Goal: Task Accomplishment & Management: Manage account settings

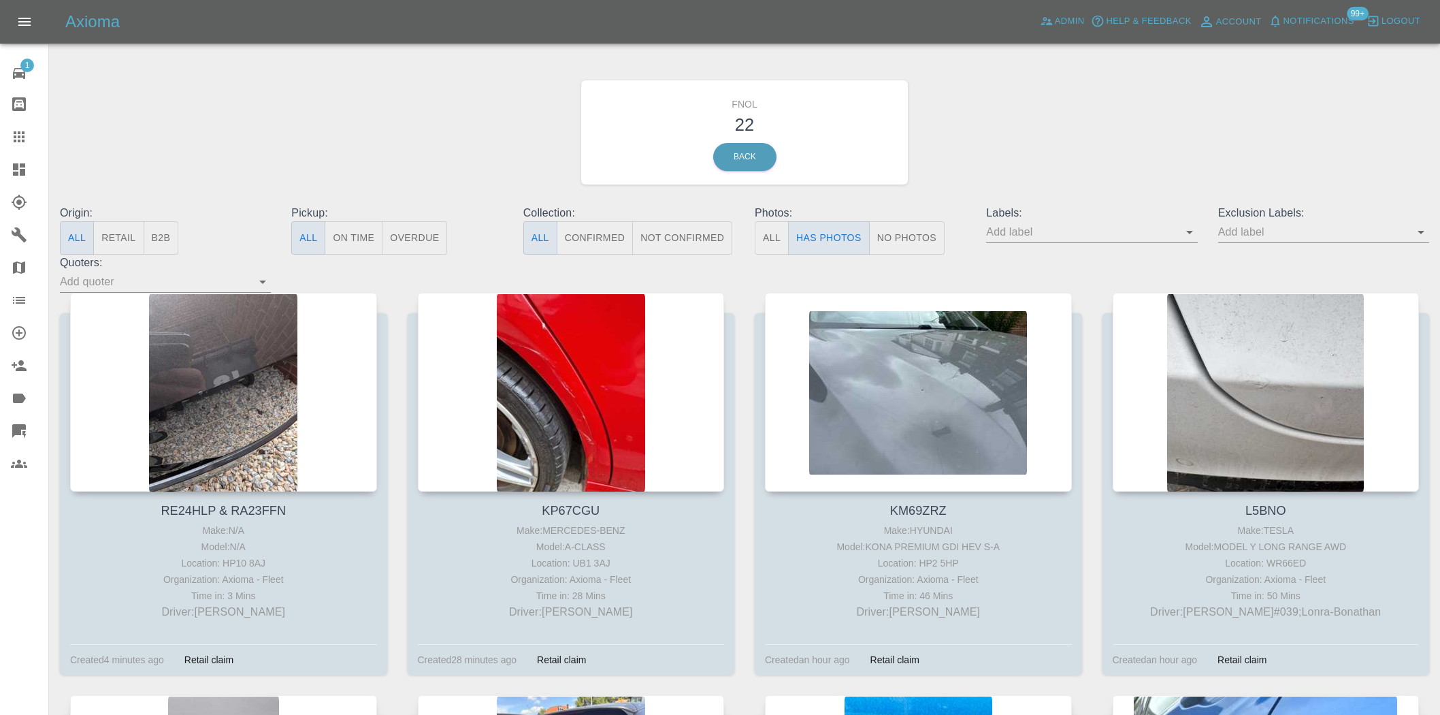
scroll to position [1139, 0]
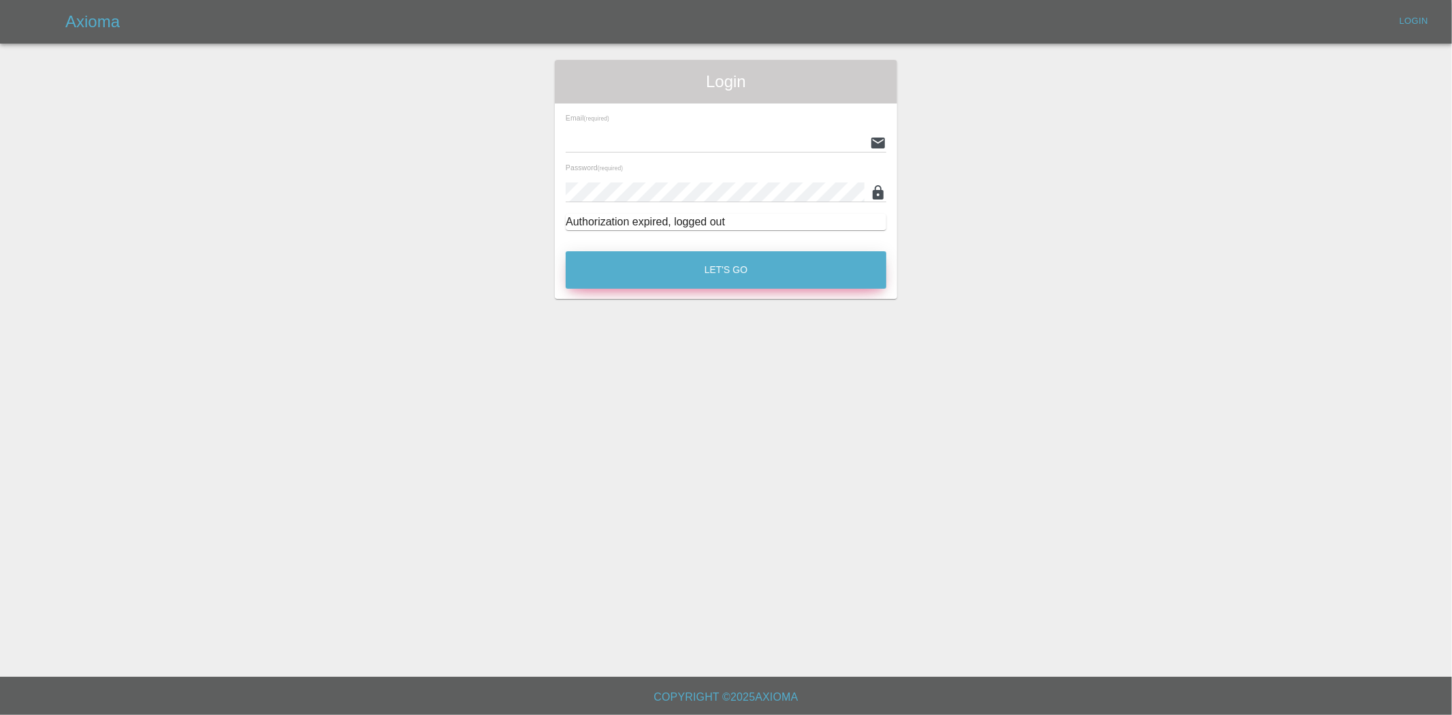
type input "ankur.mehta@axioma.co.uk"
click at [757, 276] on button "Let's Go" at bounding box center [726, 269] width 321 height 37
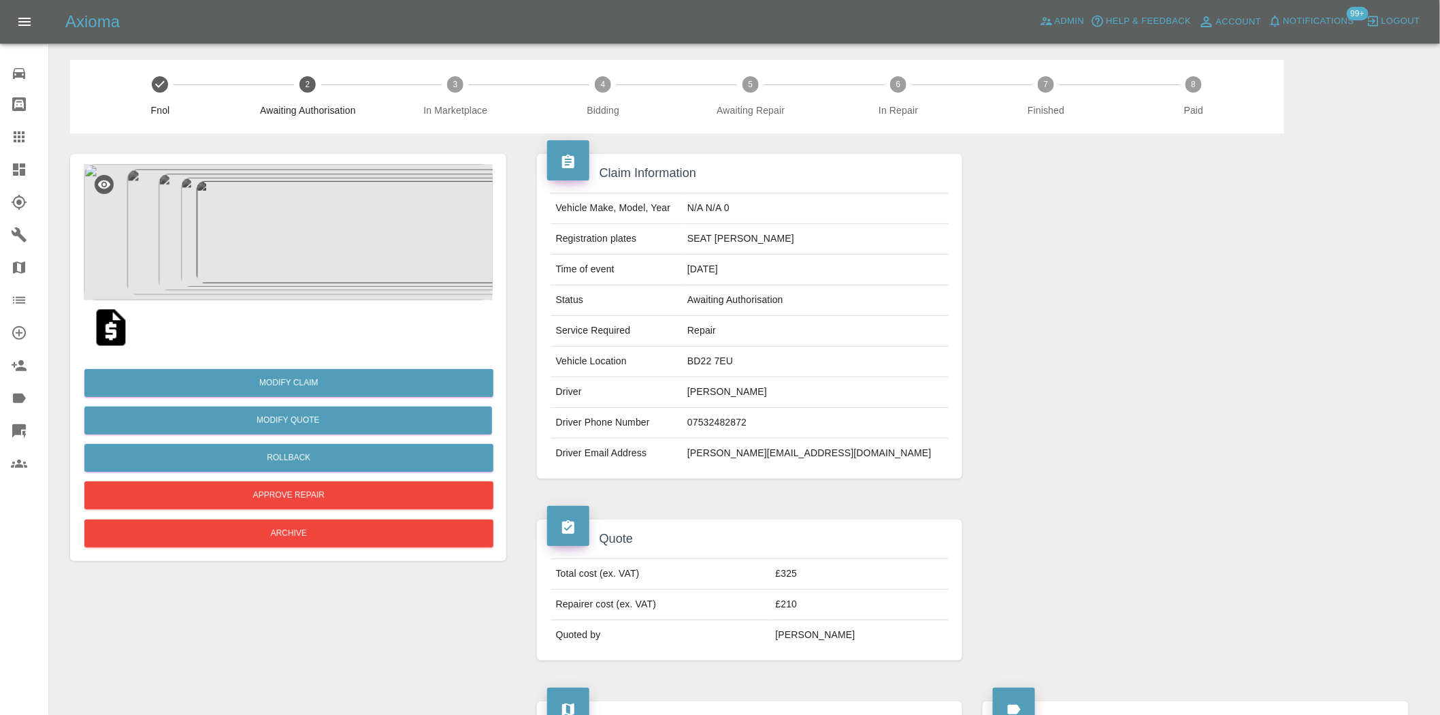
click at [298, 222] on img at bounding box center [288, 232] width 409 height 136
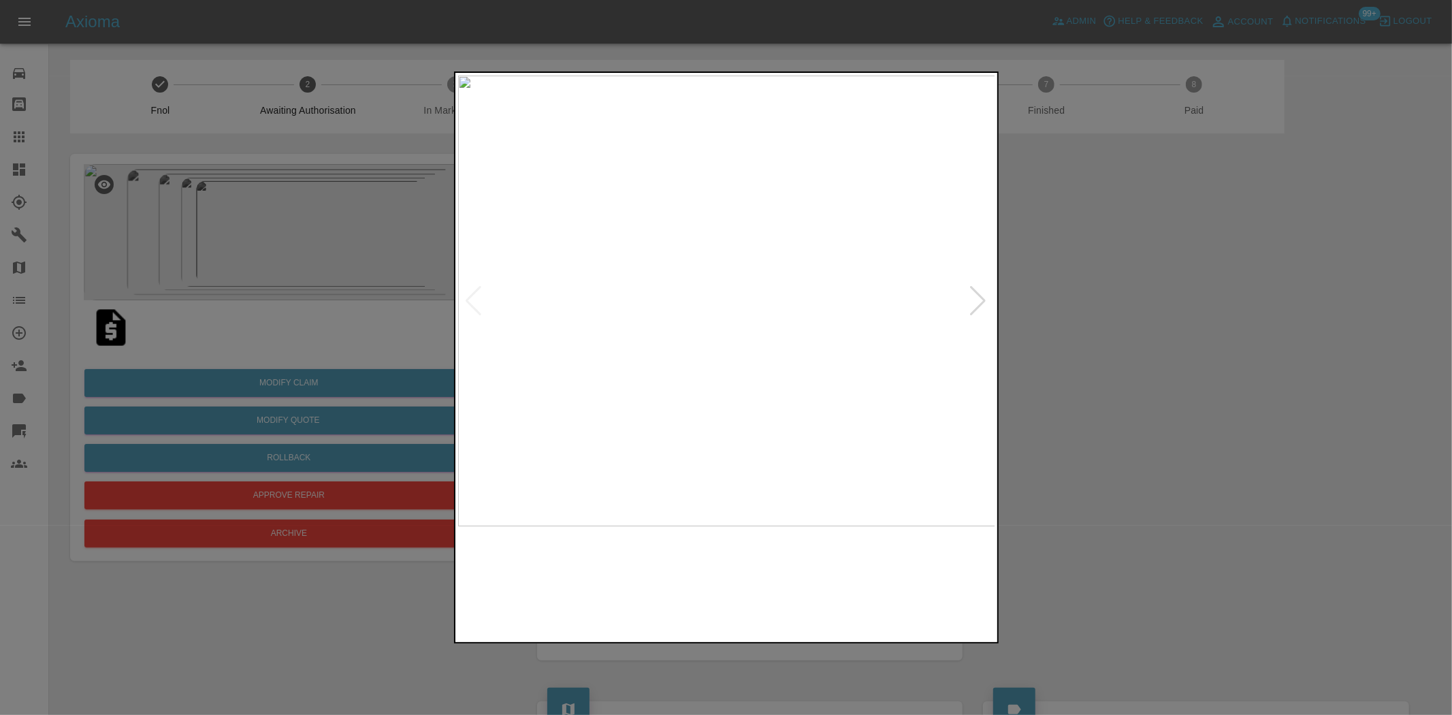
click at [738, 301] on img at bounding box center [727, 301] width 538 height 450
click at [750, 301] on img at bounding box center [688, 300] width 1613 height 1352
click at [695, 353] on img at bounding box center [727, 301] width 538 height 450
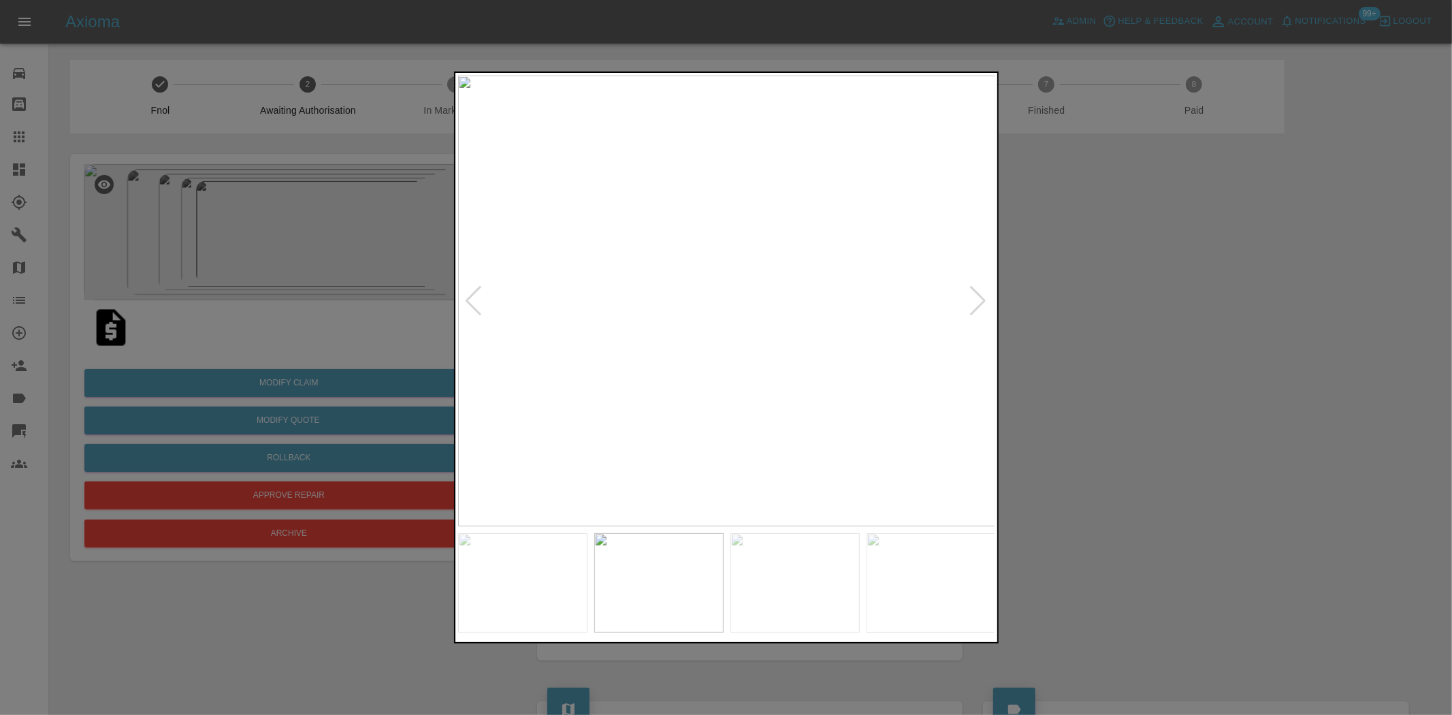
click at [705, 344] on img at bounding box center [727, 301] width 538 height 450
click at [706, 327] on img at bounding box center [727, 301] width 538 height 450
click at [634, 352] on img at bounding box center [727, 301] width 538 height 450
click at [382, 314] on div at bounding box center [726, 357] width 1452 height 715
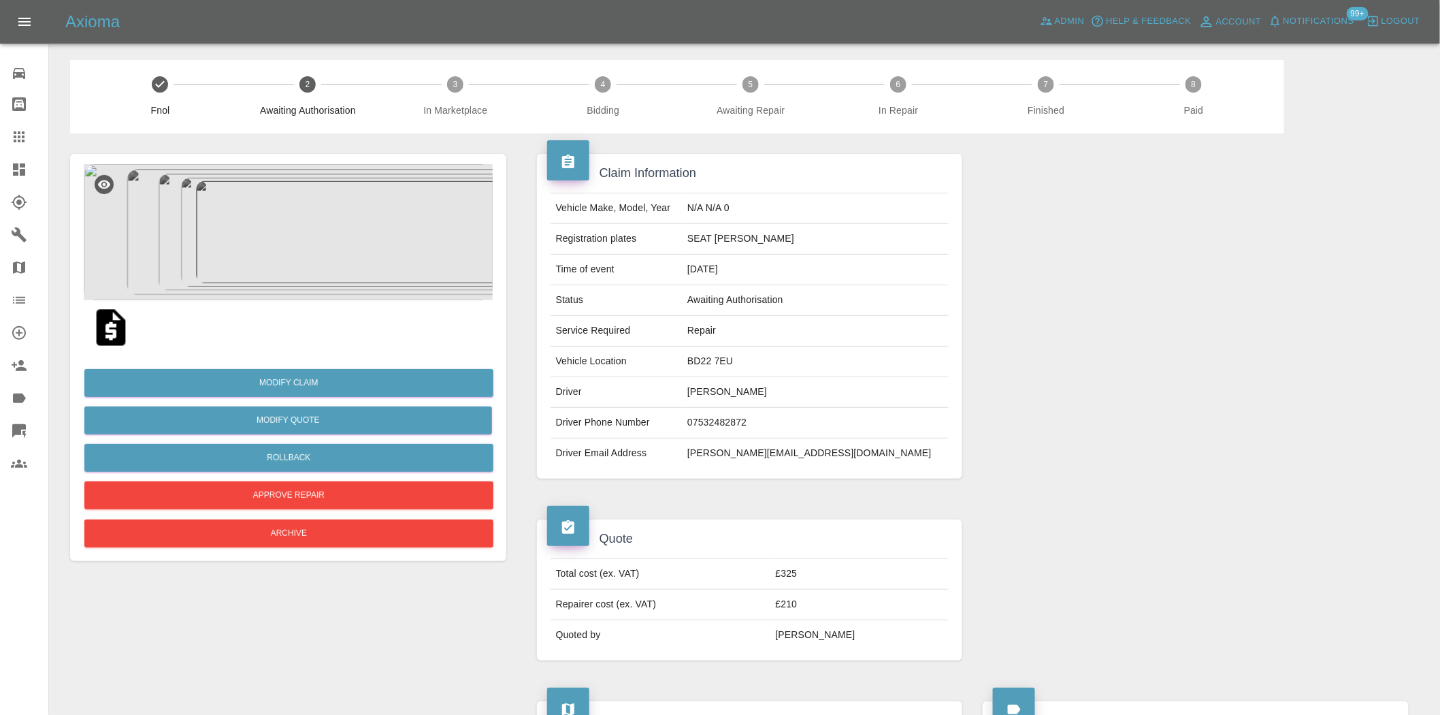
click at [365, 257] on img at bounding box center [288, 232] width 409 height 136
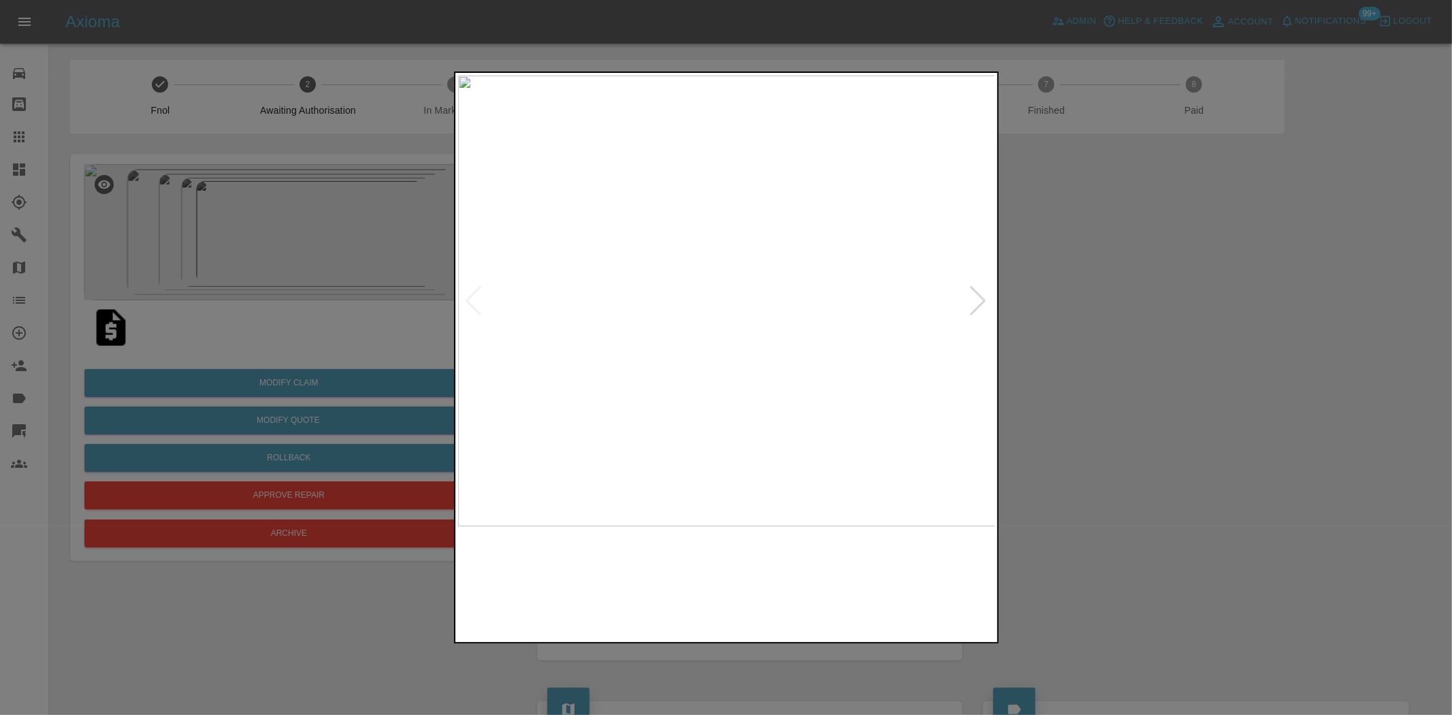
click at [619, 383] on img at bounding box center [727, 301] width 538 height 450
click at [252, 306] on div at bounding box center [726, 357] width 1452 height 715
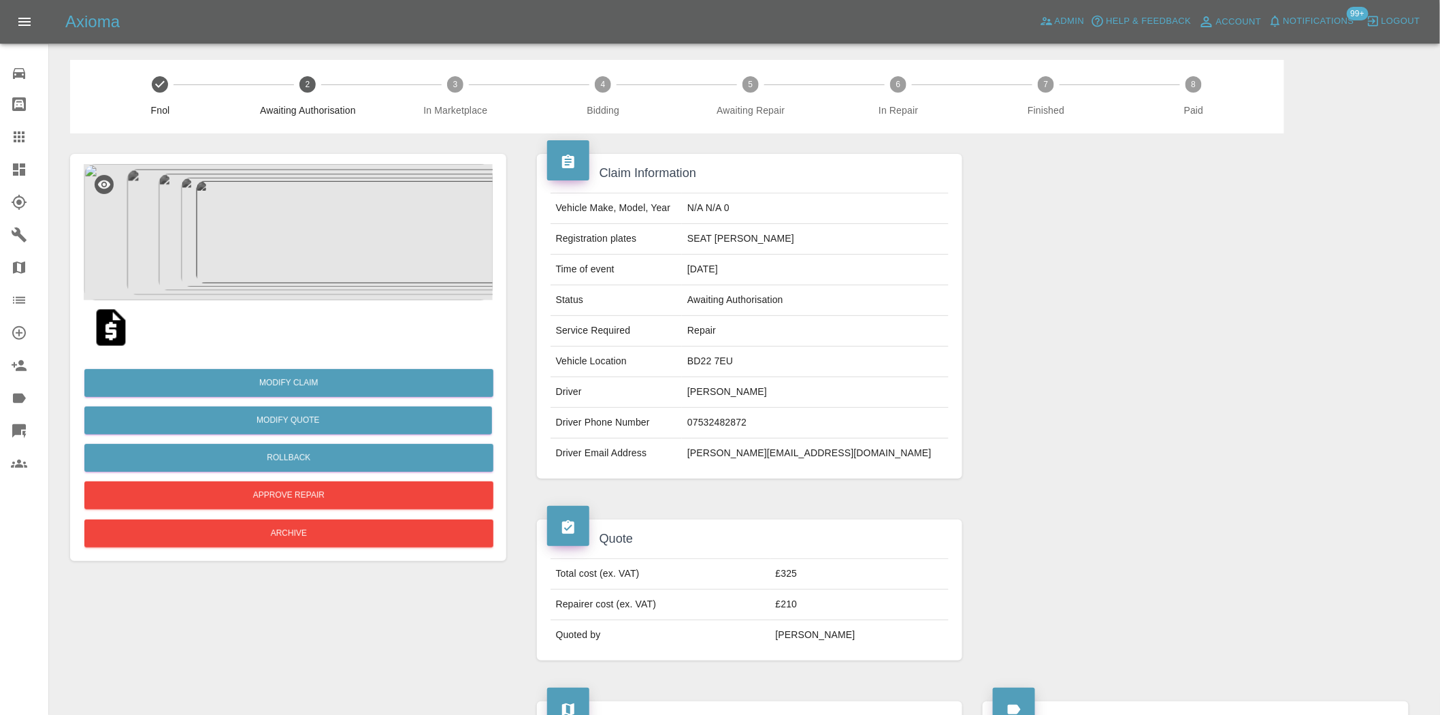
click at [29, 181] on link "Dashboard" at bounding box center [24, 169] width 48 height 33
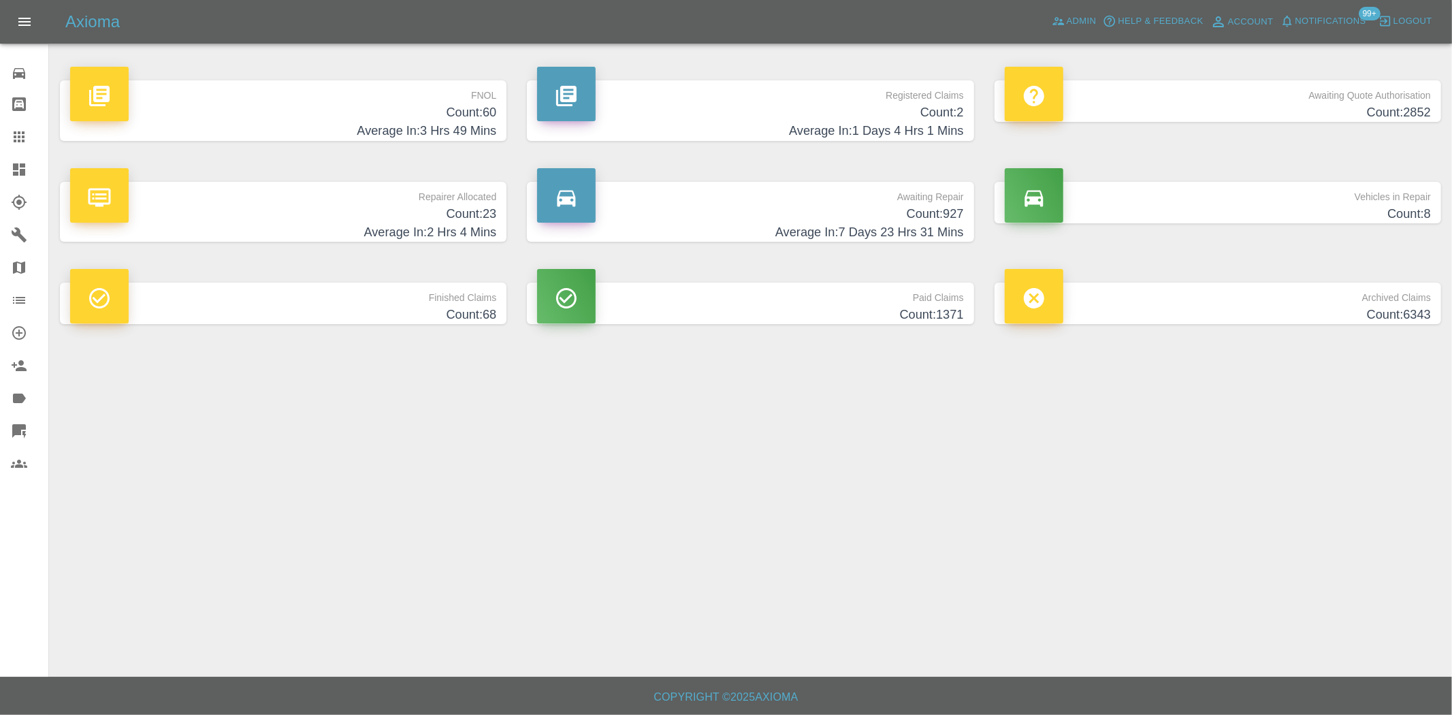
click at [470, 116] on h4 "Count: 60" at bounding box center [283, 112] width 426 height 18
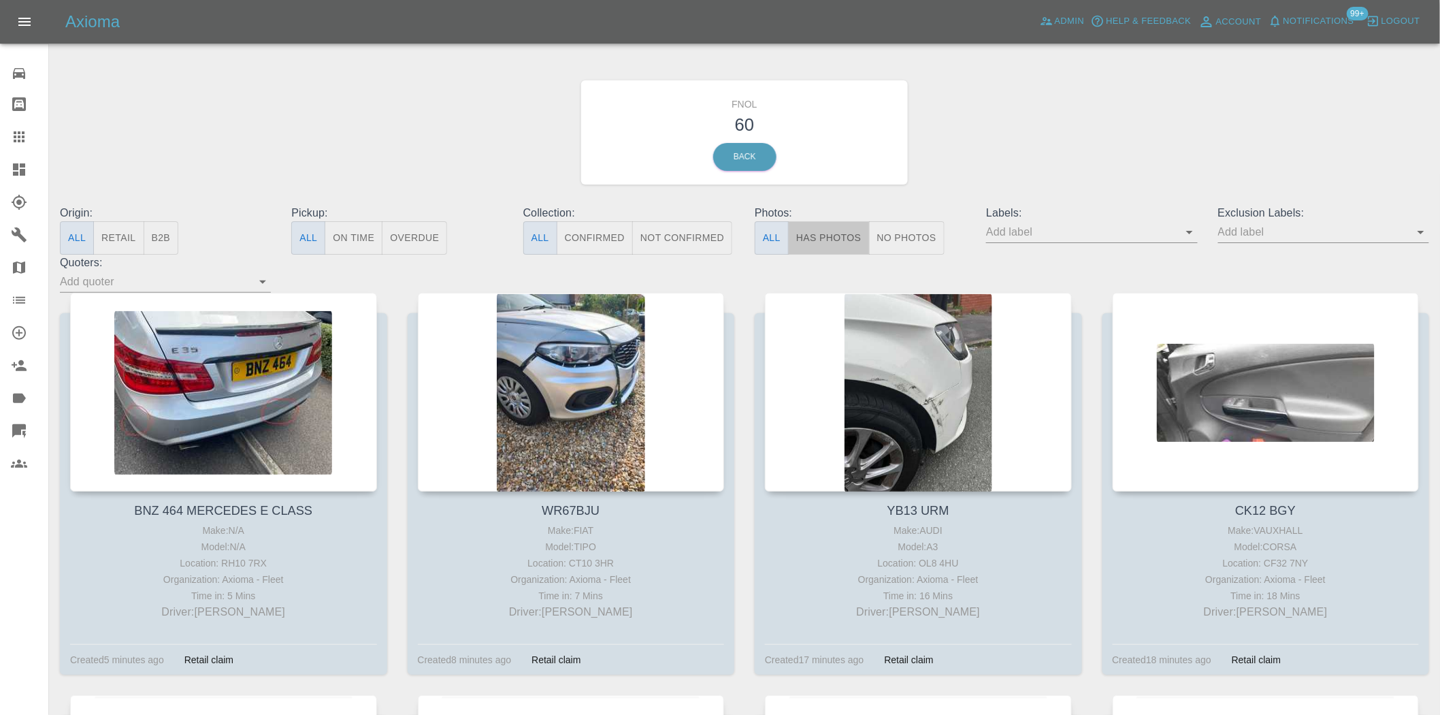
click at [832, 233] on button "Has Photos" at bounding box center [829, 237] width 82 height 33
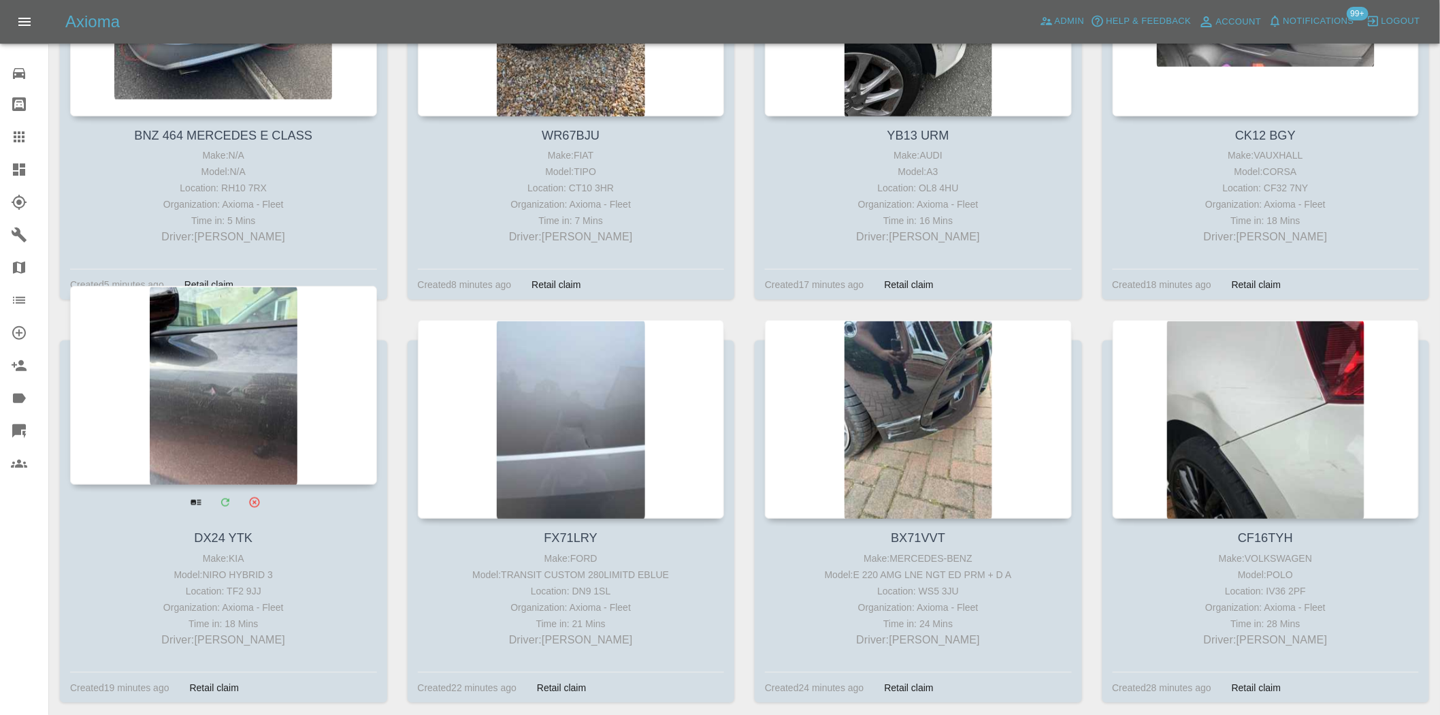
scroll to position [378, 0]
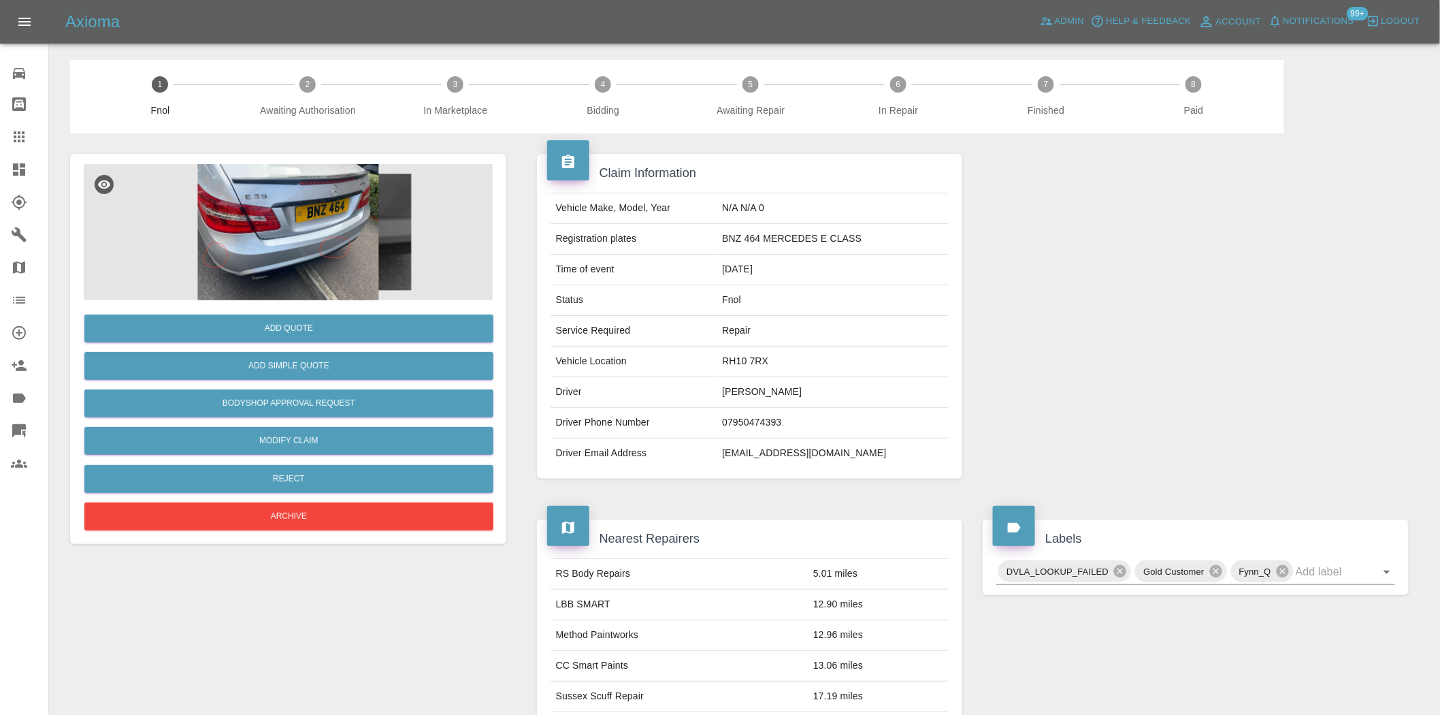
click at [286, 225] on img at bounding box center [288, 232] width 409 height 136
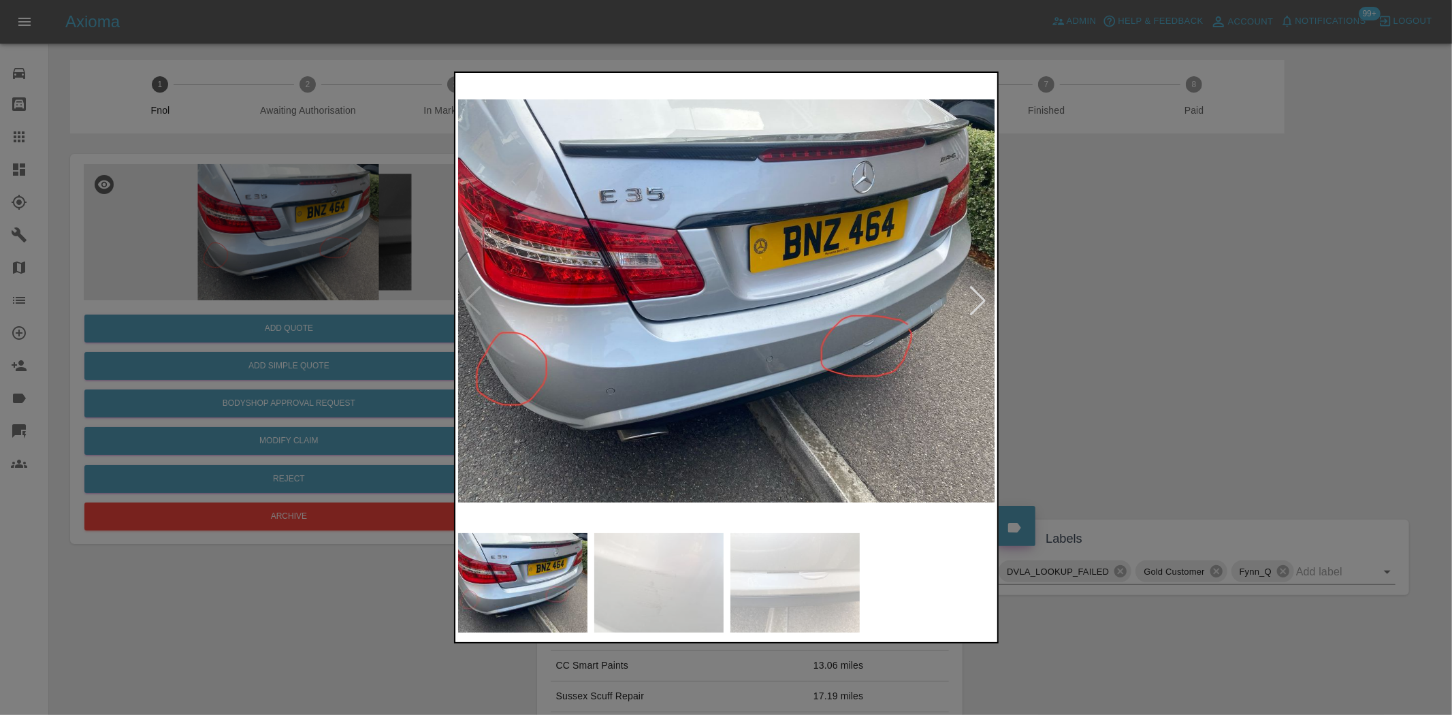
click at [491, 366] on img at bounding box center [727, 301] width 538 height 450
click at [491, 367] on img at bounding box center [727, 301] width 538 height 450
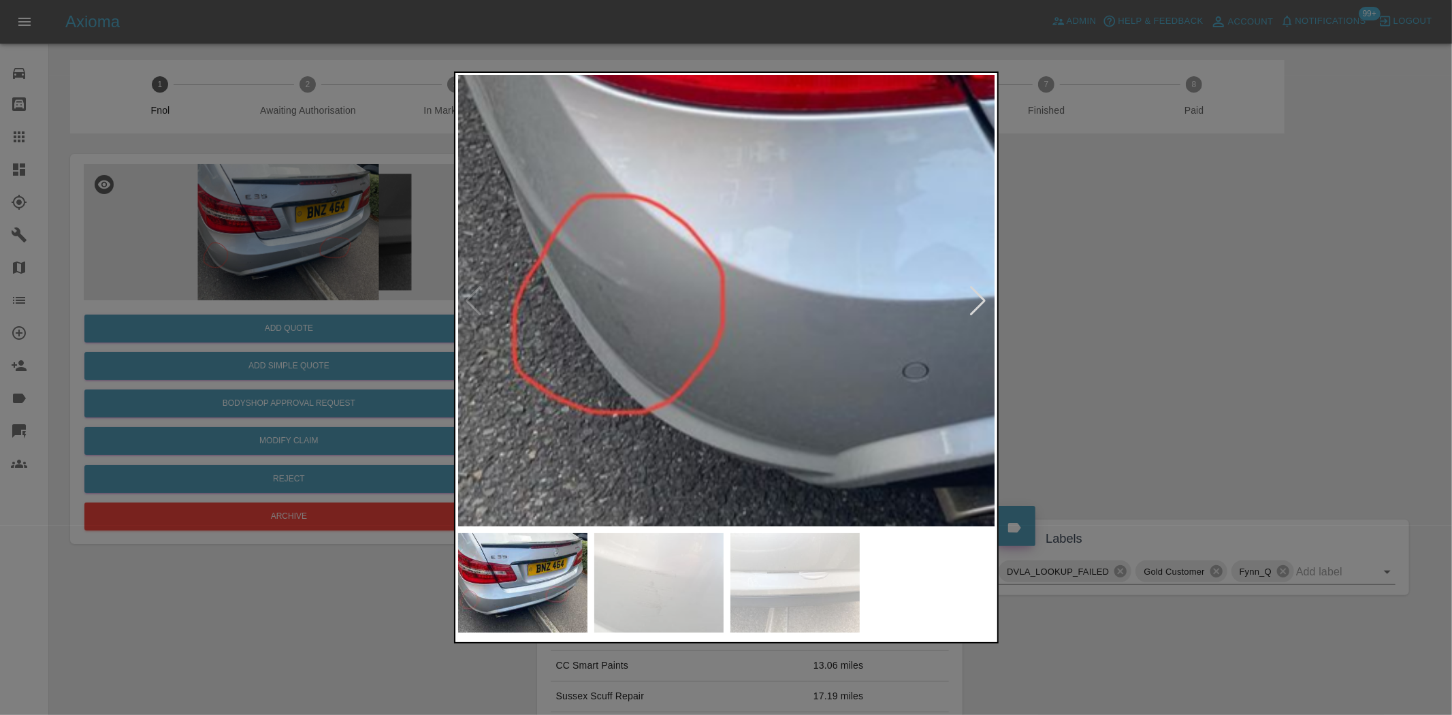
click at [629, 316] on img at bounding box center [1264, 101] width 1613 height 1352
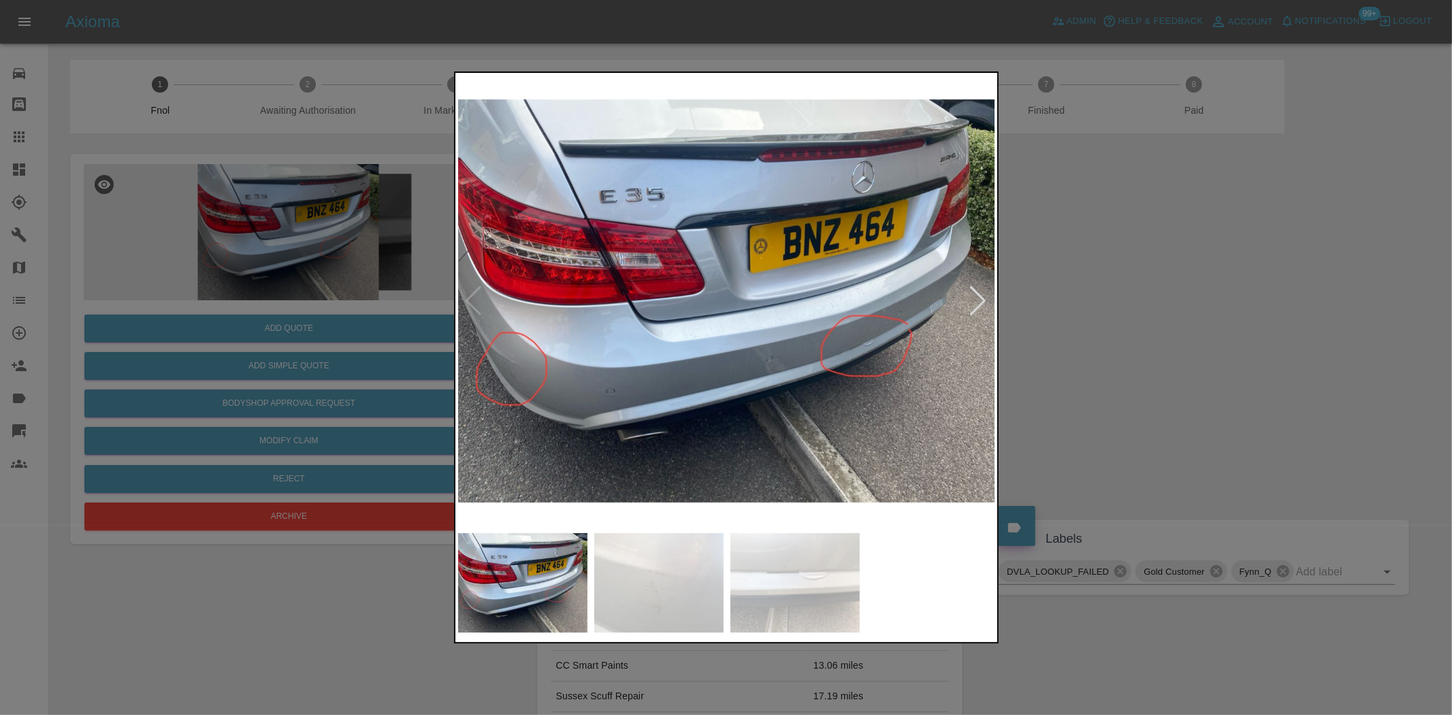
click at [815, 346] on img at bounding box center [727, 301] width 538 height 450
click at [817, 346] on img at bounding box center [727, 301] width 538 height 450
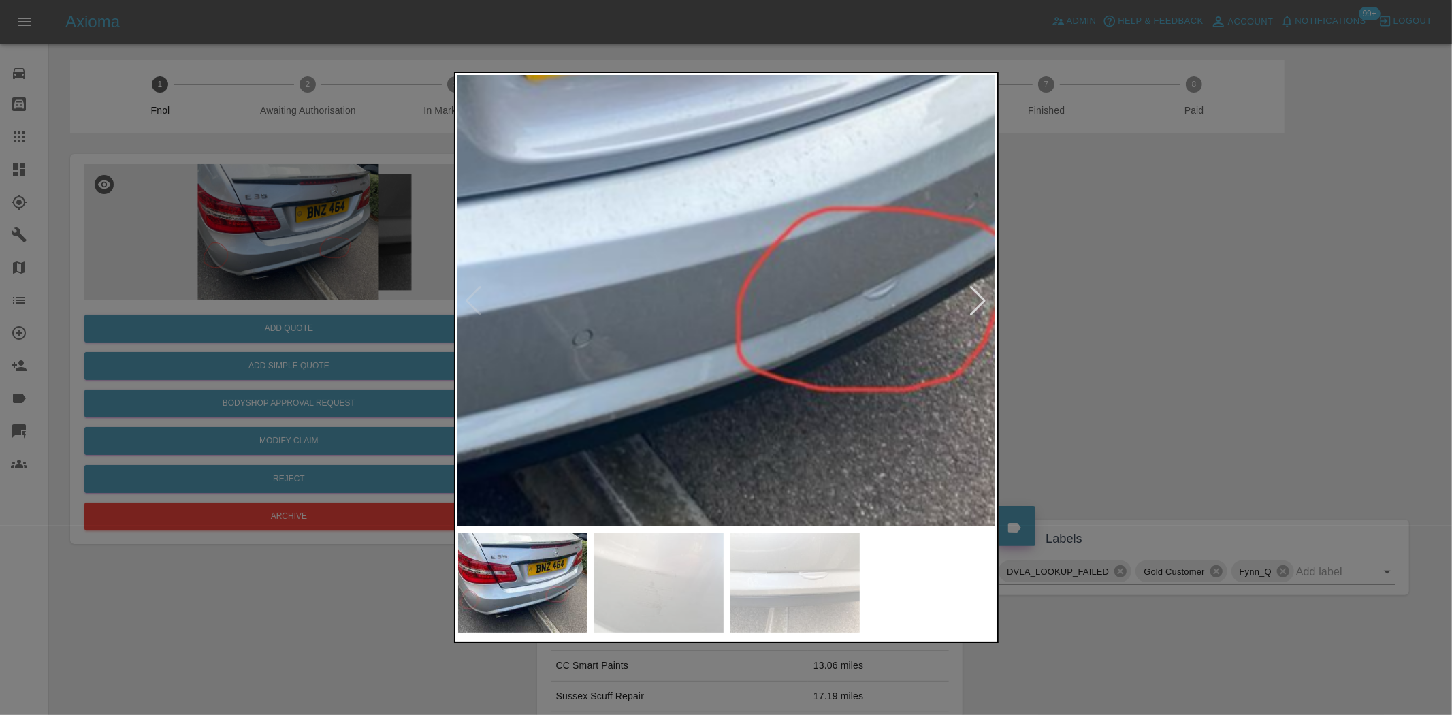
click at [828, 346] on img at bounding box center [454, 164] width 1613 height 1352
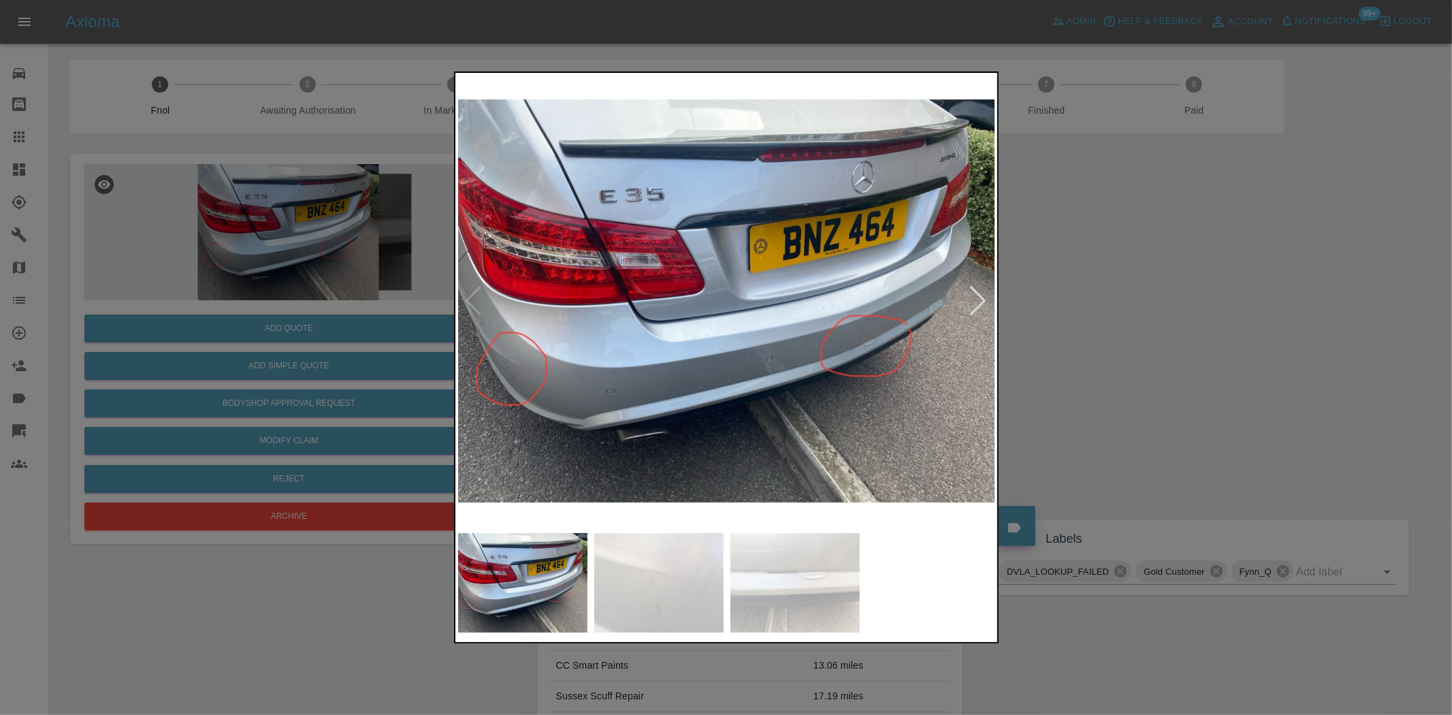
click at [732, 383] on img at bounding box center [727, 301] width 538 height 450
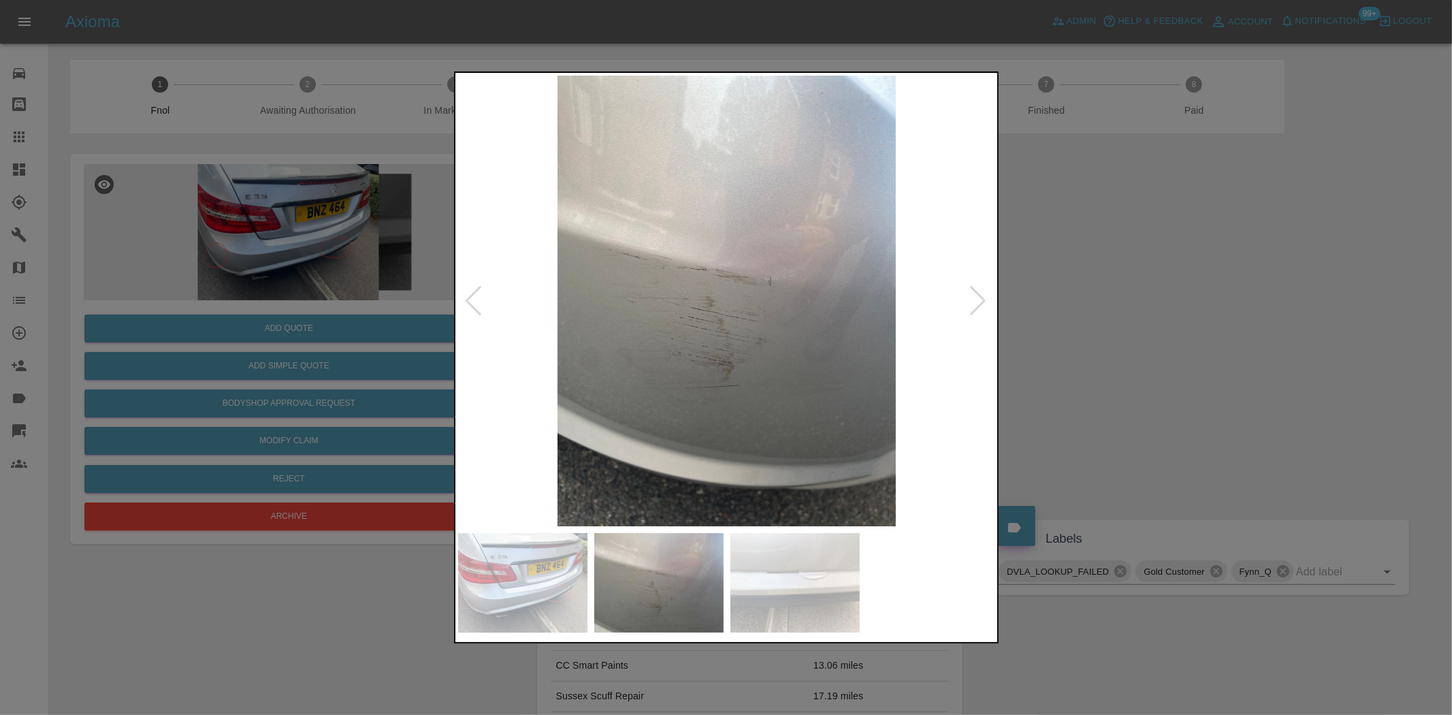
click at [701, 382] on img at bounding box center [727, 301] width 538 height 450
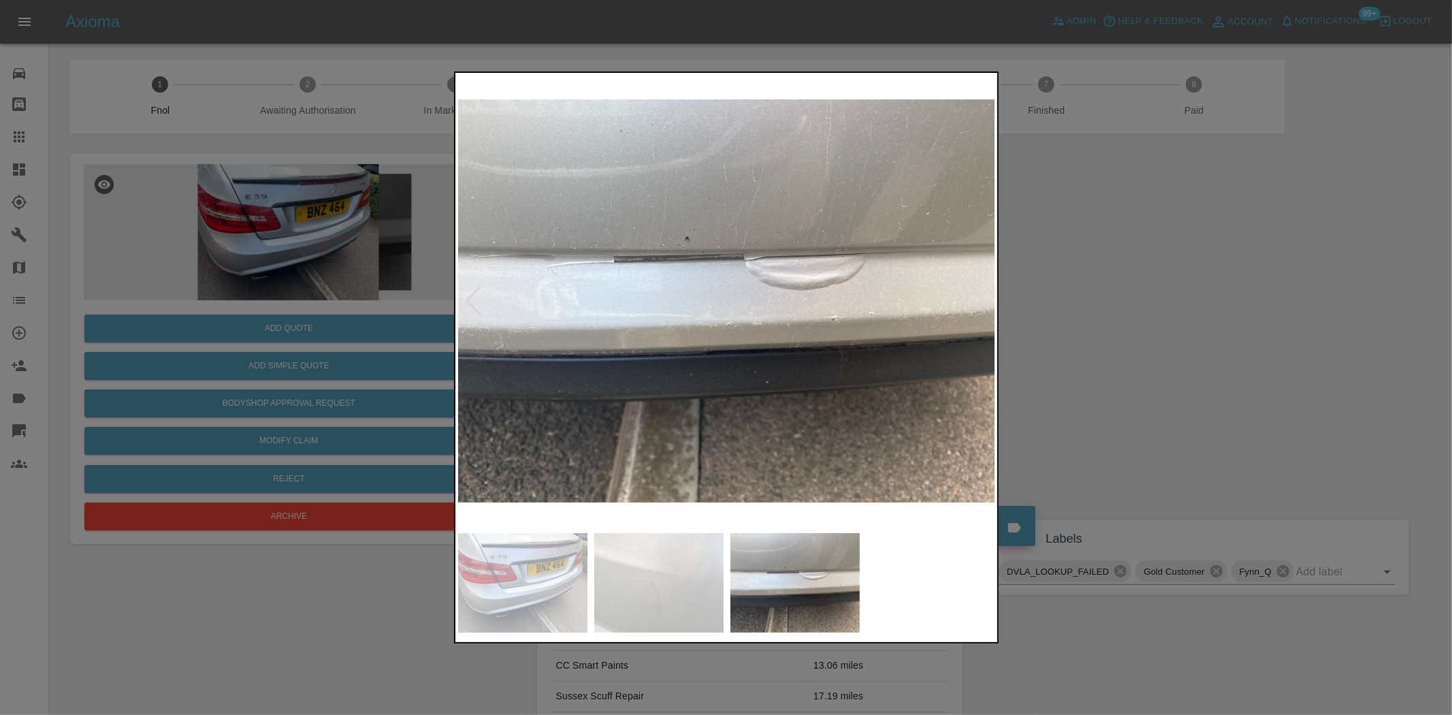
click at [808, 294] on img at bounding box center [727, 301] width 538 height 450
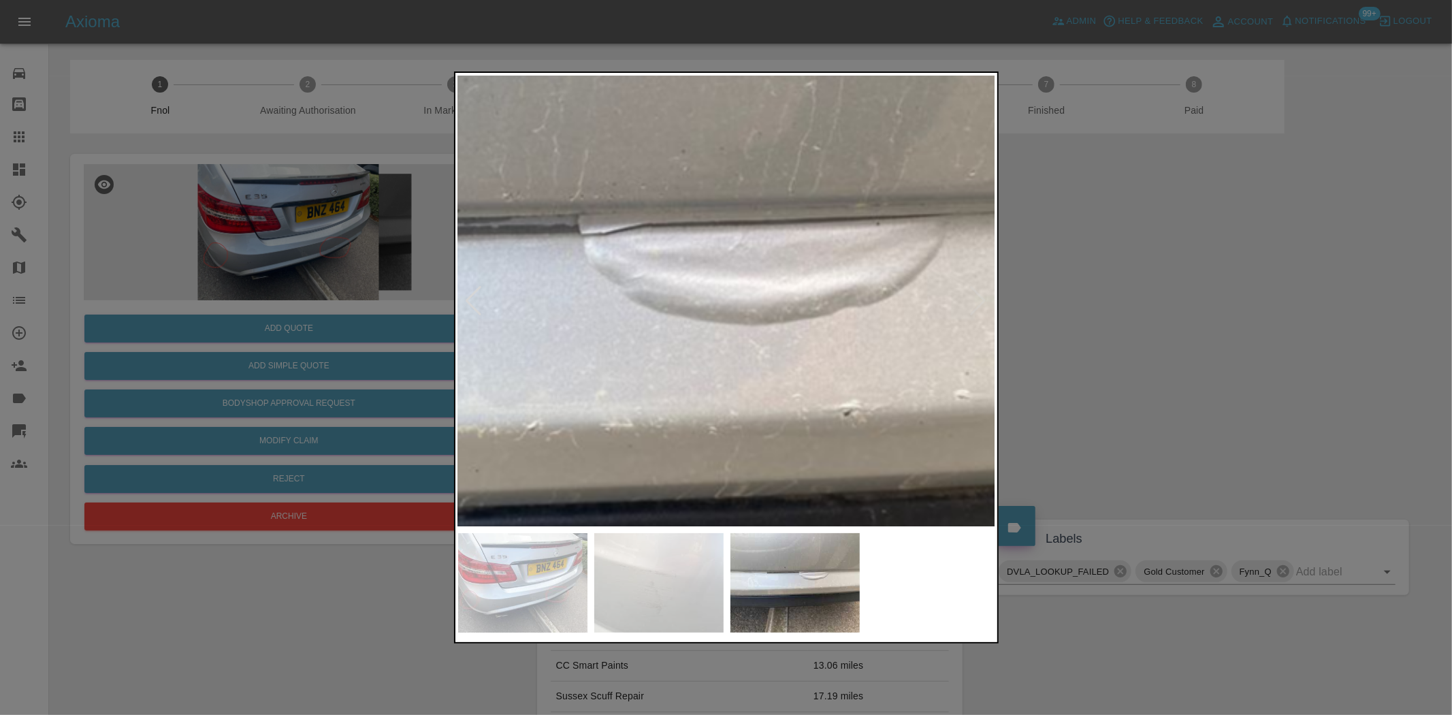
click at [867, 338] on img at bounding box center [528, 358] width 1613 height 1352
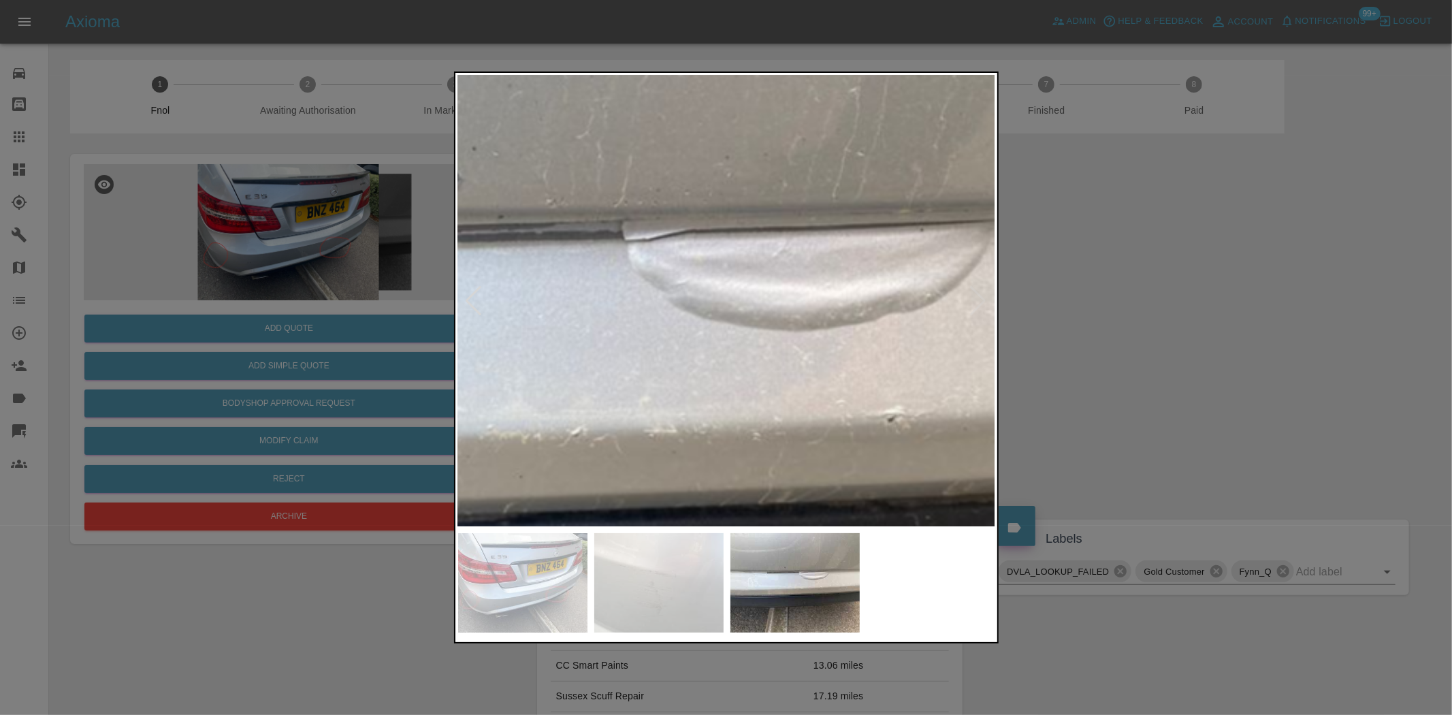
click at [716, 342] on img at bounding box center [571, 363] width 1613 height 1352
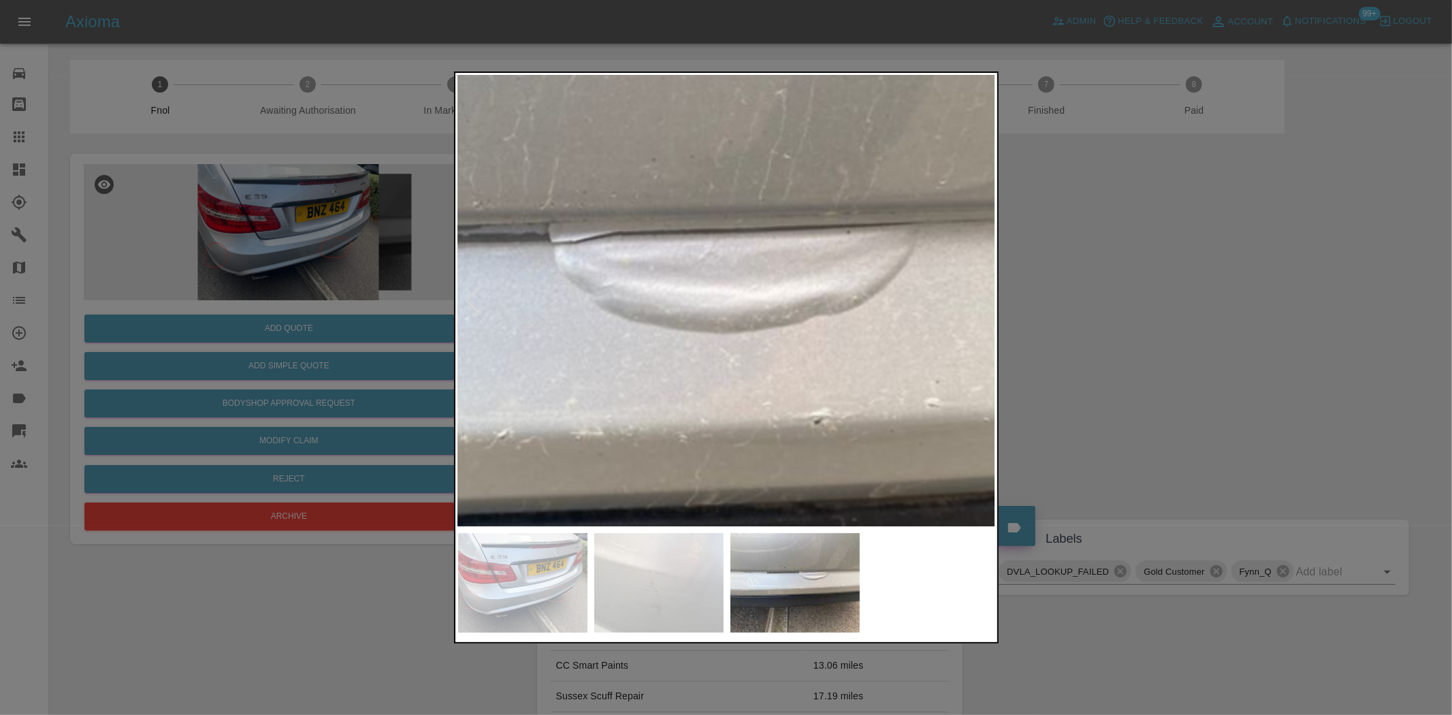
click at [716, 342] on img at bounding box center [498, 366] width 1613 height 1352
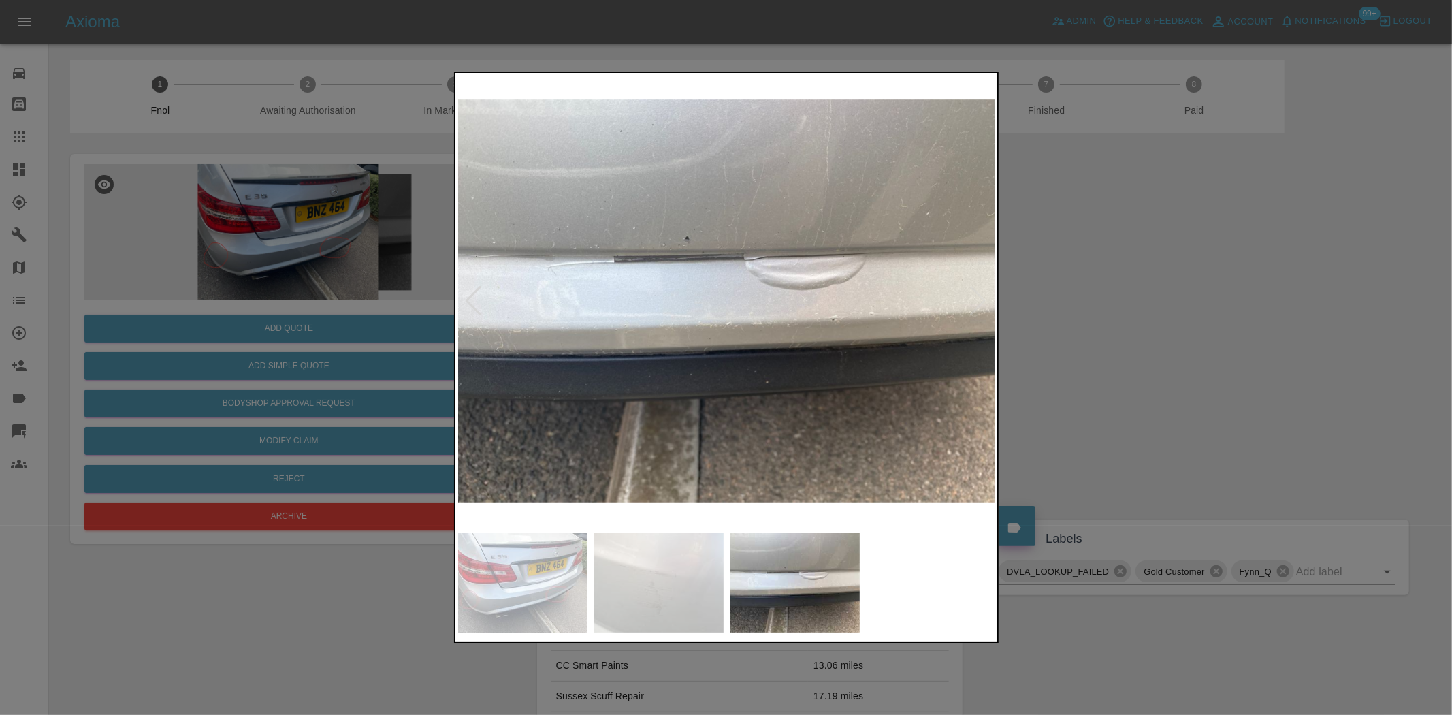
click at [478, 370] on img at bounding box center [727, 301] width 538 height 450
click at [329, 370] on div at bounding box center [726, 357] width 1452 height 715
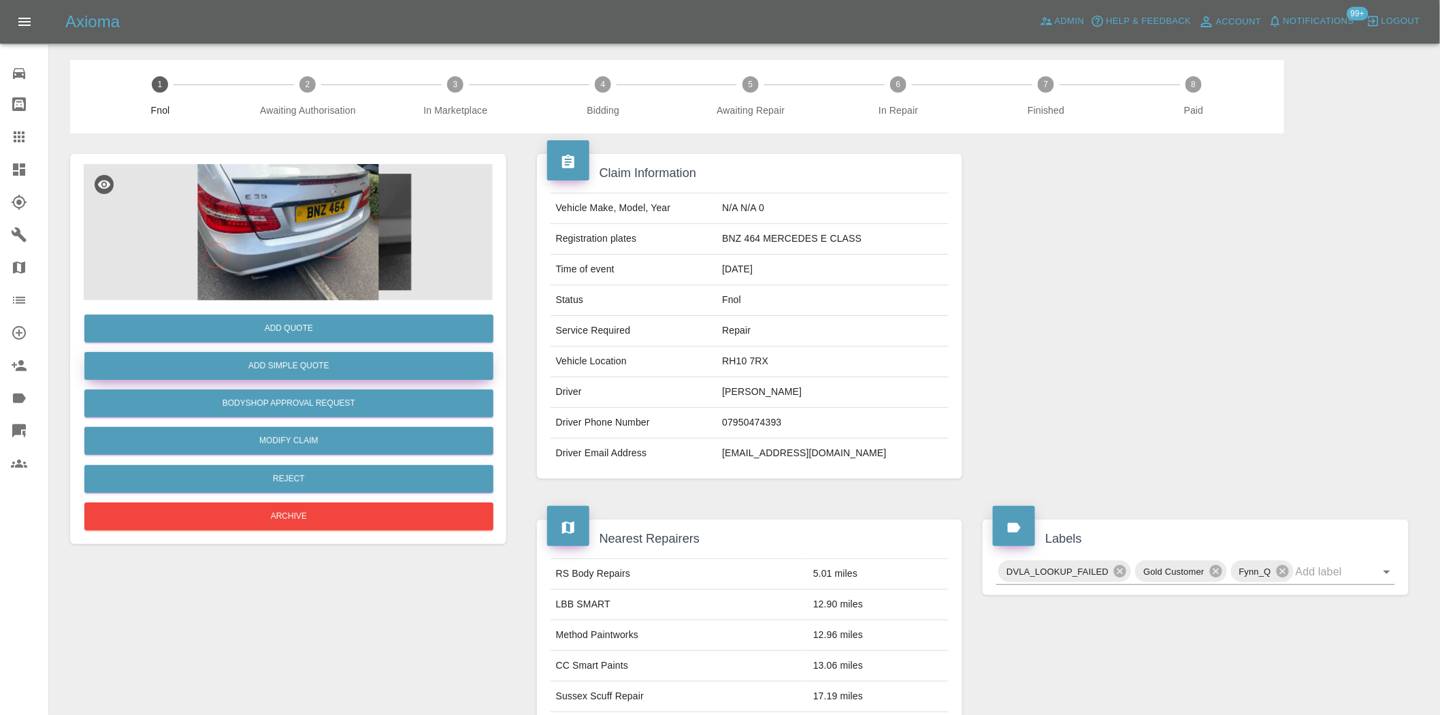
click at [329, 369] on button "Add Simple Quote" at bounding box center [288, 366] width 409 height 28
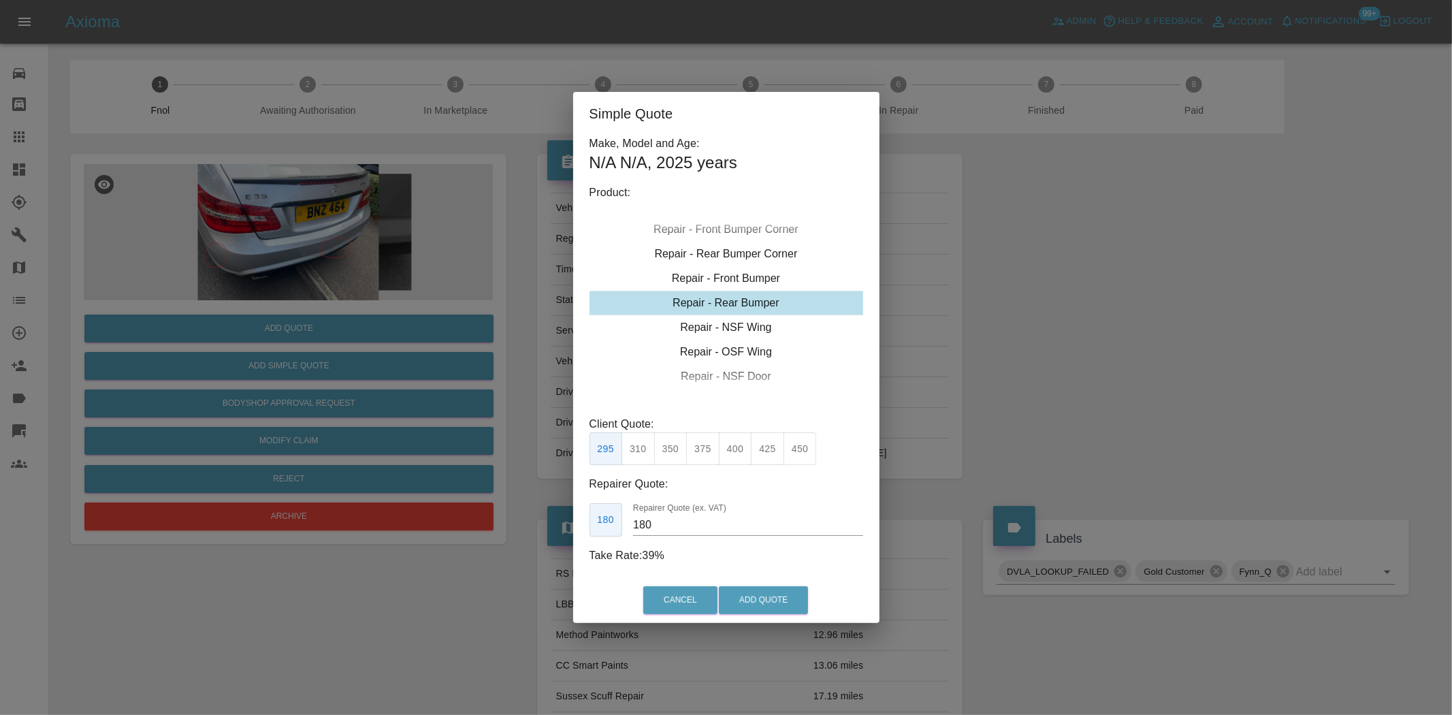
click at [723, 304] on div "Repair - Rear Bumper" at bounding box center [726, 303] width 274 height 24
click at [677, 452] on button "350" at bounding box center [670, 448] width 33 height 33
type input "210"
click at [770, 608] on button "Add Quote" at bounding box center [763, 600] width 89 height 28
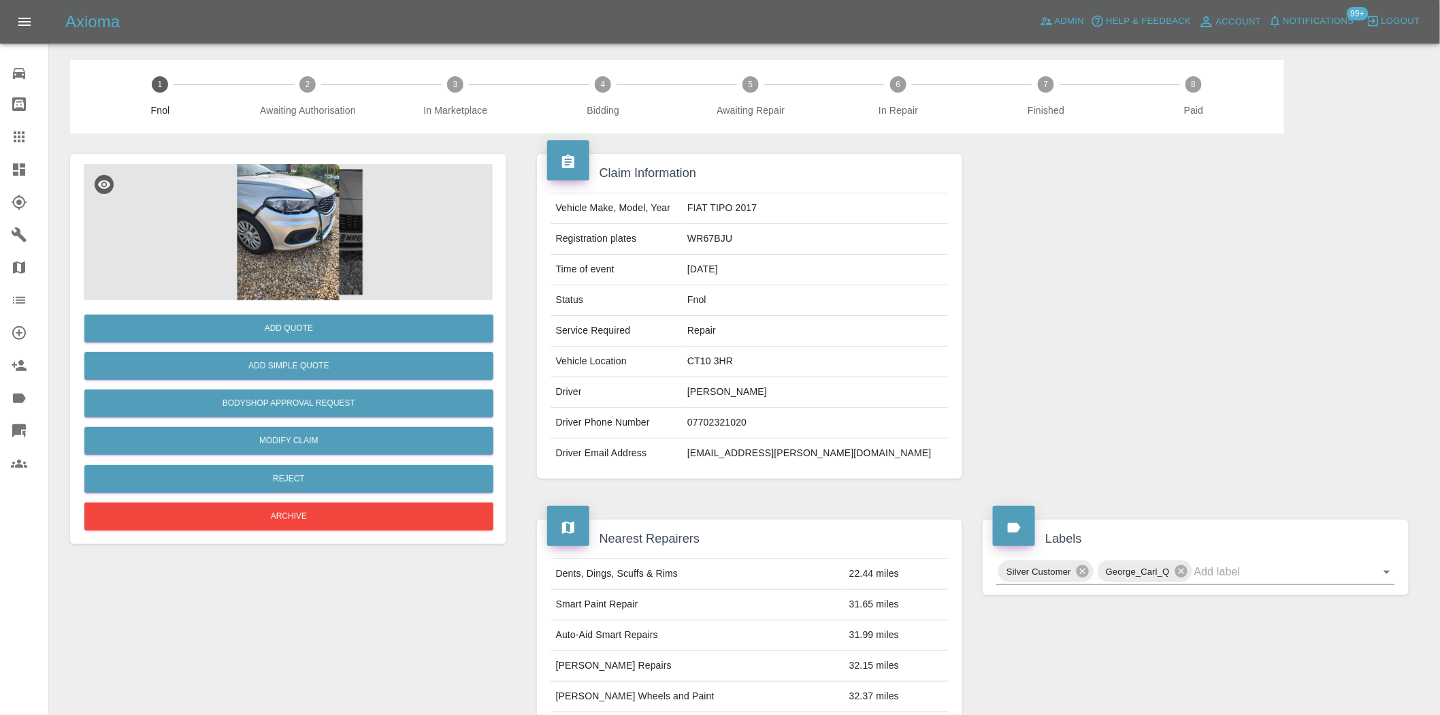
click at [270, 182] on img at bounding box center [288, 232] width 409 height 136
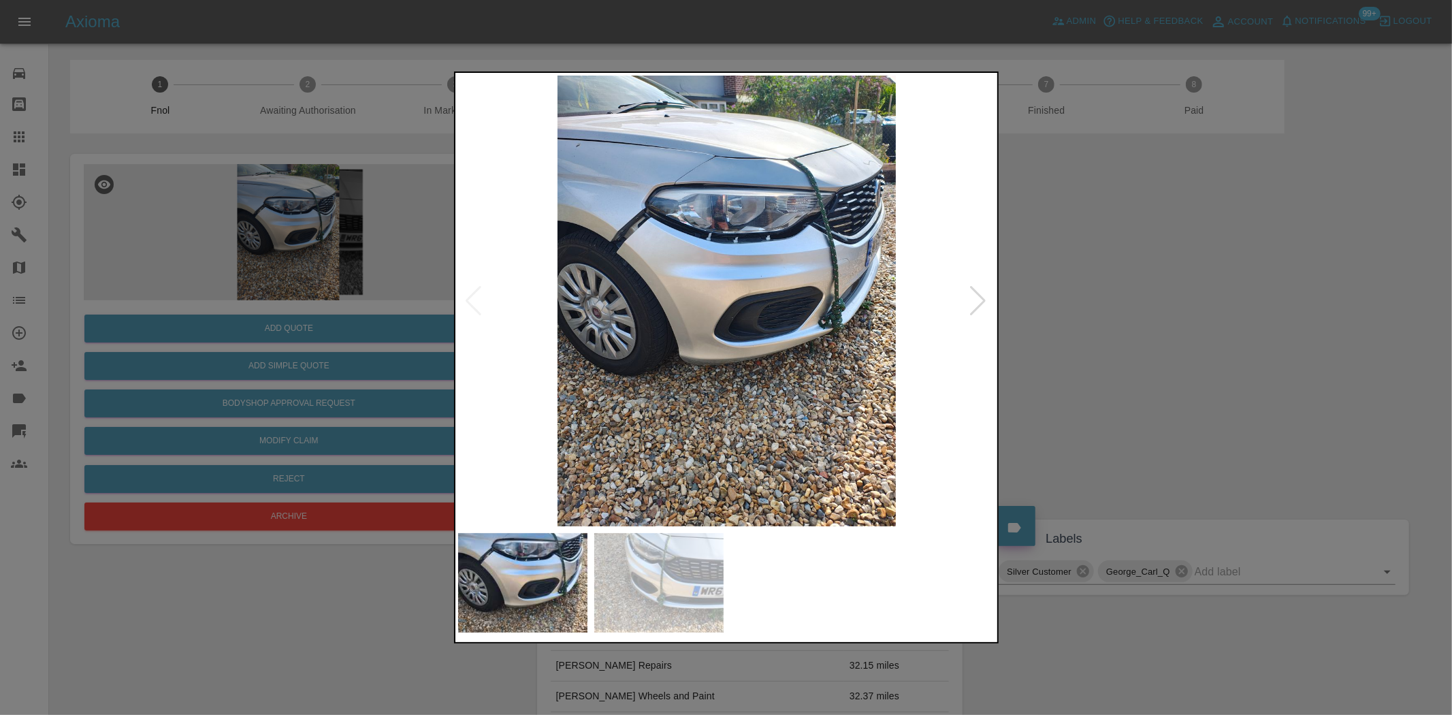
click at [671, 276] on img at bounding box center [727, 301] width 538 height 450
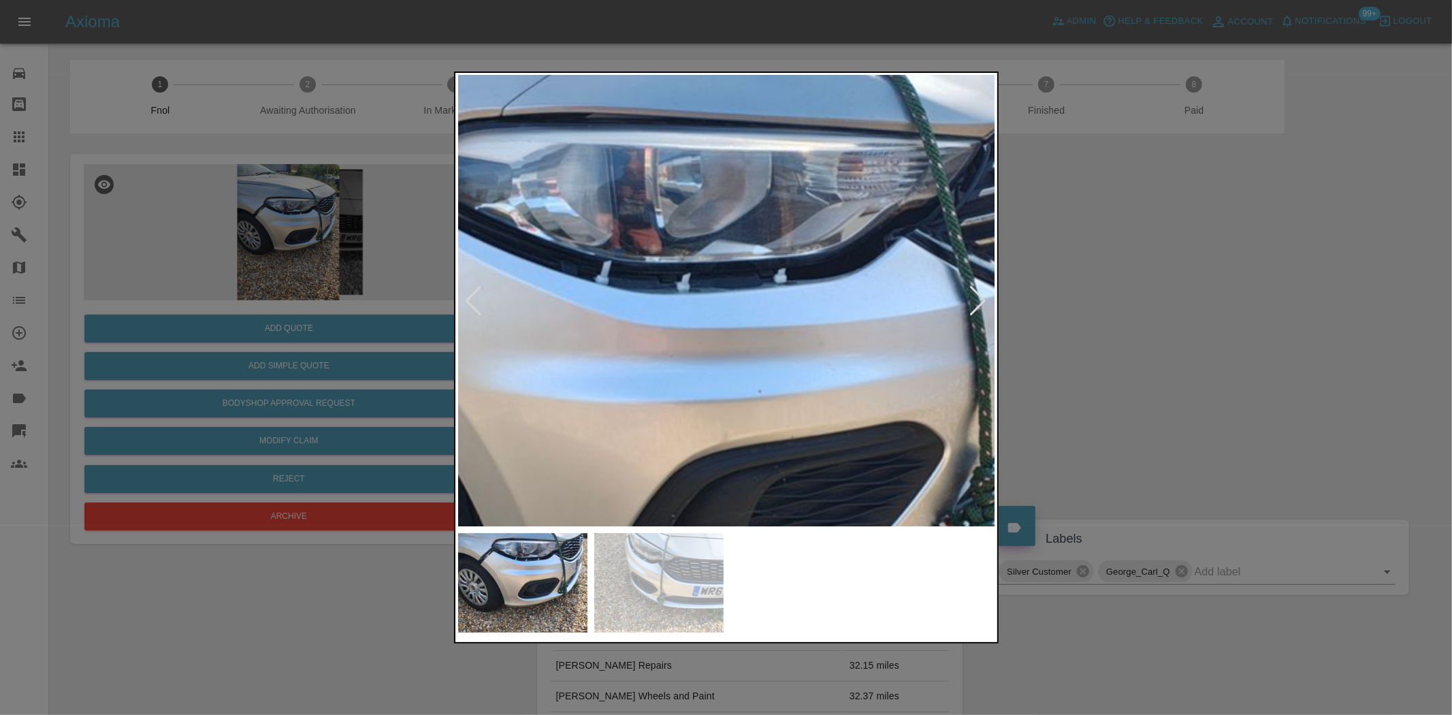
click at [367, 433] on div at bounding box center [726, 357] width 1452 height 715
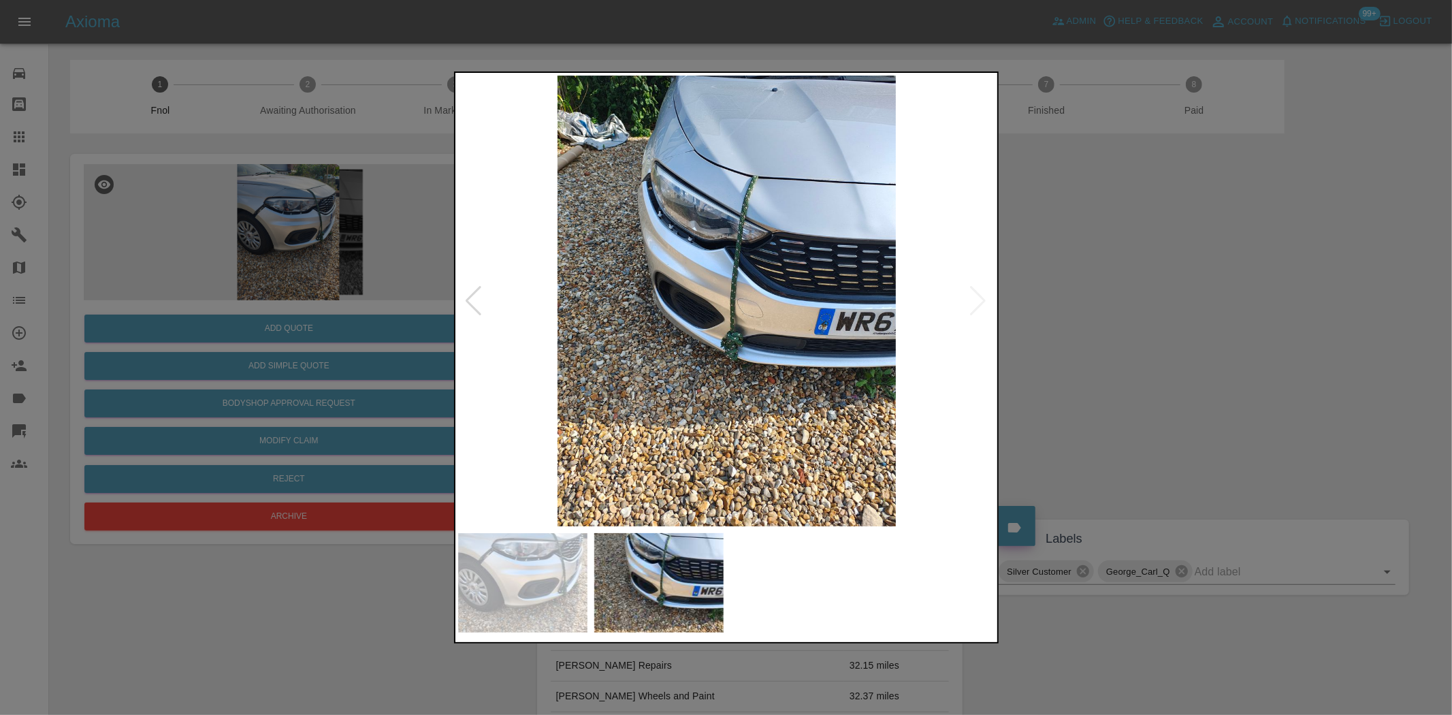
click at [389, 310] on div at bounding box center [726, 357] width 1452 height 715
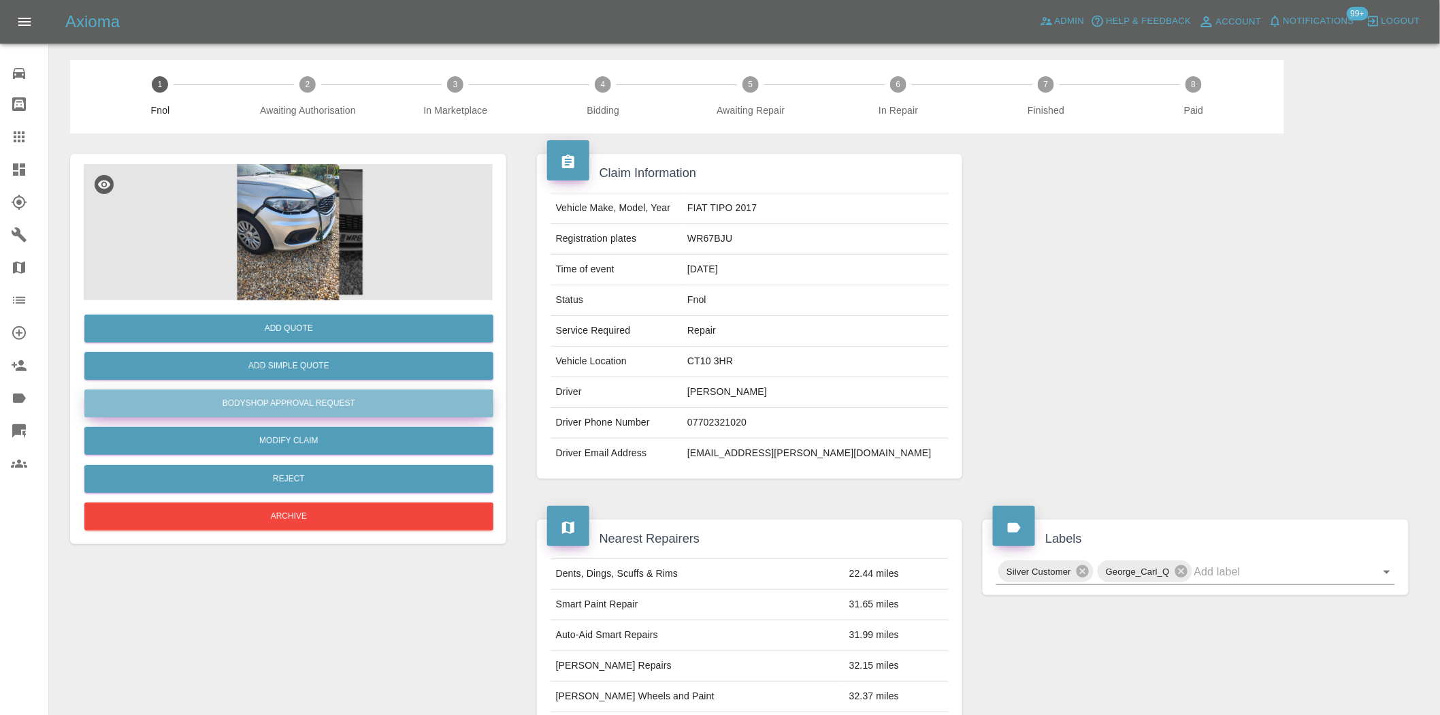
click at [291, 402] on button "Bodyshop Approval Request" at bounding box center [288, 403] width 409 height 28
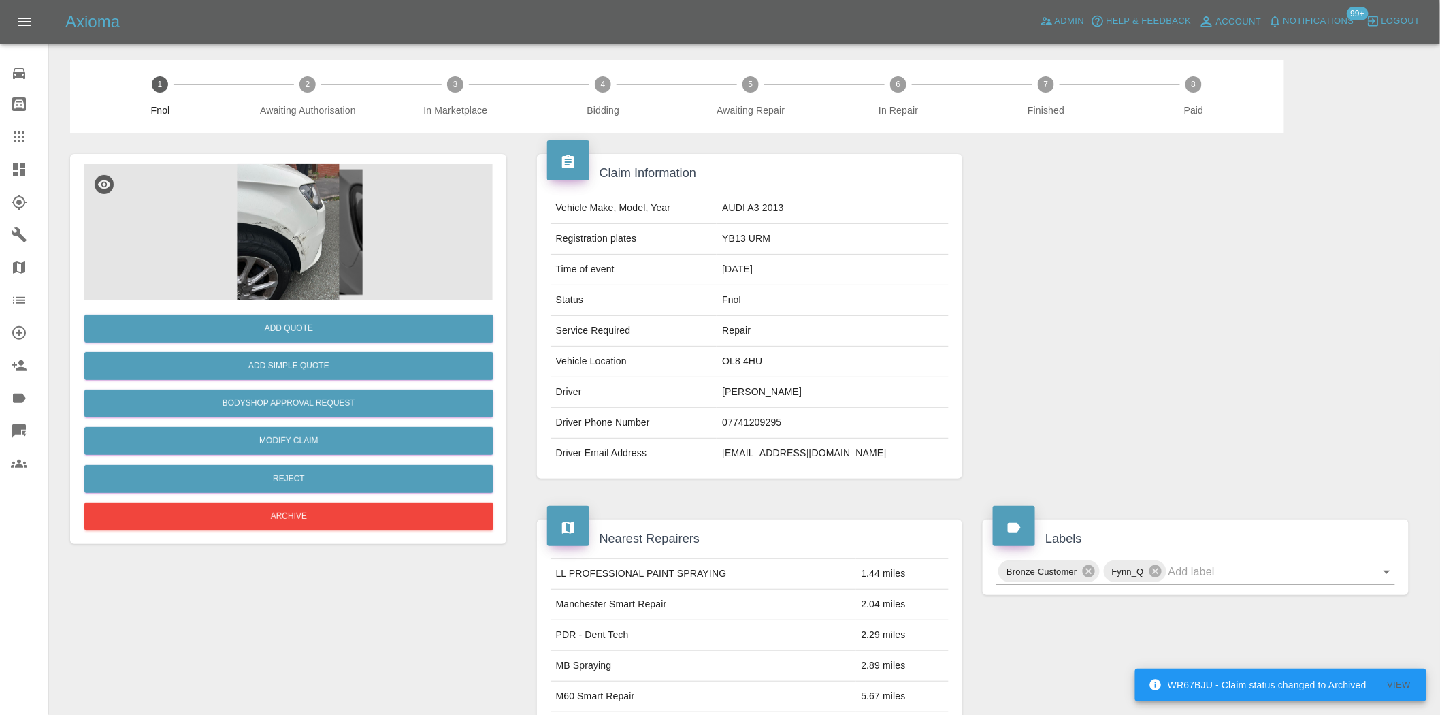
click at [313, 211] on img at bounding box center [288, 232] width 409 height 136
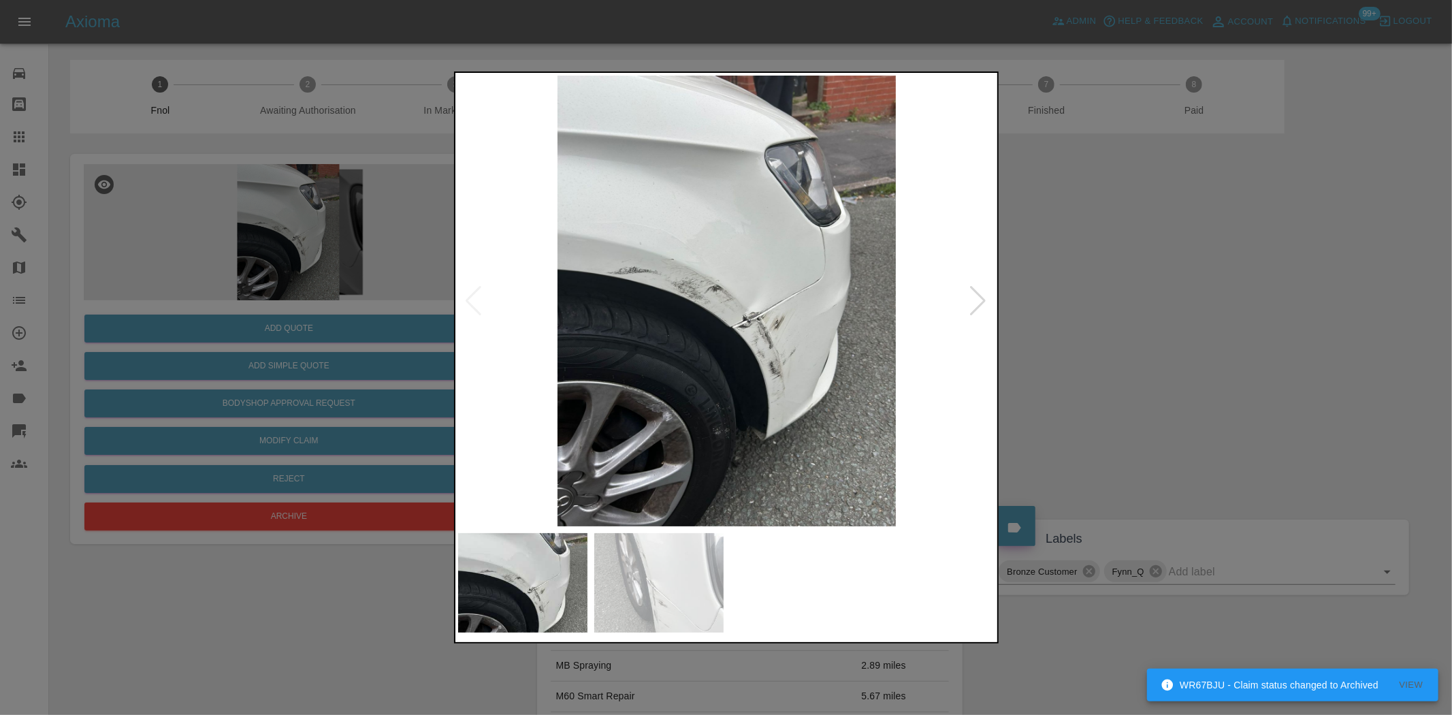
click at [681, 312] on img at bounding box center [727, 301] width 538 height 450
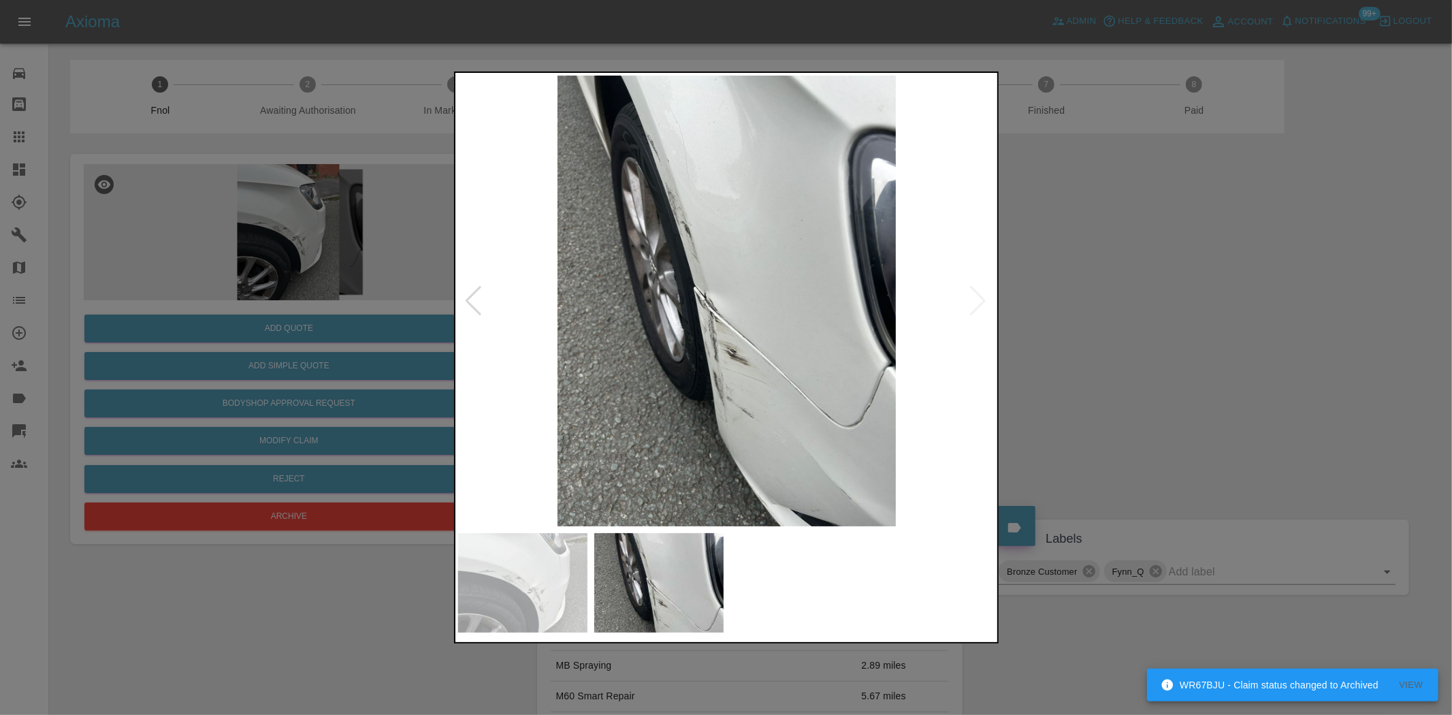
click at [599, 331] on img at bounding box center [727, 301] width 538 height 450
click at [716, 308] on img at bounding box center [727, 301] width 538 height 450
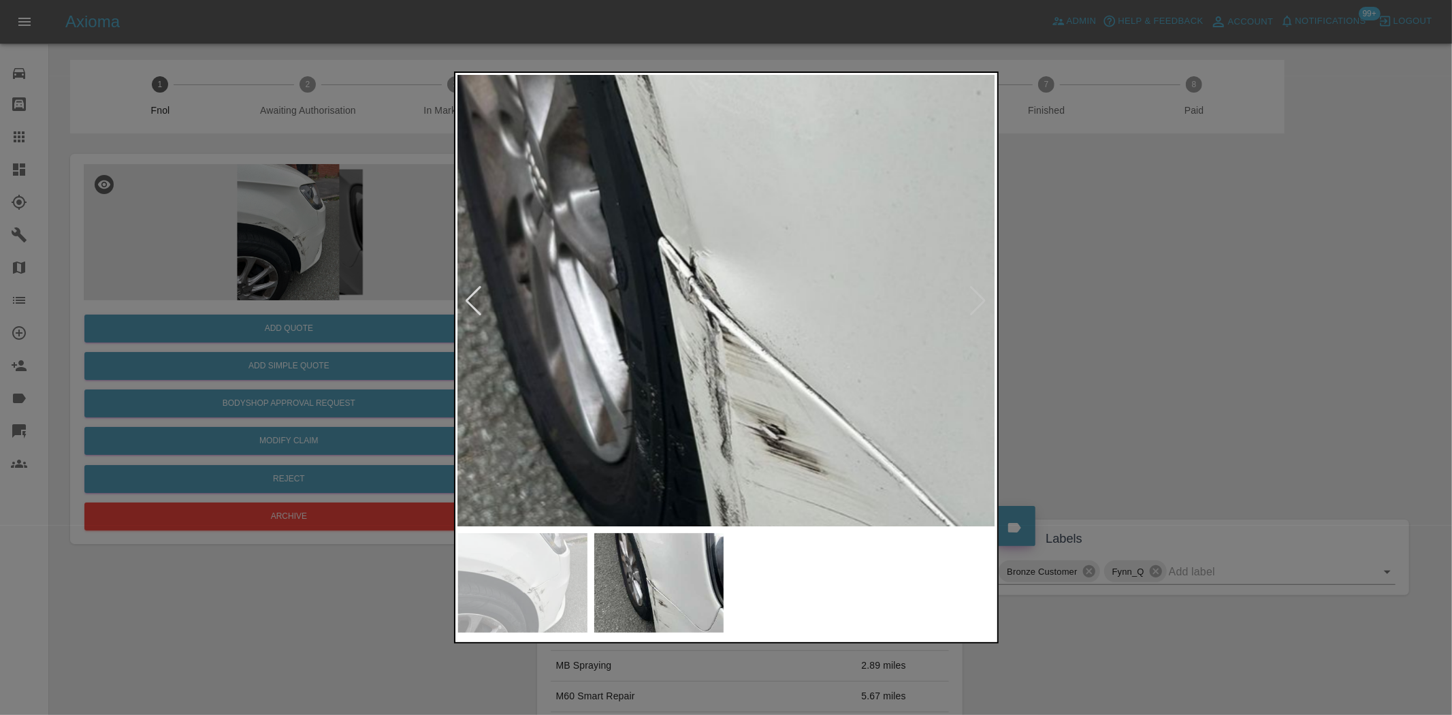
click at [713, 312] on img at bounding box center [756, 280] width 1613 height 1352
click at [712, 314] on img at bounding box center [756, 280] width 1613 height 1352
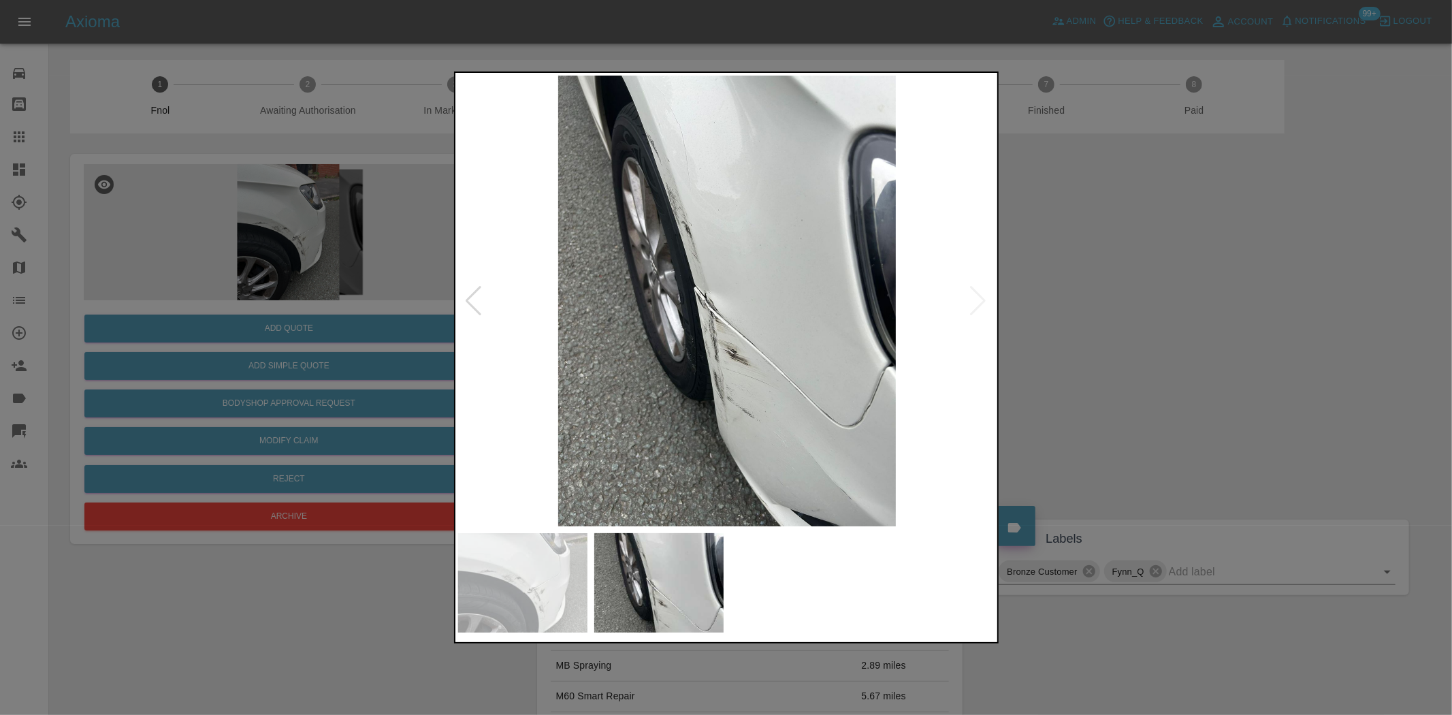
click at [786, 323] on img at bounding box center [727, 301] width 538 height 450
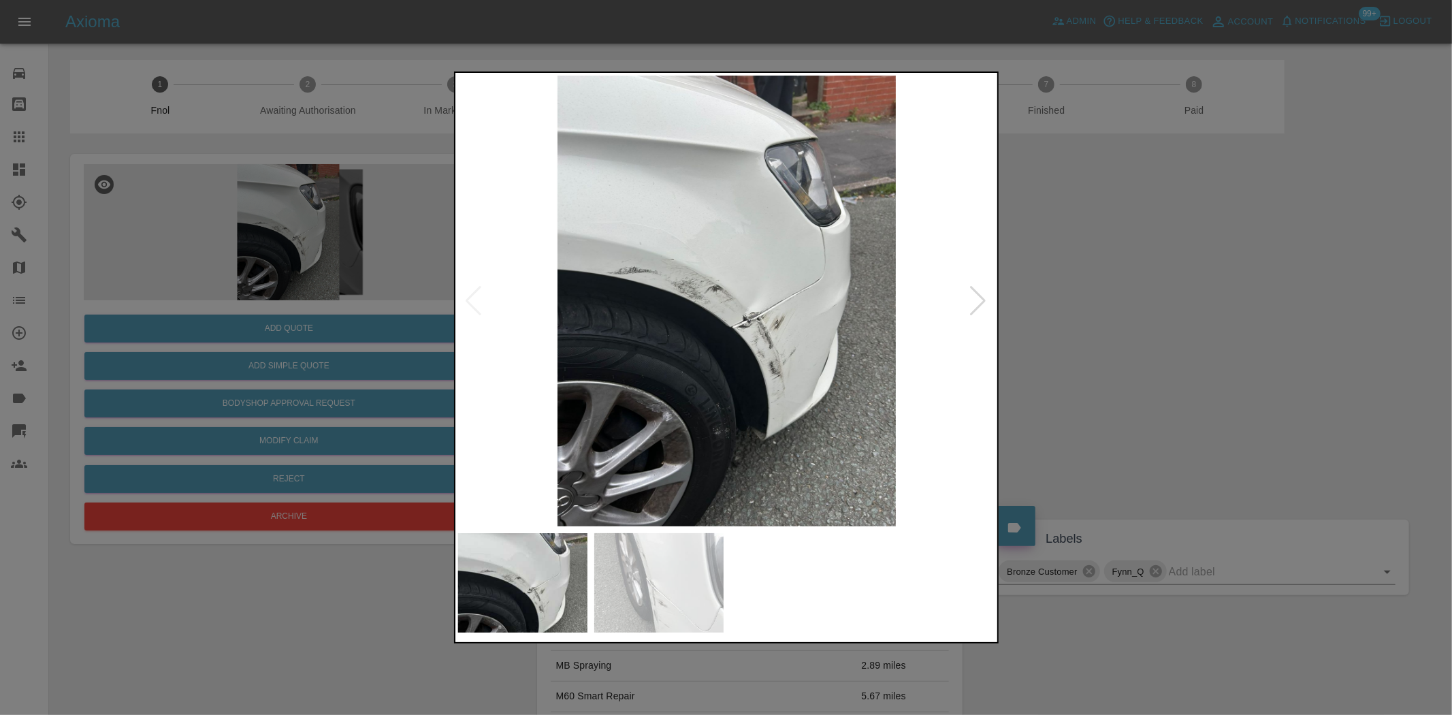
click at [740, 307] on img at bounding box center [727, 301] width 538 height 450
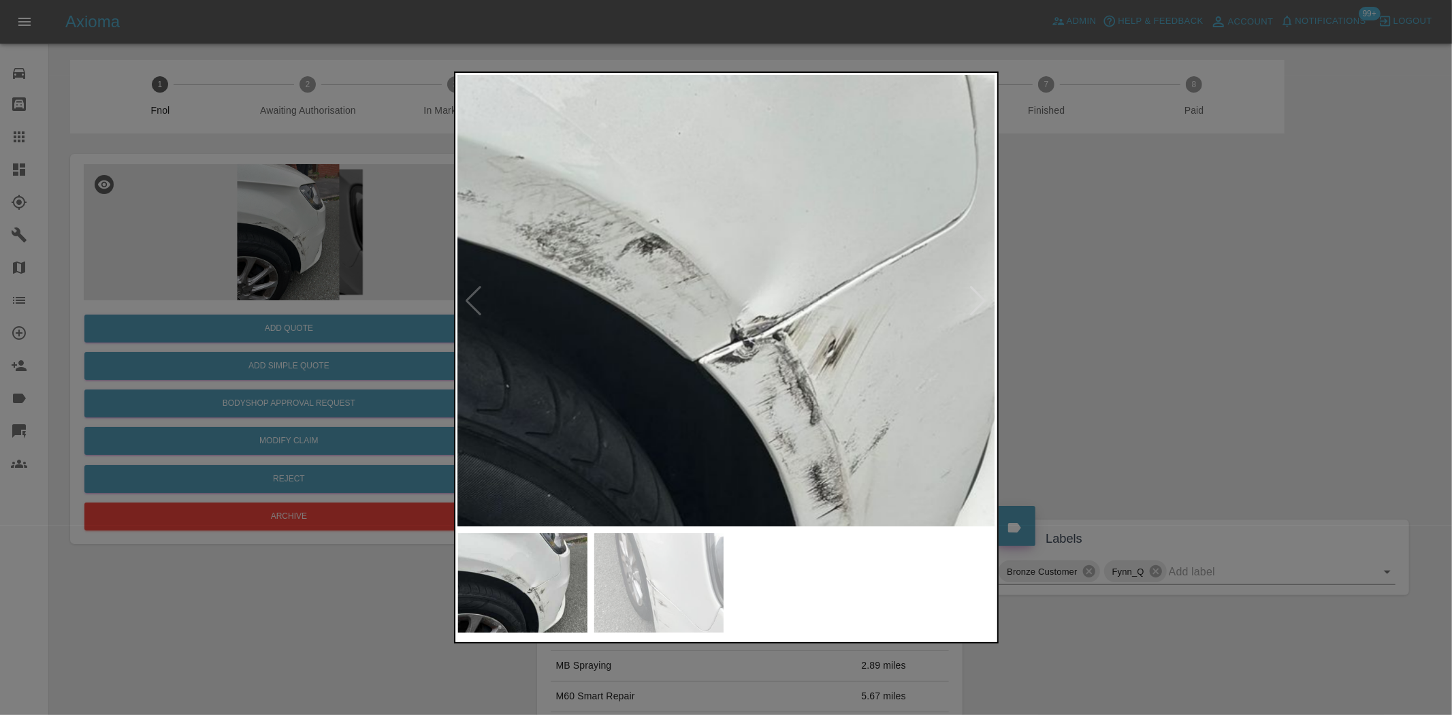
click at [216, 309] on div at bounding box center [726, 357] width 1452 height 715
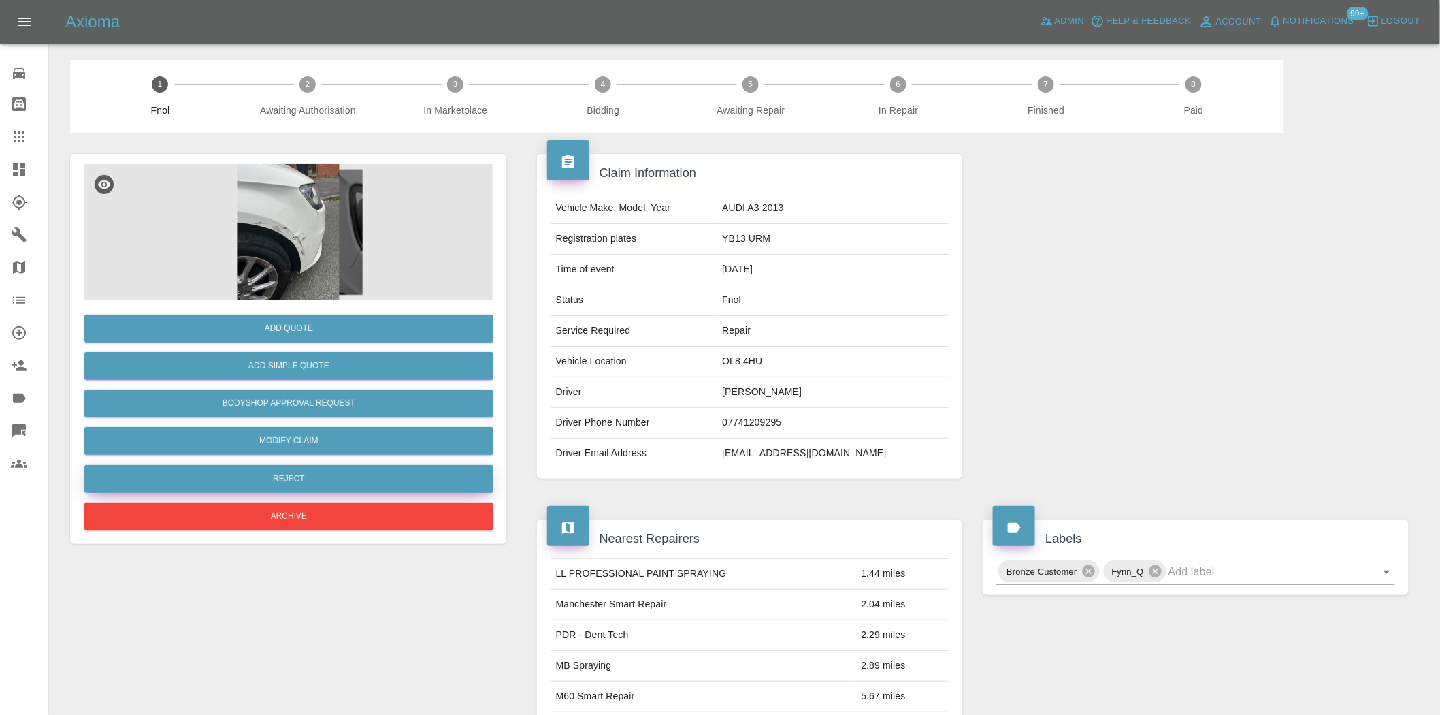
click at [311, 483] on button "Reject" at bounding box center [288, 479] width 409 height 28
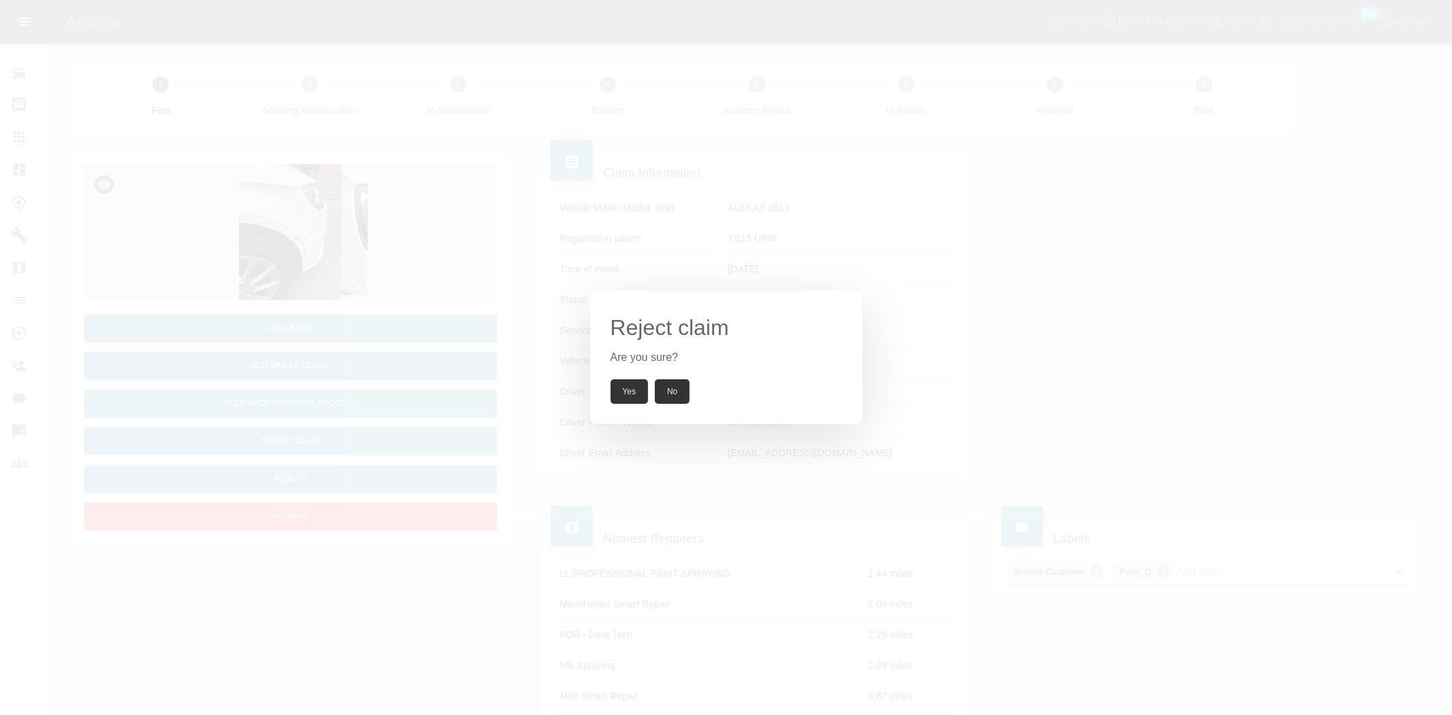
drag, startPoint x: 617, startPoint y: 384, endPoint x: 634, endPoint y: 395, distance: 20.0
click at [617, 386] on button "Yes" at bounding box center [629, 391] width 38 height 24
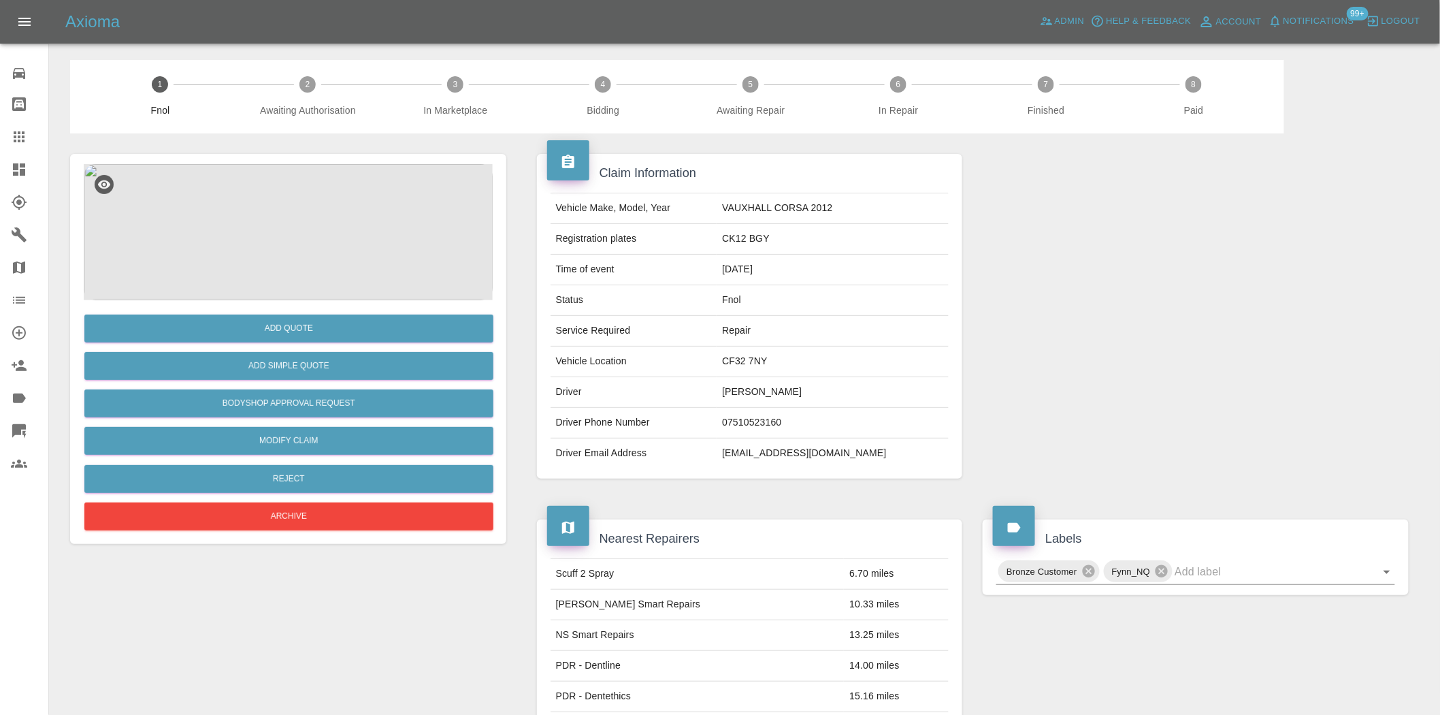
click at [341, 225] on img at bounding box center [288, 232] width 409 height 136
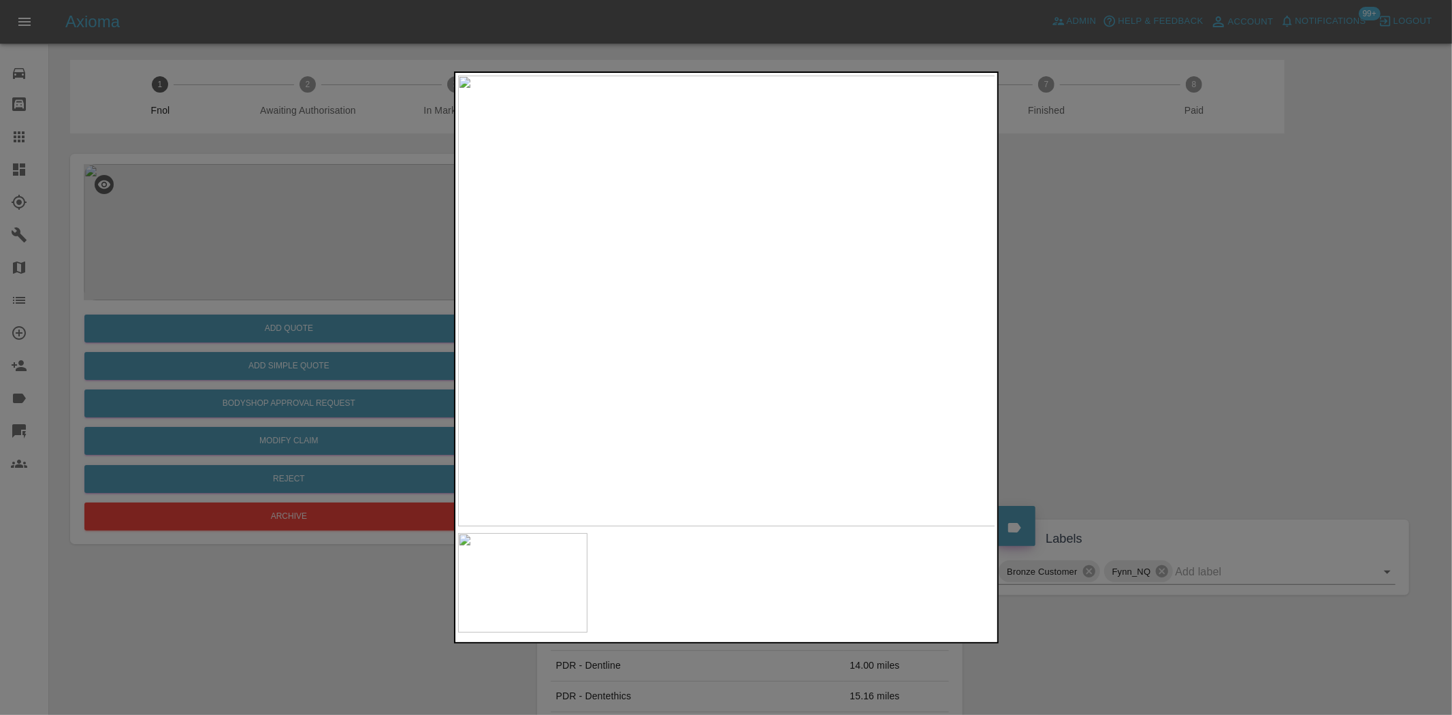
click at [645, 284] on img at bounding box center [727, 301] width 538 height 450
click at [708, 288] on img at bounding box center [727, 301] width 538 height 450
click at [311, 291] on div at bounding box center [726, 357] width 1452 height 715
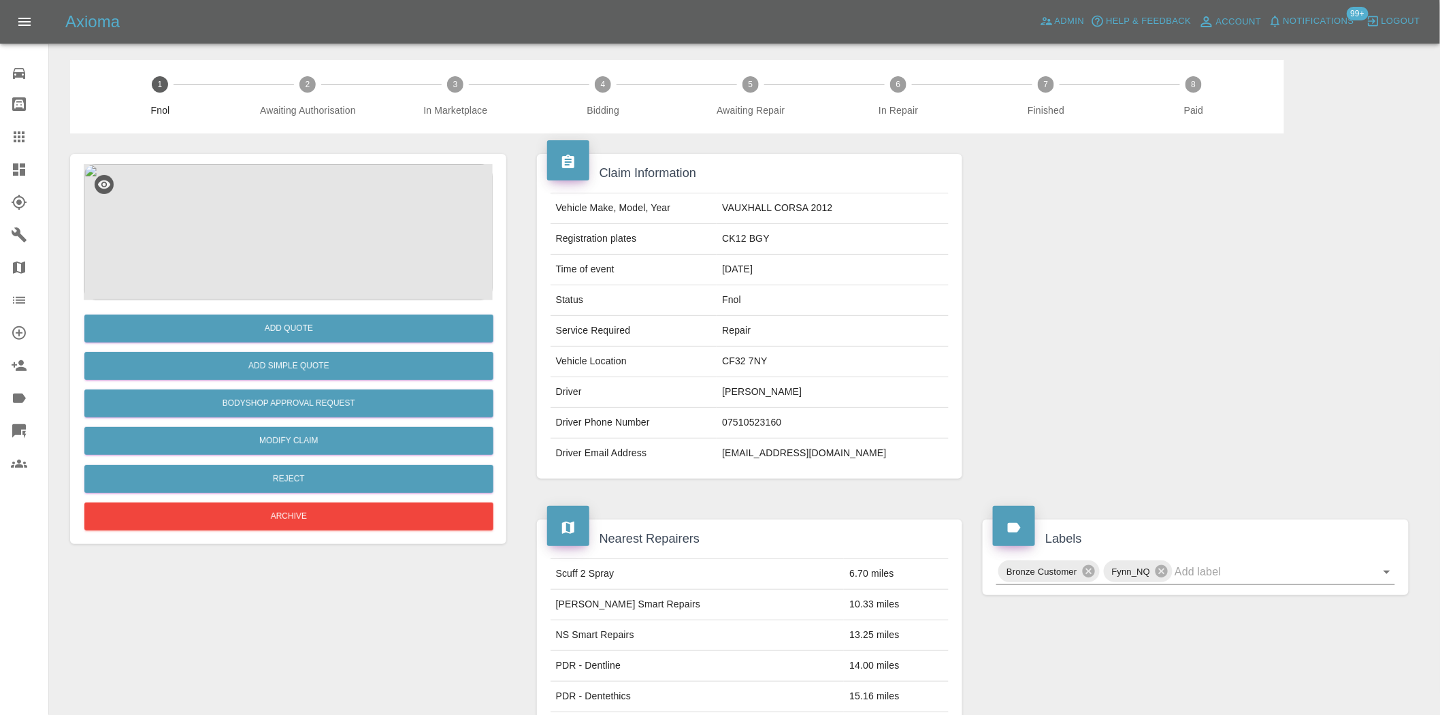
click at [306, 220] on img at bounding box center [288, 232] width 409 height 136
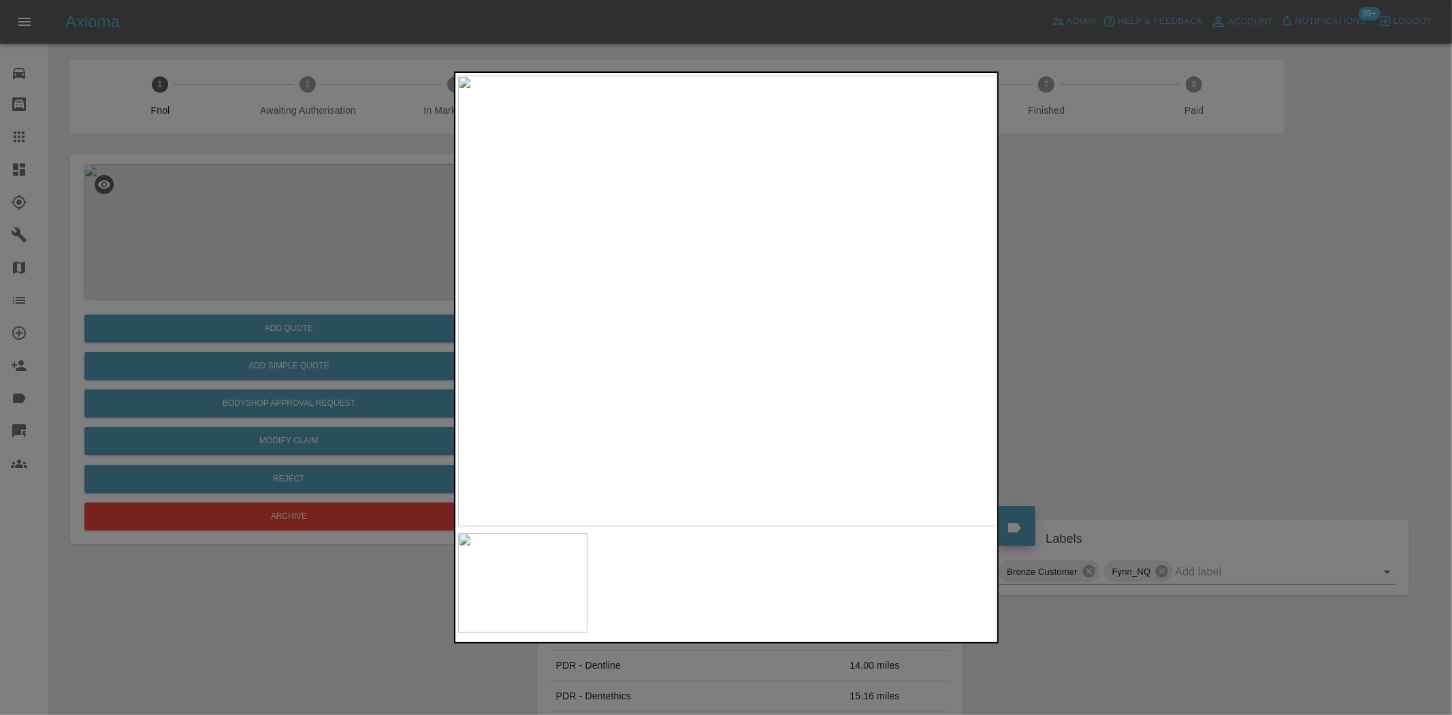
click at [590, 289] on img at bounding box center [727, 301] width 538 height 450
click at [722, 291] on img at bounding box center [727, 301] width 538 height 450
click at [296, 419] on div at bounding box center [726, 357] width 1452 height 715
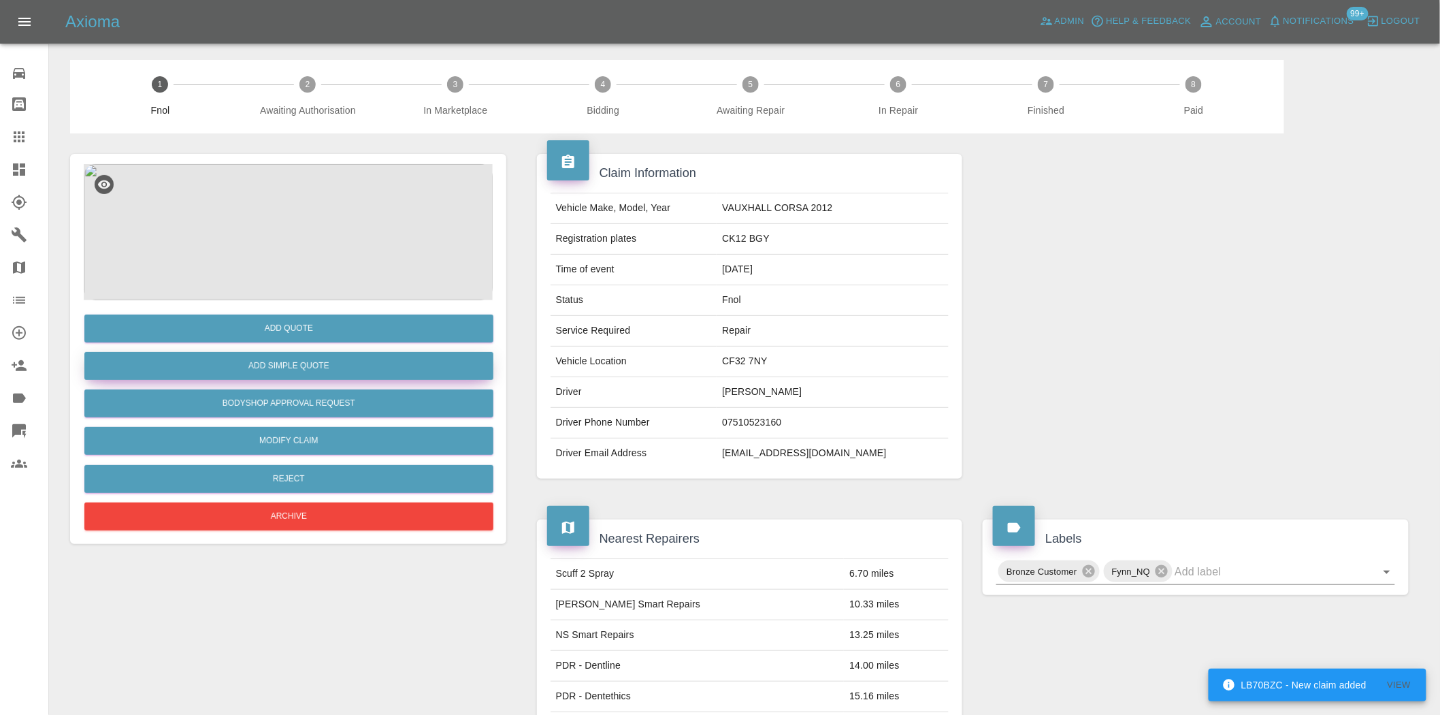
click at [293, 374] on button "Add Simple Quote" at bounding box center [288, 366] width 409 height 28
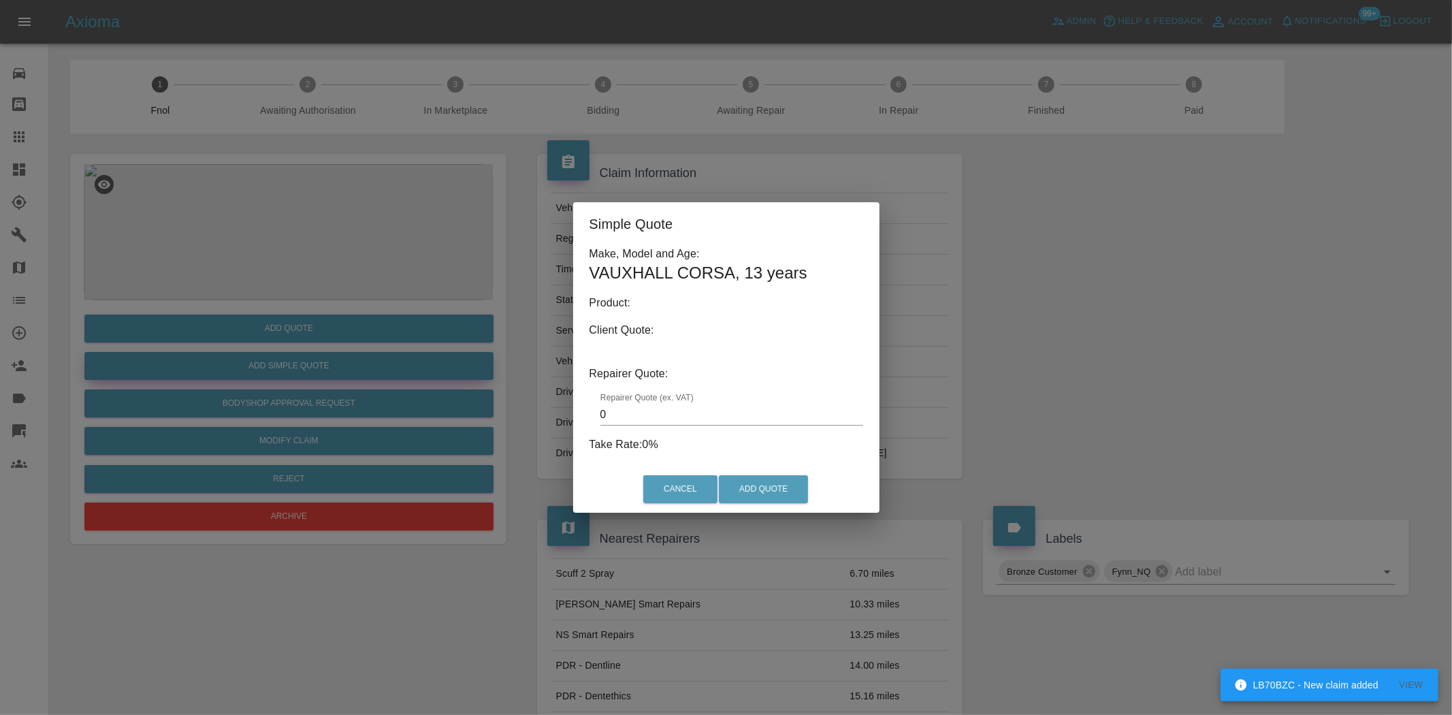
type input "140"
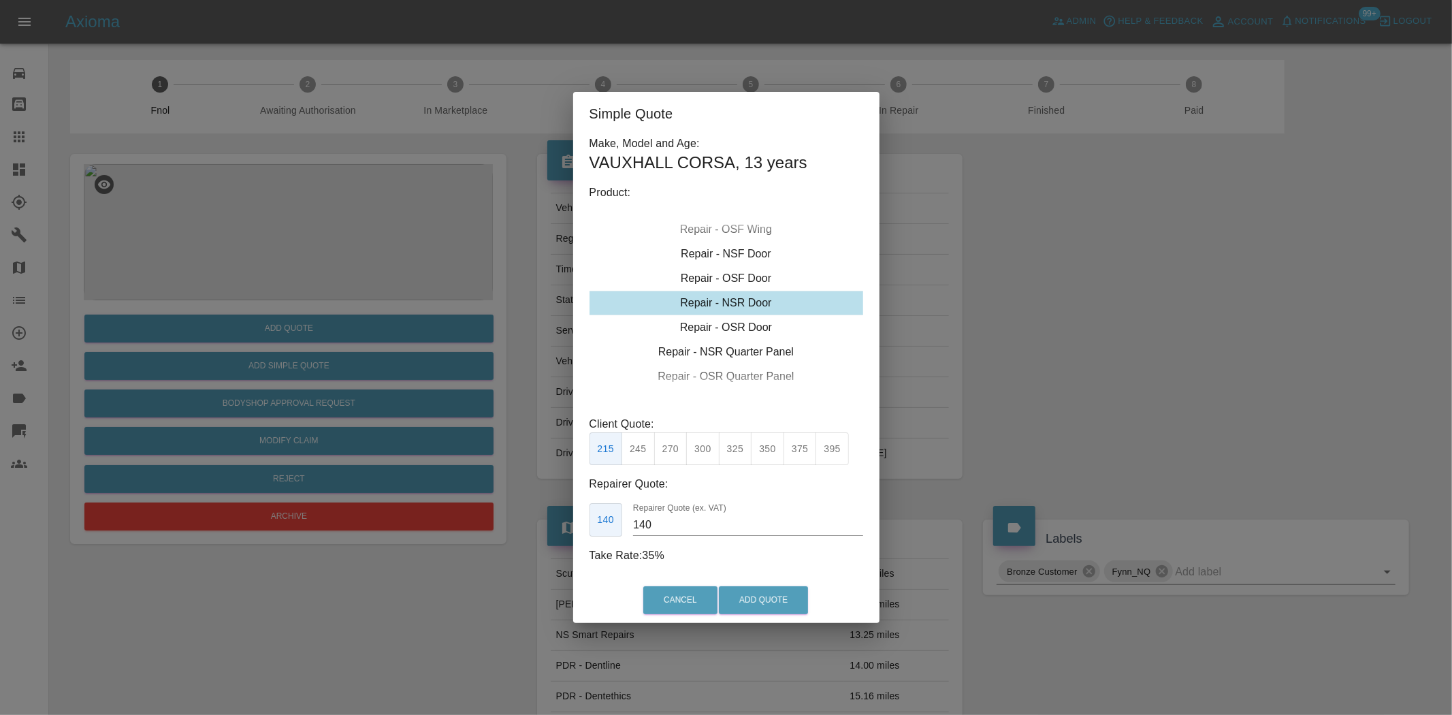
click at [290, 374] on div "Simple Quote Make, Model and Age: VAUXHALL CORSA , 13 years Product: Repair - F…" at bounding box center [726, 357] width 1452 height 715
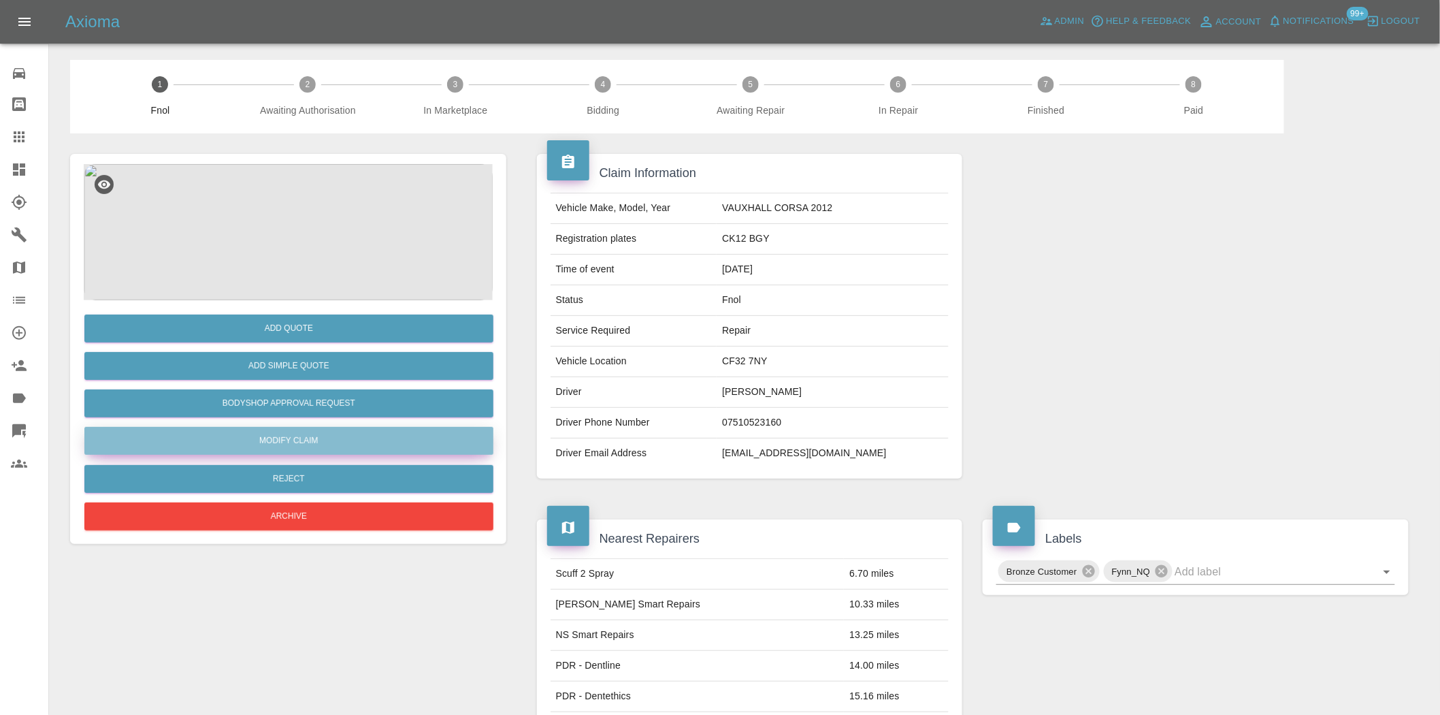
click at [278, 443] on link "Modify Claim" at bounding box center [288, 441] width 409 height 28
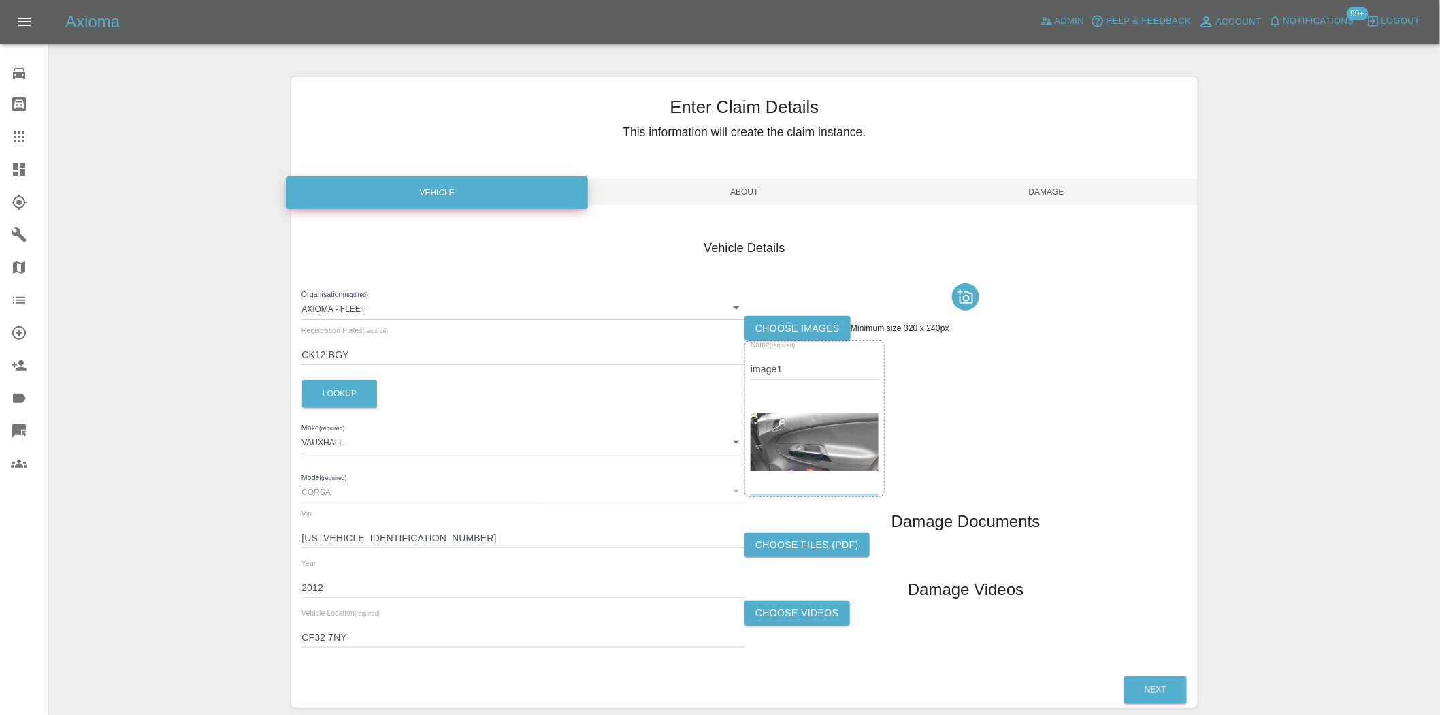
click at [781, 402] on div at bounding box center [815, 442] width 128 height 102
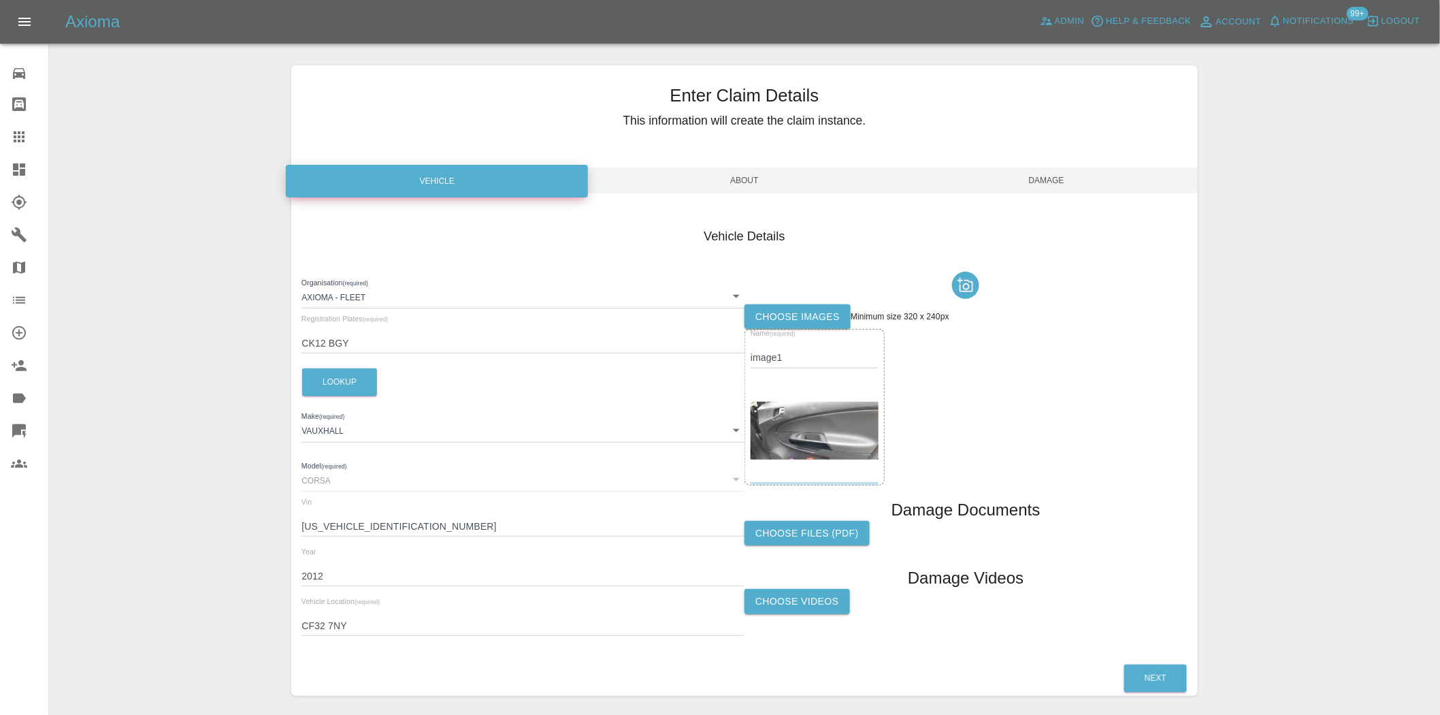
scroll to position [64, 0]
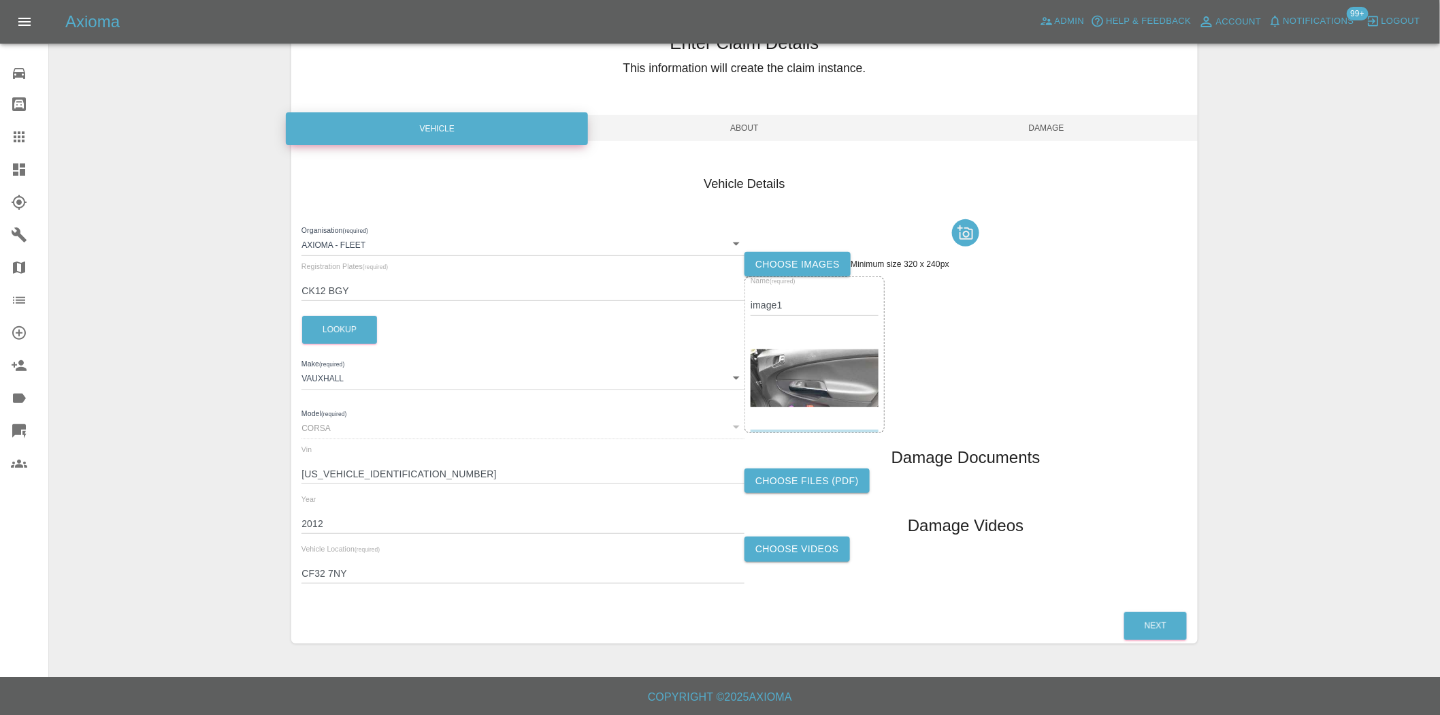
click at [802, 350] on img at bounding box center [815, 378] width 128 height 58
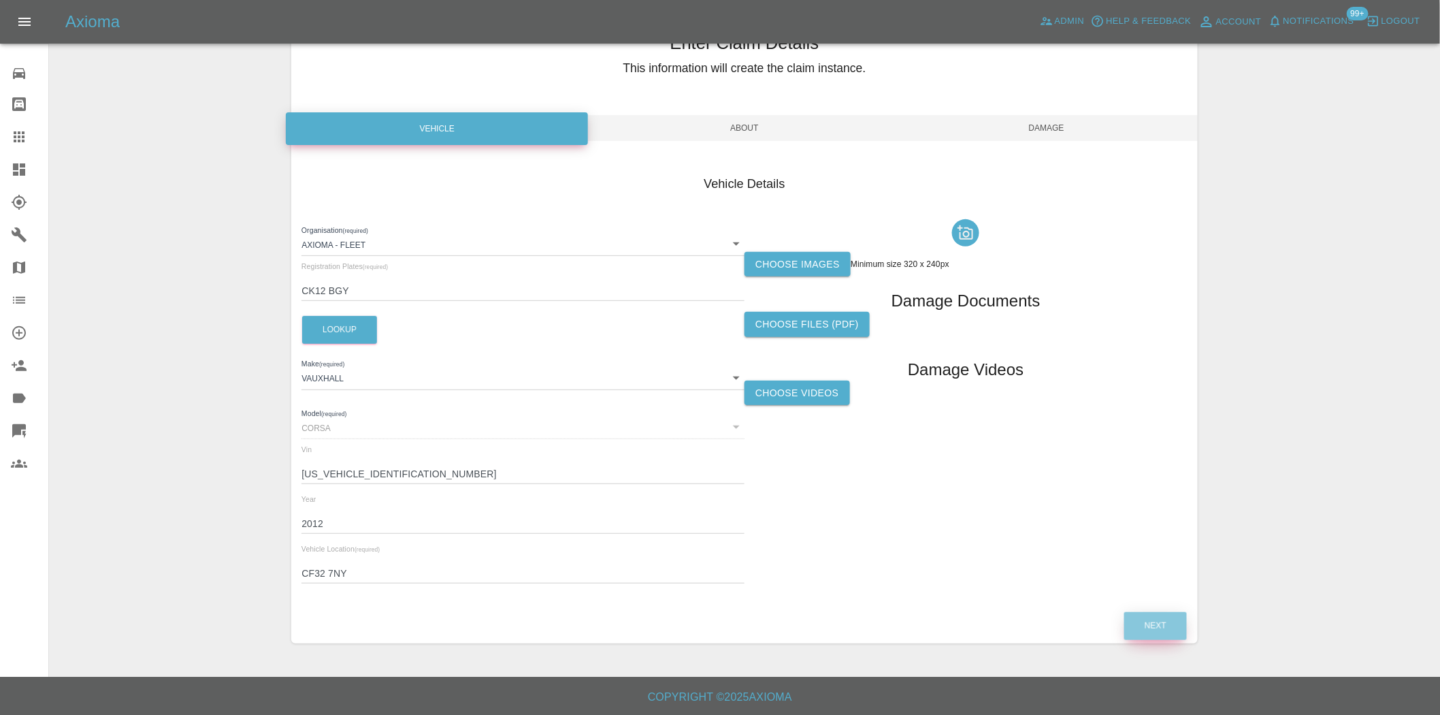
click at [1160, 621] on button "Next" at bounding box center [1155, 626] width 63 height 28
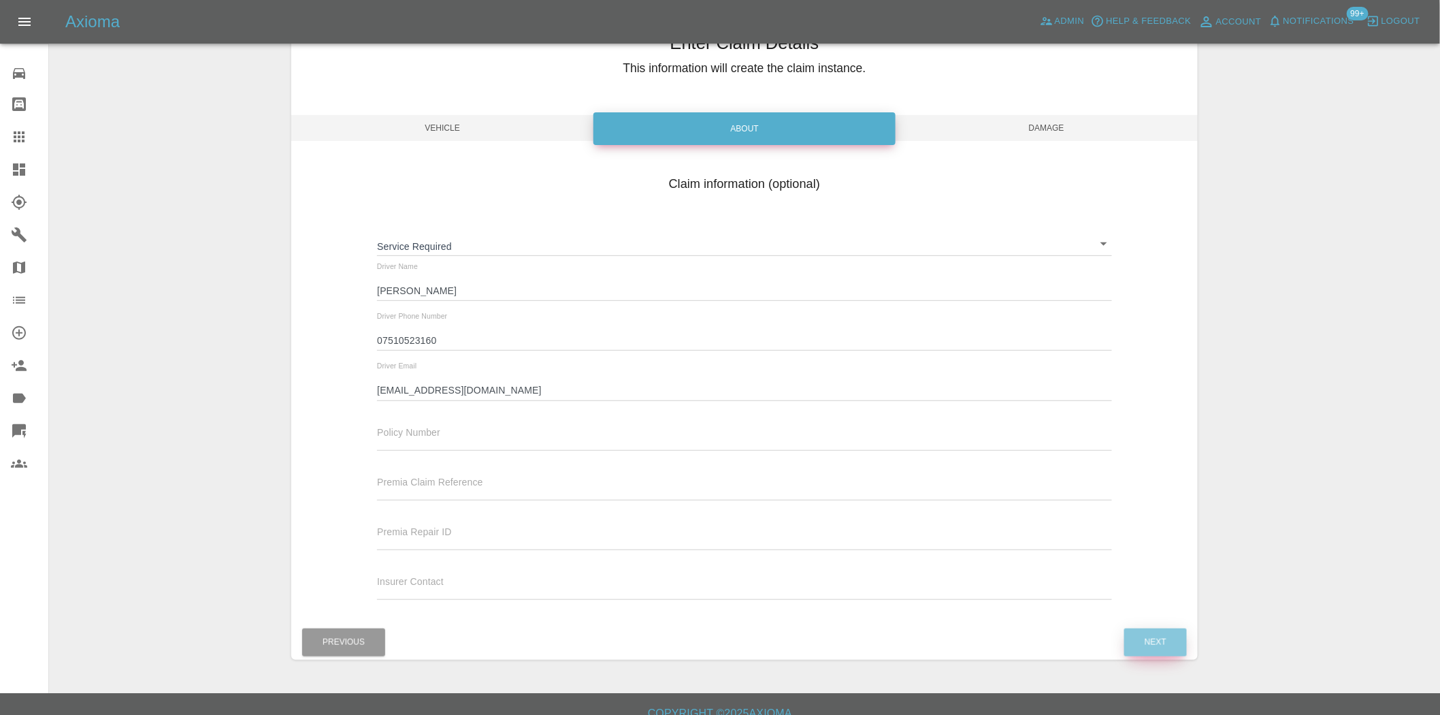
click at [1160, 638] on button "Next" at bounding box center [1155, 642] width 63 height 28
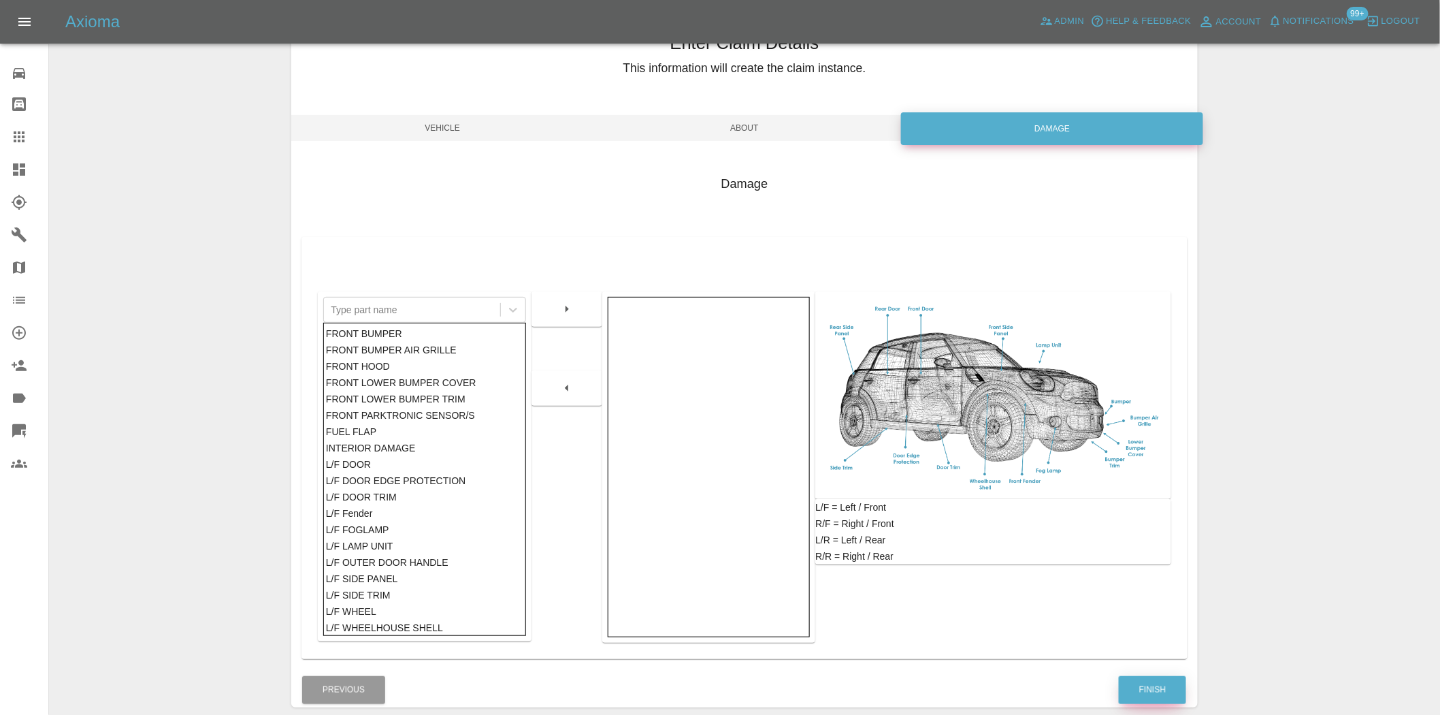
click at [1153, 678] on button "Finish" at bounding box center [1152, 690] width 67 height 28
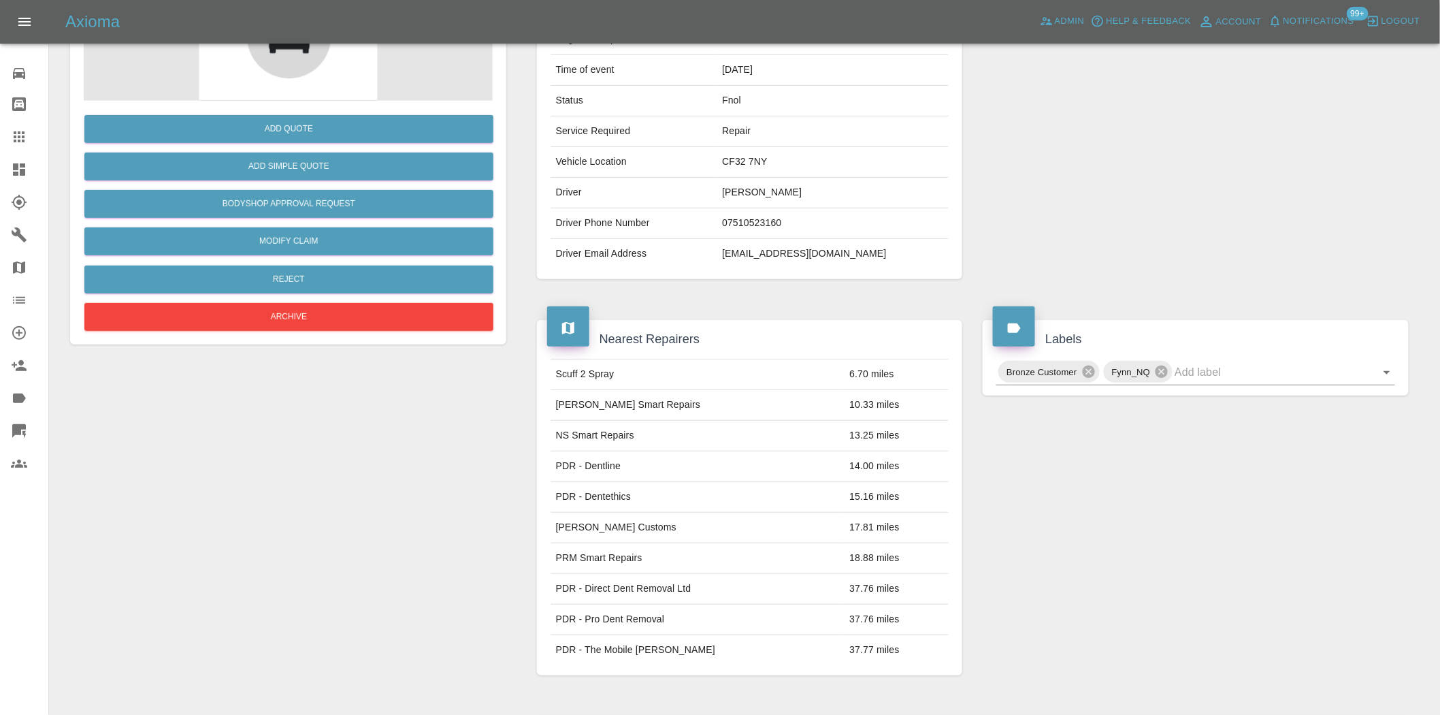
scroll to position [227, 0]
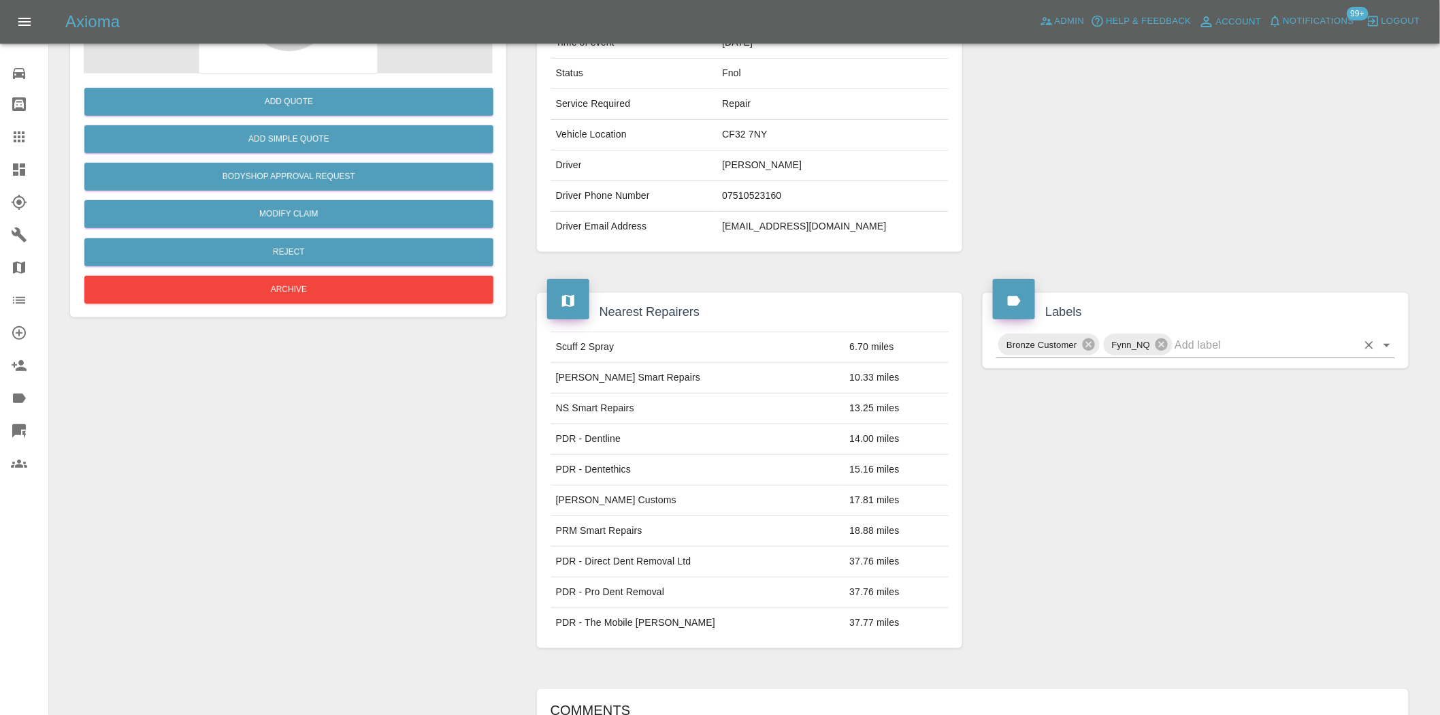
click at [1194, 344] on input "text" at bounding box center [1266, 344] width 182 height 21
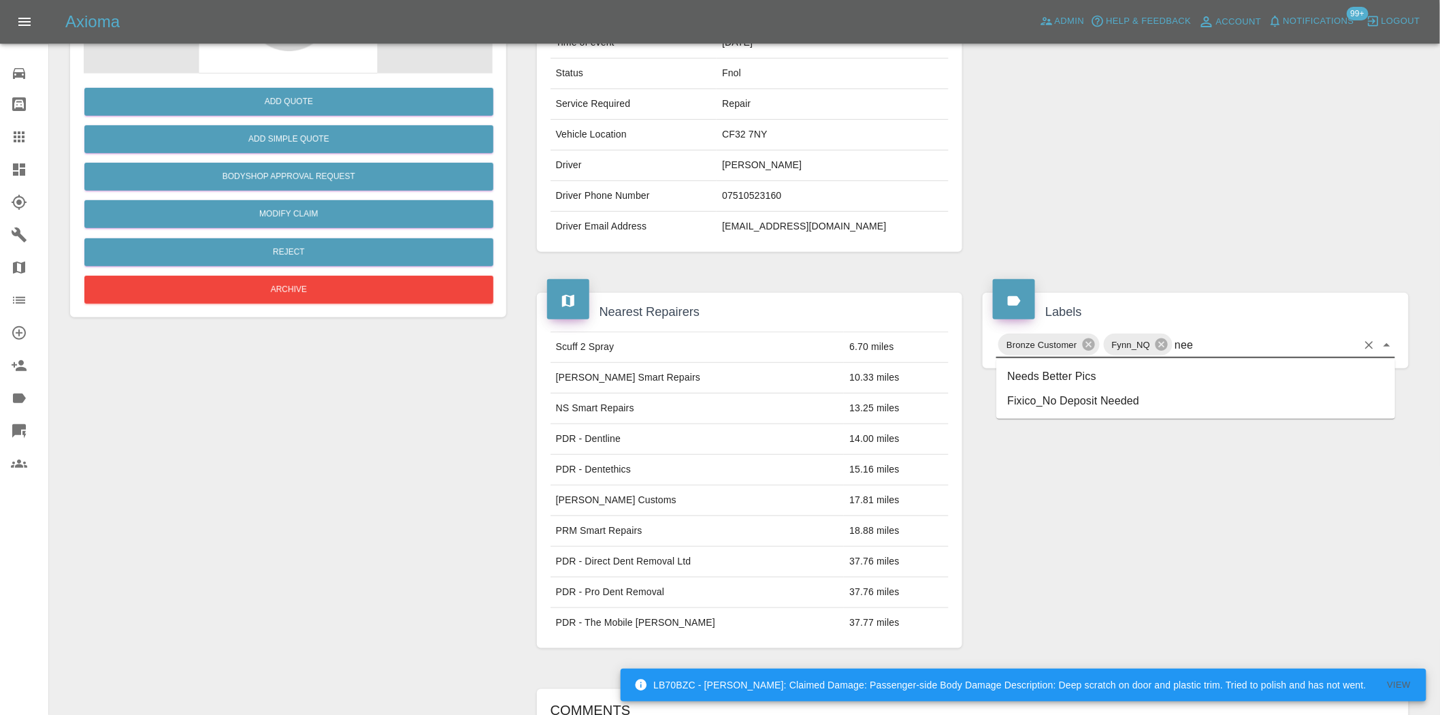
type input "need"
click at [1014, 384] on li "Needs Better Pics" at bounding box center [1195, 376] width 399 height 24
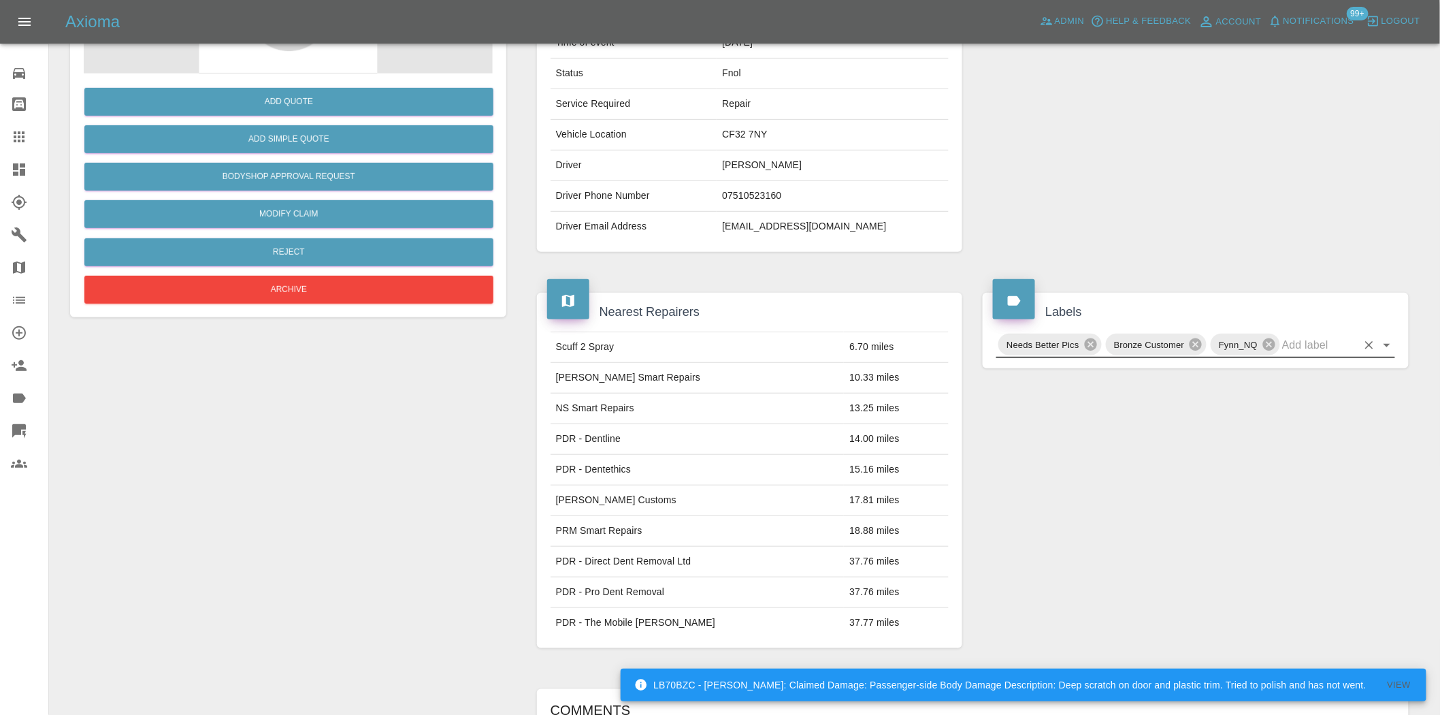
scroll to position [0, 0]
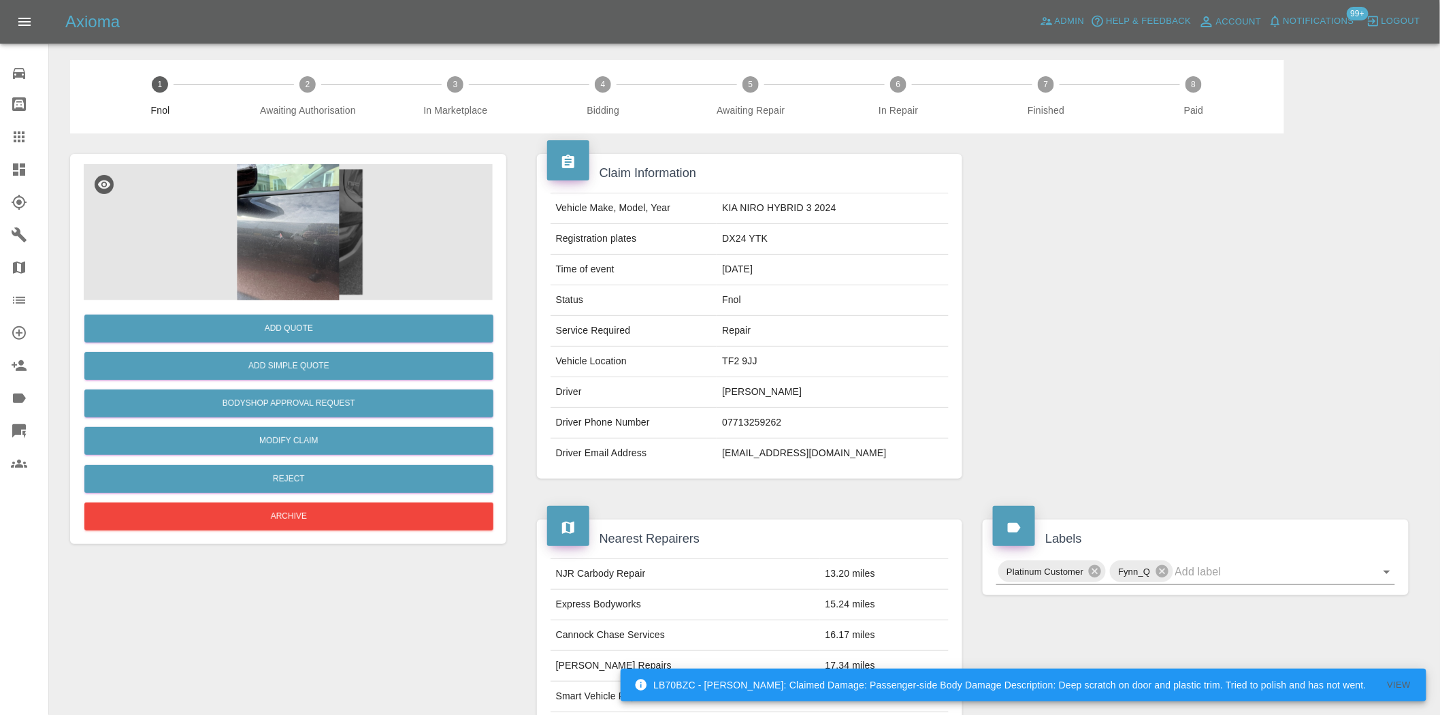
click at [361, 203] on img at bounding box center [288, 232] width 409 height 136
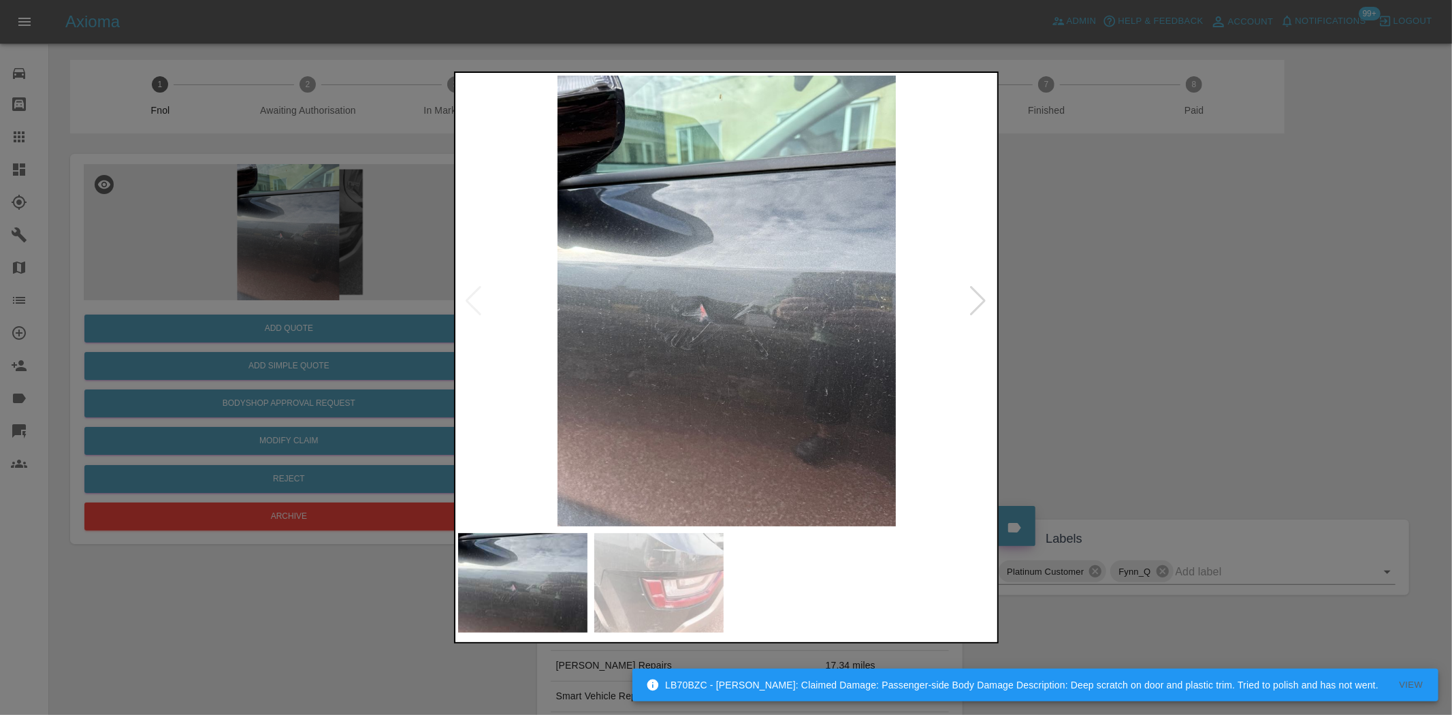
click at [628, 343] on img at bounding box center [727, 301] width 538 height 450
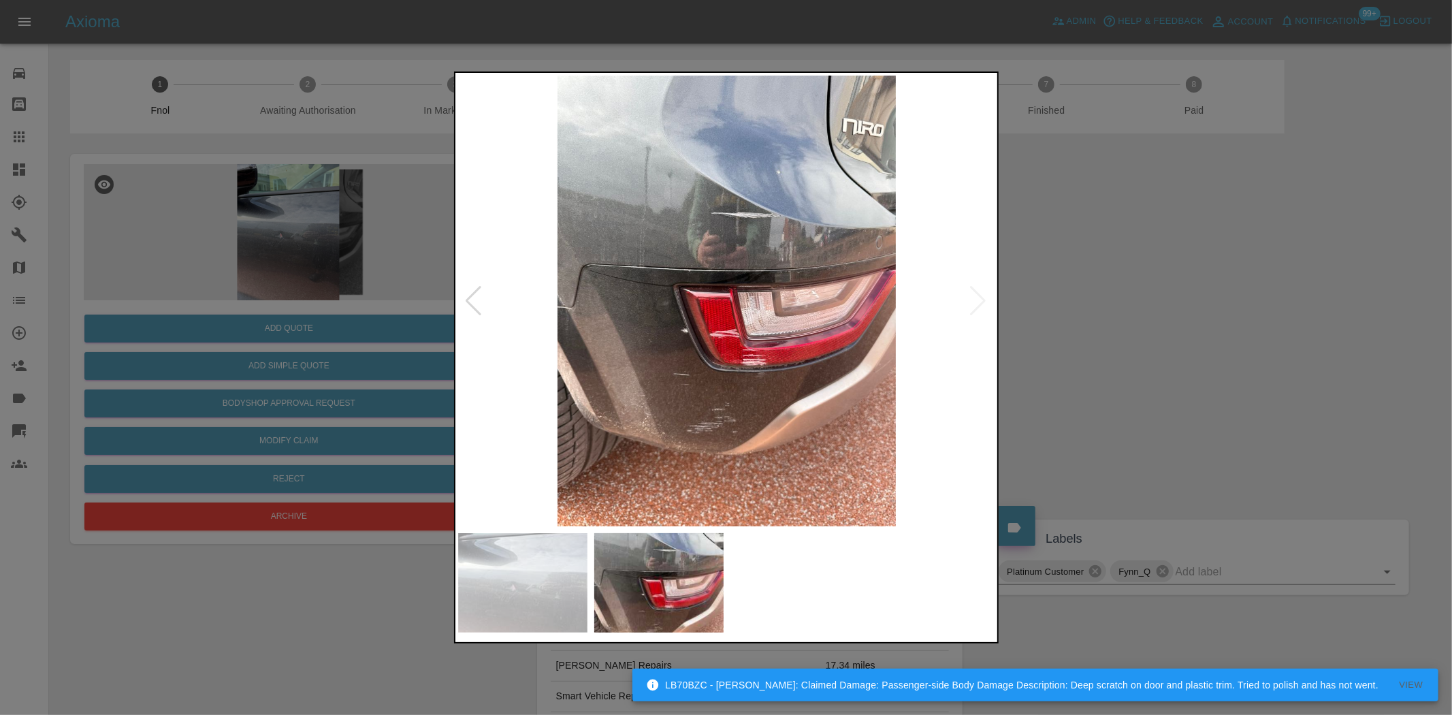
click at [670, 378] on img at bounding box center [727, 301] width 538 height 450
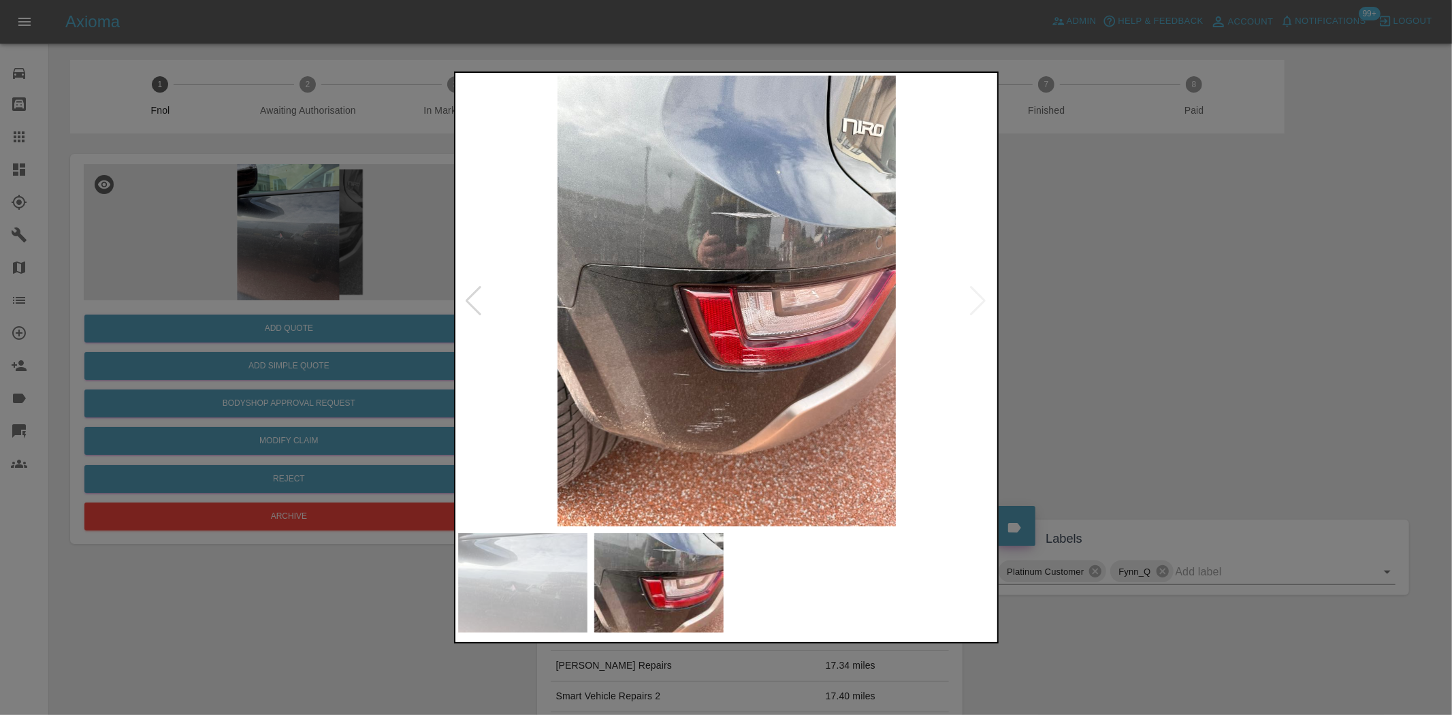
click at [655, 368] on img at bounding box center [727, 301] width 538 height 450
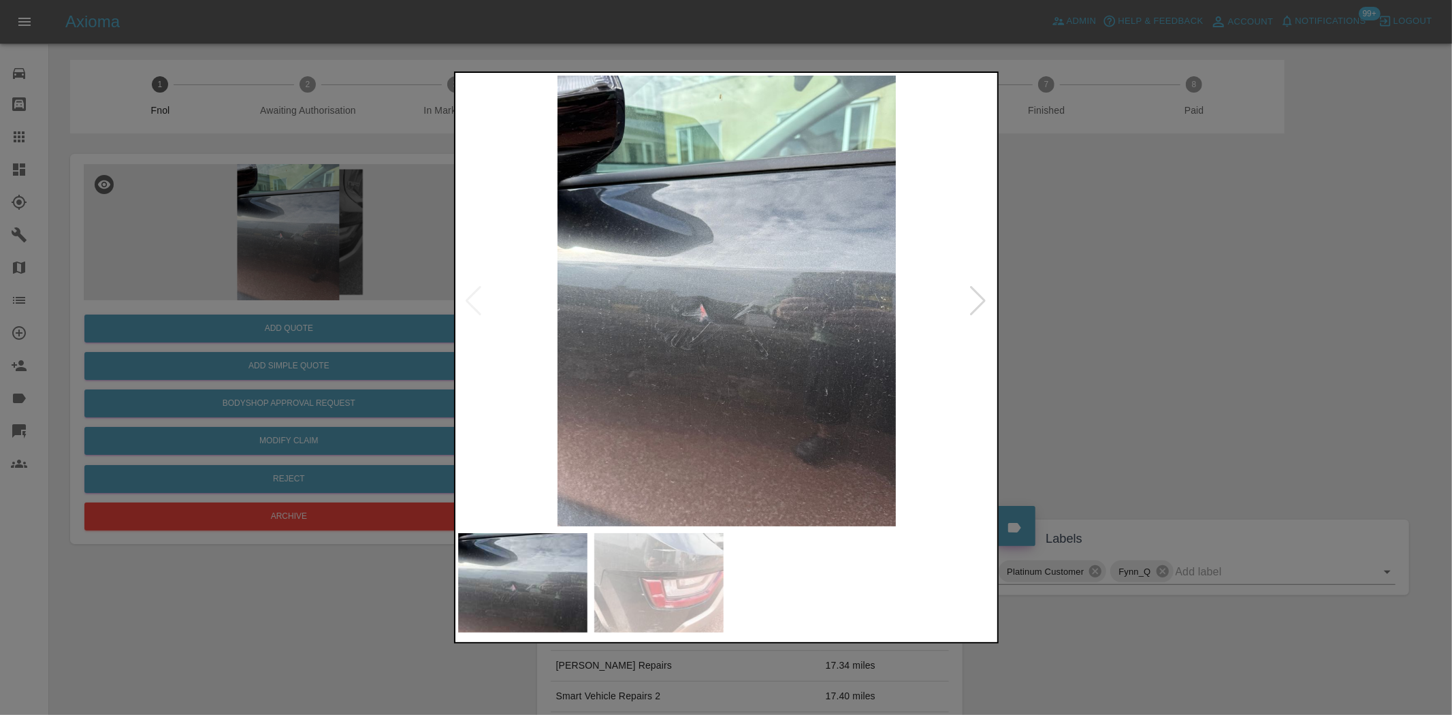
click at [233, 279] on div at bounding box center [726, 357] width 1452 height 715
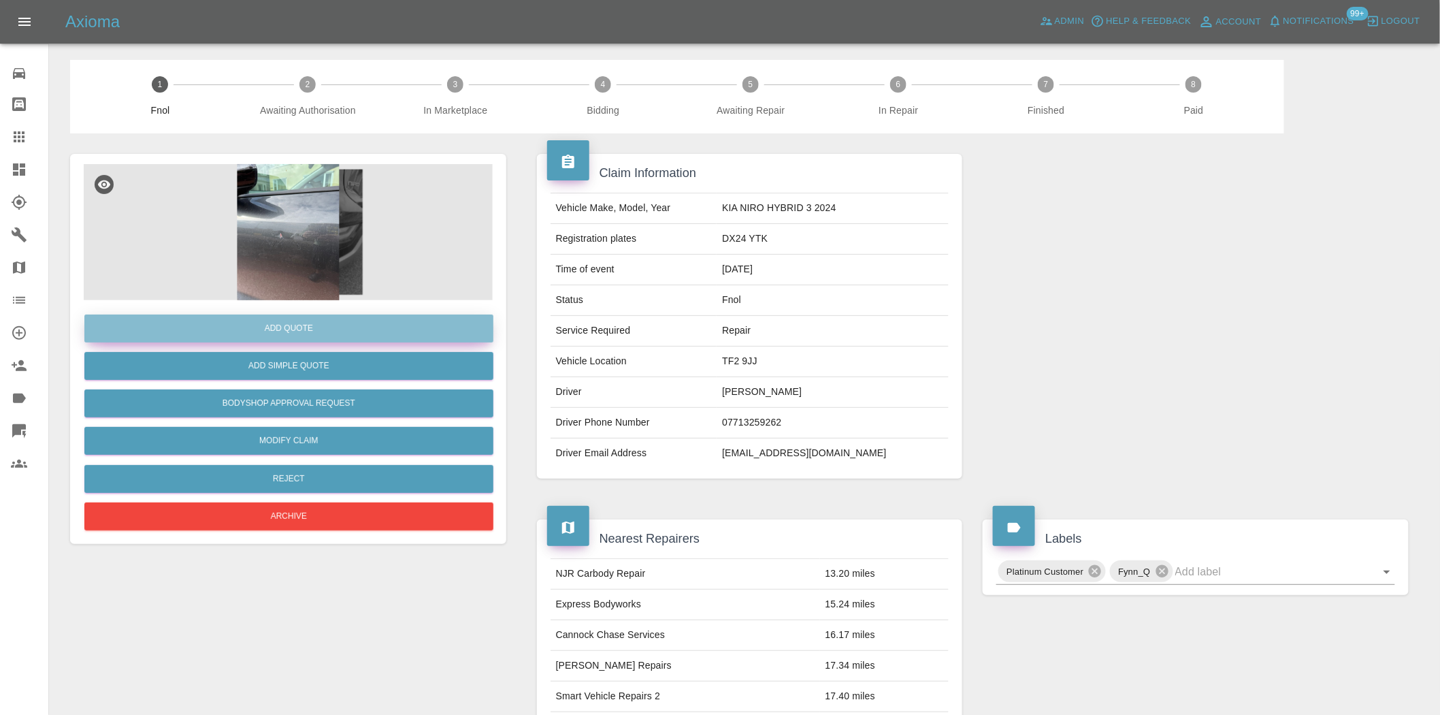
click at [289, 318] on button "Add Quote" at bounding box center [288, 328] width 409 height 28
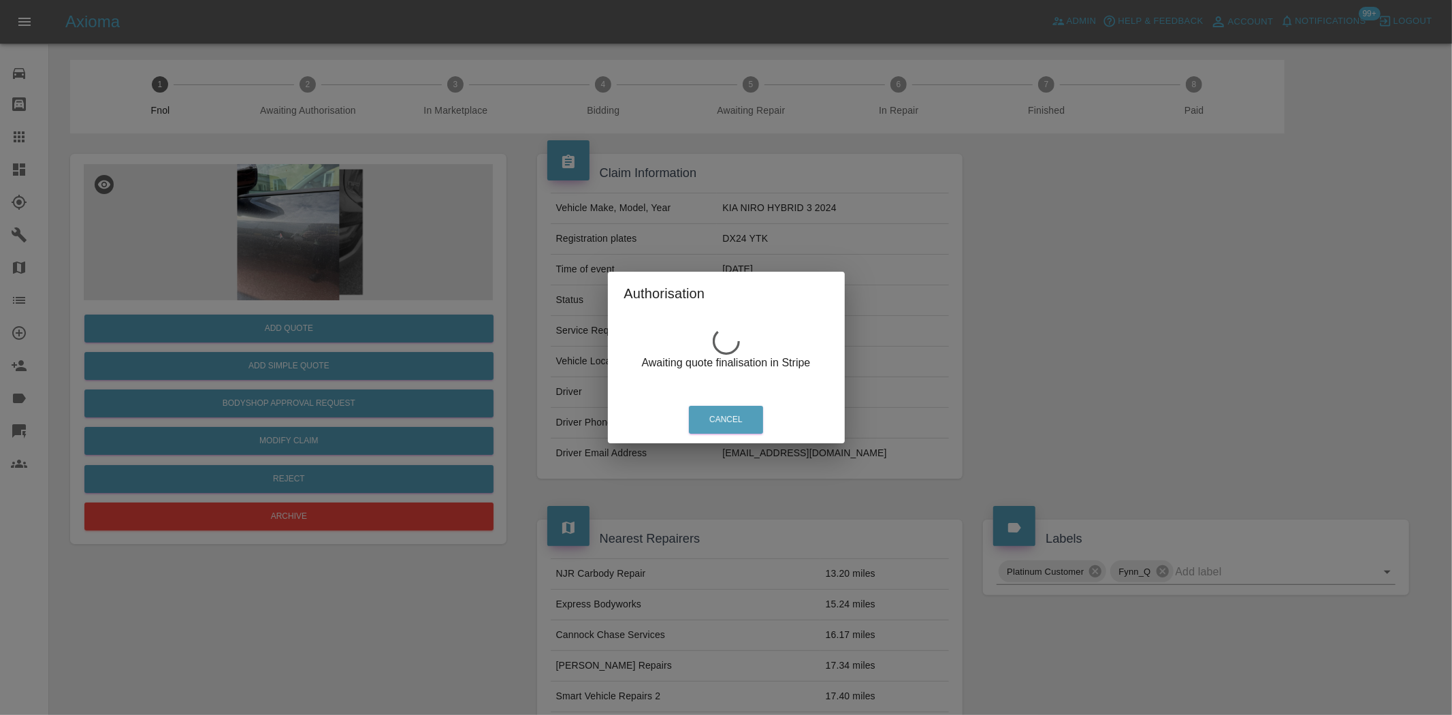
click at [304, 282] on div "Authorisation Awaiting quote finalisation in Stripe Cancel" at bounding box center [726, 357] width 1452 height 715
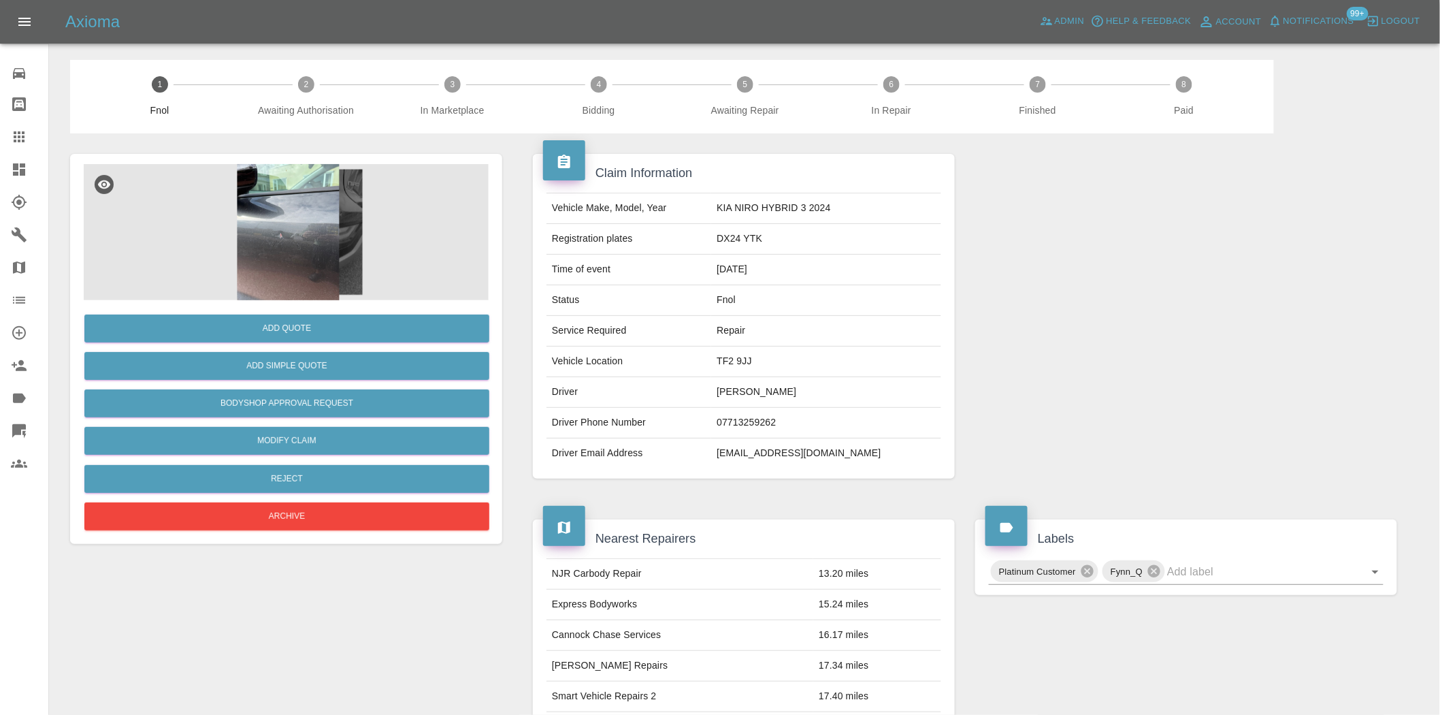
click at [306, 261] on img at bounding box center [288, 232] width 409 height 136
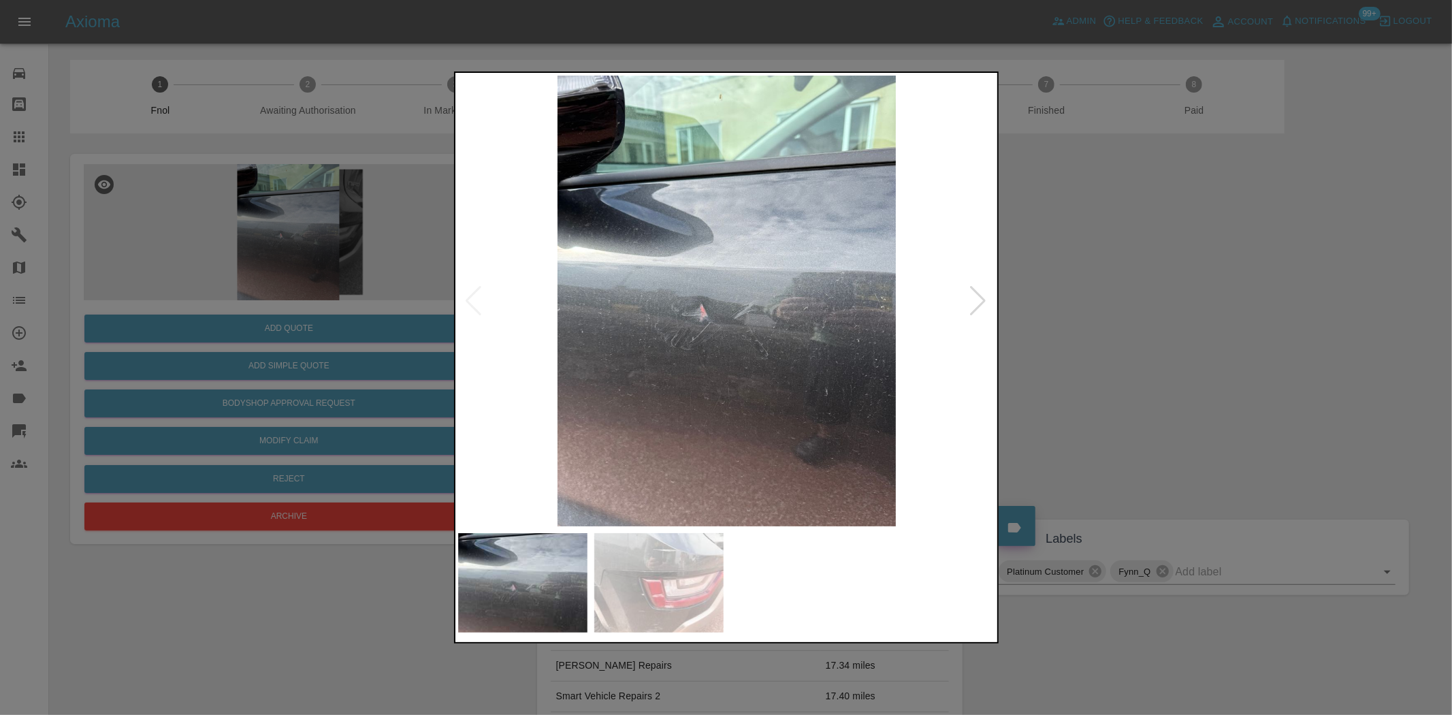
click at [691, 580] on img at bounding box center [658, 582] width 129 height 99
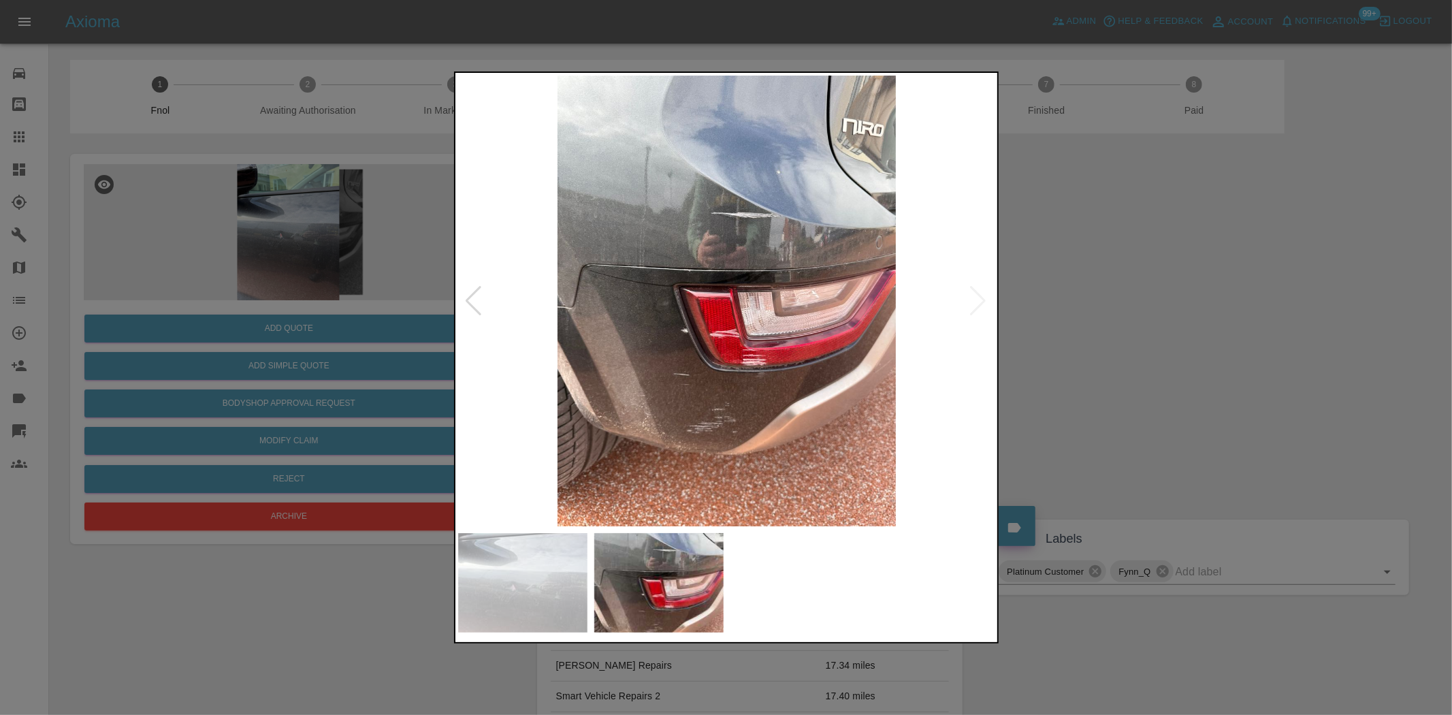
click at [769, 255] on img at bounding box center [727, 301] width 538 height 450
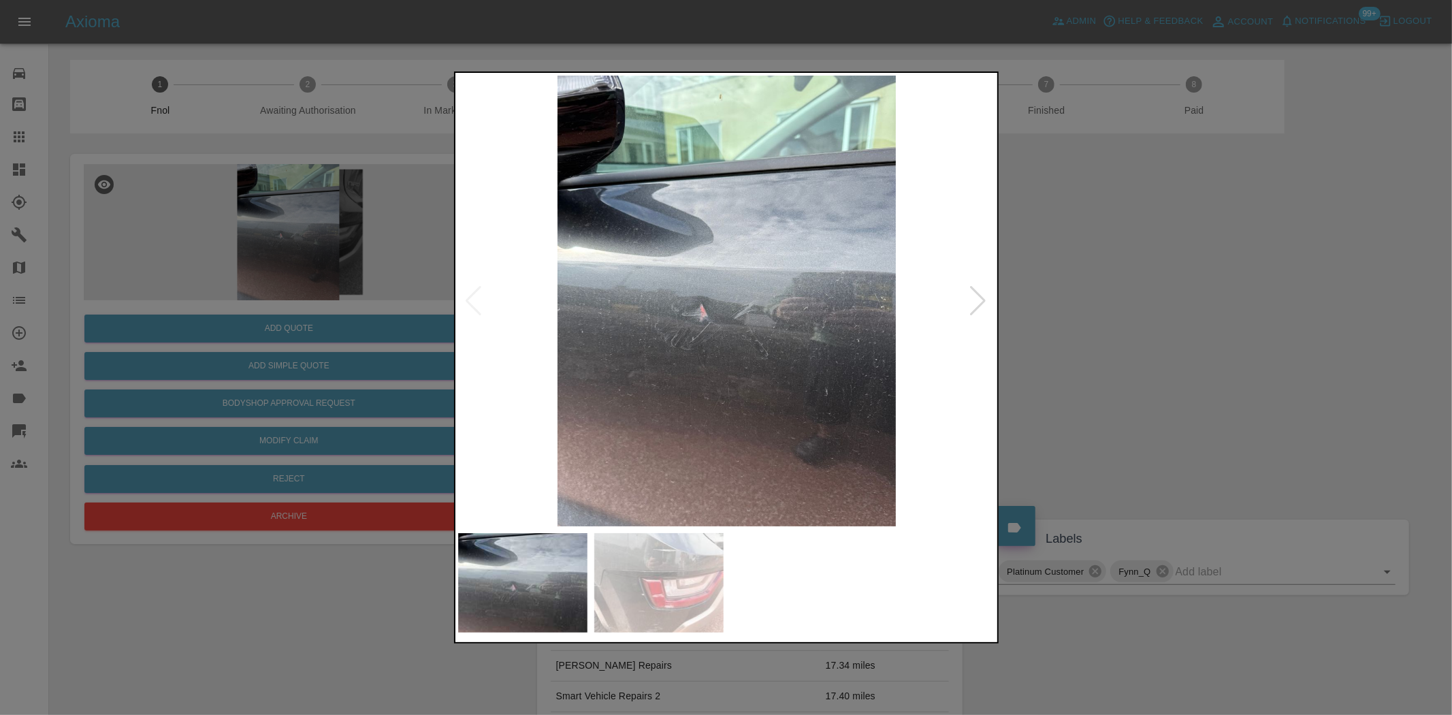
click at [310, 281] on div at bounding box center [726, 357] width 1452 height 715
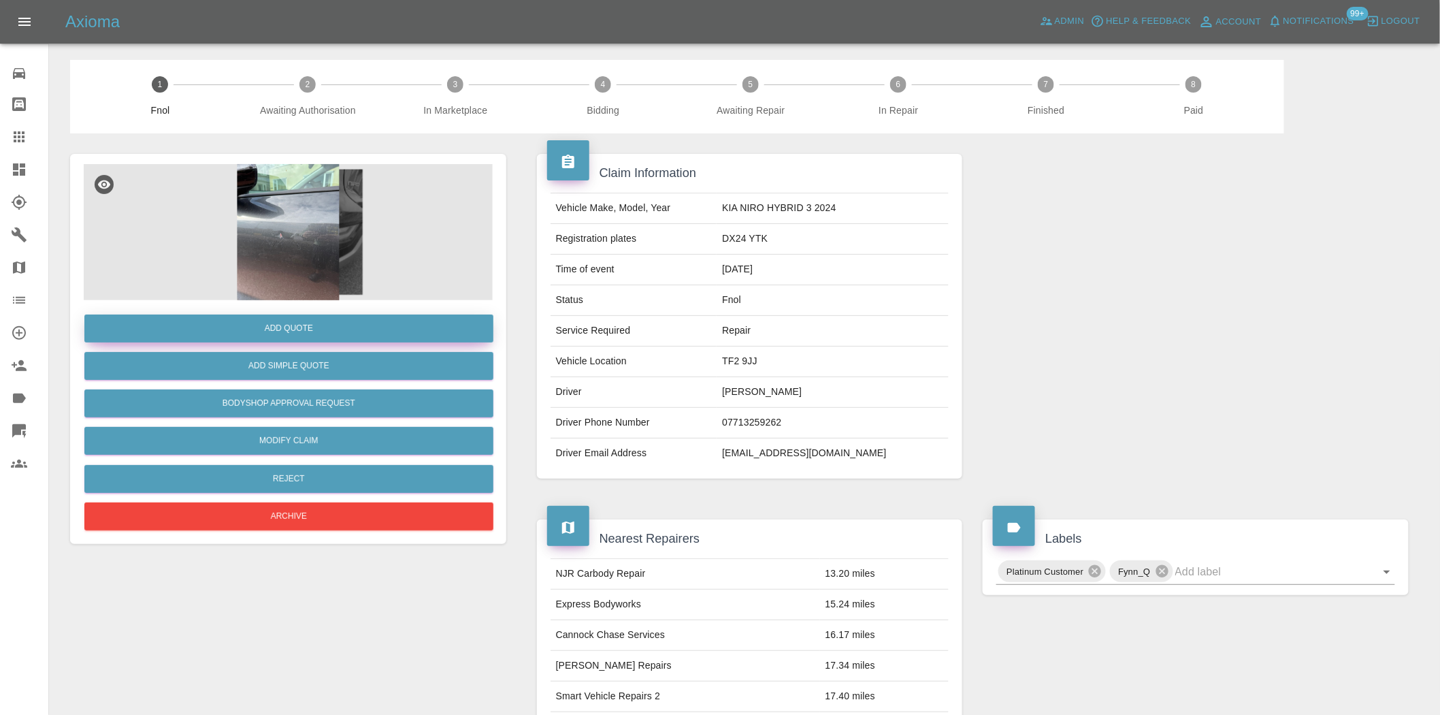
click at [318, 323] on button "Add Quote" at bounding box center [288, 328] width 409 height 28
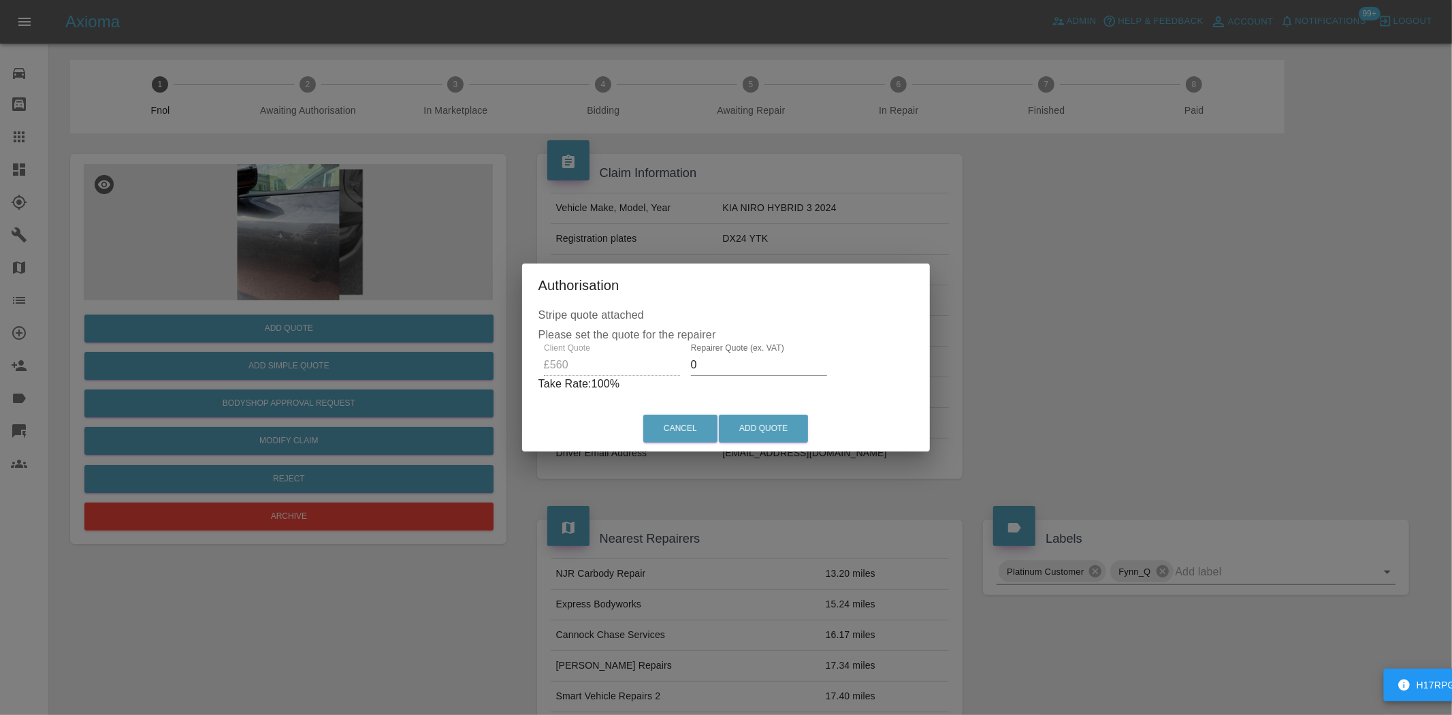
click at [552, 365] on div "Client Quote £560 Repairer Quote (ex. VAT) 0 Take Rate: 100 %" at bounding box center [726, 367] width 376 height 49
type input "350"
click at [770, 427] on button "Add Quote" at bounding box center [763, 428] width 89 height 28
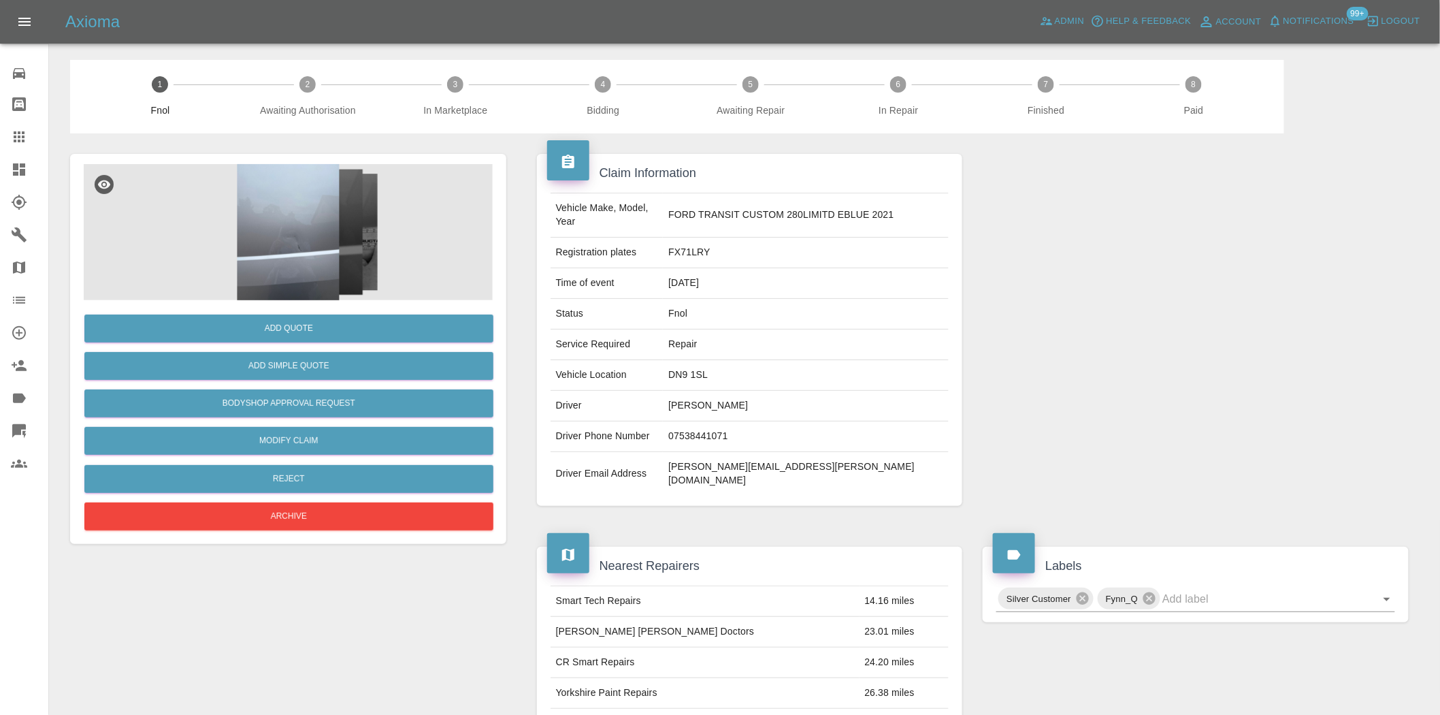
click at [280, 257] on img at bounding box center [288, 232] width 409 height 136
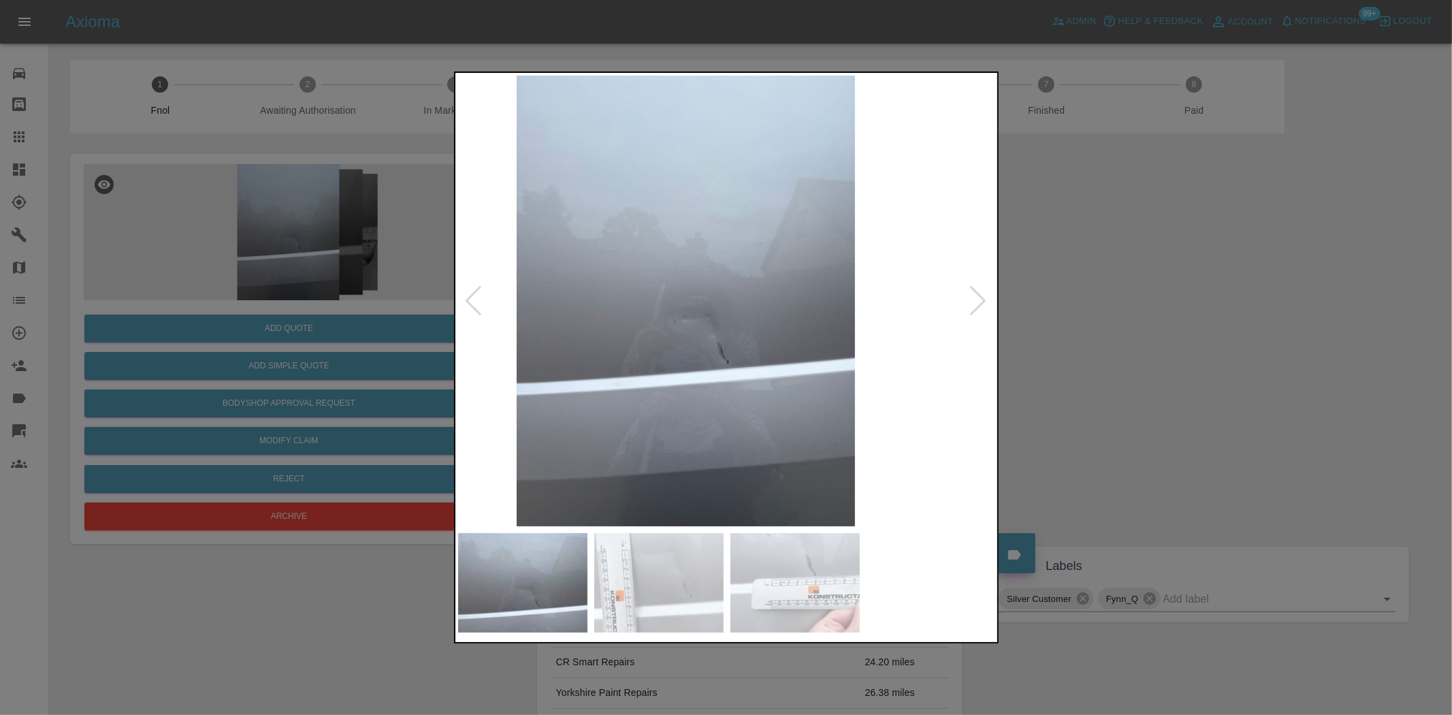
click at [718, 388] on img at bounding box center [686, 301] width 538 height 450
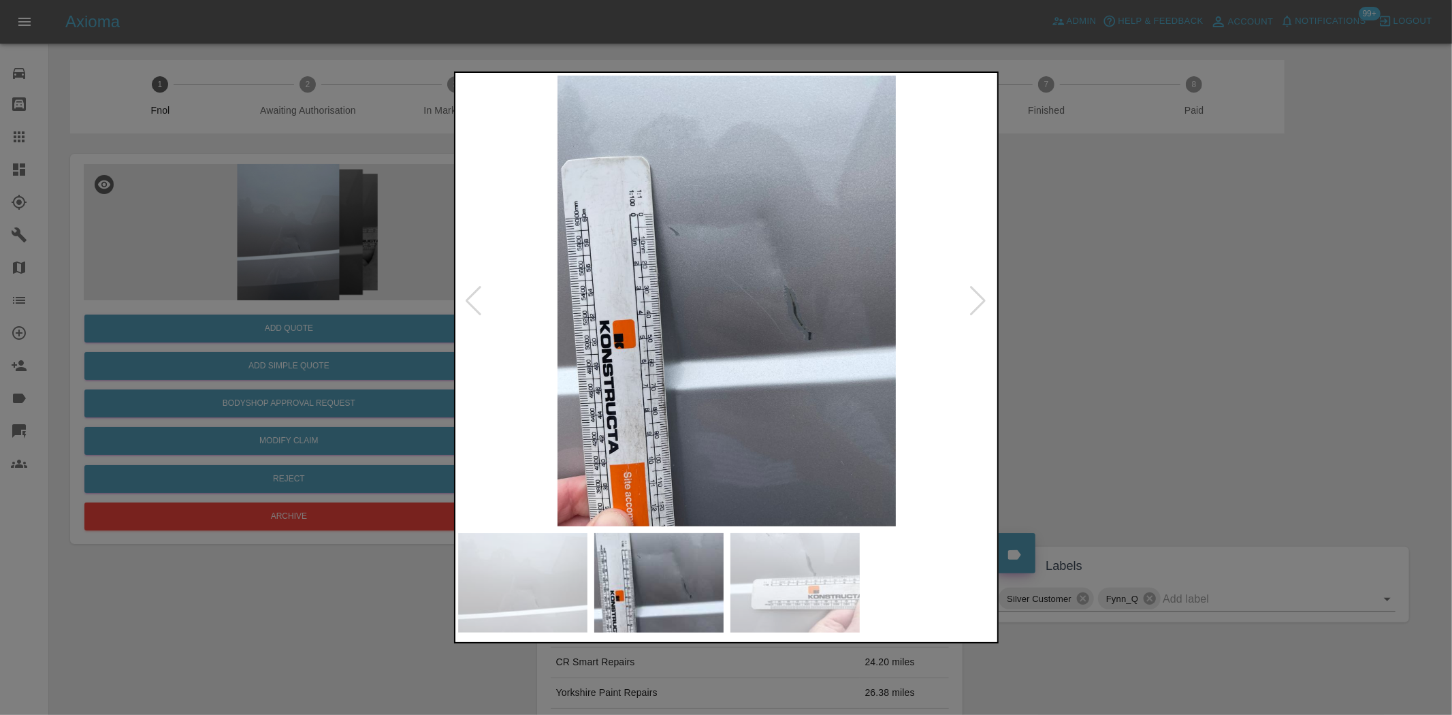
click at [685, 403] on img at bounding box center [727, 301] width 538 height 450
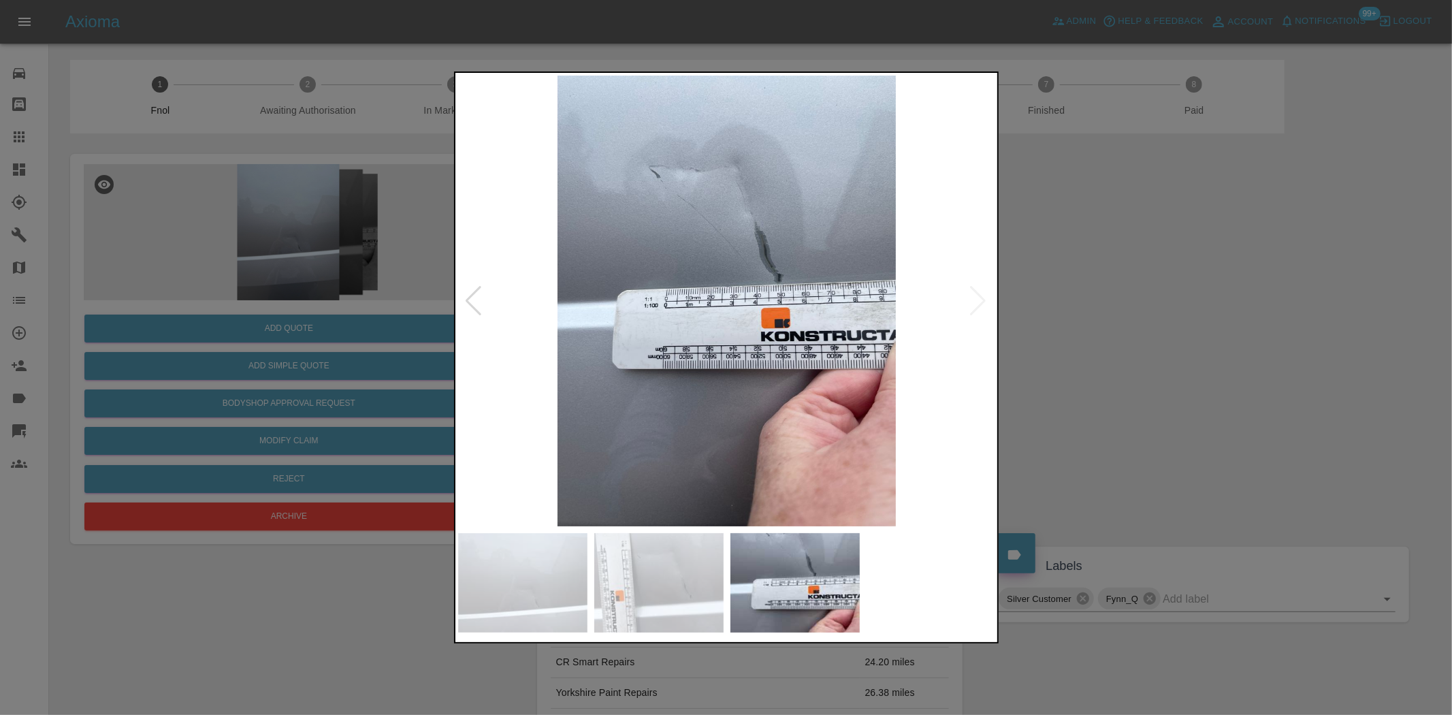
click at [568, 441] on img at bounding box center [727, 301] width 538 height 450
click at [764, 274] on img at bounding box center [727, 301] width 538 height 450
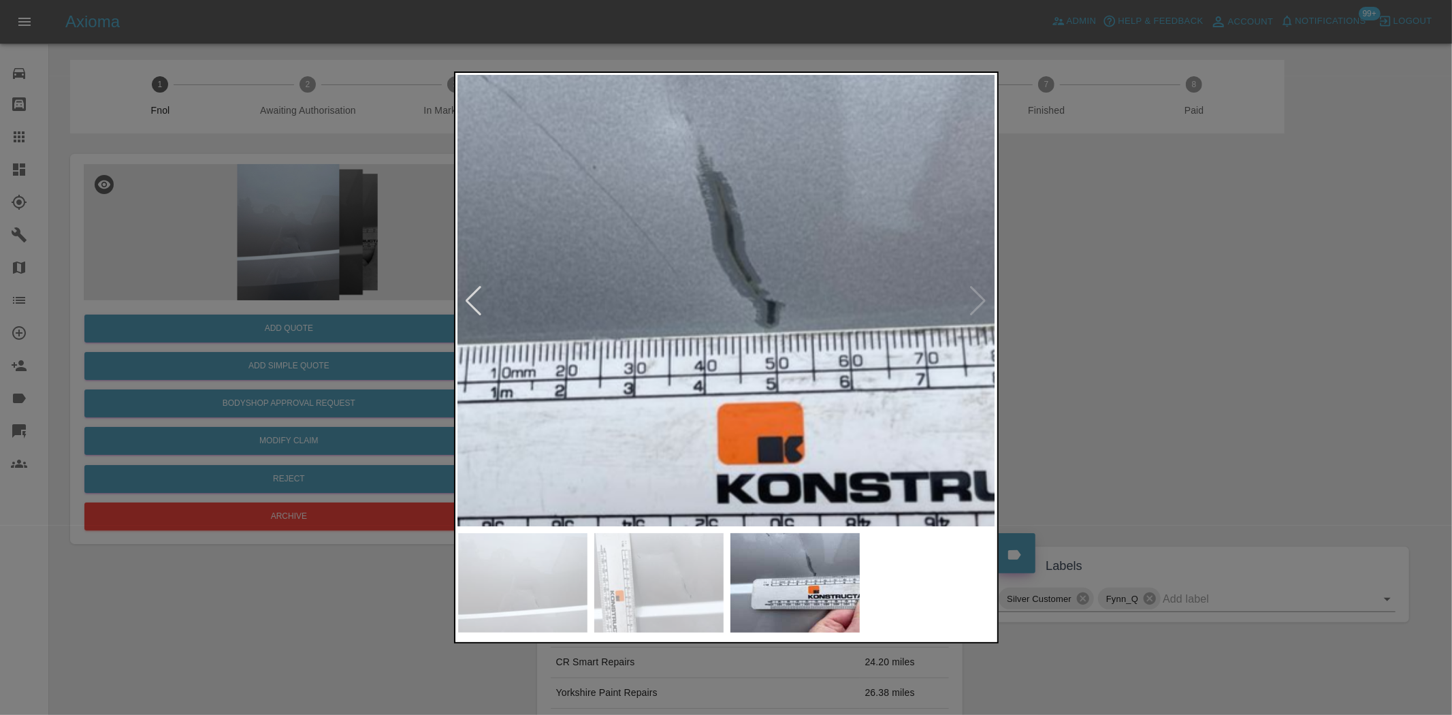
click at [276, 246] on div at bounding box center [726, 357] width 1452 height 715
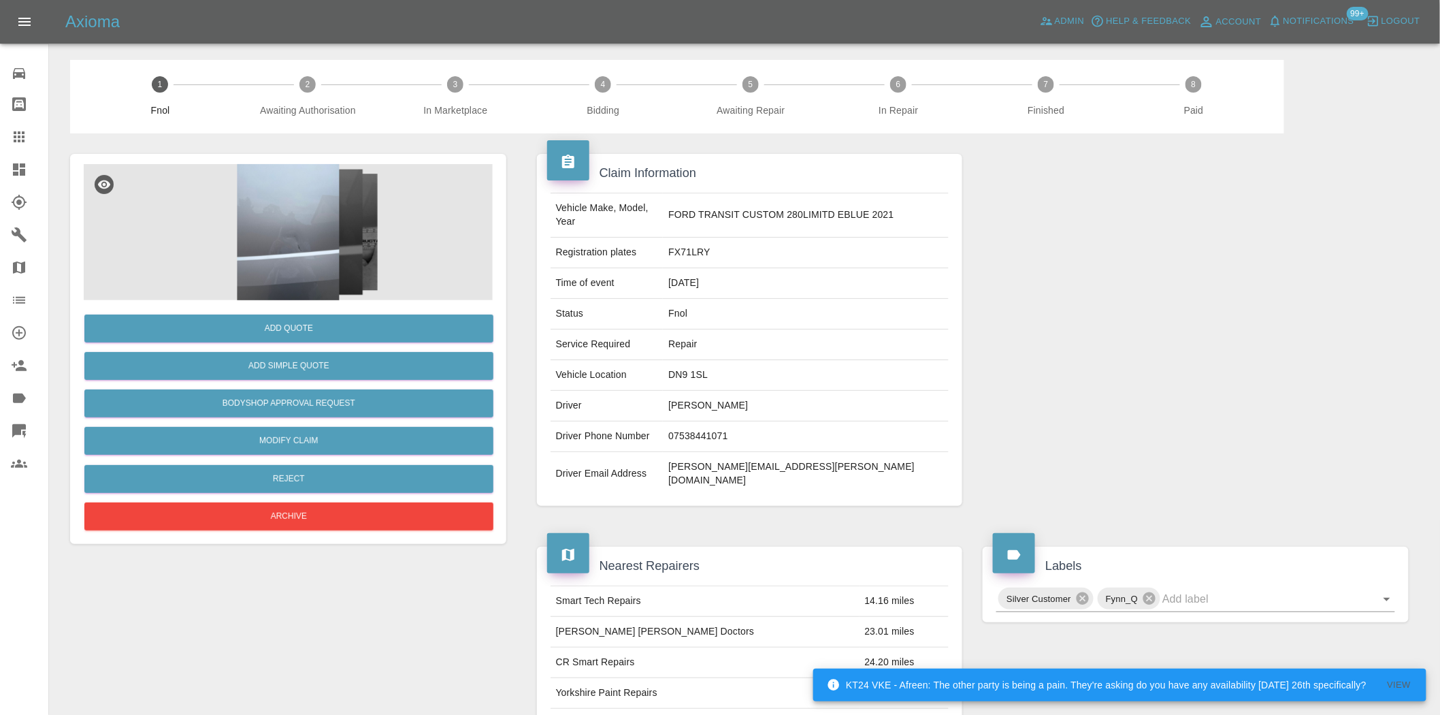
click at [325, 247] on img at bounding box center [288, 232] width 409 height 136
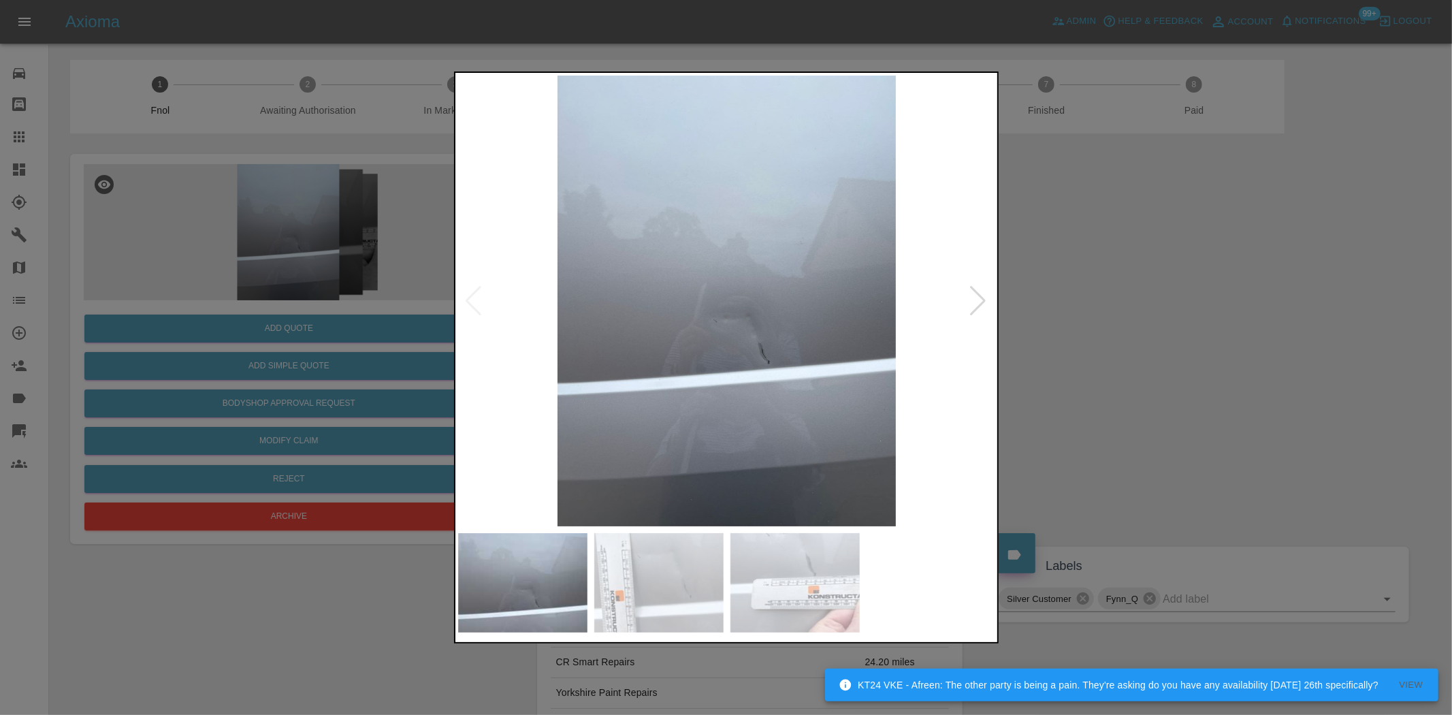
click at [722, 396] on img at bounding box center [727, 301] width 538 height 450
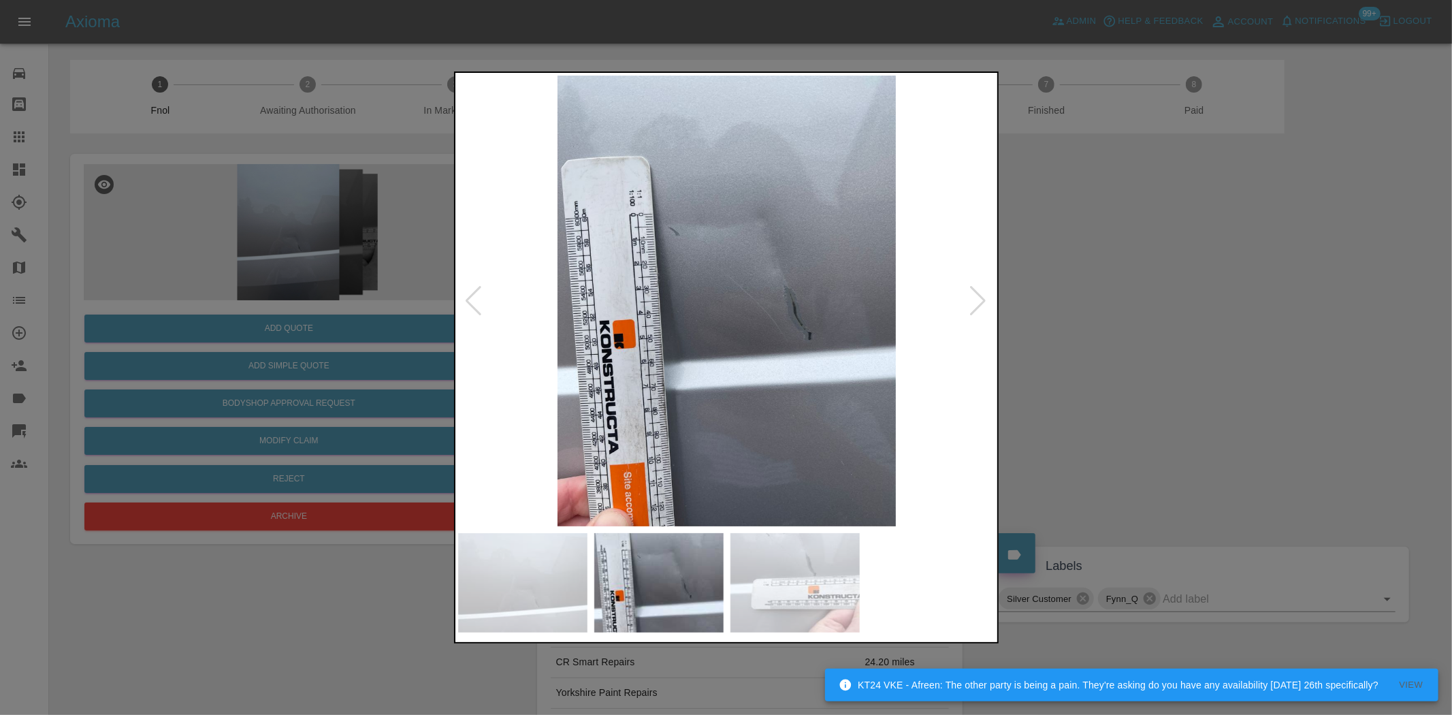
click at [715, 404] on img at bounding box center [727, 301] width 538 height 450
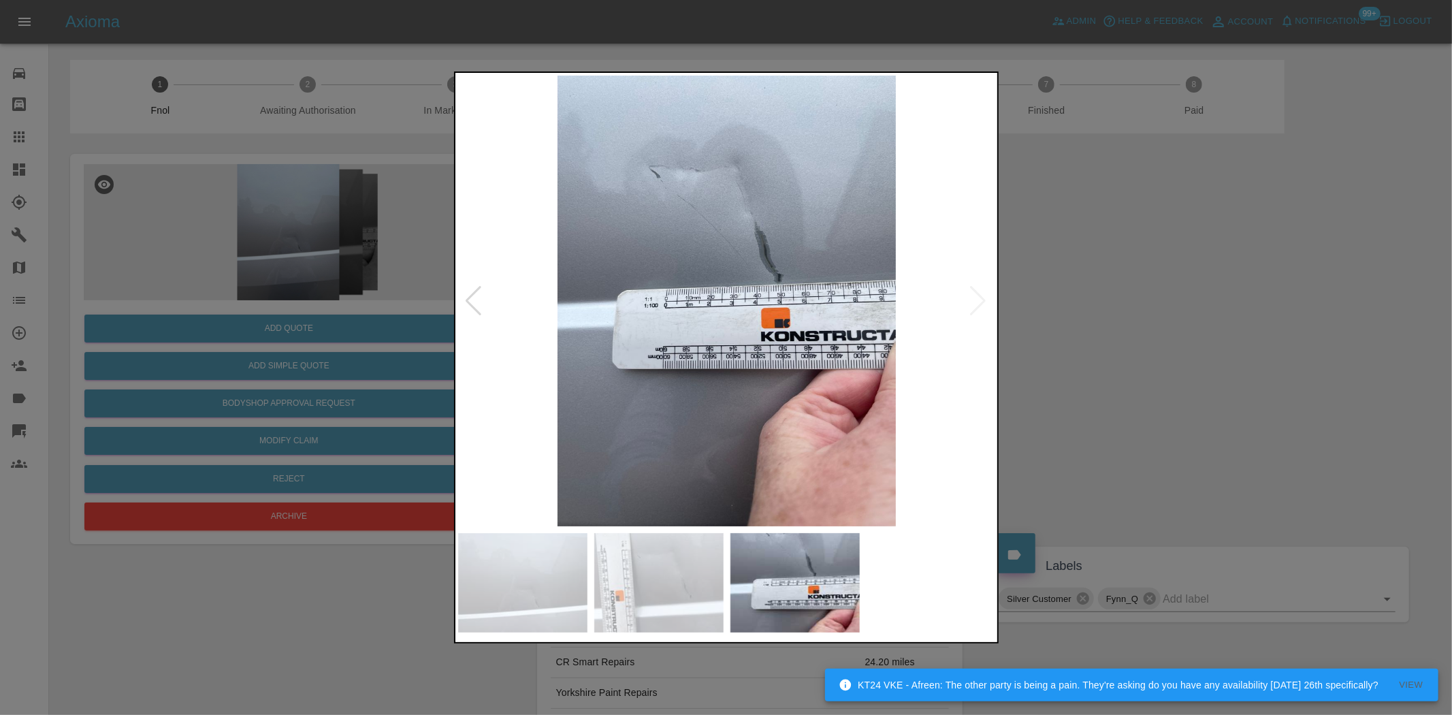
click at [669, 410] on img at bounding box center [727, 301] width 538 height 450
click at [832, 395] on img at bounding box center [727, 301] width 538 height 450
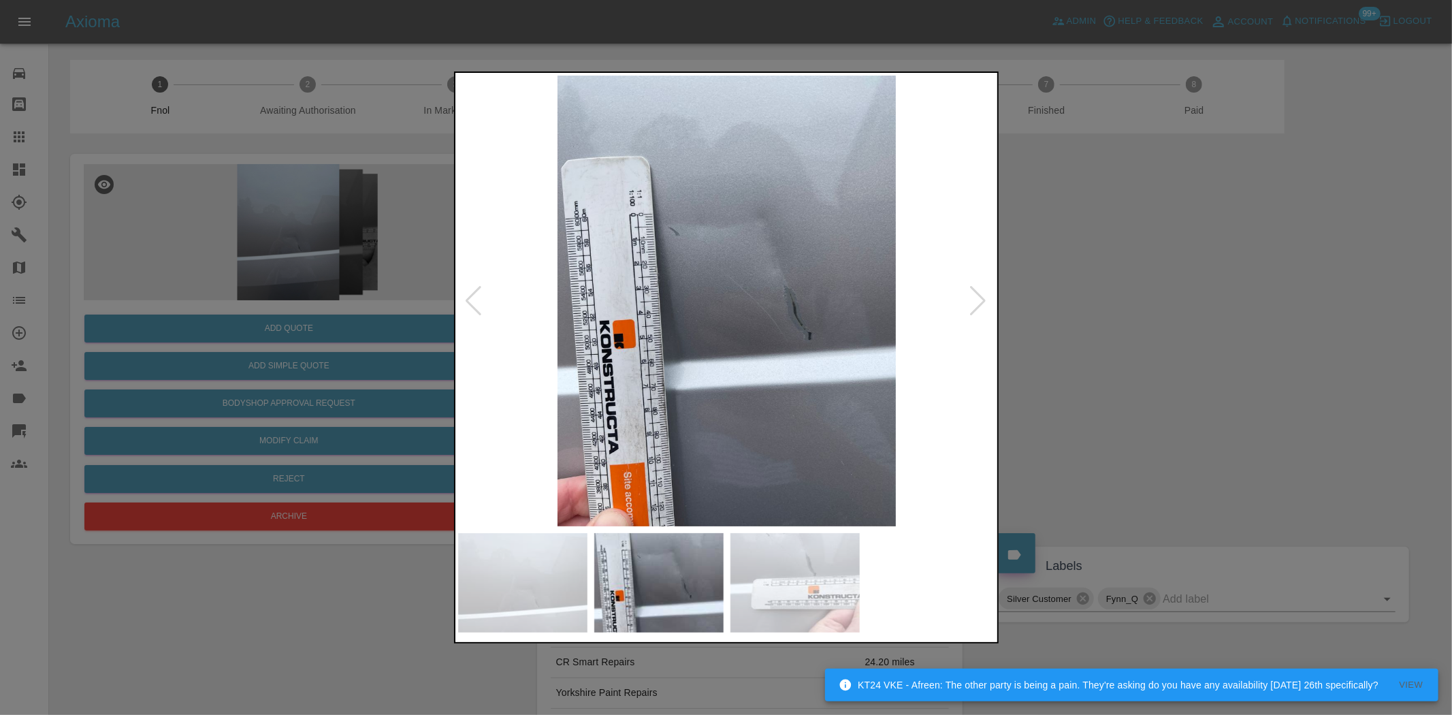
click at [828, 397] on img at bounding box center [727, 301] width 538 height 450
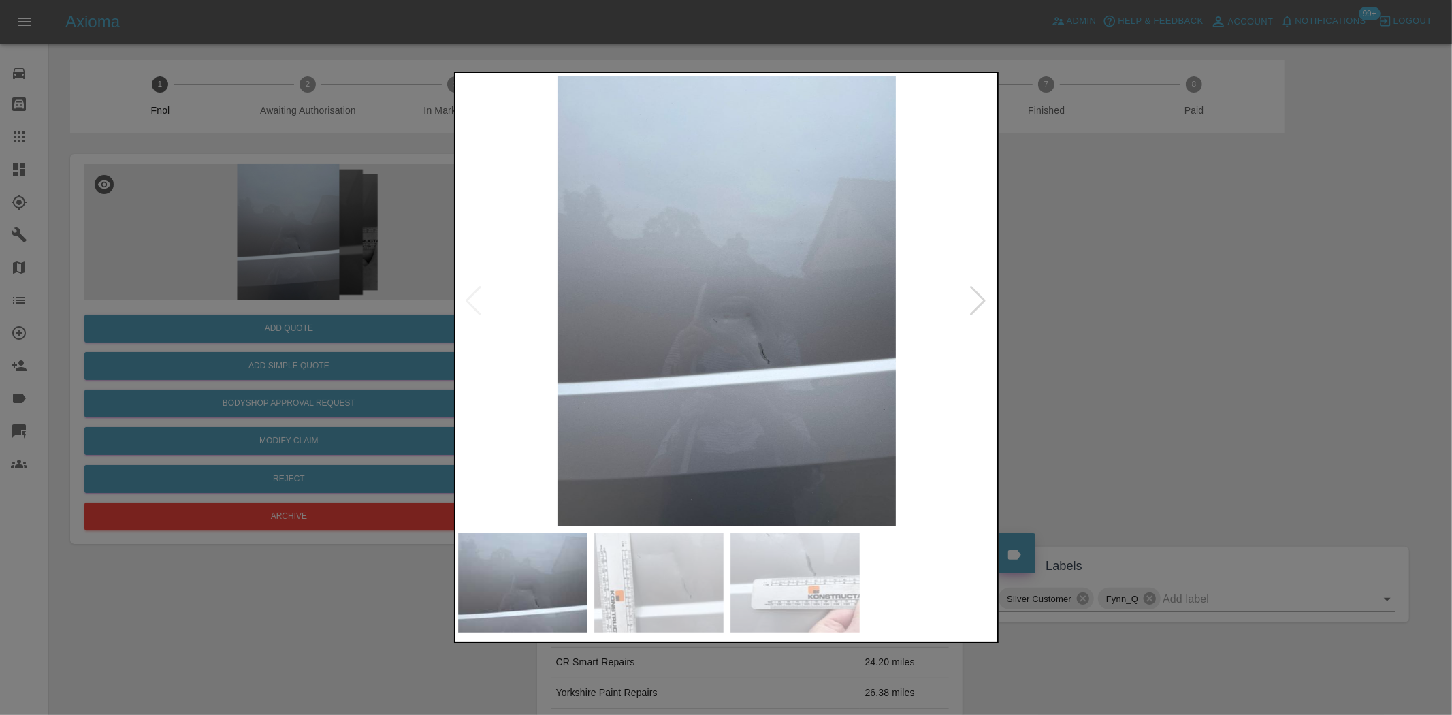
click at [447, 357] on div at bounding box center [726, 357] width 1452 height 715
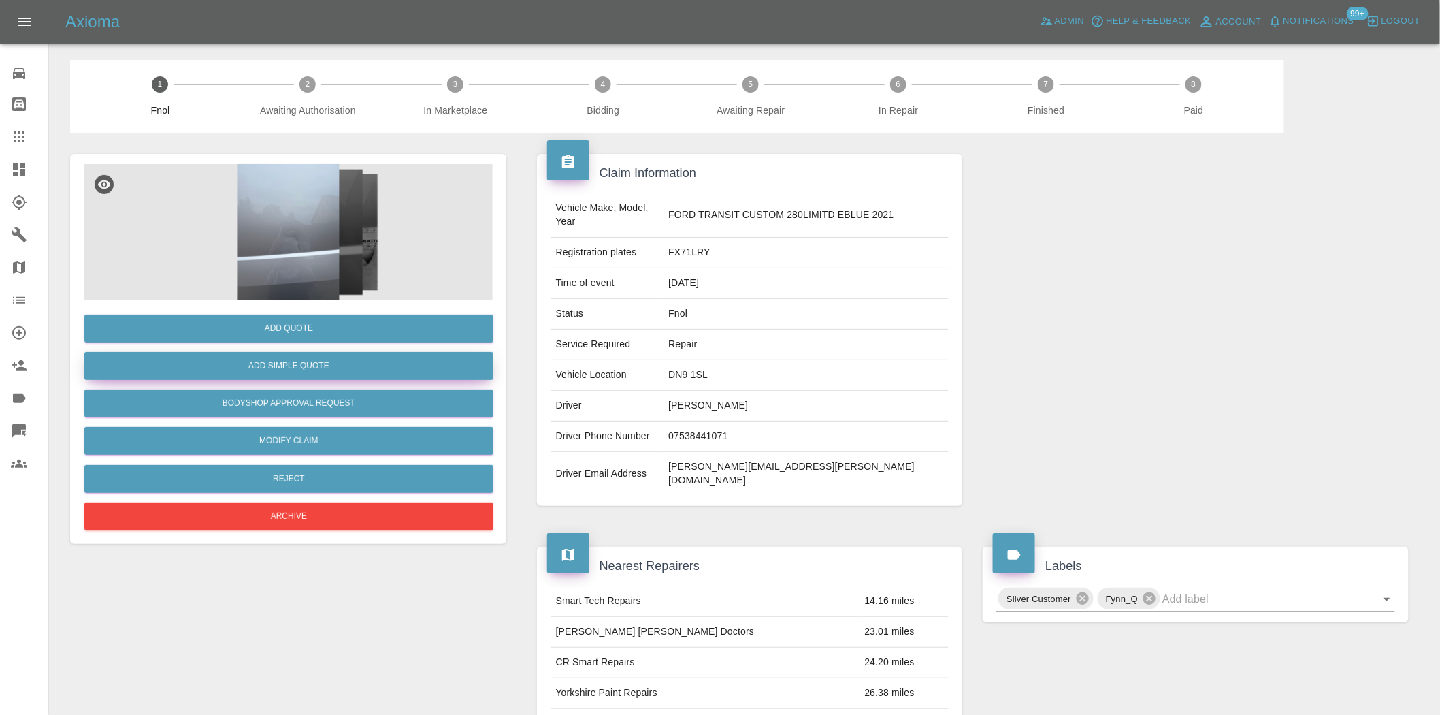
click at [377, 365] on button "Add Simple Quote" at bounding box center [288, 366] width 409 height 28
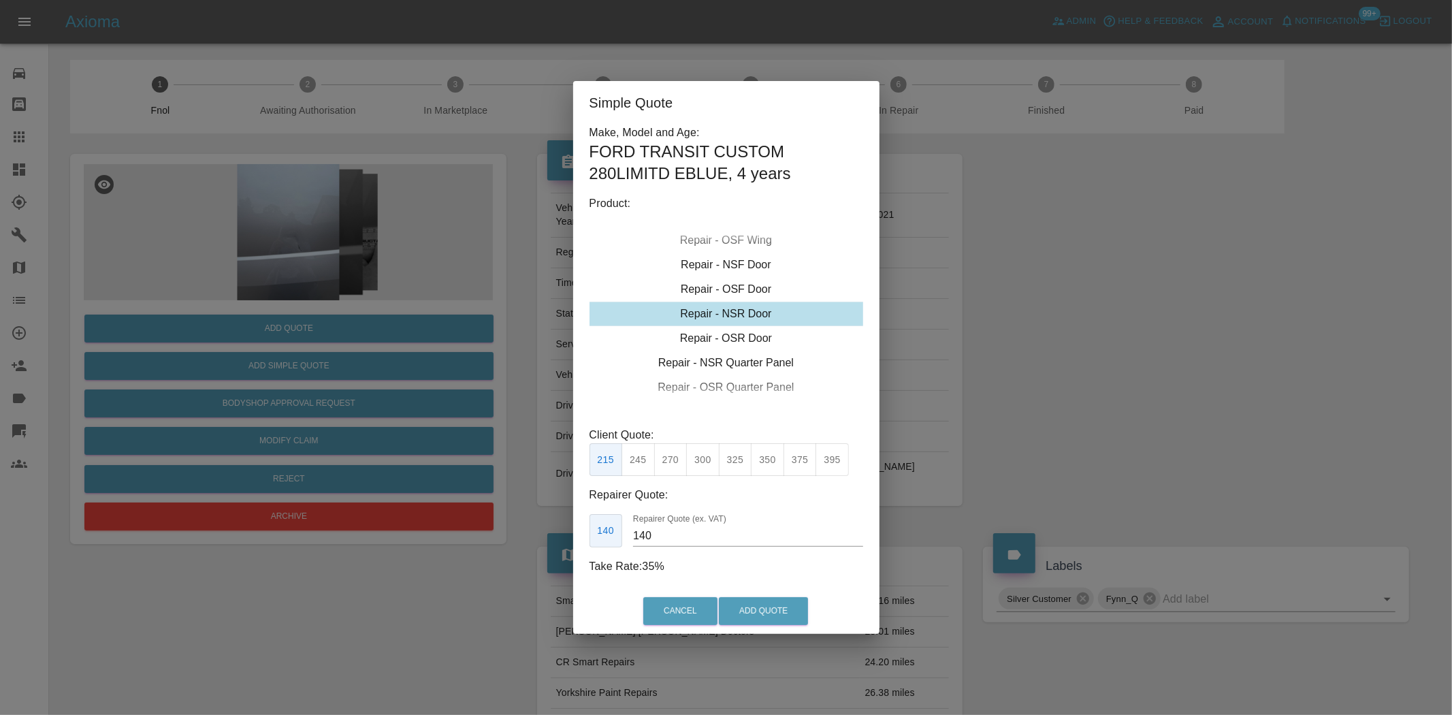
click at [704, 315] on div "Repair - NSR Door" at bounding box center [726, 313] width 274 height 24
click at [772, 468] on button "350" at bounding box center [767, 459] width 33 height 33
click at [795, 461] on button "375" at bounding box center [799, 459] width 33 height 33
drag, startPoint x: 656, startPoint y: 538, endPoint x: 519, endPoint y: 536, distance: 137.5
click at [541, 536] on div "Simple Quote Make, Model and Age: FORD TRANSIT CUSTOM 280LIMITD EBLUE , 4 years…" at bounding box center [726, 357] width 1452 height 715
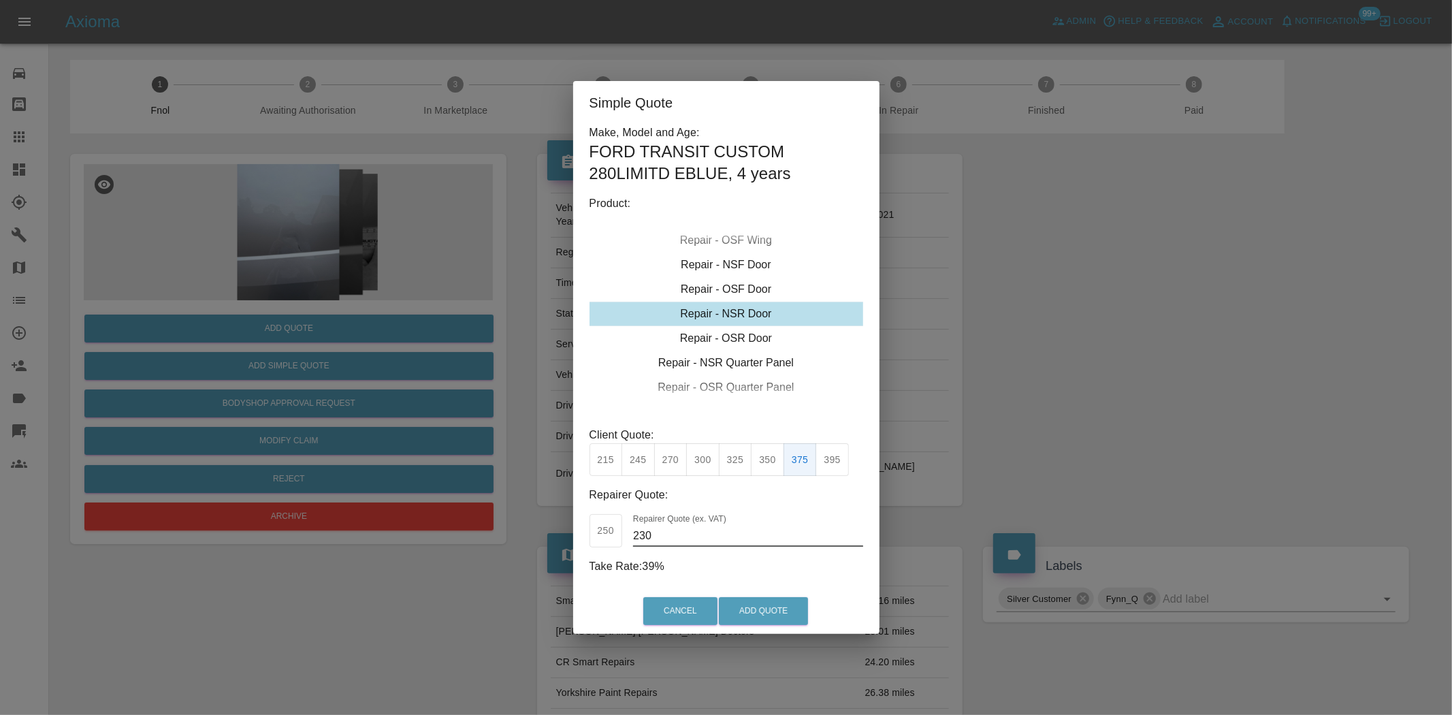
type input "230"
click at [739, 606] on button "Add Quote" at bounding box center [763, 611] width 89 height 28
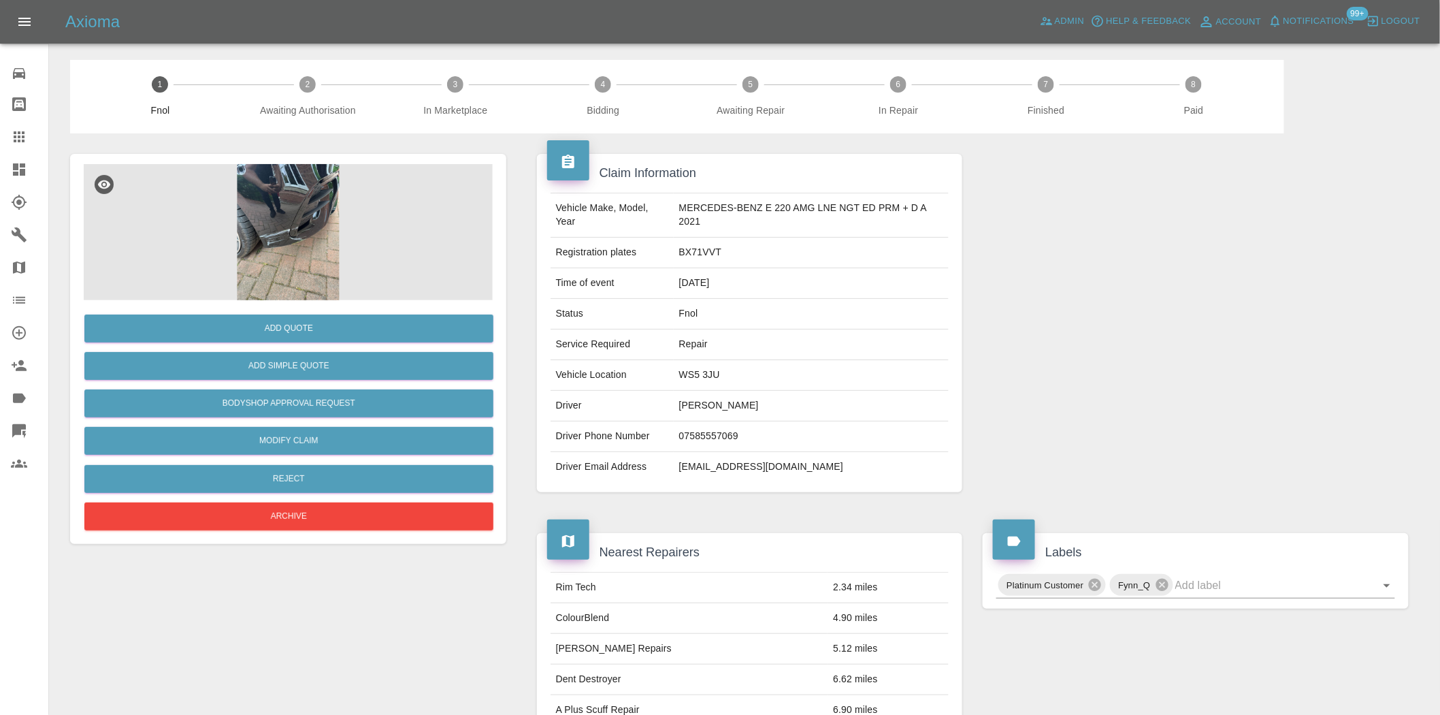
click at [276, 214] on img at bounding box center [288, 232] width 409 height 136
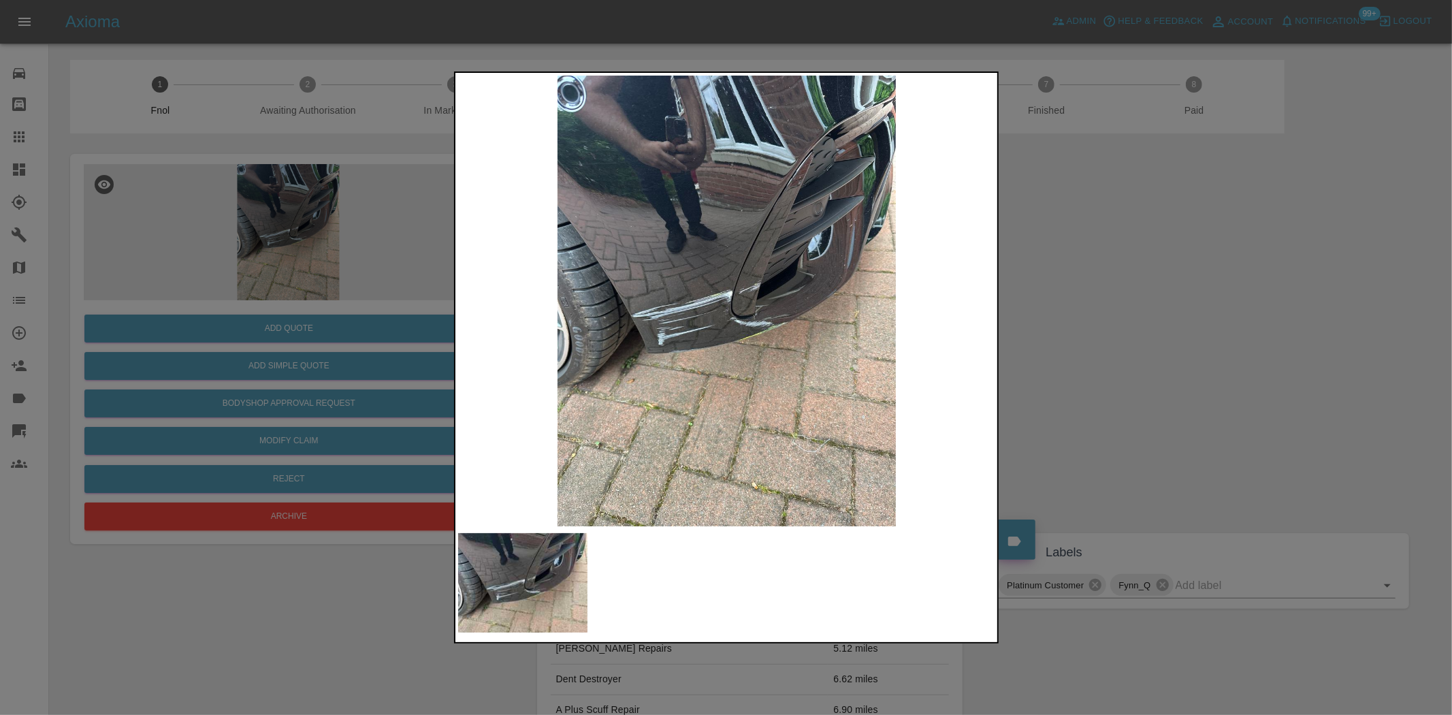
click at [704, 327] on img at bounding box center [727, 301] width 538 height 450
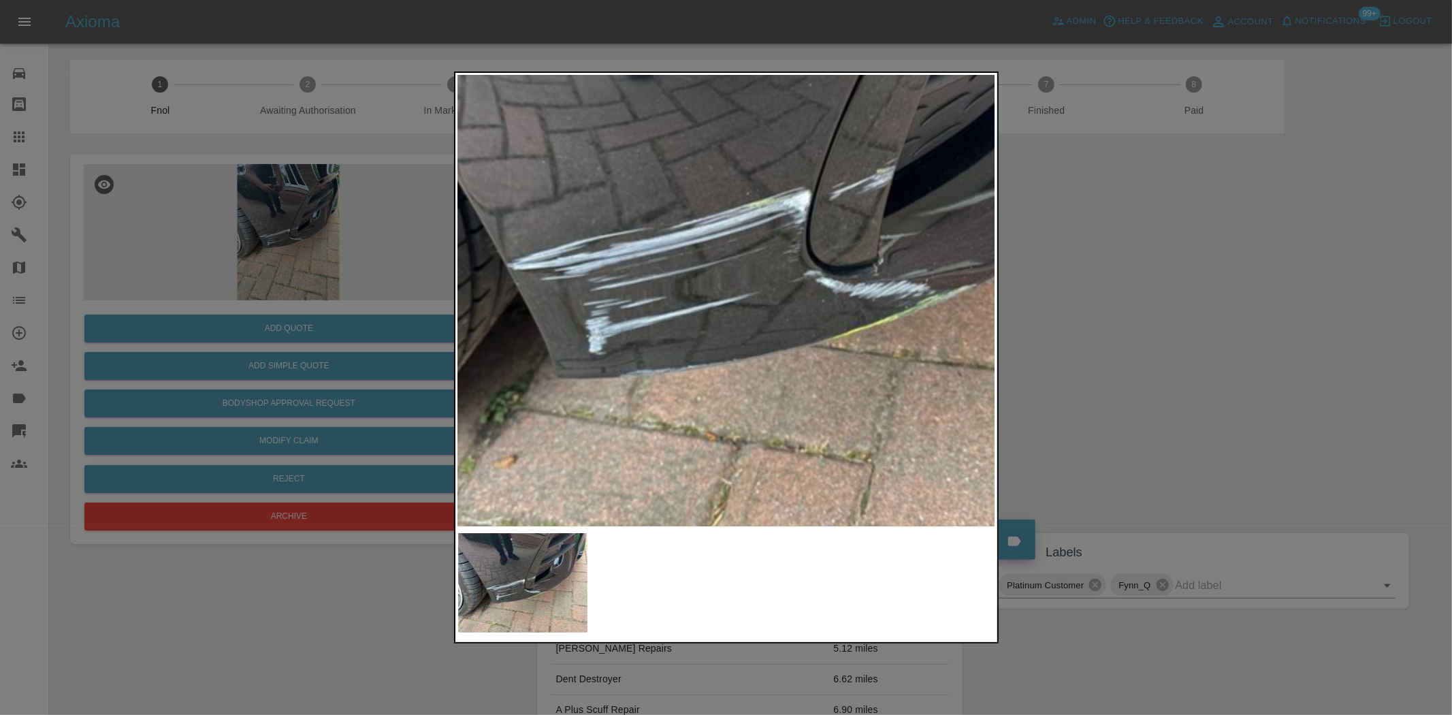
click at [704, 325] on img at bounding box center [792, 221] width 1613 height 1352
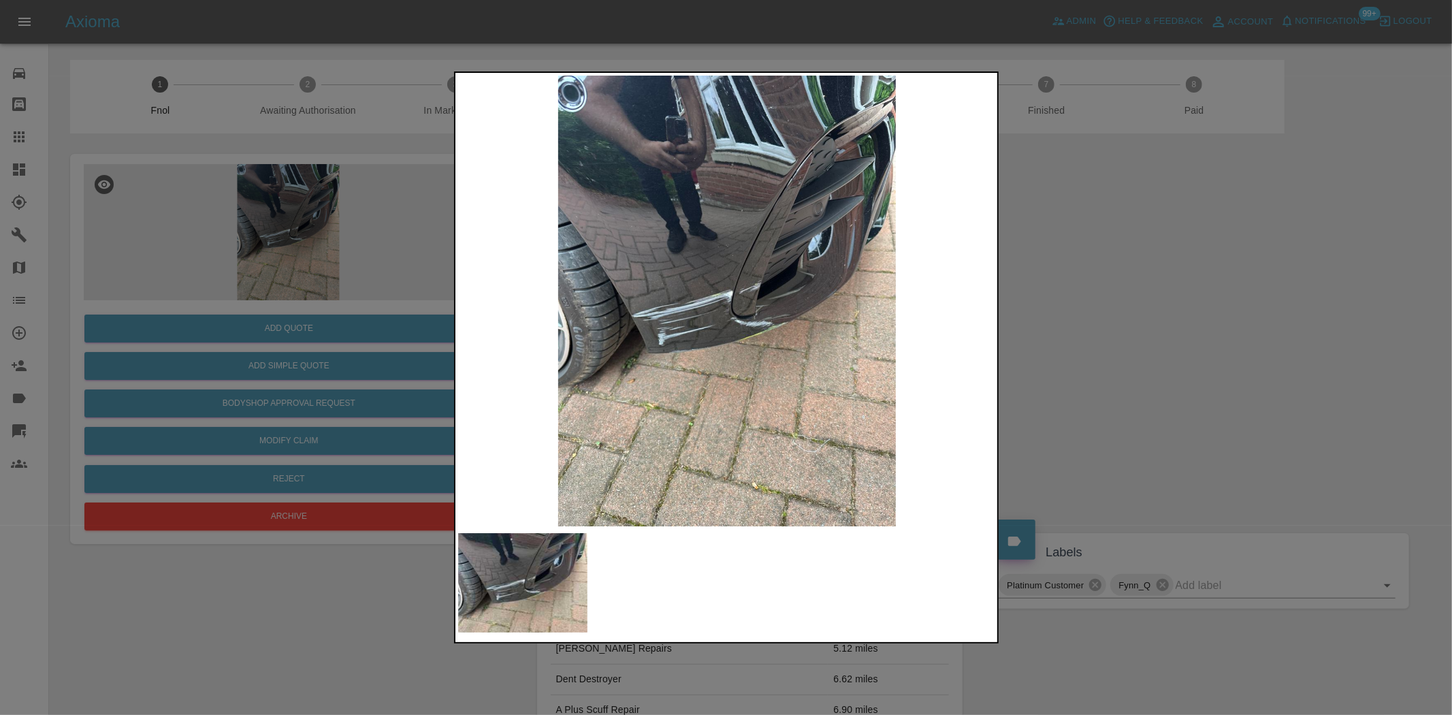
click at [521, 352] on img at bounding box center [727, 301] width 538 height 450
click at [744, 348] on img at bounding box center [727, 301] width 538 height 450
click at [725, 304] on img at bounding box center [727, 301] width 538 height 450
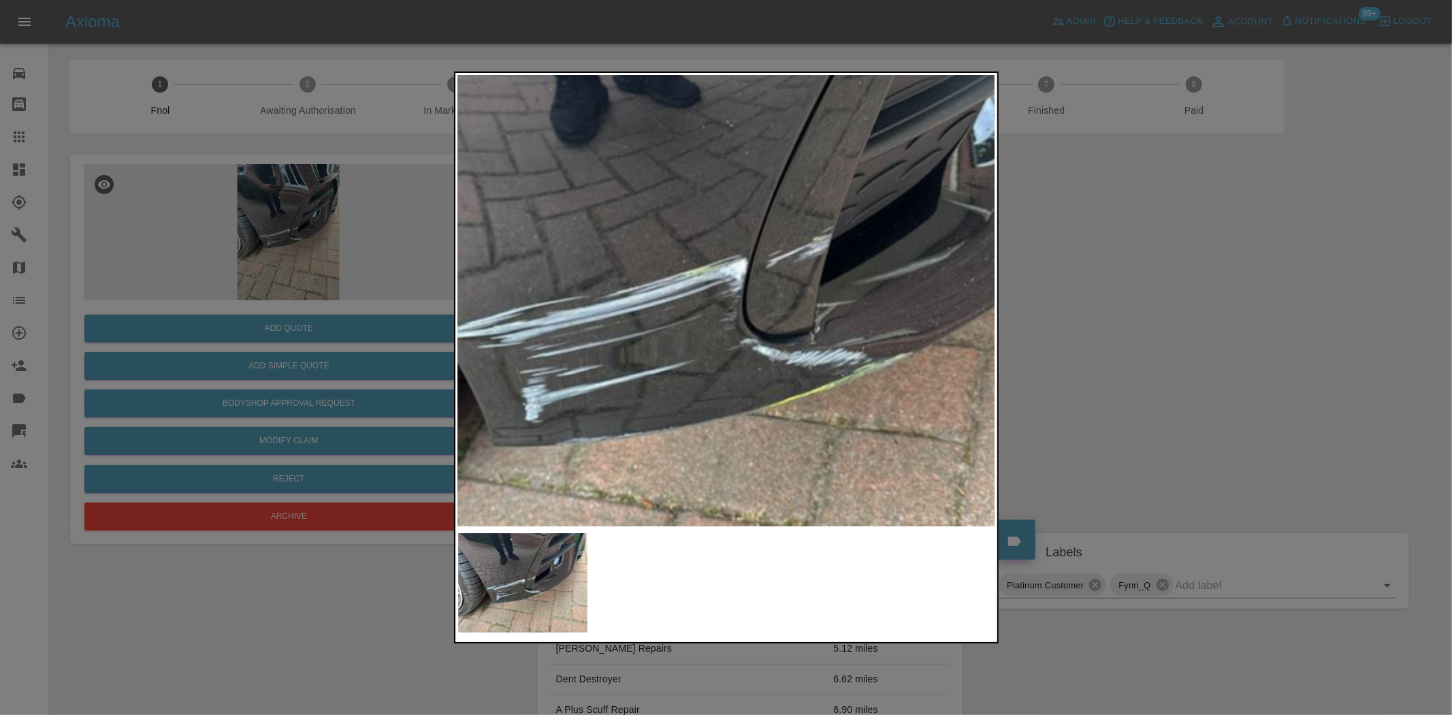
click at [660, 416] on img at bounding box center [728, 289] width 1613 height 1352
drag, startPoint x: 407, startPoint y: 395, endPoint x: 395, endPoint y: 373, distance: 25.6
click at [404, 388] on div at bounding box center [726, 357] width 1452 height 715
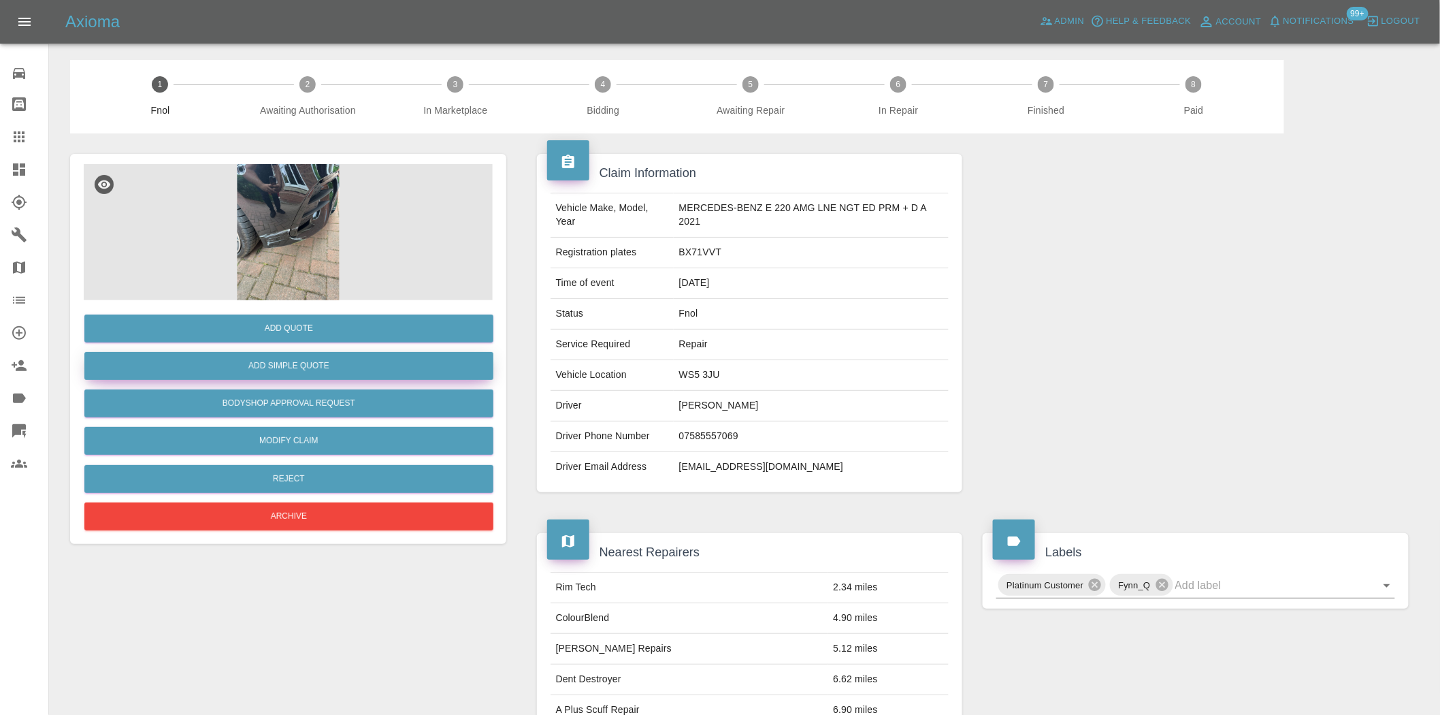
click at [323, 359] on button "Add Simple Quote" at bounding box center [288, 366] width 409 height 28
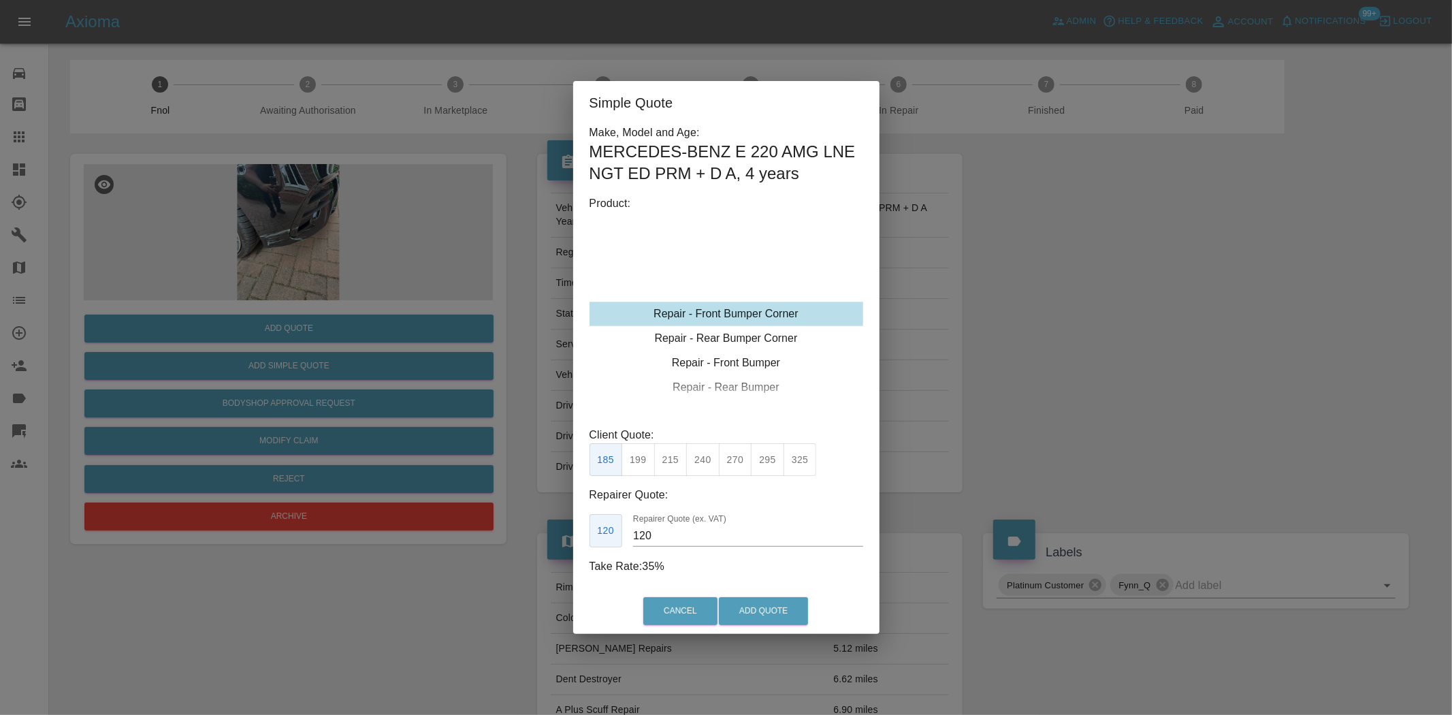
click at [717, 303] on div "Repair - Front Bumper Corner" at bounding box center [726, 313] width 274 height 24
click at [710, 459] on button "240" at bounding box center [702, 459] width 33 height 33
type input "150"
click at [751, 612] on button "Add Quote" at bounding box center [763, 611] width 89 height 28
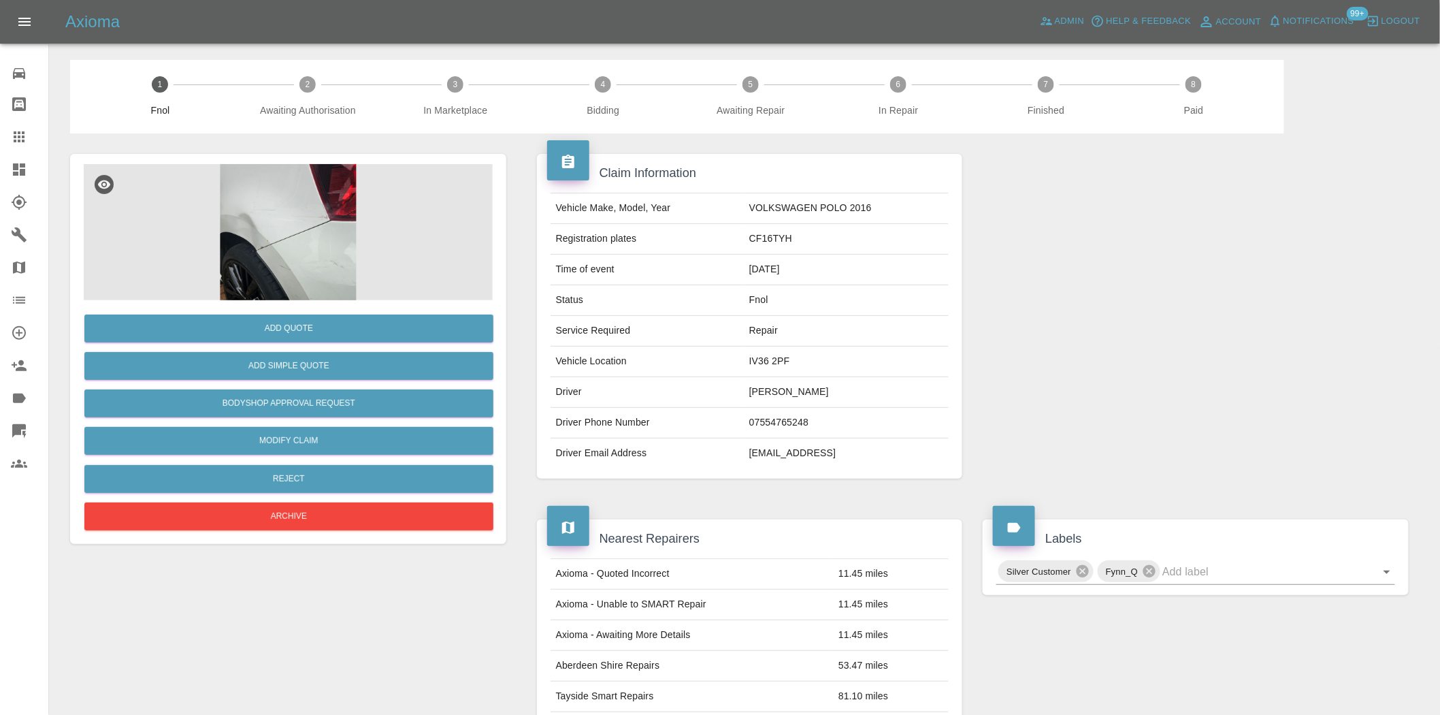
click at [306, 241] on img at bounding box center [288, 232] width 409 height 136
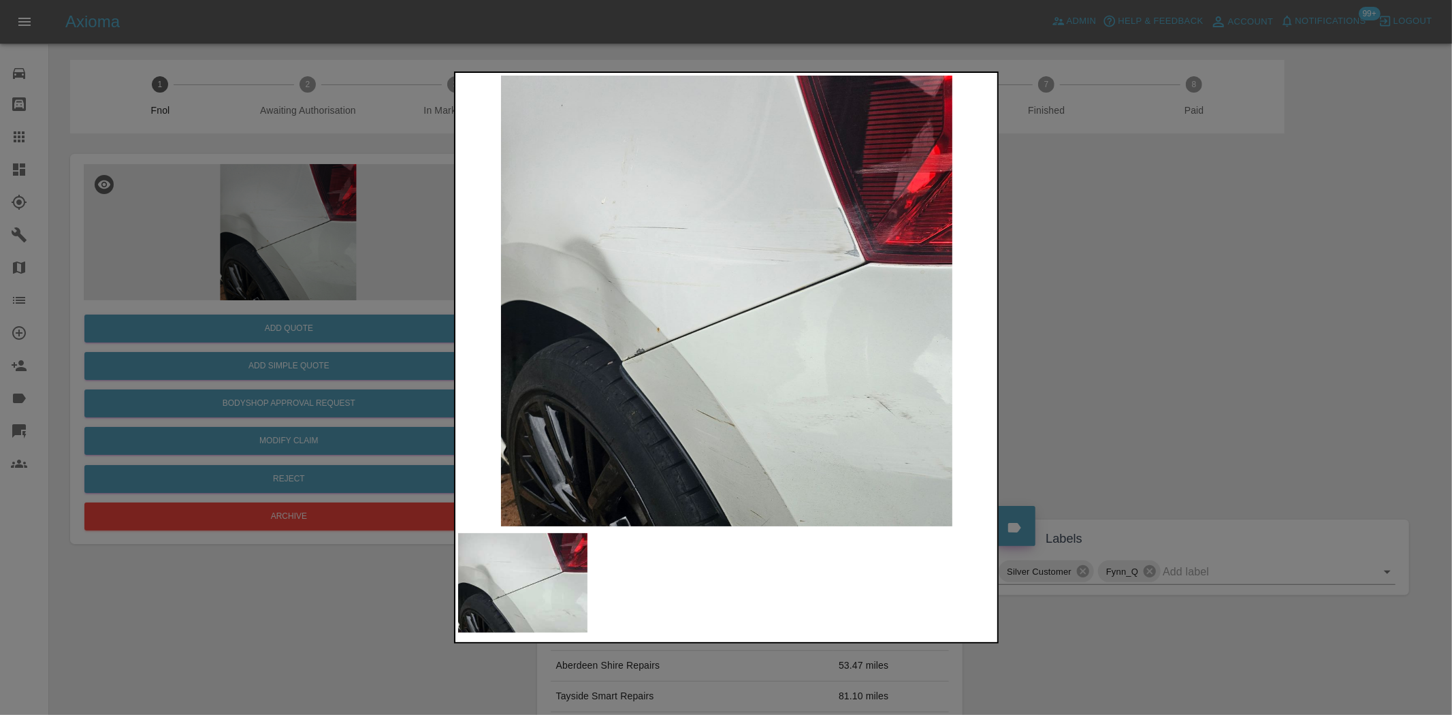
click at [657, 378] on img at bounding box center [727, 301] width 538 height 450
click at [630, 372] on img at bounding box center [727, 301] width 538 height 450
click at [616, 364] on img at bounding box center [727, 301] width 538 height 450
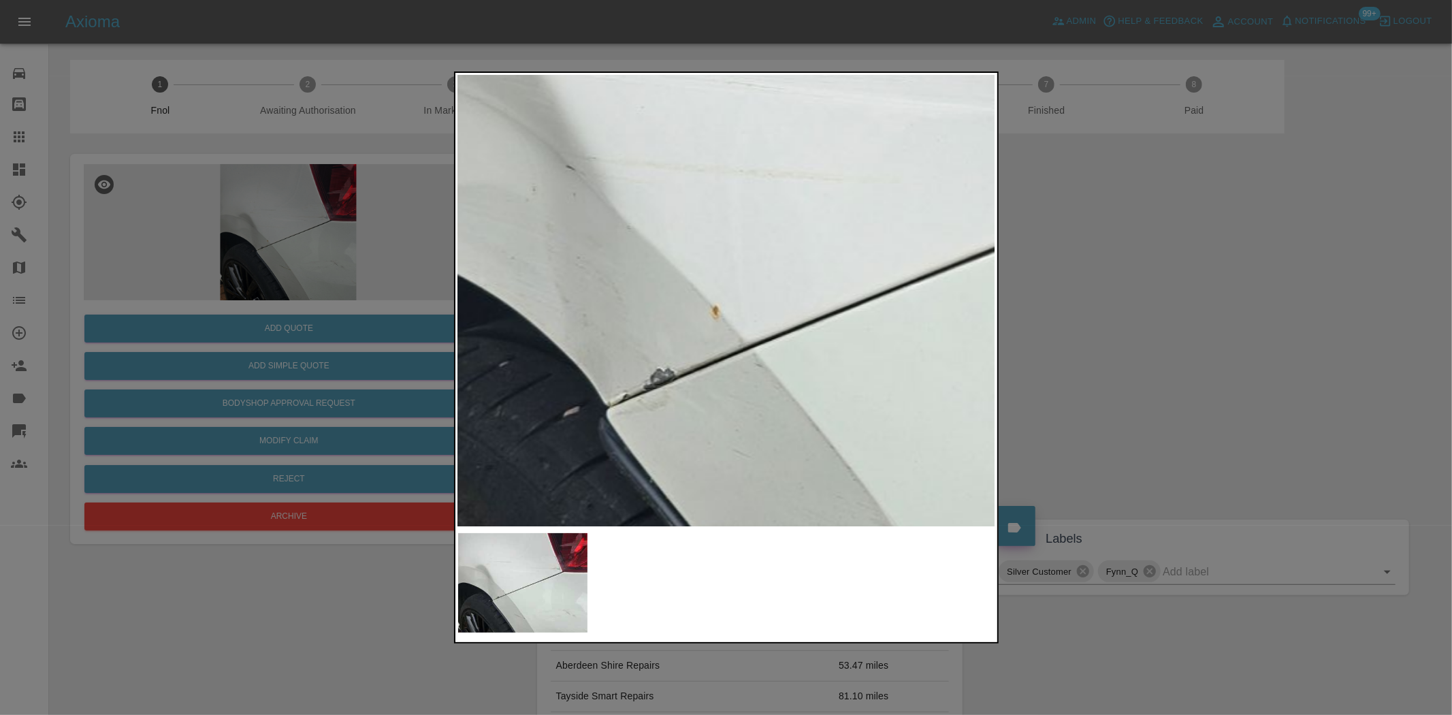
click at [609, 468] on img at bounding box center [919, 226] width 1613 height 1352
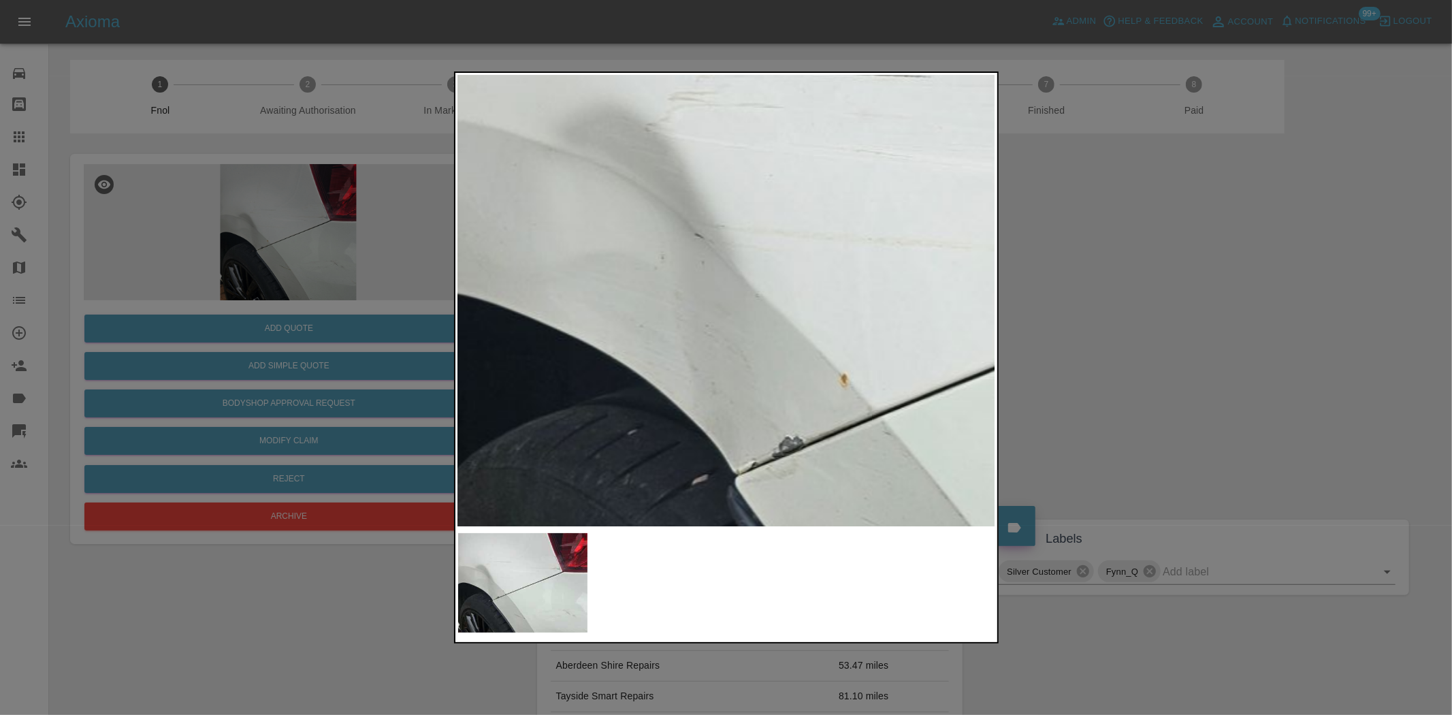
click at [753, 432] on img at bounding box center [1048, 294] width 1613 height 1352
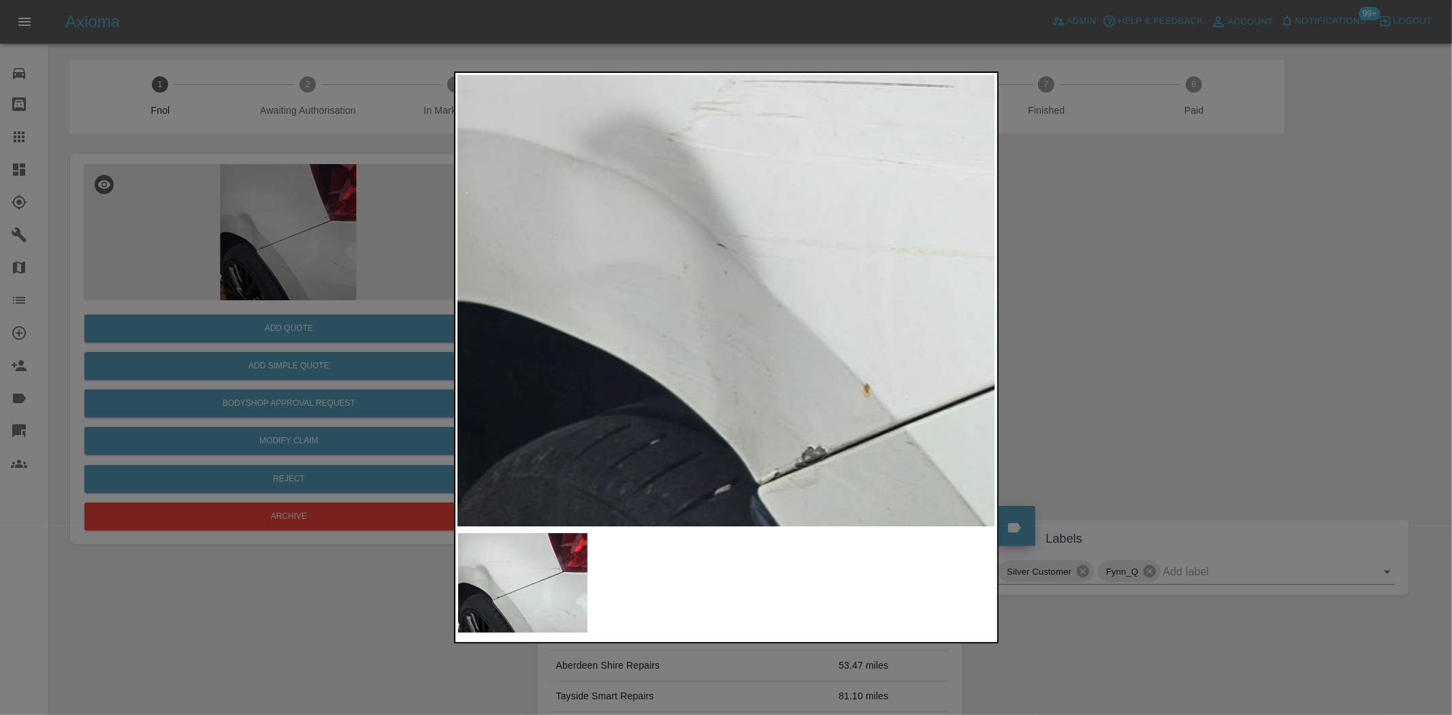
click at [738, 413] on img at bounding box center [1070, 304] width 1613 height 1352
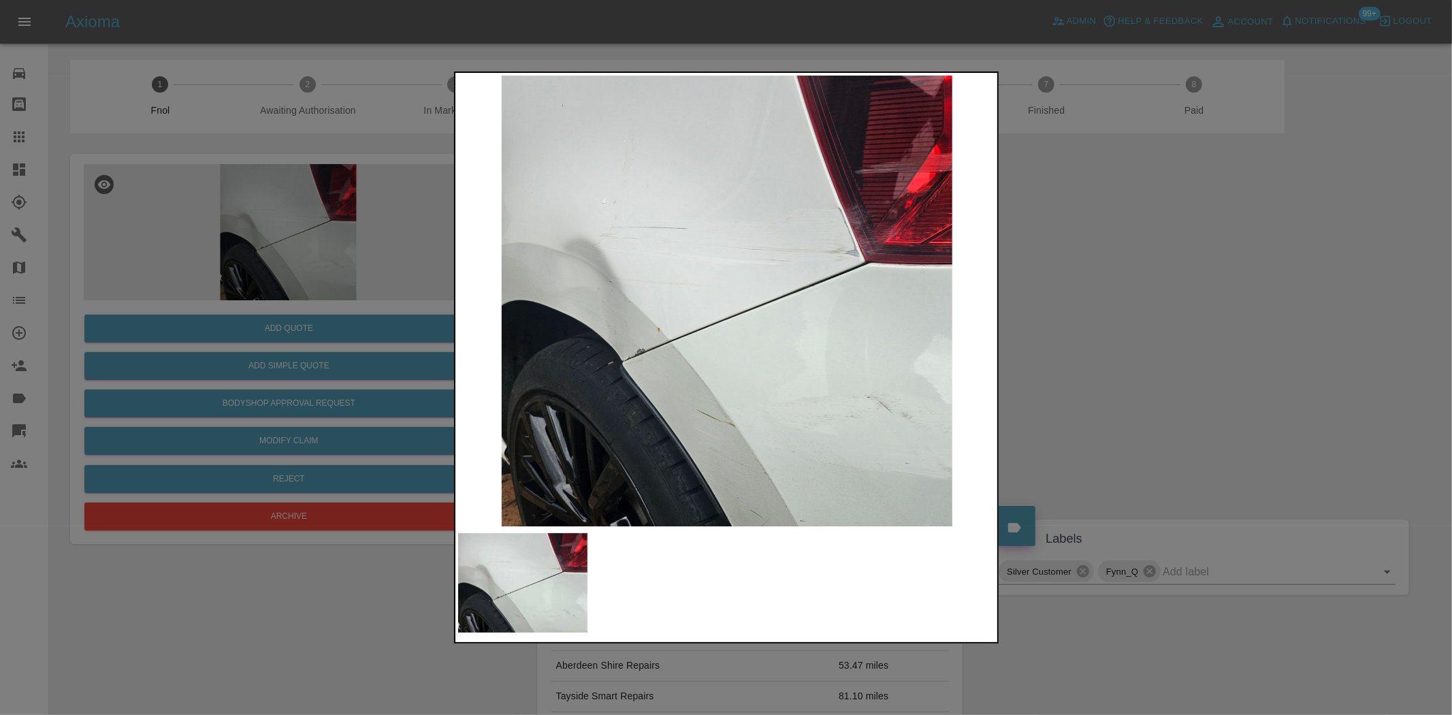
click at [737, 413] on img at bounding box center [727, 301] width 538 height 450
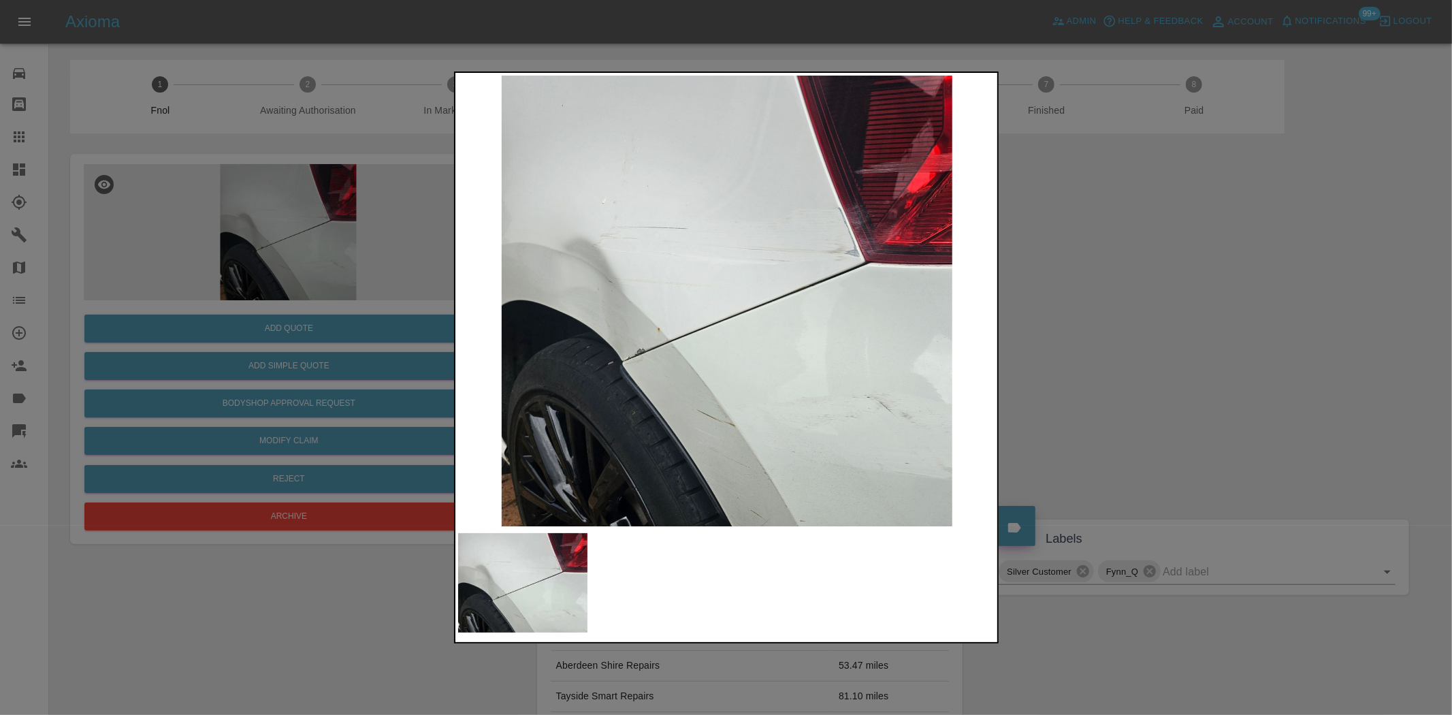
click at [347, 423] on div at bounding box center [726, 357] width 1452 height 715
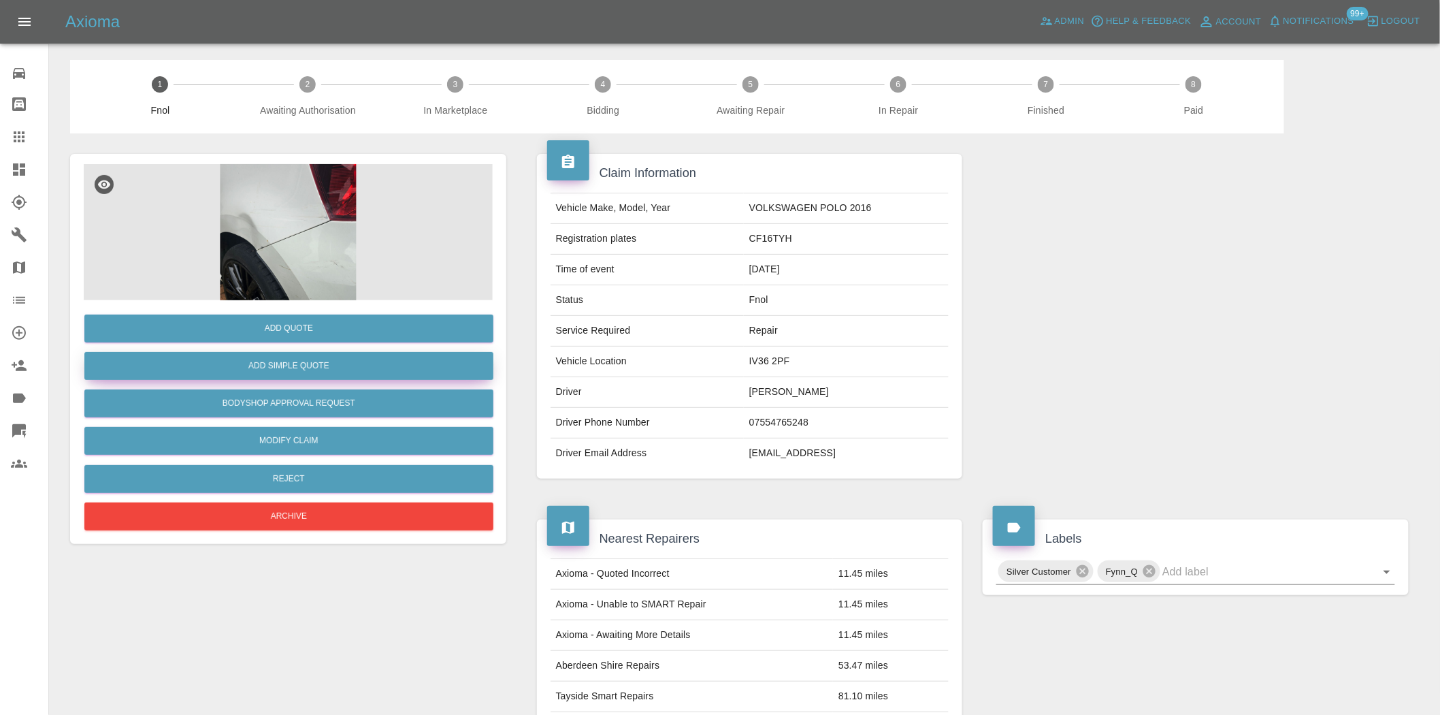
click at [335, 375] on button "Add Simple Quote" at bounding box center [288, 366] width 409 height 28
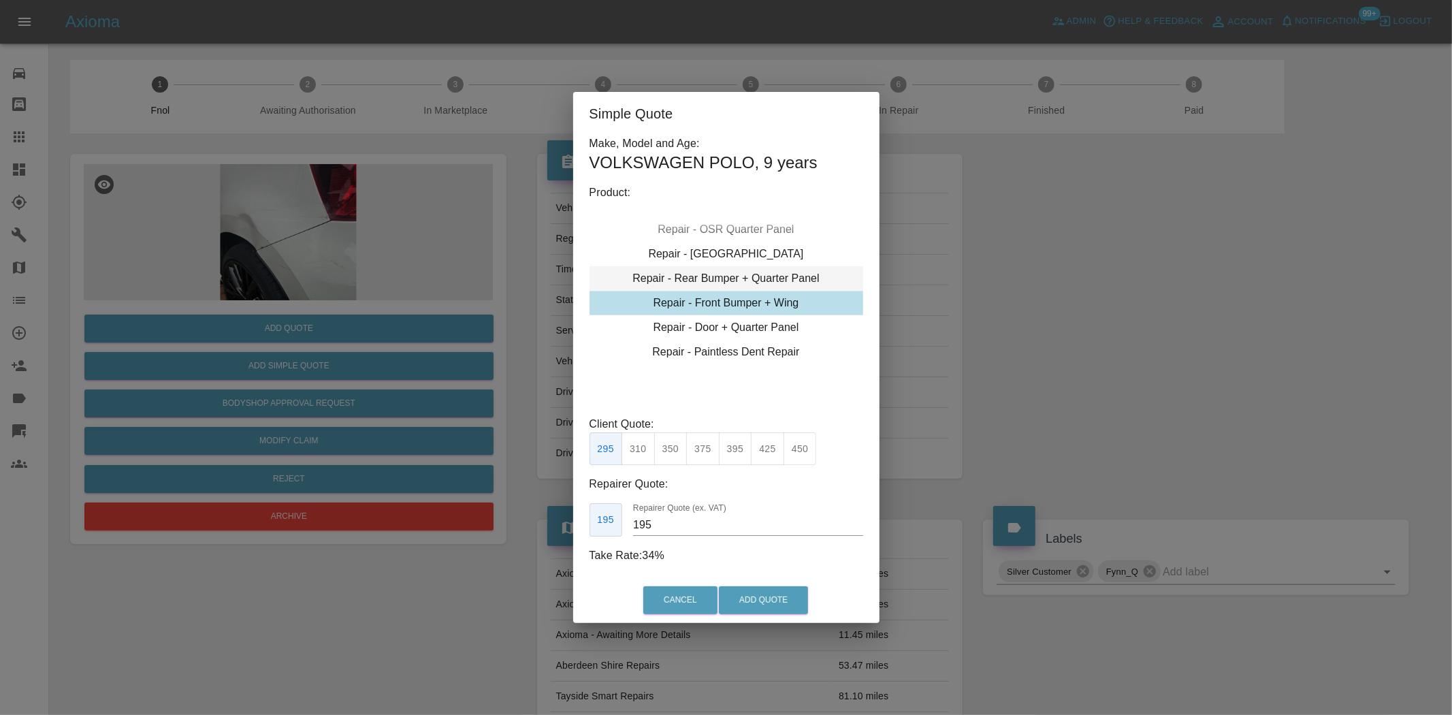
click at [700, 269] on div "Repair - Rear Bumper + Quarter Panel" at bounding box center [726, 278] width 274 height 24
click at [702, 282] on div "Repair - Rear Bumper + Quarter Panel" at bounding box center [726, 278] width 274 height 24
click at [708, 444] on button "375" at bounding box center [702, 448] width 33 height 33
type input "230"
click at [752, 600] on button "Add Quote" at bounding box center [763, 600] width 89 height 28
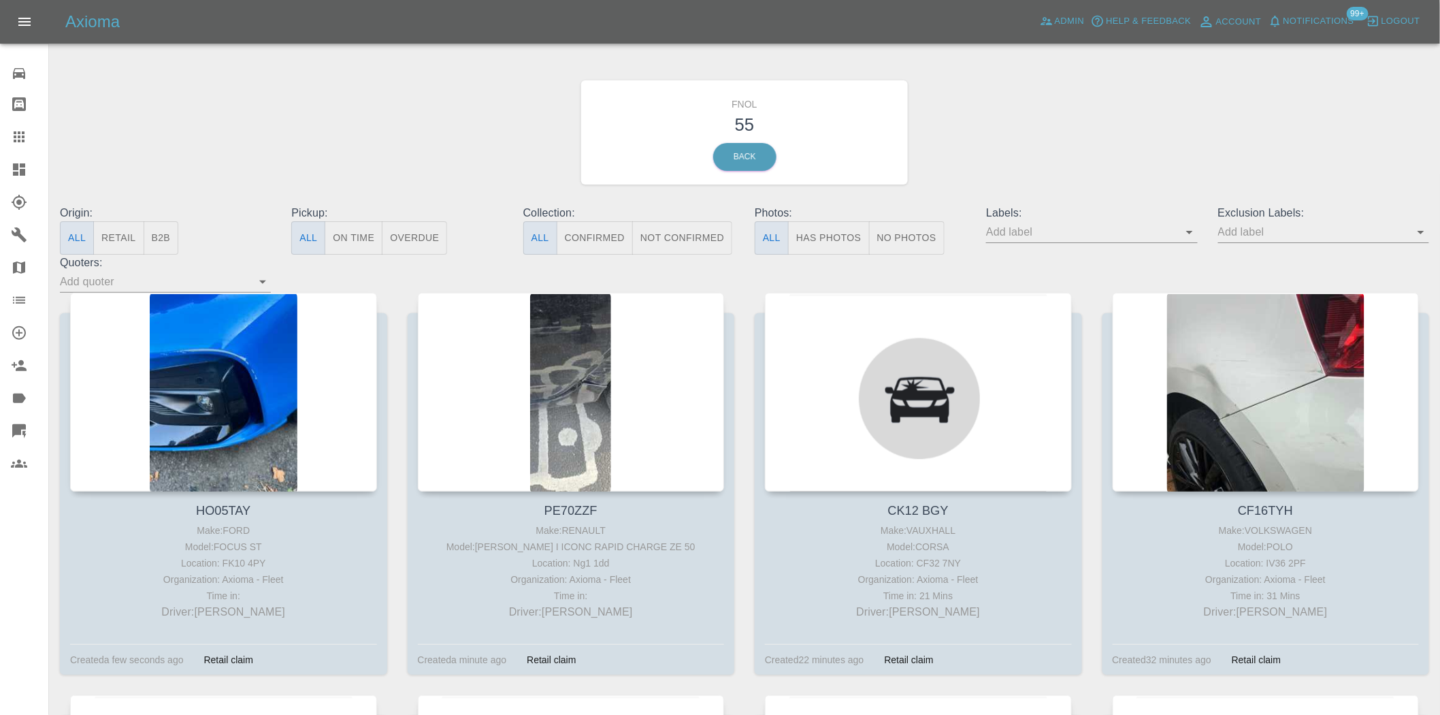
click at [840, 234] on button "Has Photos" at bounding box center [829, 237] width 82 height 33
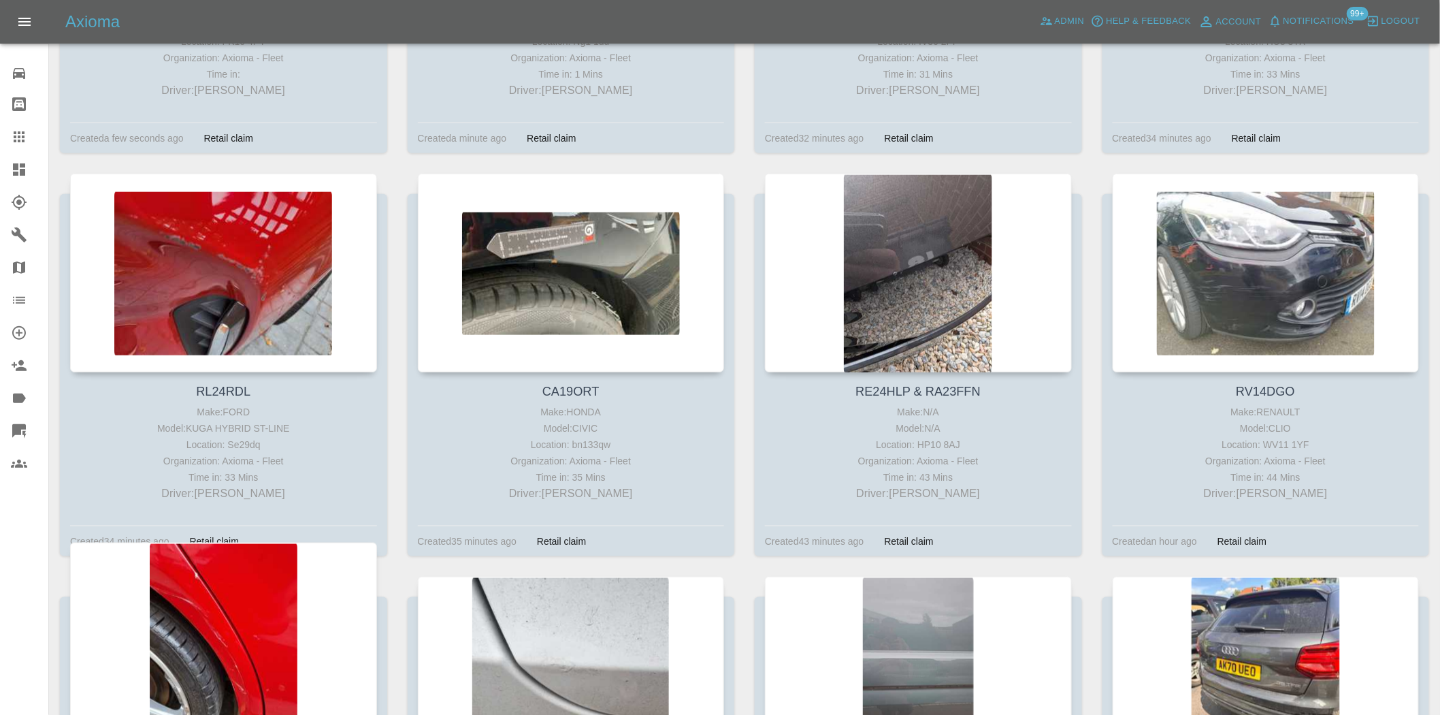
scroll to position [832, 0]
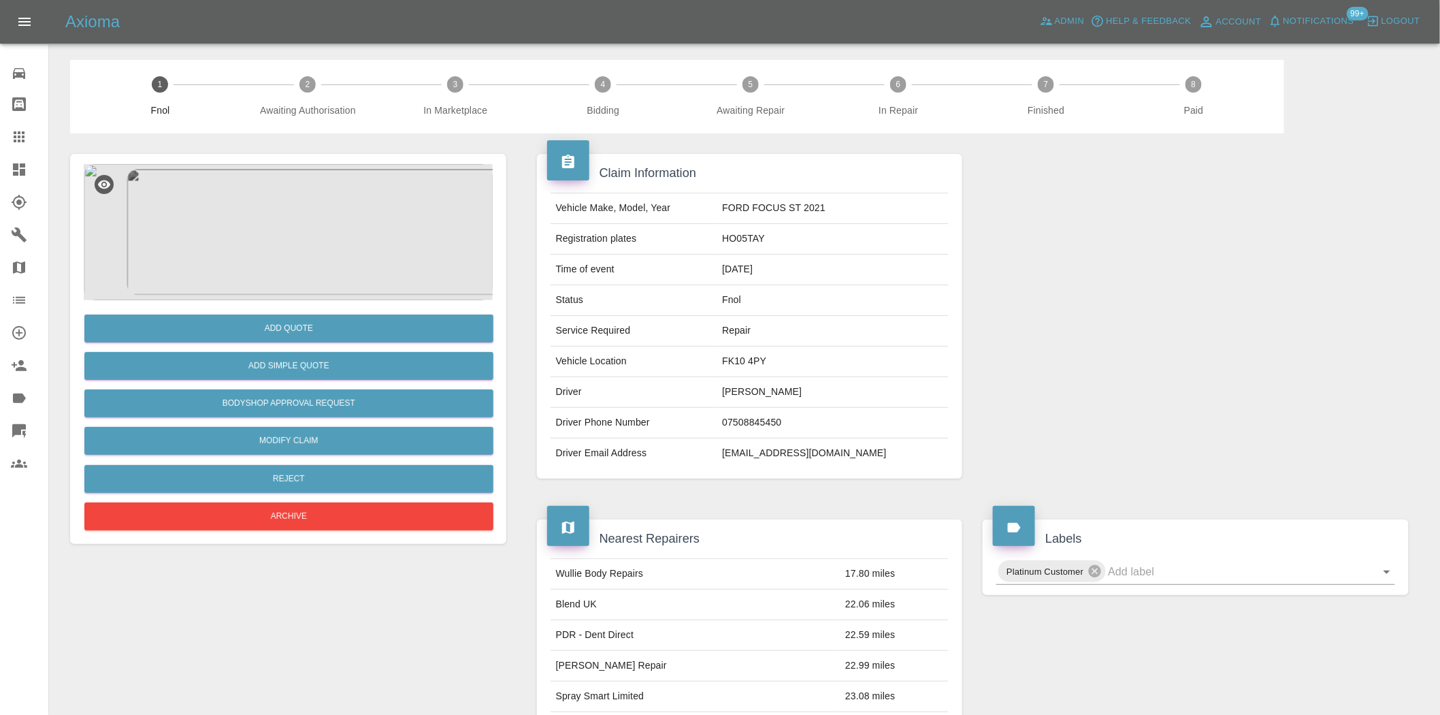
click at [259, 244] on img at bounding box center [288, 232] width 409 height 136
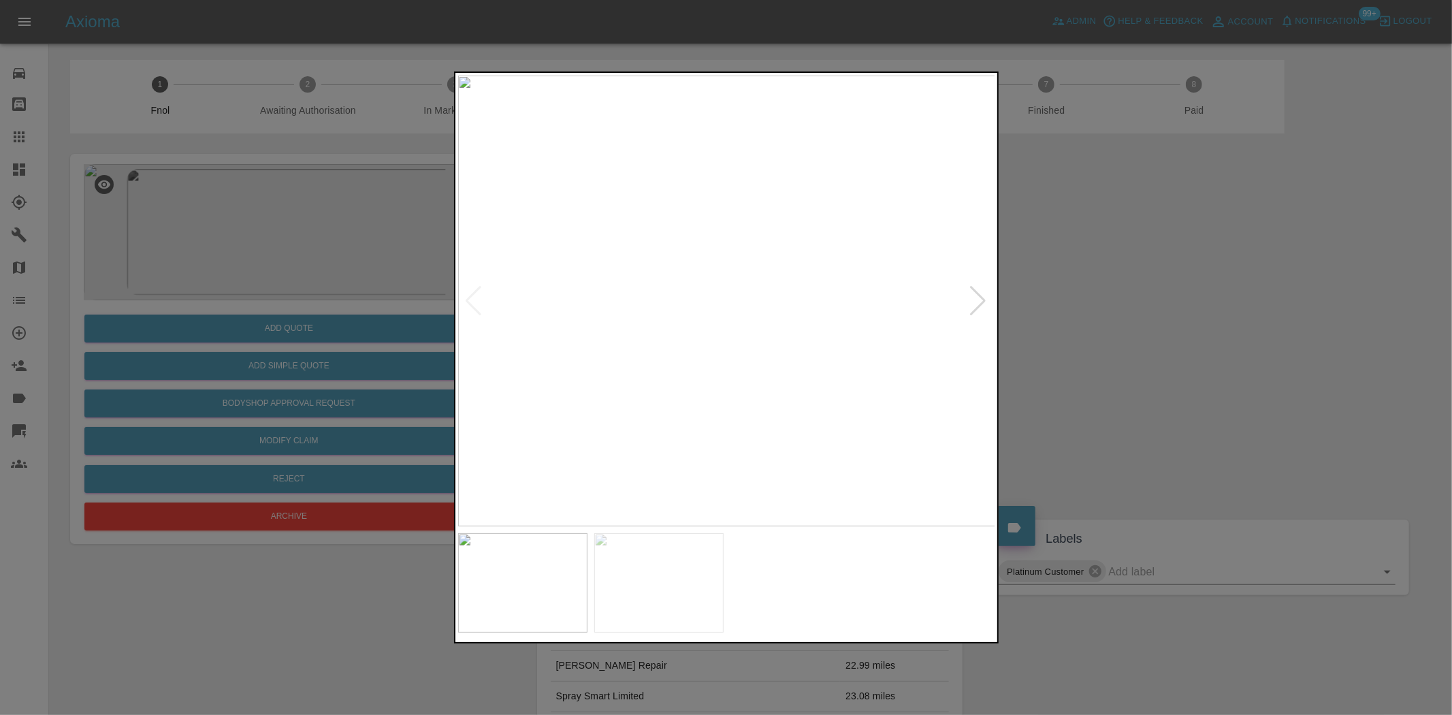
click at [739, 269] on img at bounding box center [727, 301] width 538 height 450
click at [725, 274] on img at bounding box center [727, 301] width 538 height 450
click at [824, 226] on img at bounding box center [727, 301] width 538 height 450
click at [947, 229] on img at bounding box center [603, 494] width 1613 height 1352
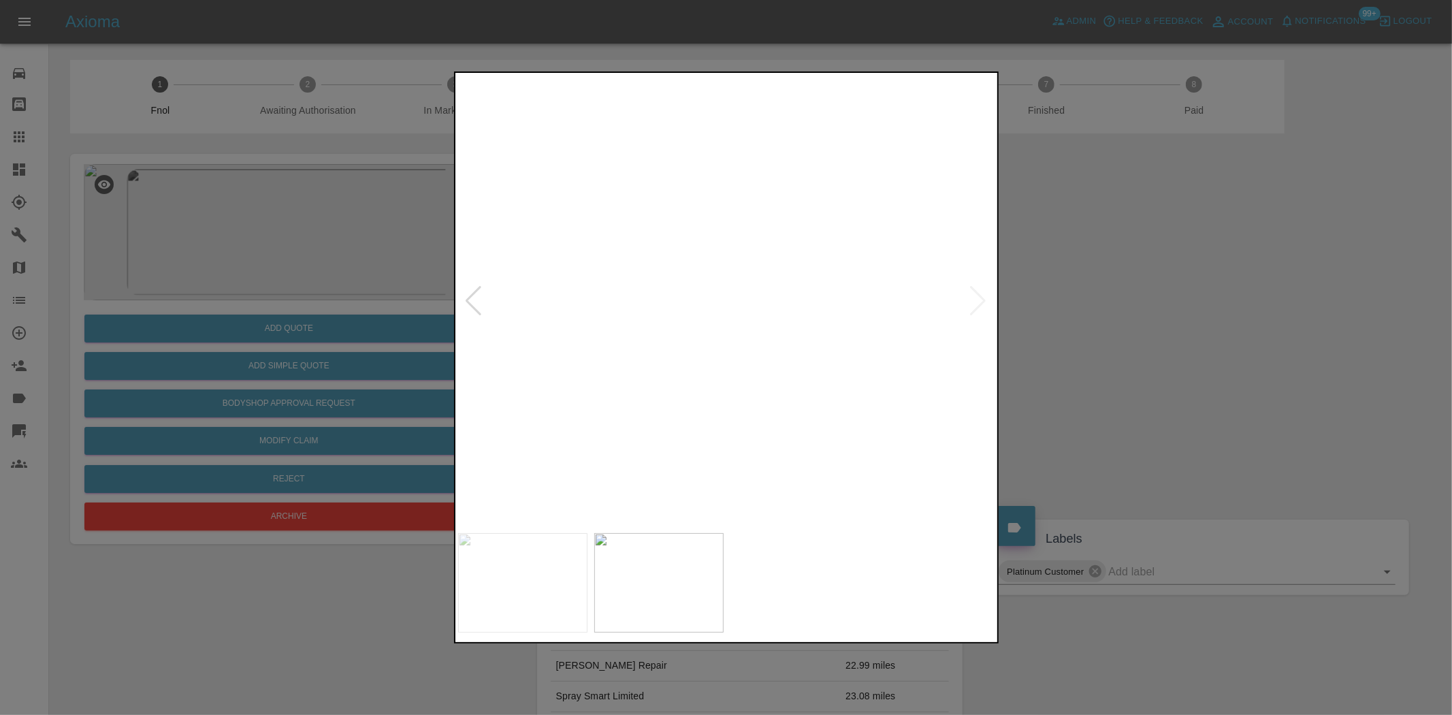
click at [763, 290] on img at bounding box center [645, 460] width 1613 height 1352
click at [849, 254] on img at bounding box center [727, 301] width 538 height 450
click at [308, 322] on div at bounding box center [726, 357] width 1452 height 715
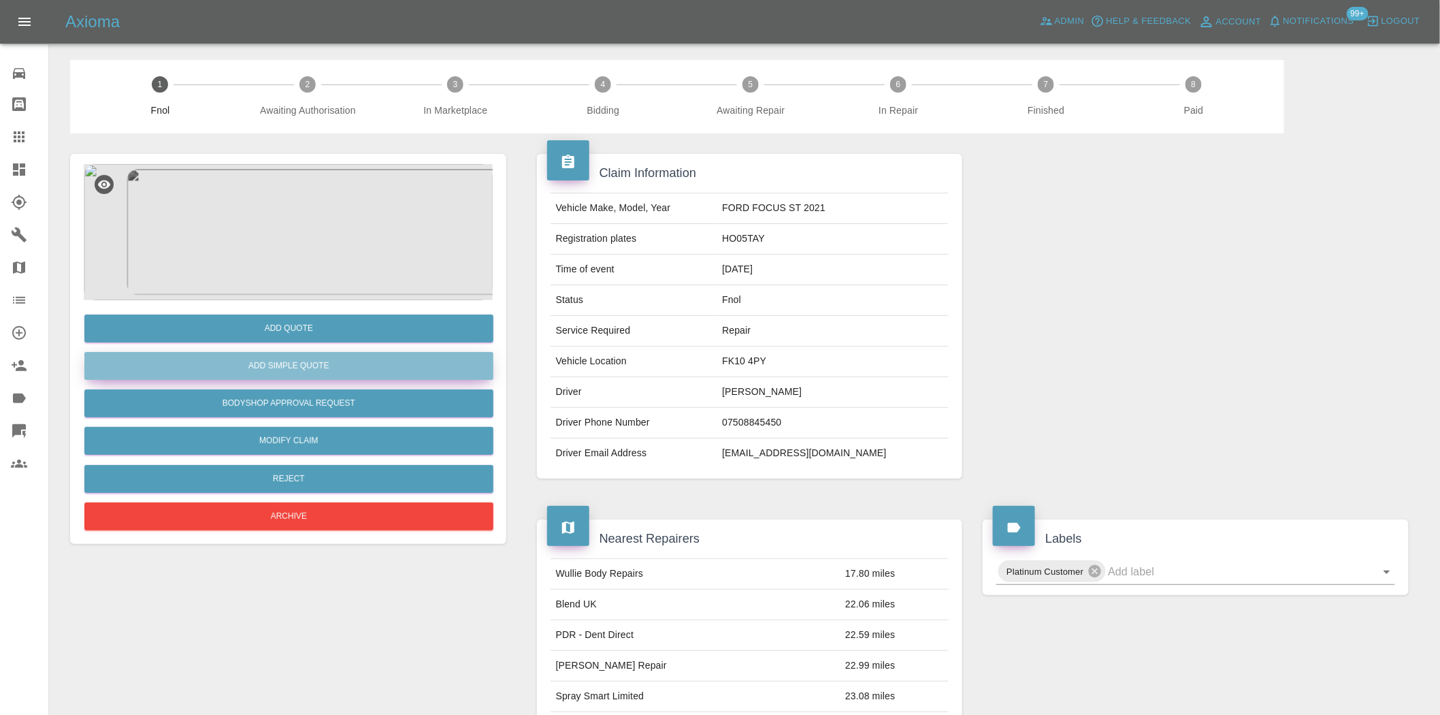
click at [282, 368] on button "Add Simple Quote" at bounding box center [288, 366] width 409 height 28
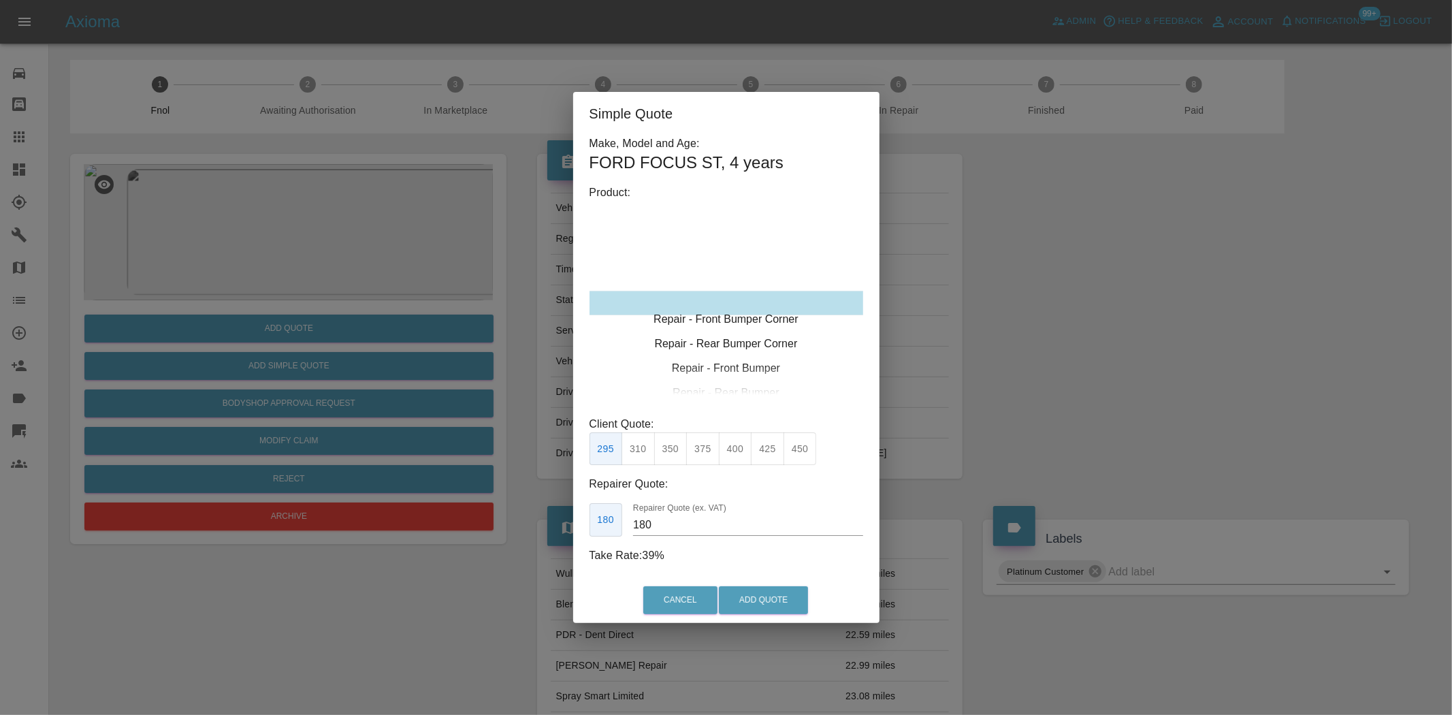
type input "120"
click at [711, 305] on div "Repair - Front Bumper Corner" at bounding box center [726, 303] width 274 height 24
click at [643, 446] on button "199" at bounding box center [637, 448] width 33 height 33
click at [767, 586] on button "Add Quote" at bounding box center [763, 600] width 89 height 28
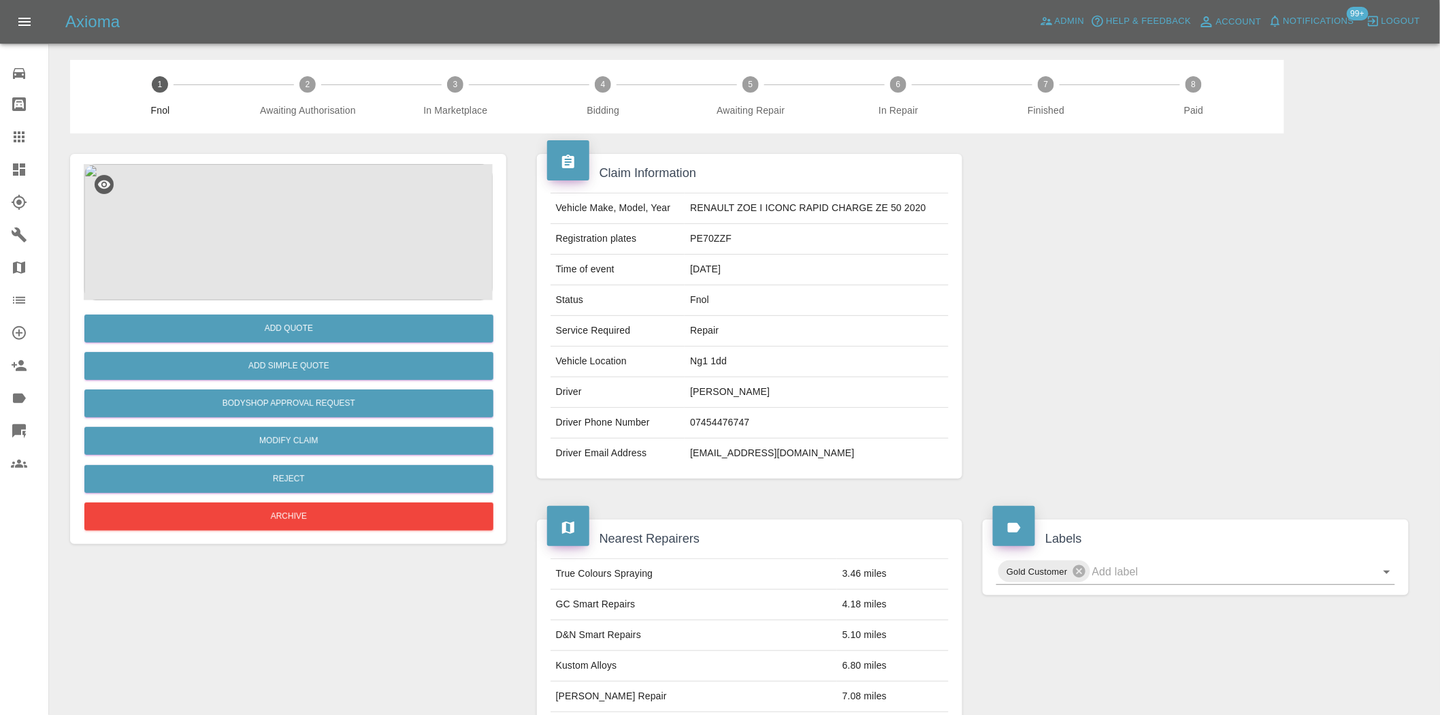
click at [295, 206] on img at bounding box center [288, 232] width 409 height 136
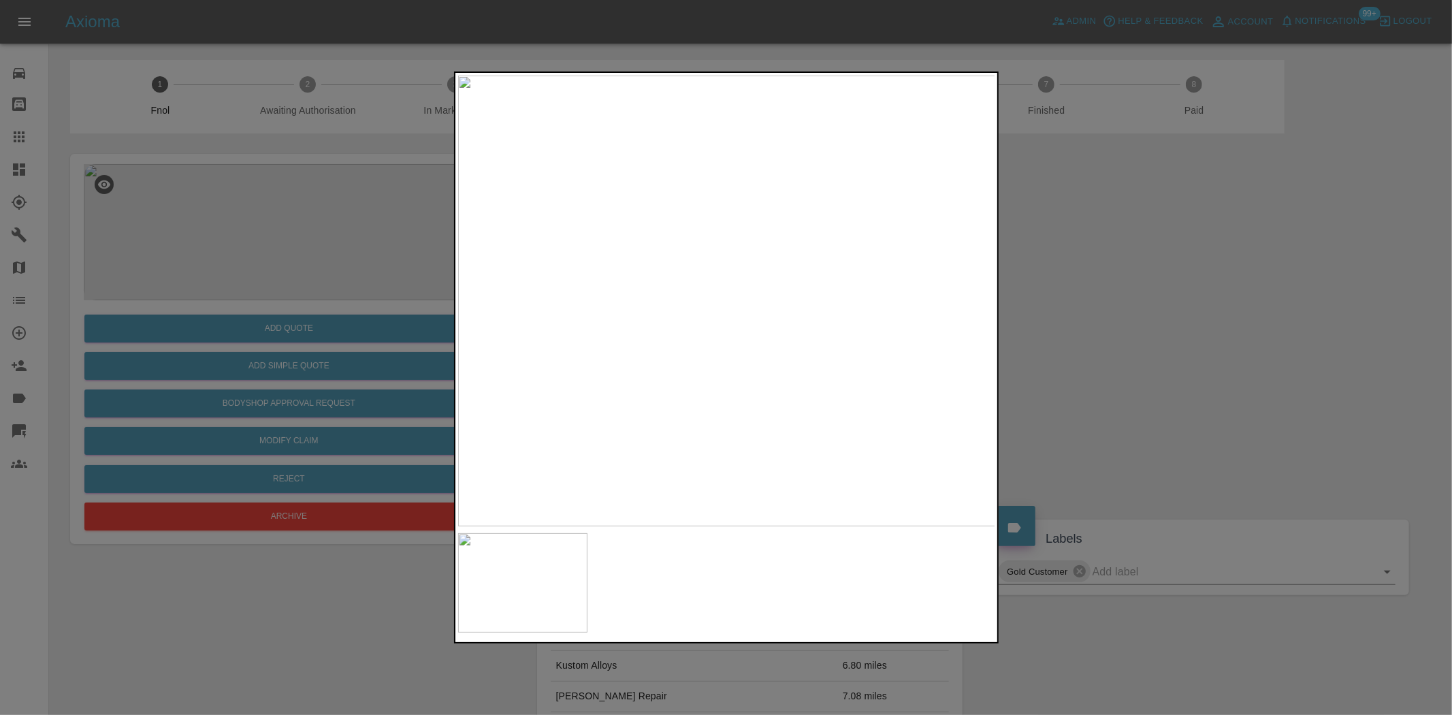
click at [793, 332] on img at bounding box center [727, 301] width 538 height 450
click at [766, 300] on img at bounding box center [727, 301] width 538 height 450
click at [766, 300] on img at bounding box center [606, 303] width 1613 height 1352
click at [765, 301] on img at bounding box center [727, 301] width 538 height 450
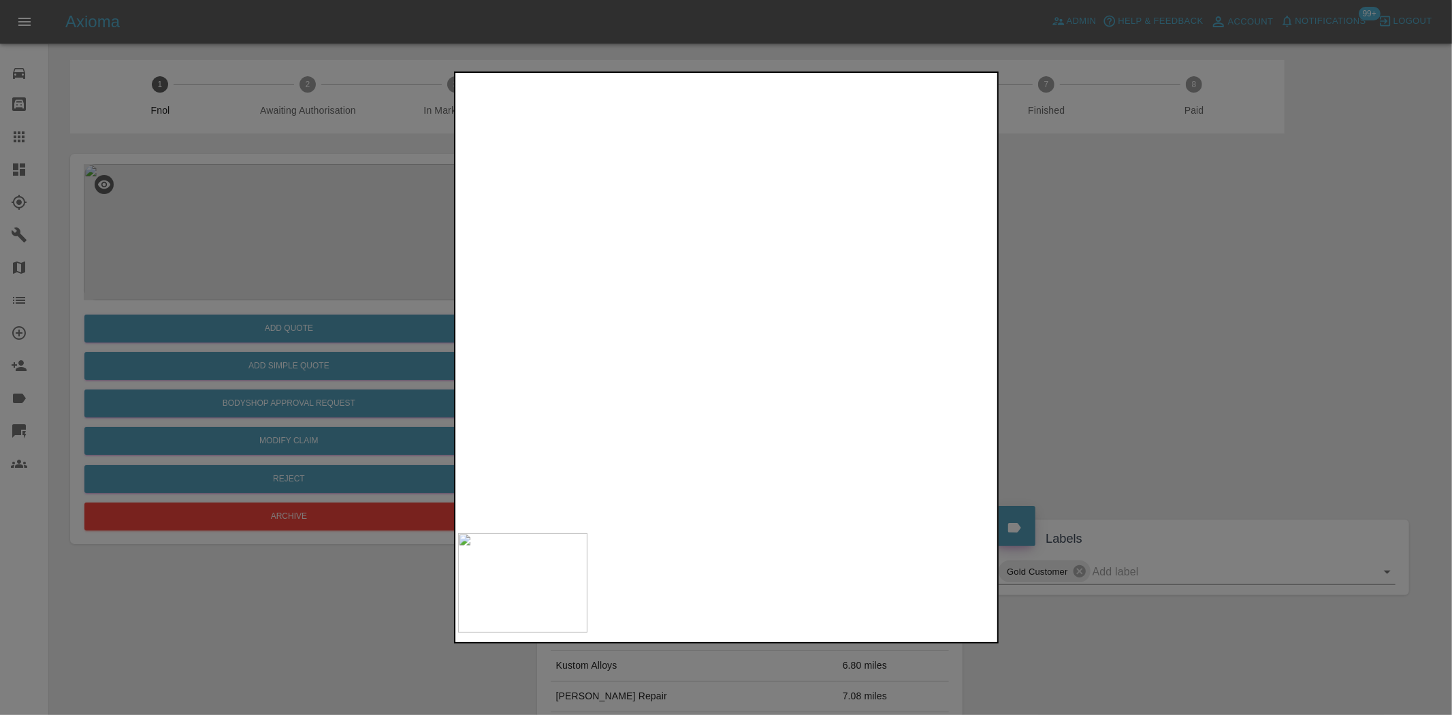
click at [385, 301] on div at bounding box center [726, 357] width 1452 height 715
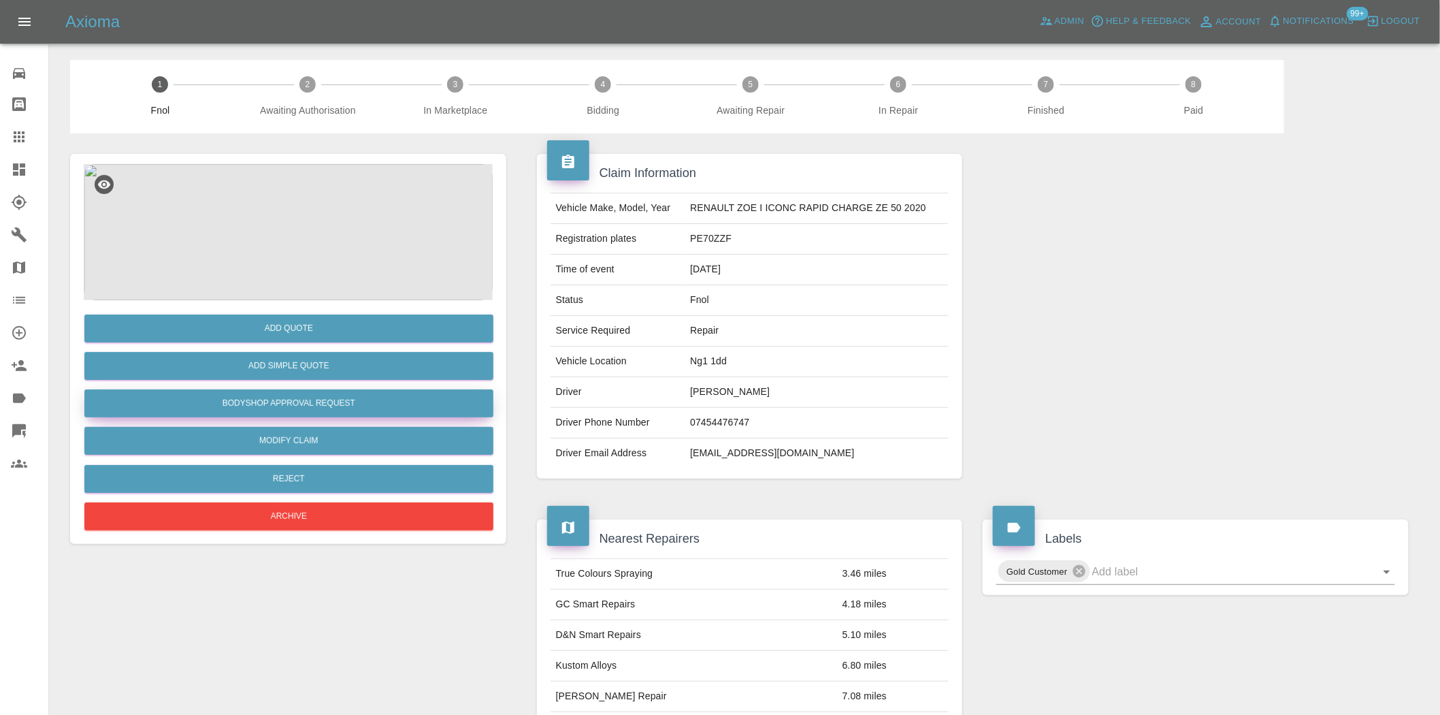
click at [295, 399] on button "Bodyshop Approval Request" at bounding box center [288, 403] width 409 height 28
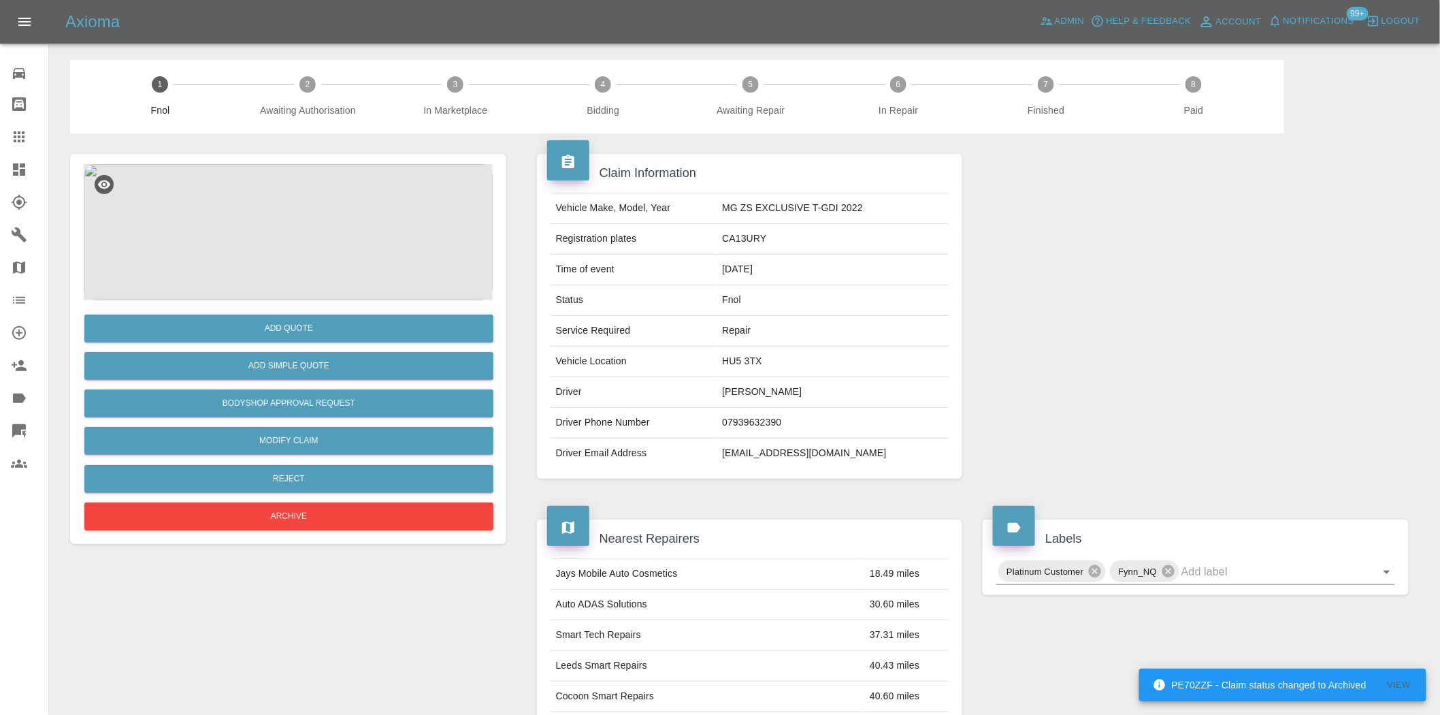
click at [296, 202] on img at bounding box center [288, 232] width 409 height 136
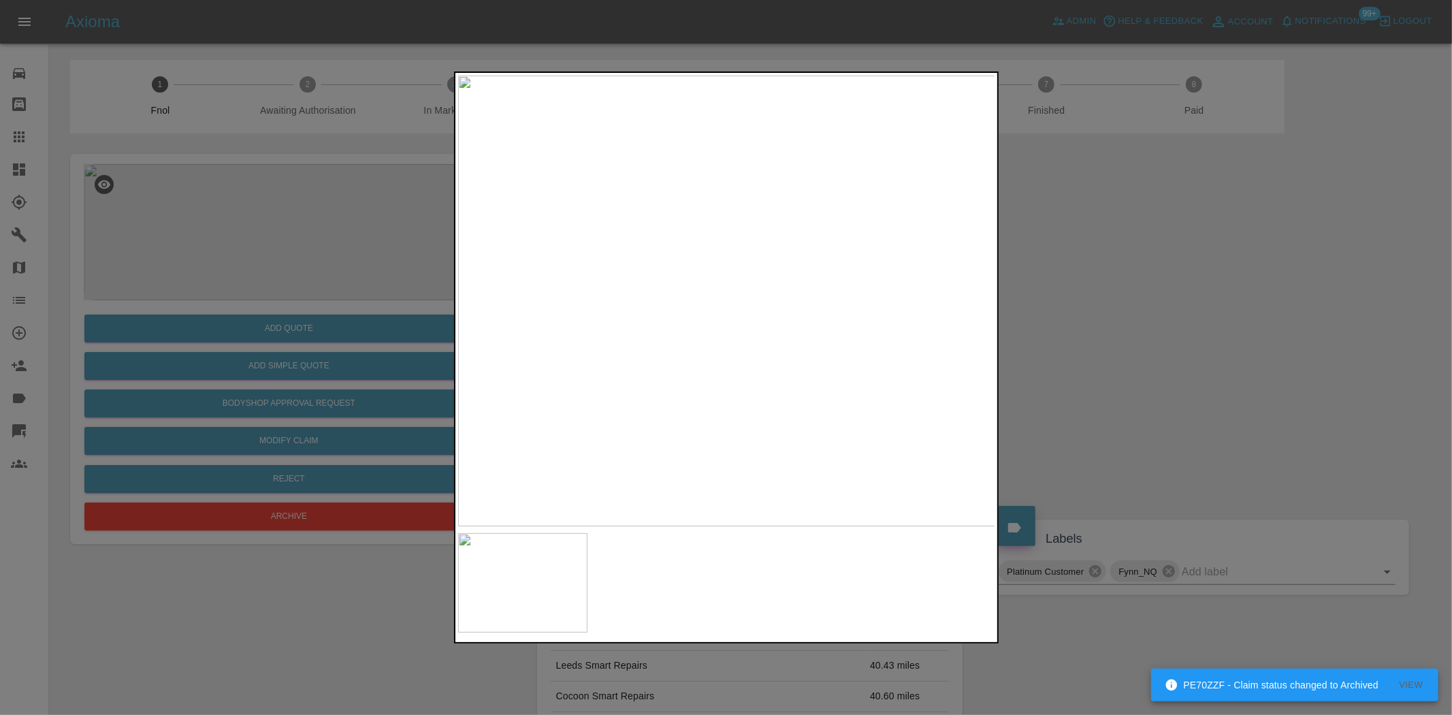
click at [541, 301] on img at bounding box center [727, 301] width 538 height 450
click at [589, 317] on img at bounding box center [727, 301] width 538 height 450
click at [781, 323] on img at bounding box center [727, 301] width 538 height 450
click at [578, 323] on img at bounding box center [727, 301] width 538 height 450
click at [674, 311] on img at bounding box center [727, 301] width 538 height 450
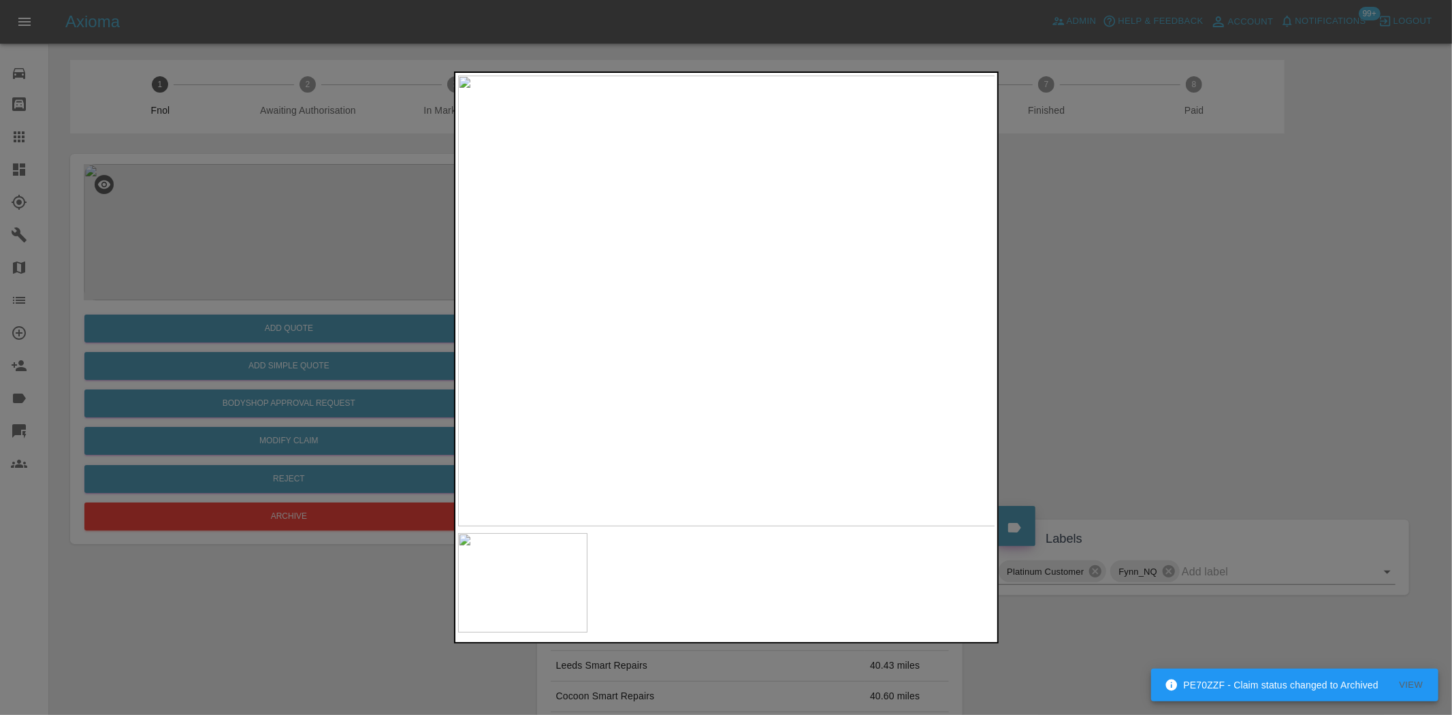
click at [644, 301] on img at bounding box center [727, 301] width 538 height 450
click at [703, 289] on img at bounding box center [727, 301] width 538 height 450
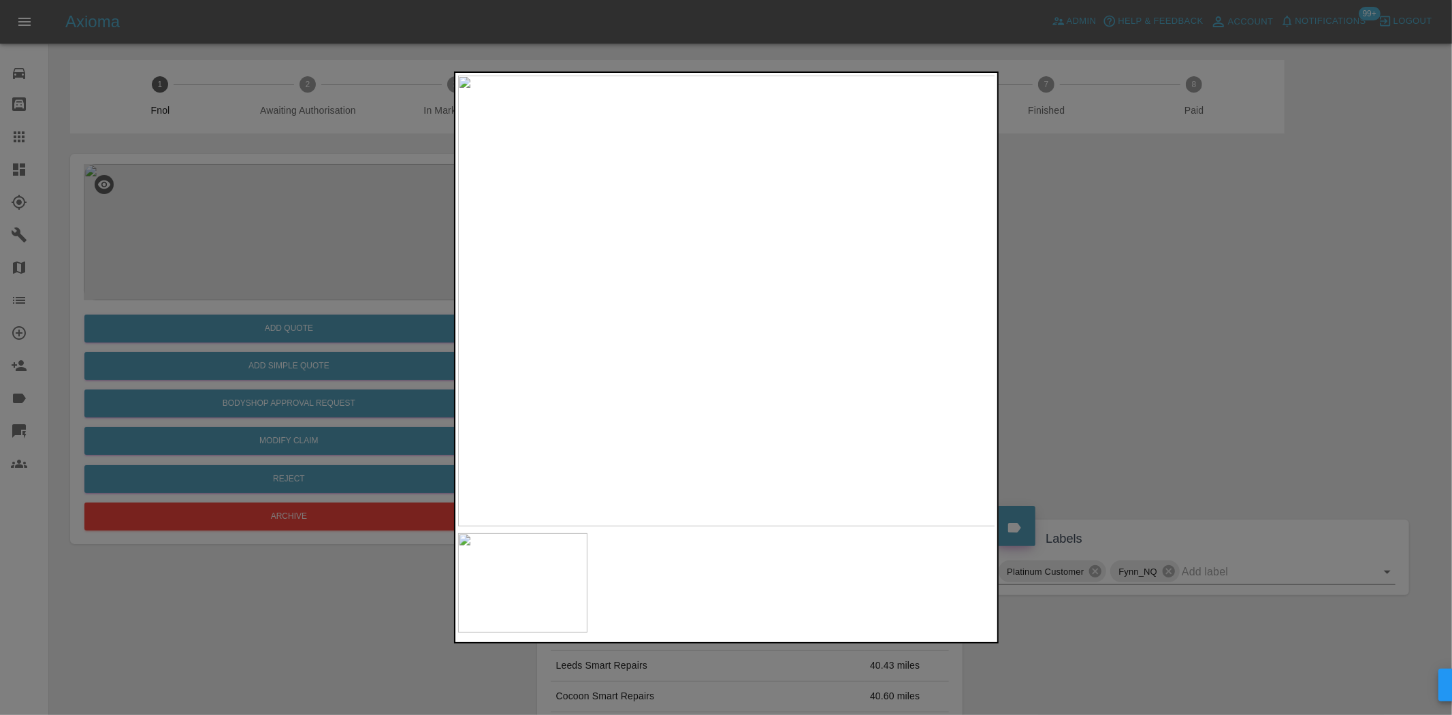
click at [710, 286] on img at bounding box center [727, 301] width 538 height 450
click at [742, 282] on img at bounding box center [727, 301] width 538 height 450
click at [634, 288] on img at bounding box center [727, 301] width 538 height 450
click at [331, 246] on div at bounding box center [726, 357] width 1452 height 715
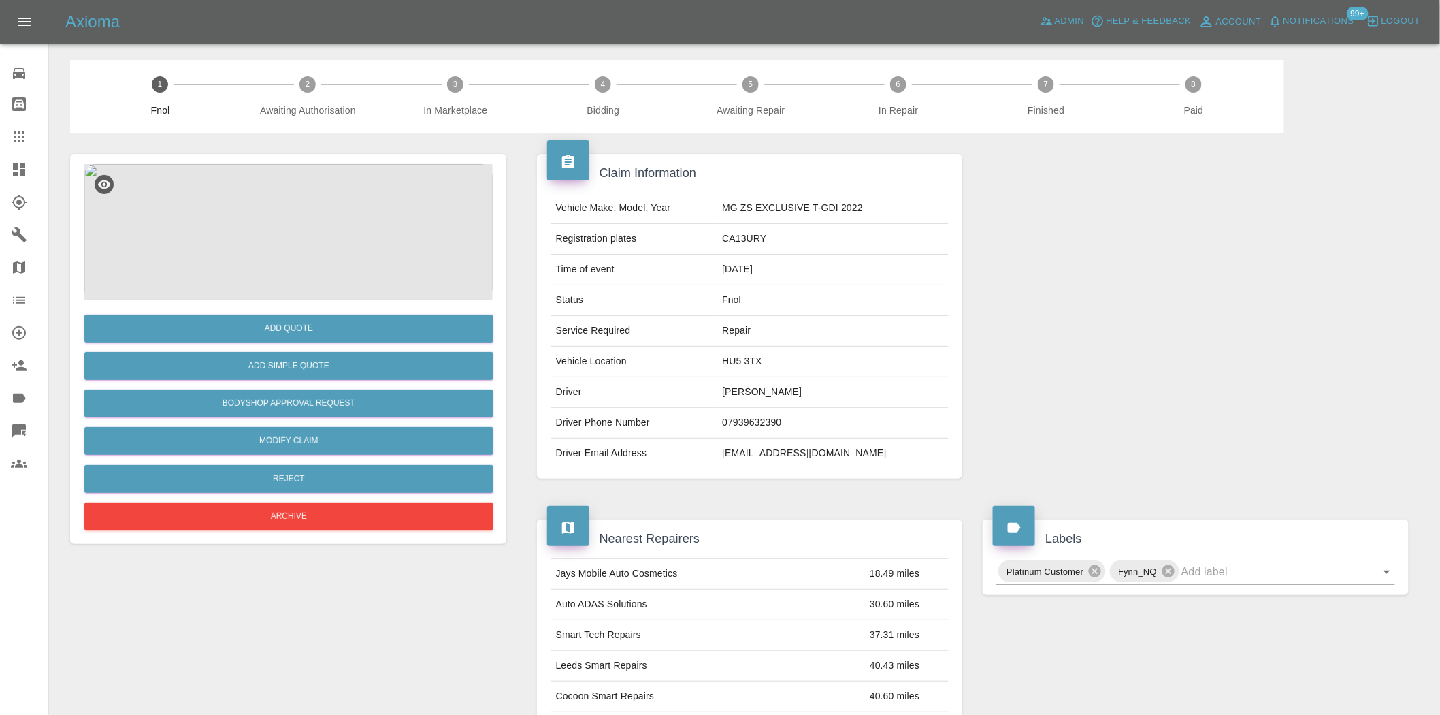
click at [332, 229] on img at bounding box center [288, 232] width 409 height 136
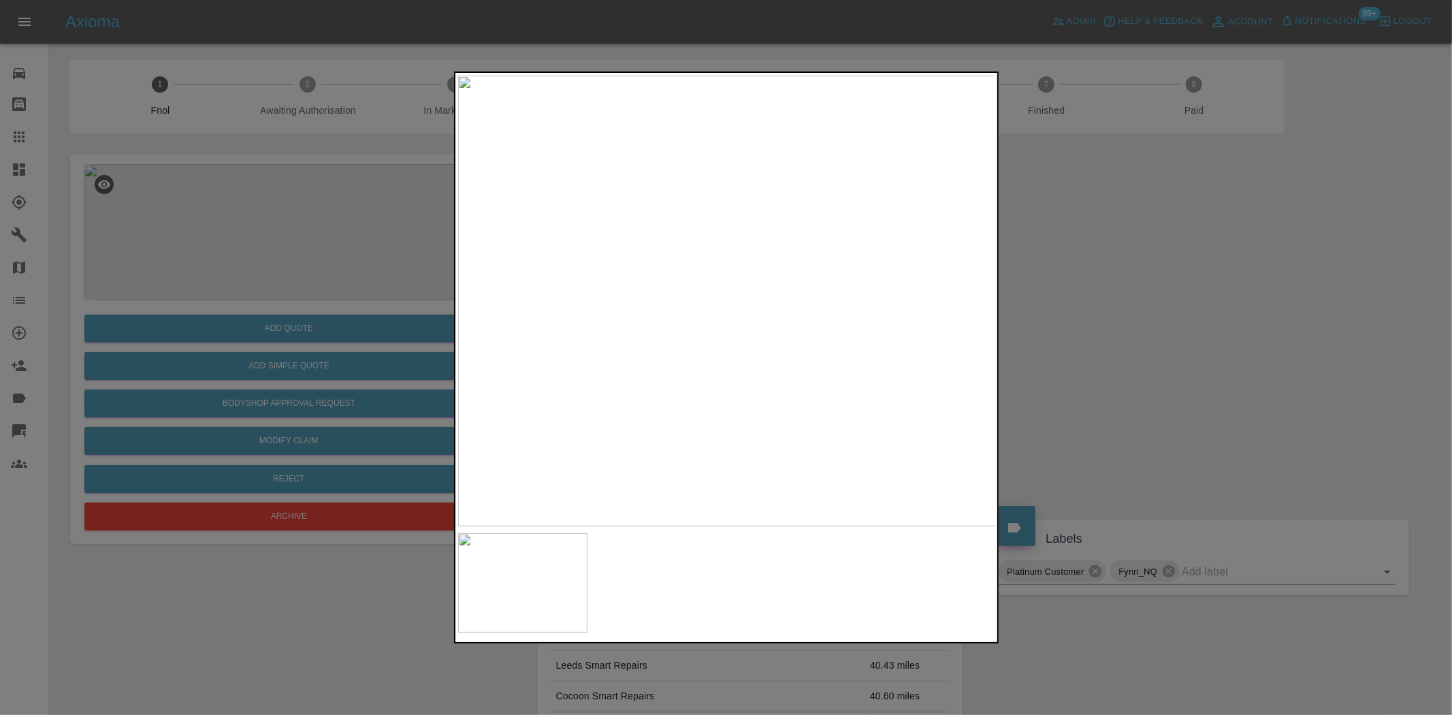
click at [305, 341] on div at bounding box center [726, 357] width 1452 height 715
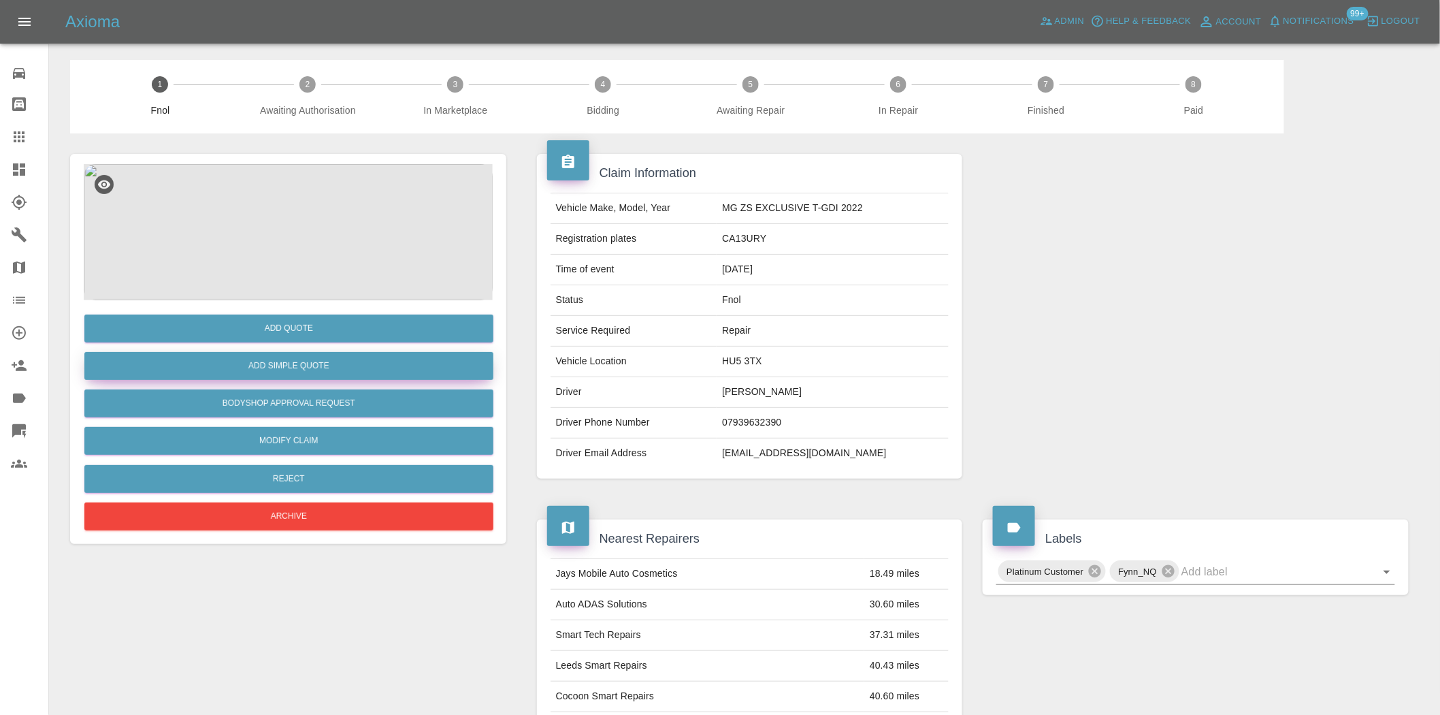
click at [315, 357] on button "Add Simple Quote" at bounding box center [288, 366] width 409 height 28
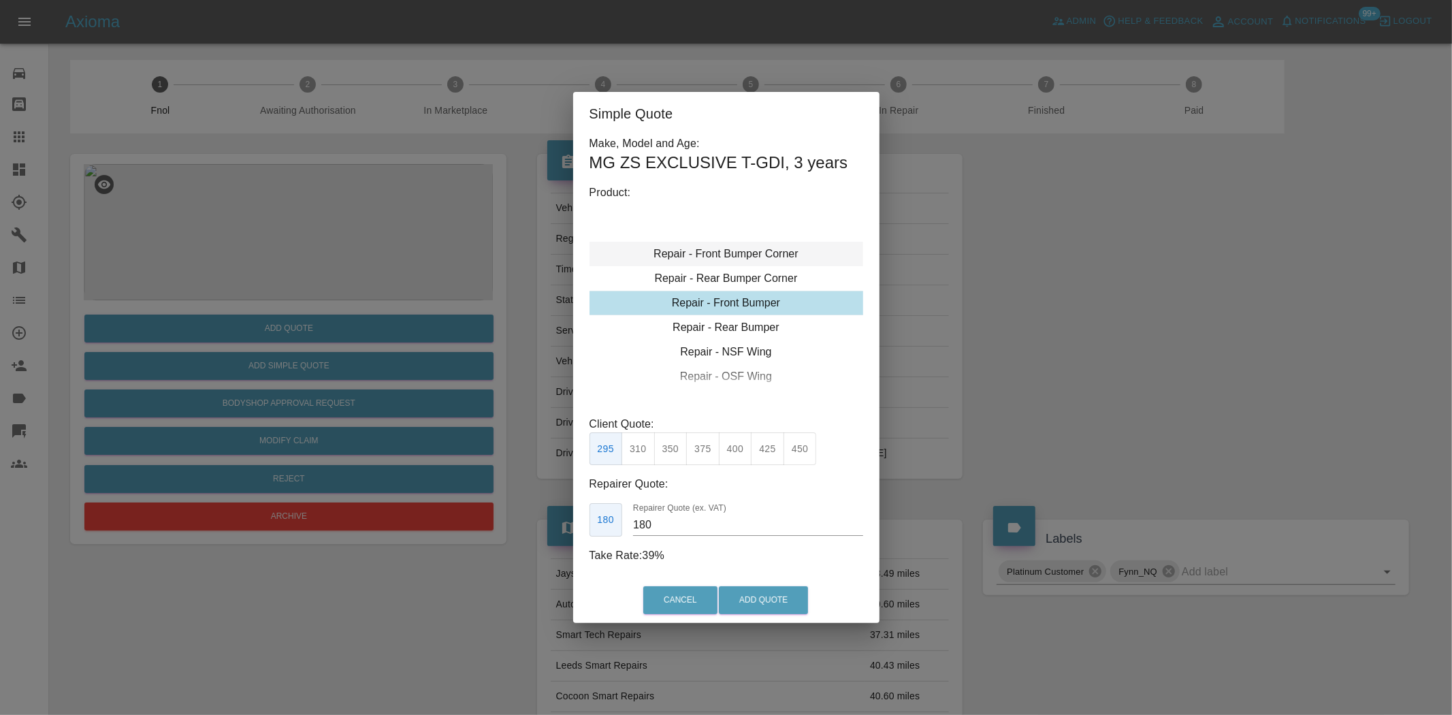
click at [717, 248] on div "Repair - Front Bumper Corner" at bounding box center [726, 254] width 274 height 24
drag, startPoint x: 693, startPoint y: 442, endPoint x: 686, endPoint y: 443, distance: 6.8
click at [694, 443] on button "240" at bounding box center [702, 448] width 33 height 33
type input "150"
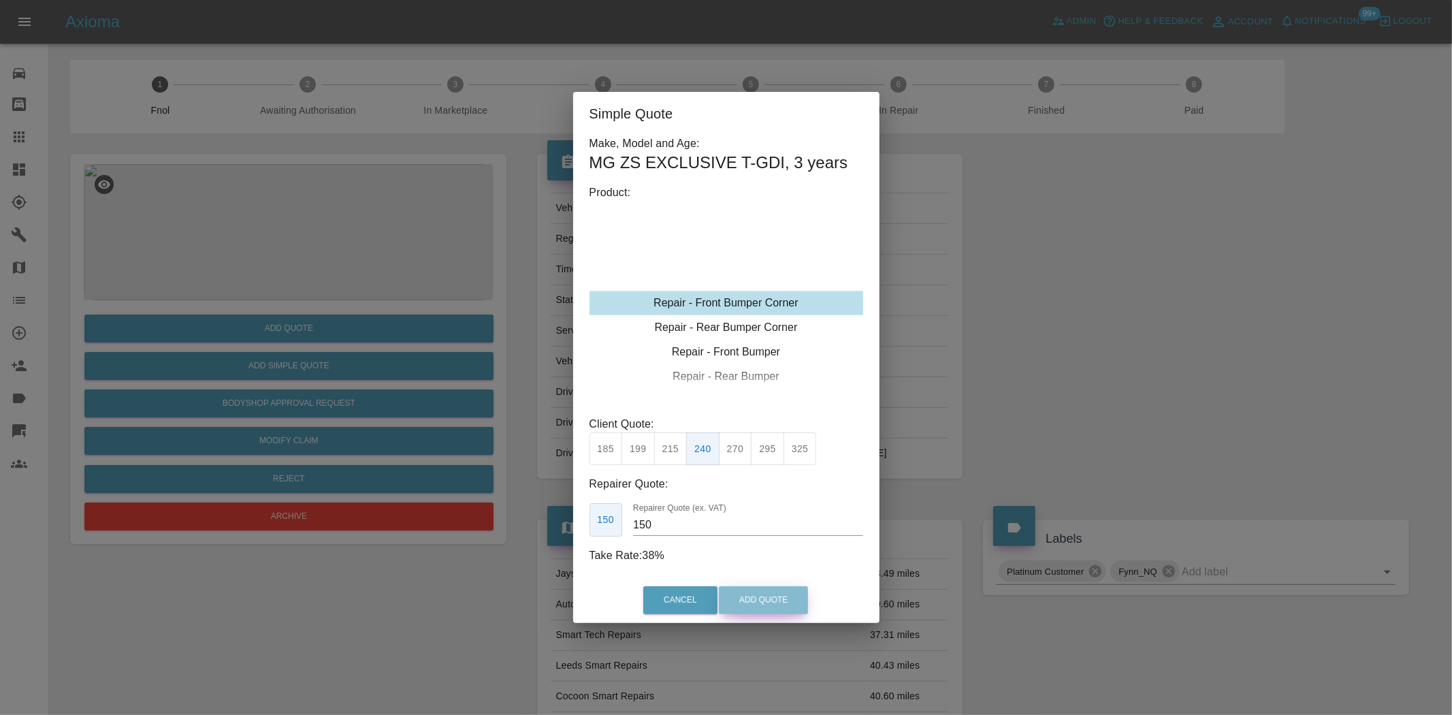
click at [751, 595] on button "Add Quote" at bounding box center [763, 600] width 89 height 28
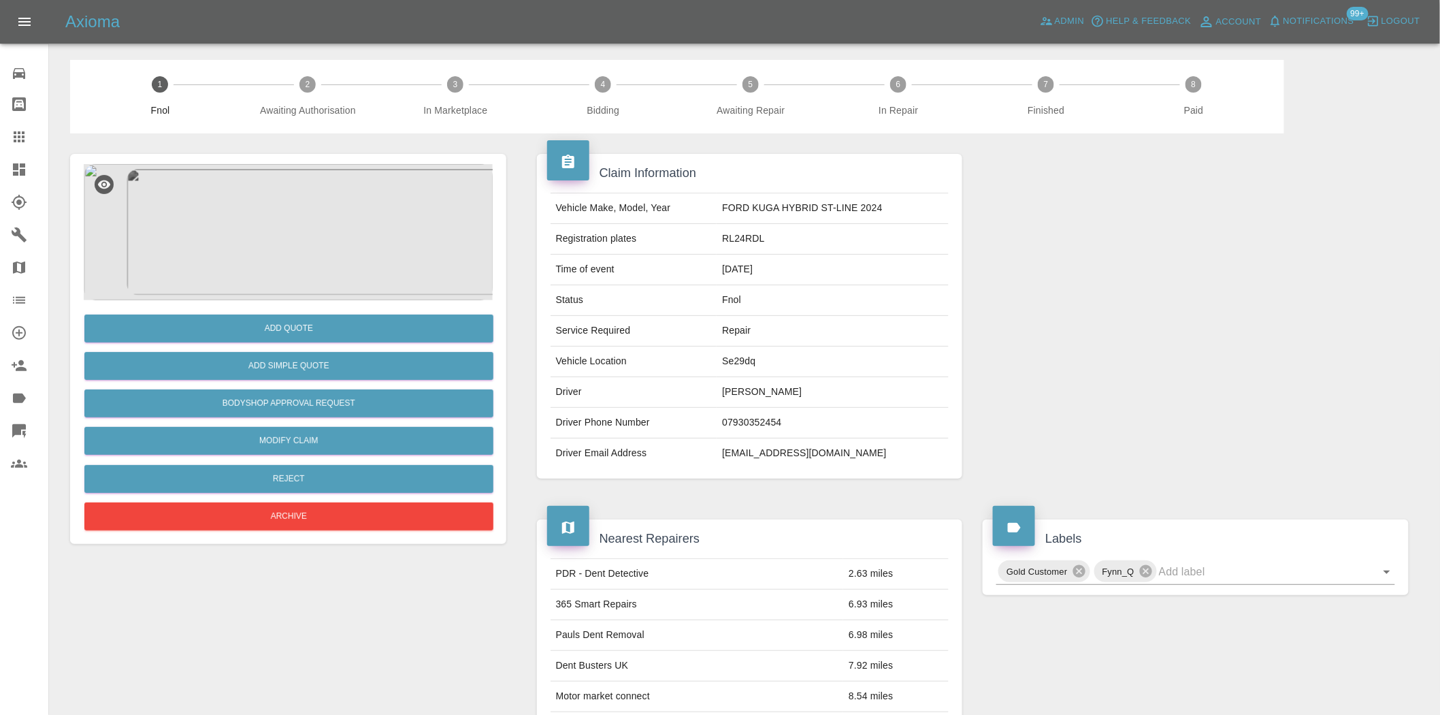
click at [288, 256] on img at bounding box center [288, 232] width 409 height 136
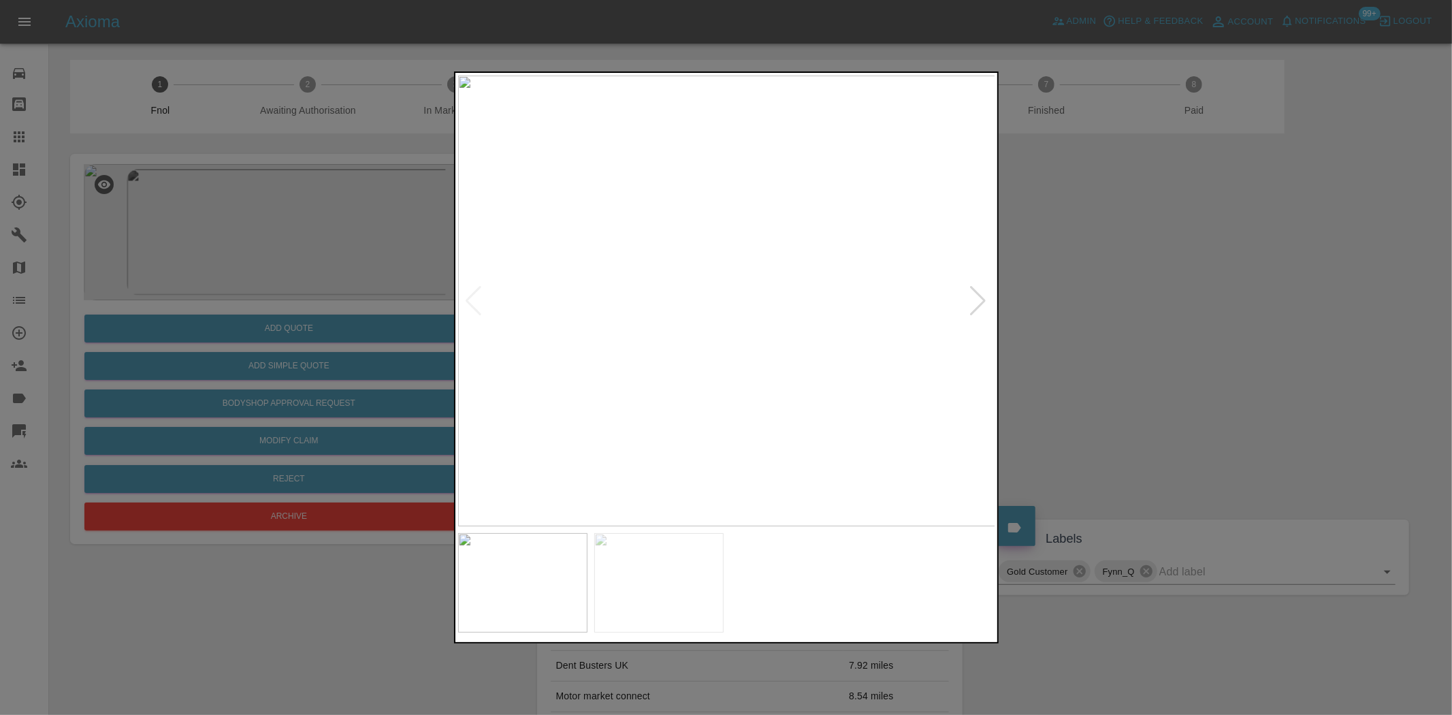
click at [681, 345] on img at bounding box center [727, 301] width 538 height 450
click at [679, 361] on img at bounding box center [727, 301] width 538 height 450
click at [719, 318] on img at bounding box center [727, 301] width 538 height 450
click at [617, 330] on img at bounding box center [727, 301] width 538 height 450
drag, startPoint x: 220, startPoint y: 350, endPoint x: 256, endPoint y: 357, distance: 36.7
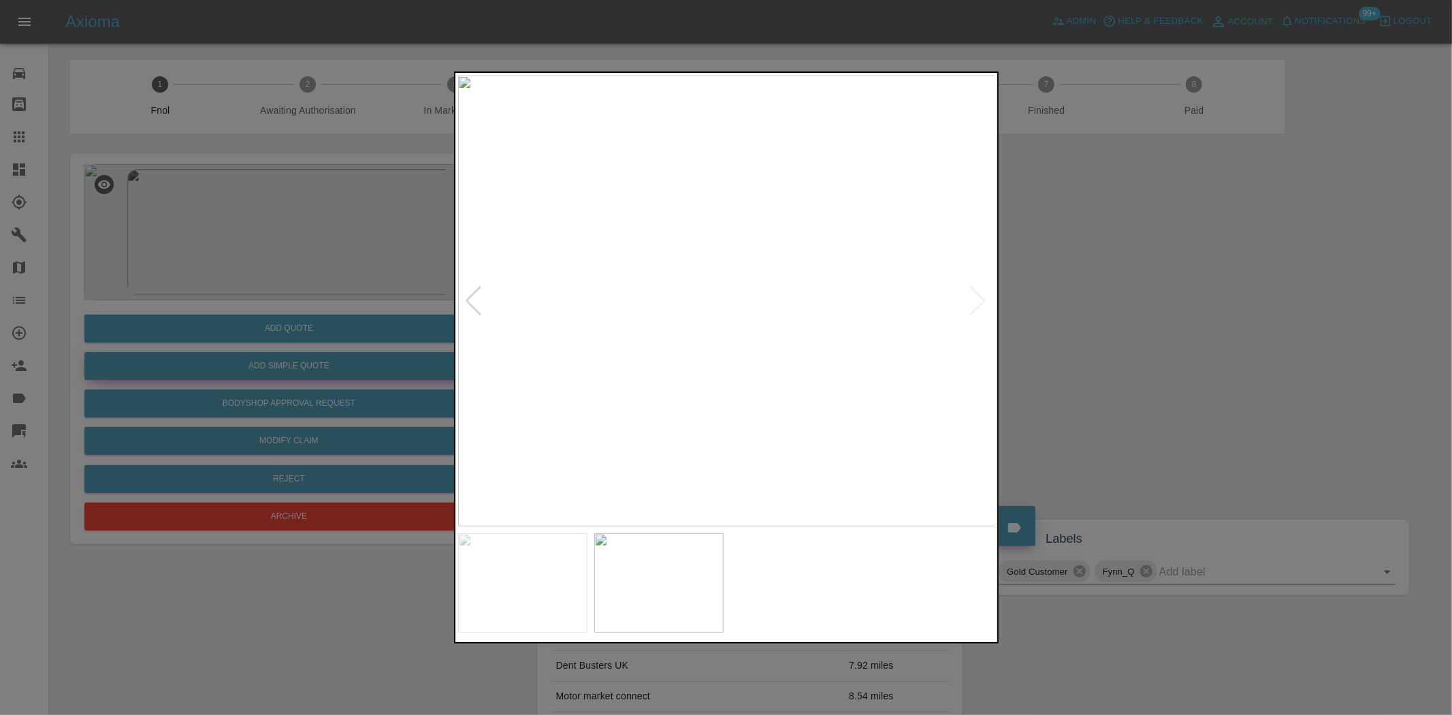
click at [222, 350] on div at bounding box center [726, 357] width 1452 height 715
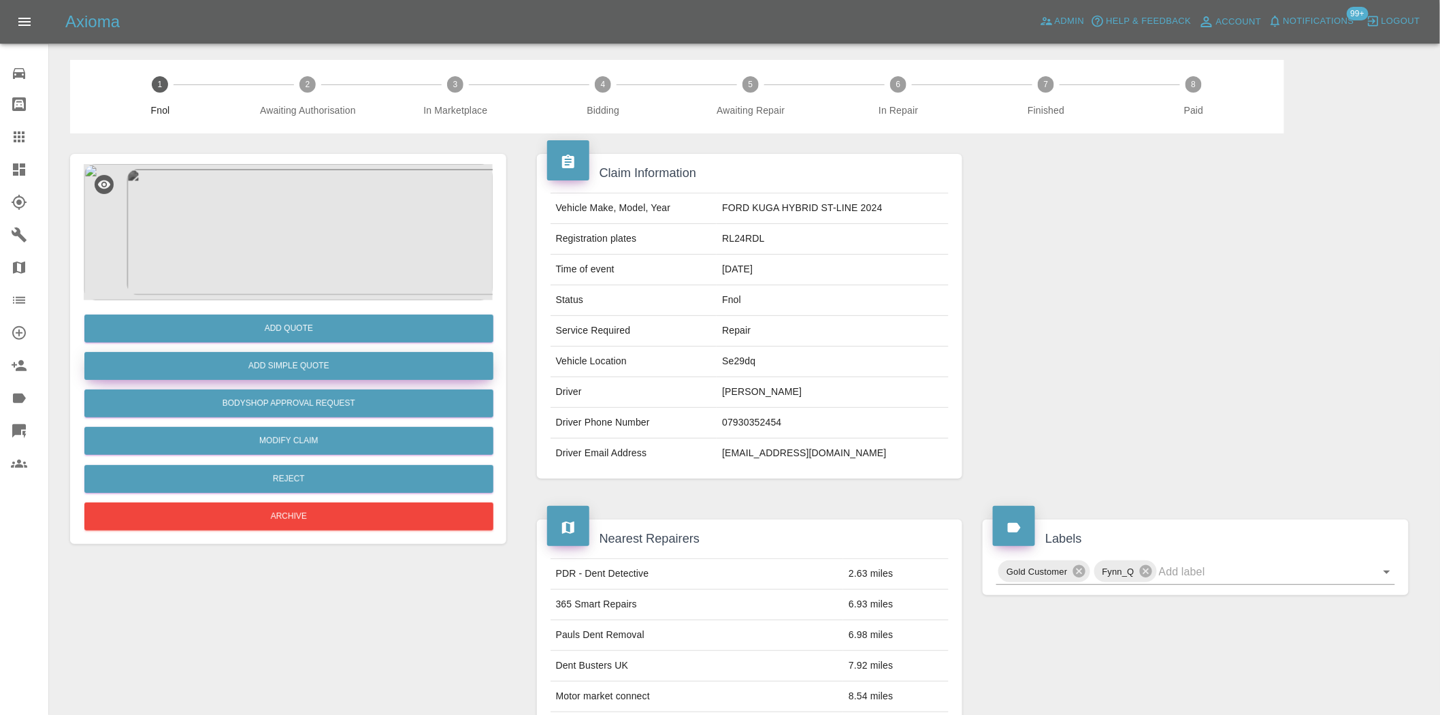
click at [268, 355] on button "Add Simple Quote" at bounding box center [288, 366] width 409 height 28
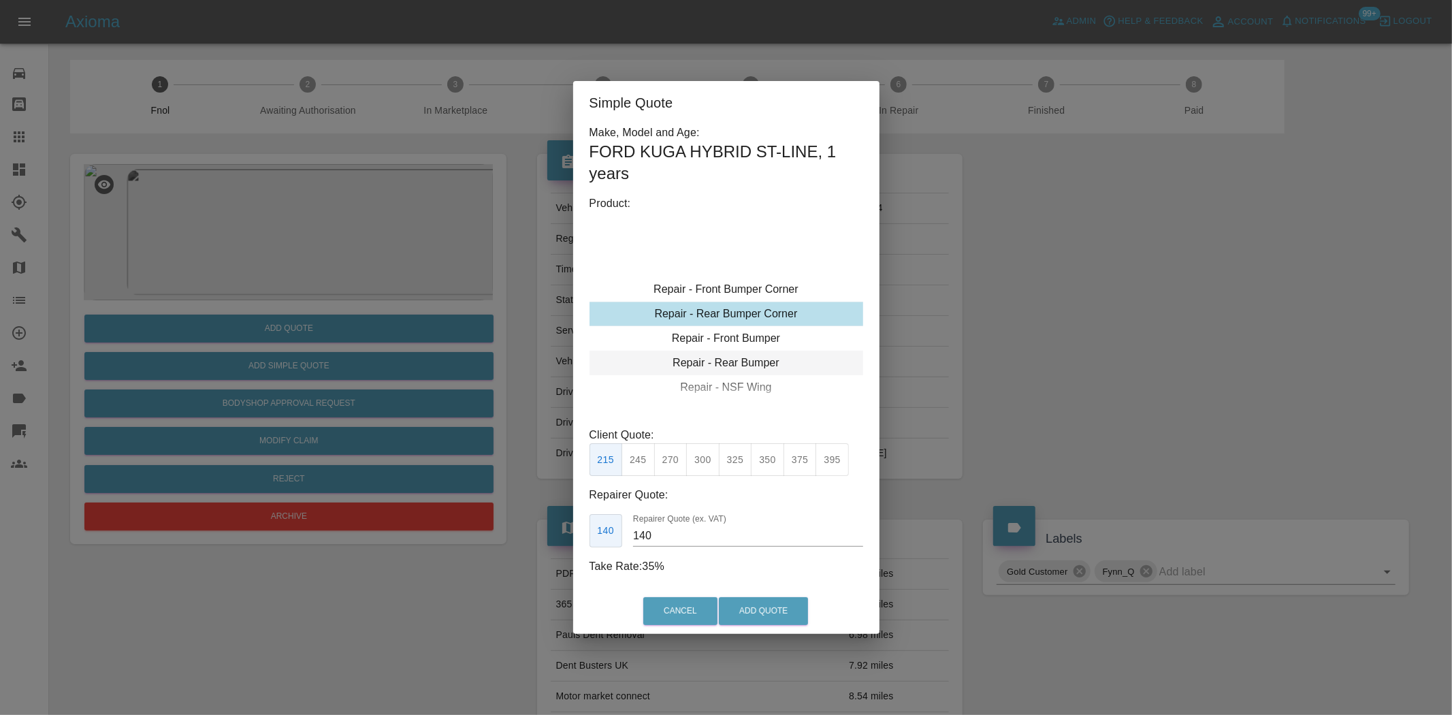
type input "120"
click at [751, 310] on div "Repair - Front Bumper Corner" at bounding box center [726, 313] width 274 height 24
click at [759, 599] on button "Add Quote" at bounding box center [763, 611] width 89 height 28
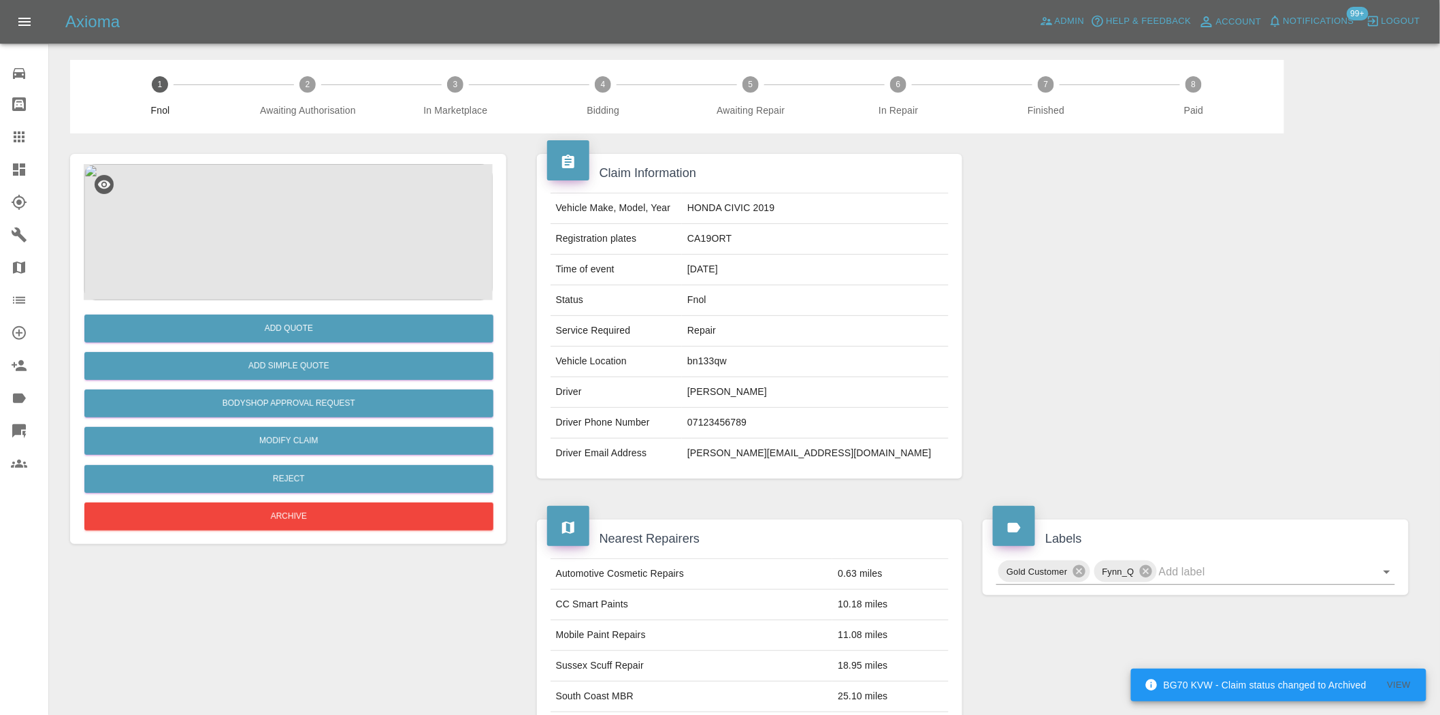
click at [302, 267] on img at bounding box center [288, 232] width 409 height 136
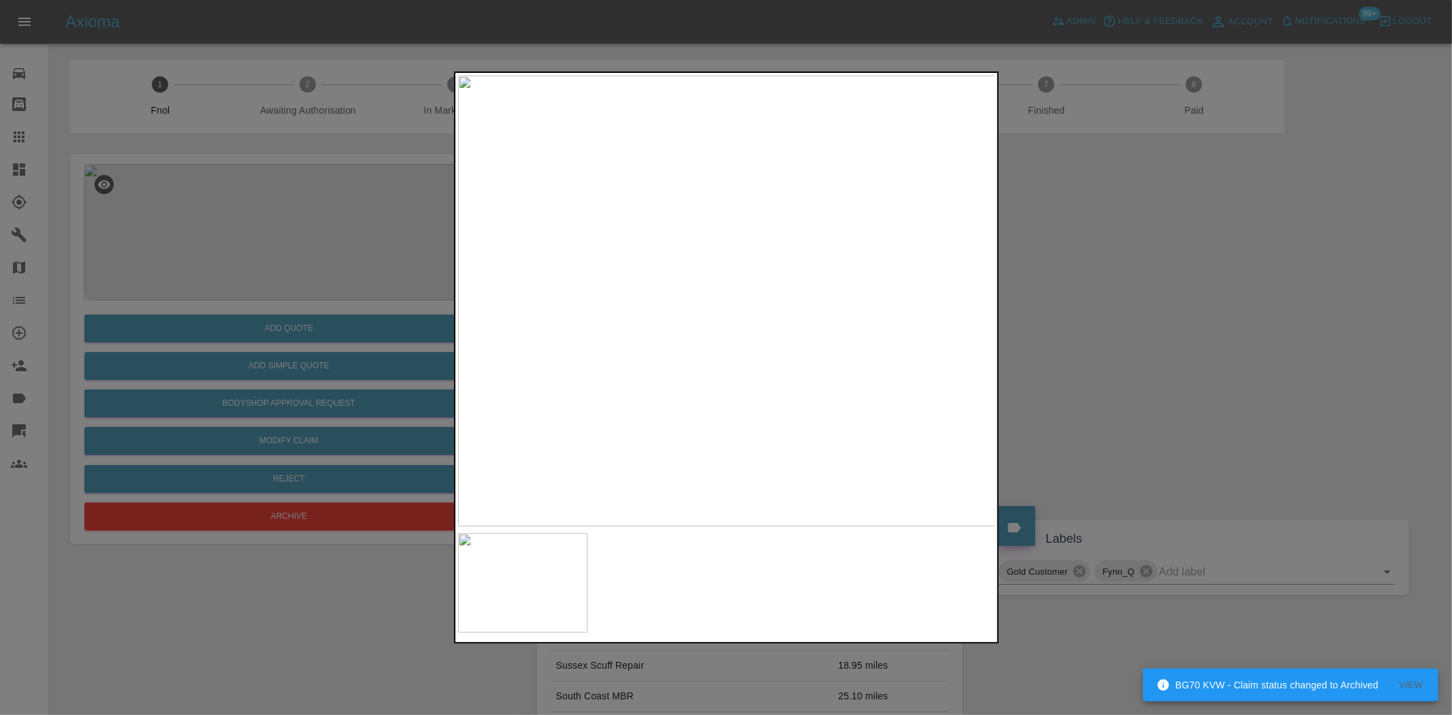
click at [629, 282] on img at bounding box center [727, 301] width 538 height 450
click at [636, 301] on img at bounding box center [727, 301] width 538 height 450
click at [703, 295] on img at bounding box center [727, 301] width 538 height 450
click at [657, 286] on img at bounding box center [794, 317] width 1613 height 1352
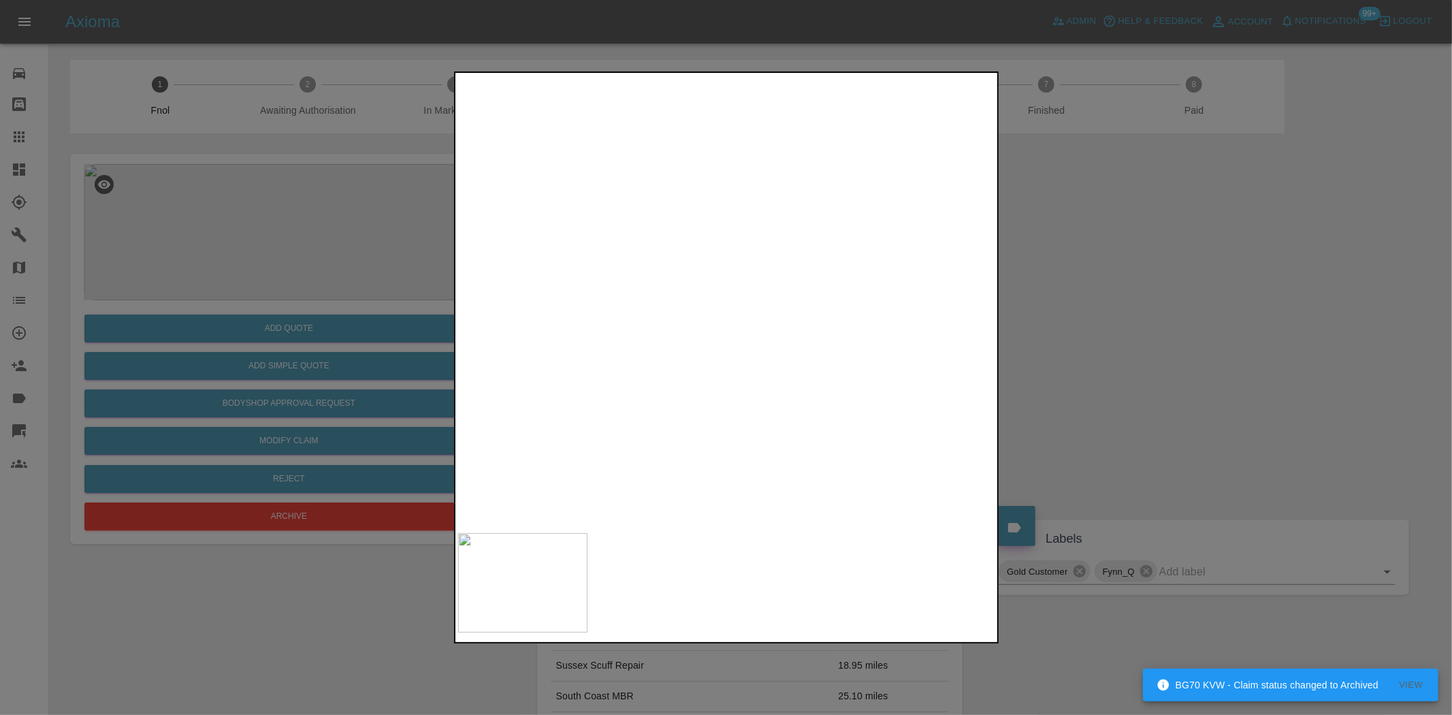
click at [657, 286] on img at bounding box center [794, 317] width 1613 height 1352
click at [321, 300] on div at bounding box center [726, 357] width 1452 height 715
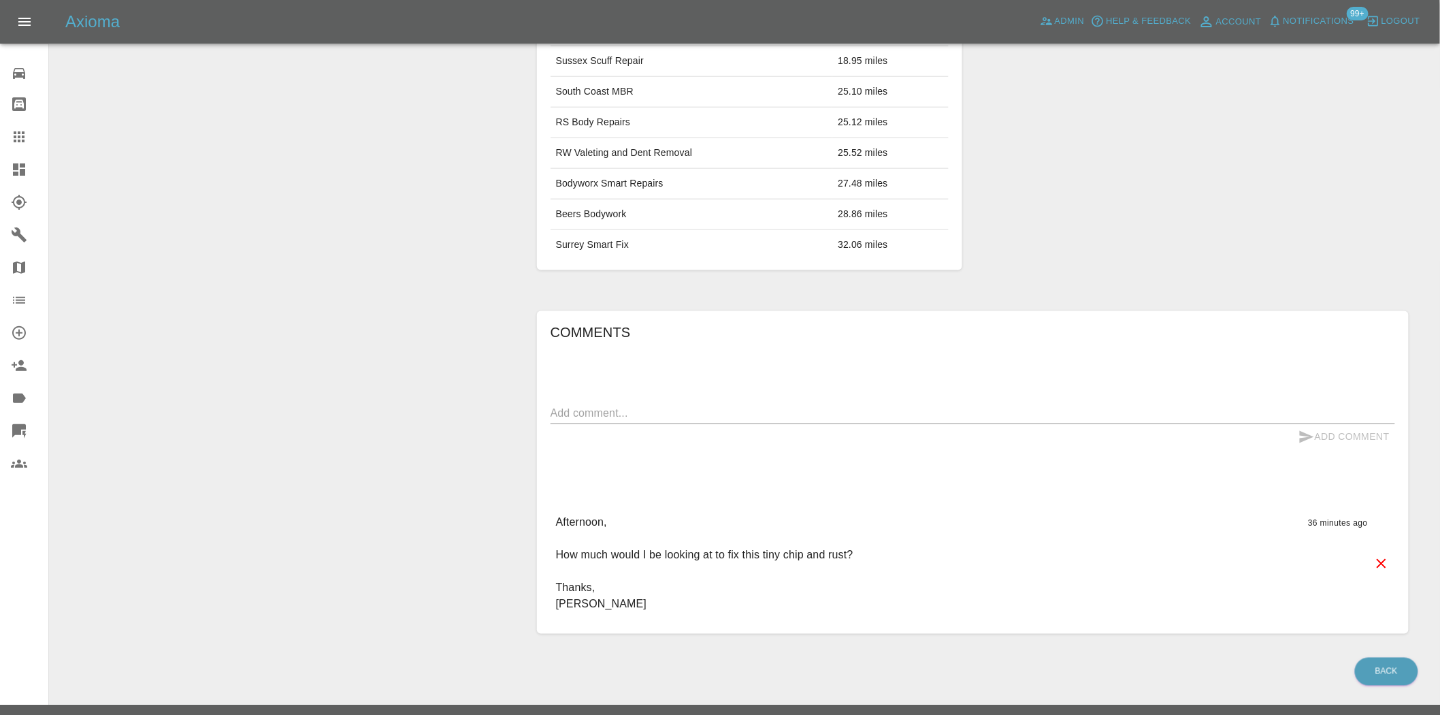
scroll to position [76, 0]
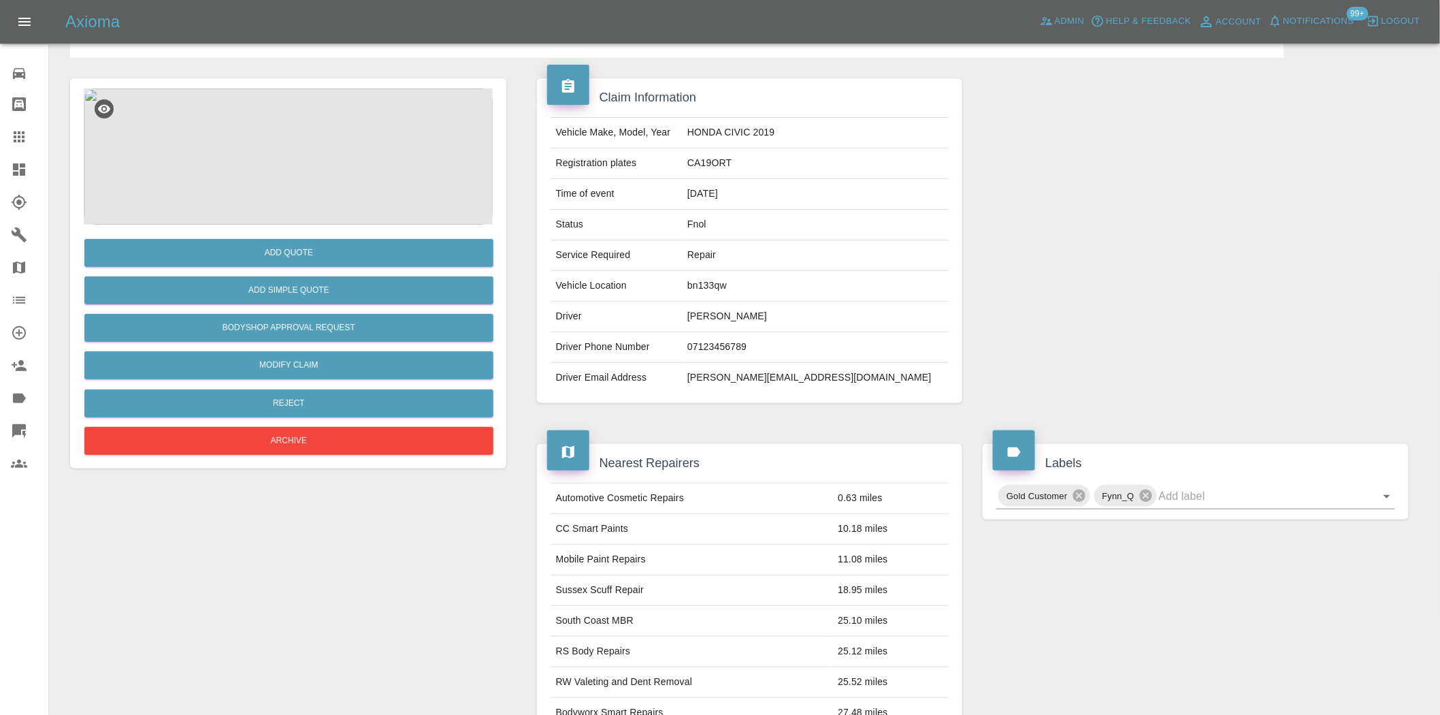
click at [315, 234] on div "Add Quote Add Simple Quote Bodyshop Approval Request Modify Claim Reject Archive" at bounding box center [288, 341] width 409 height 233
click at [316, 249] on button "Add Quote" at bounding box center [288, 253] width 409 height 28
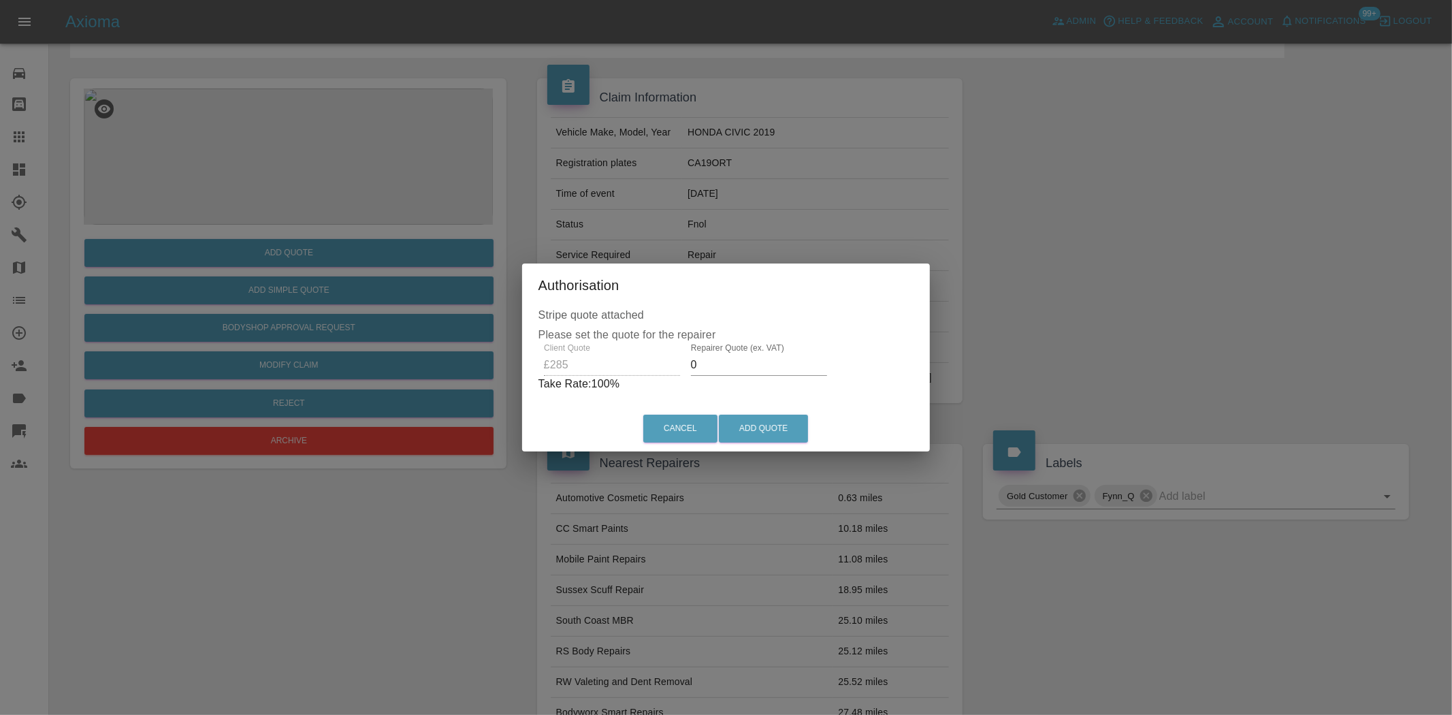
click at [659, 365] on div "Client Quote £285 Repairer Quote (ex. VAT) 0 Take Rate: 100 %" at bounding box center [726, 367] width 376 height 49
type input "180"
click at [754, 434] on button "Add Quote" at bounding box center [763, 428] width 89 height 28
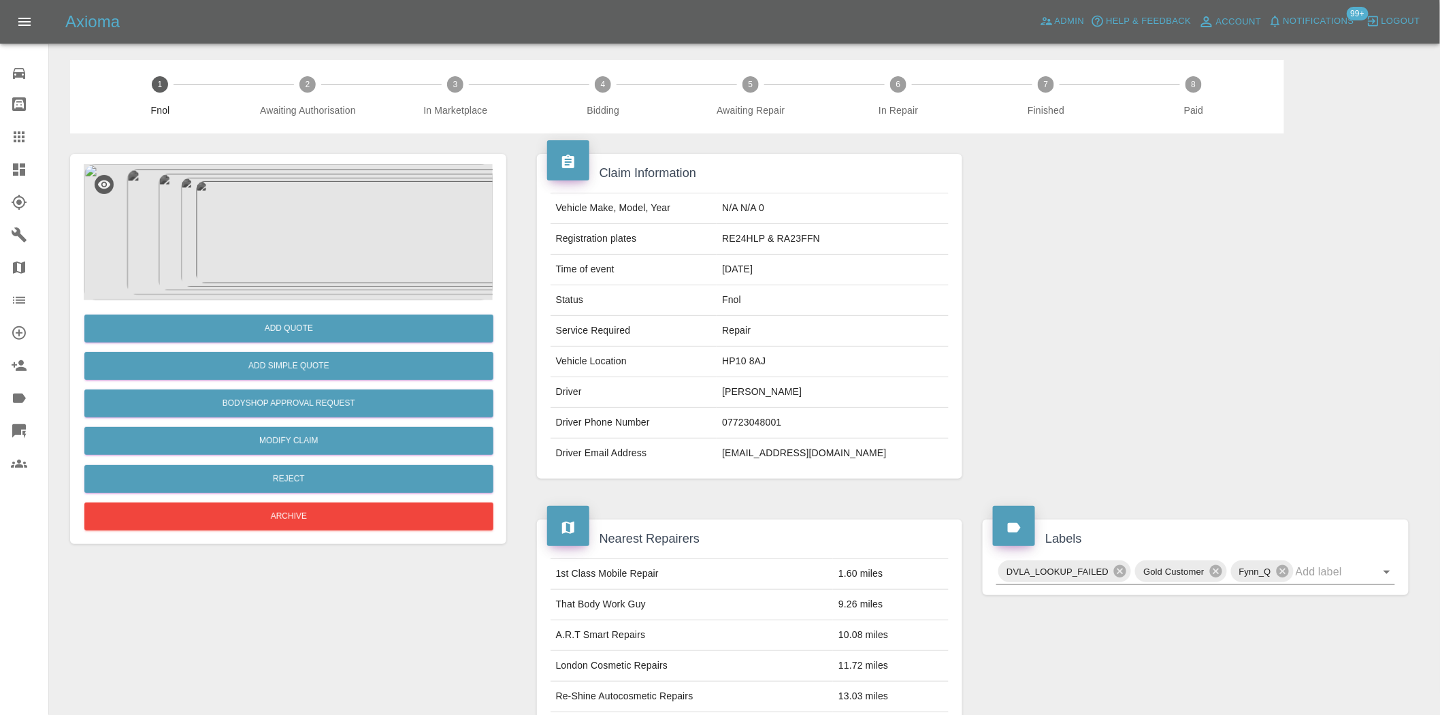
click at [297, 221] on img at bounding box center [288, 232] width 409 height 136
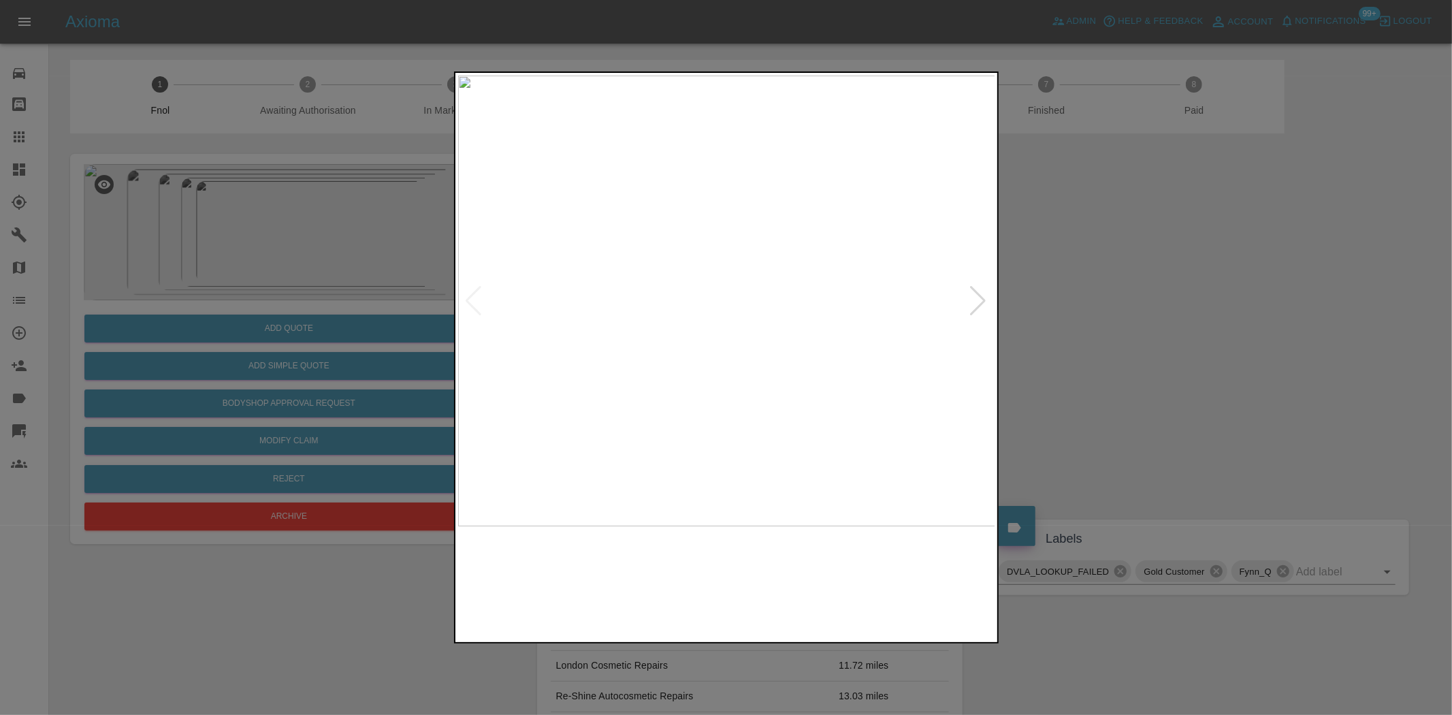
click at [716, 283] on img at bounding box center [727, 301] width 538 height 450
click at [640, 297] on img at bounding box center [727, 301] width 538 height 450
click at [568, 316] on img at bounding box center [727, 301] width 538 height 450
click at [552, 308] on img at bounding box center [727, 301] width 538 height 450
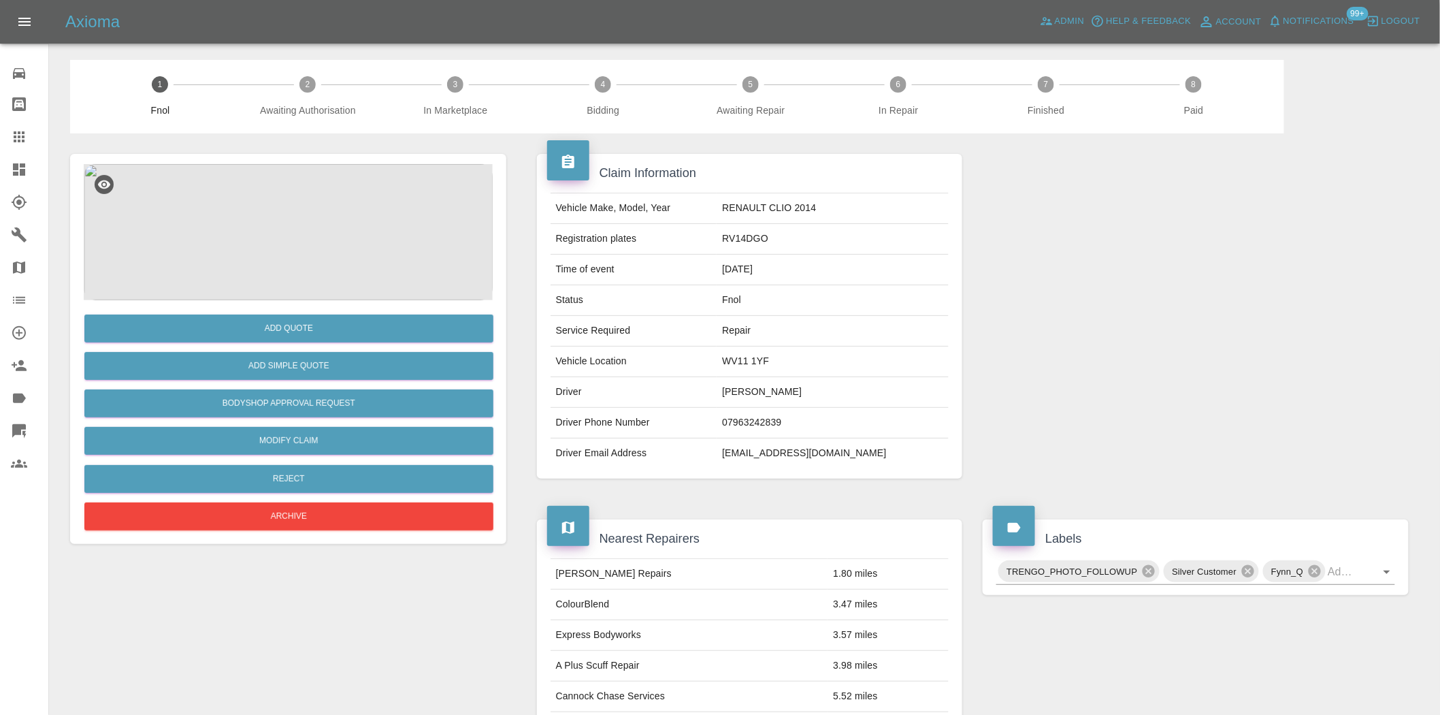
click at [310, 199] on img at bounding box center [288, 232] width 409 height 136
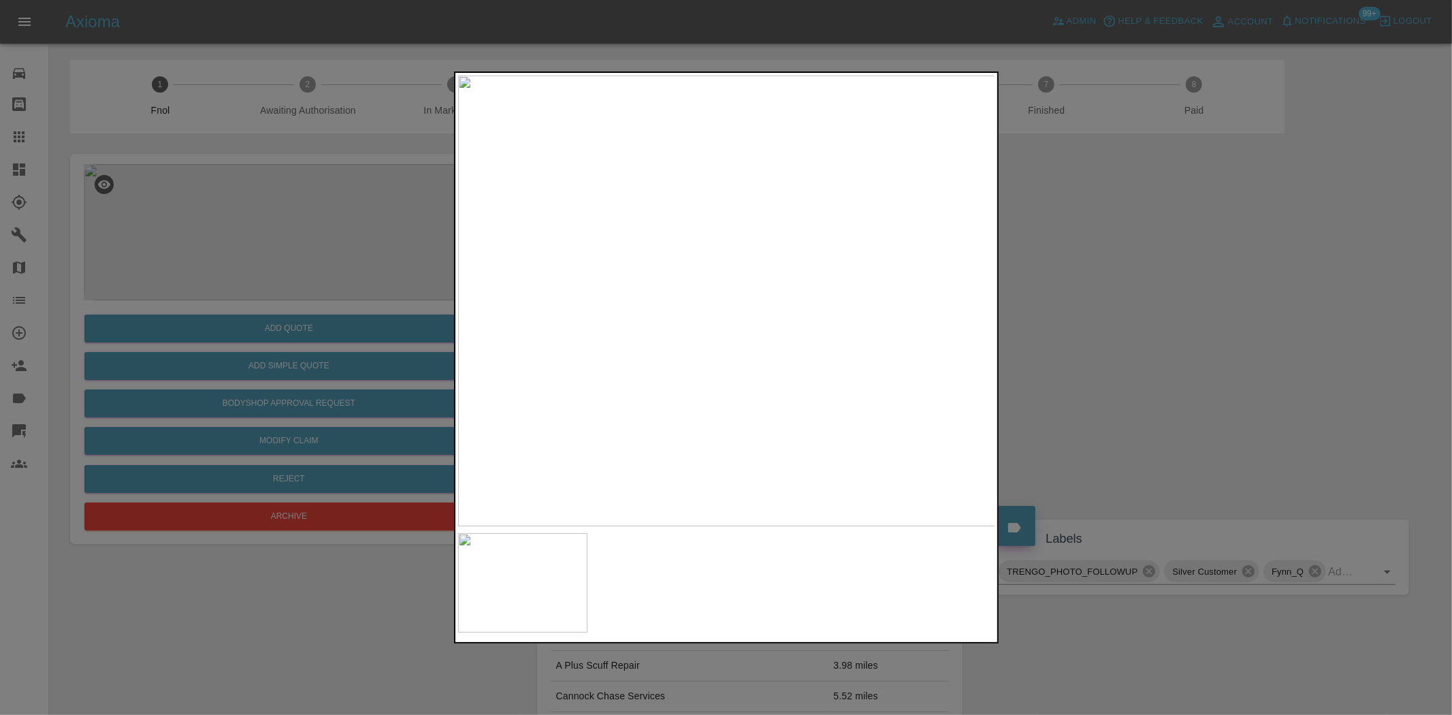
click at [495, 241] on img at bounding box center [727, 301] width 538 height 450
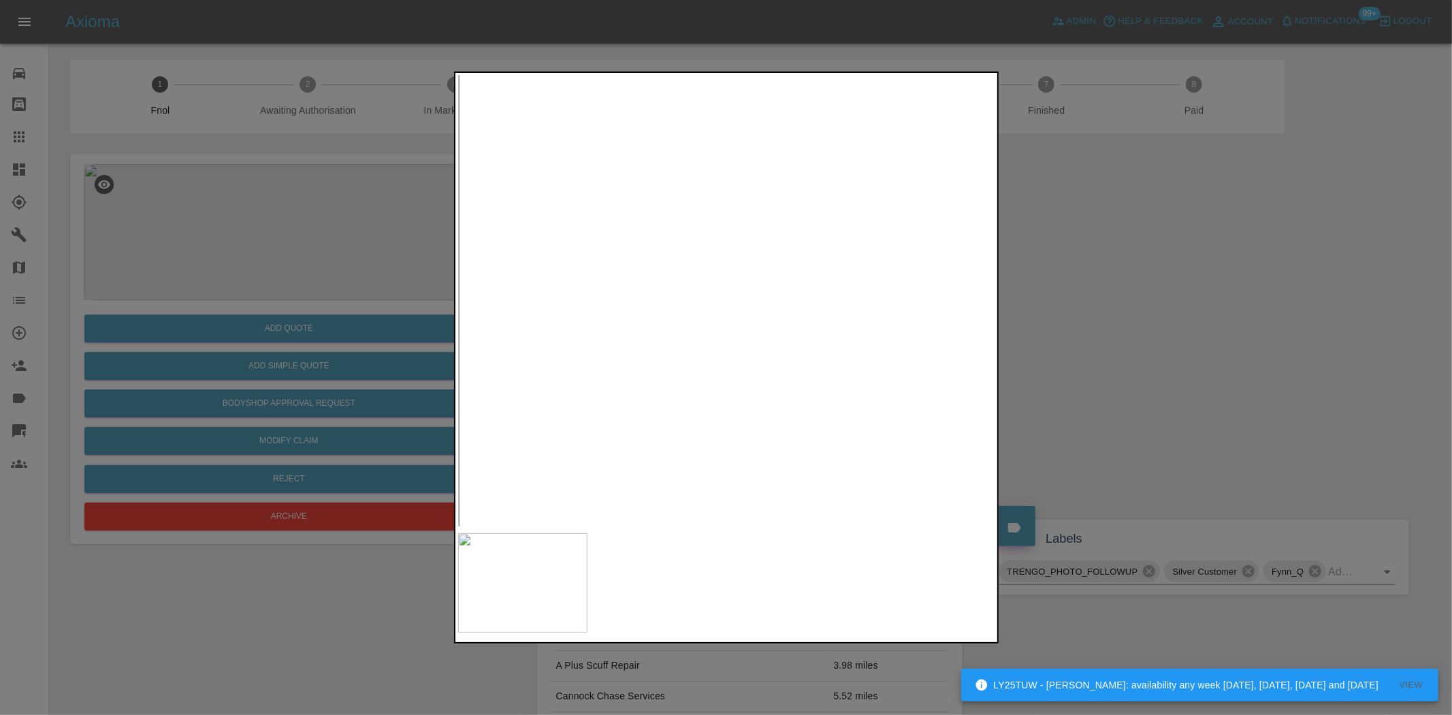
drag, startPoint x: 1009, startPoint y: 316, endPoint x: 587, endPoint y: 250, distance: 426.4
click at [587, 250] on div at bounding box center [726, 357] width 1452 height 715
click at [572, 250] on img at bounding box center [1264, 480] width 1613 height 1352
click at [647, 266] on img at bounding box center [1067, 456] width 1613 height 1352
click at [646, 259] on img at bounding box center [792, 403] width 1613 height 1352
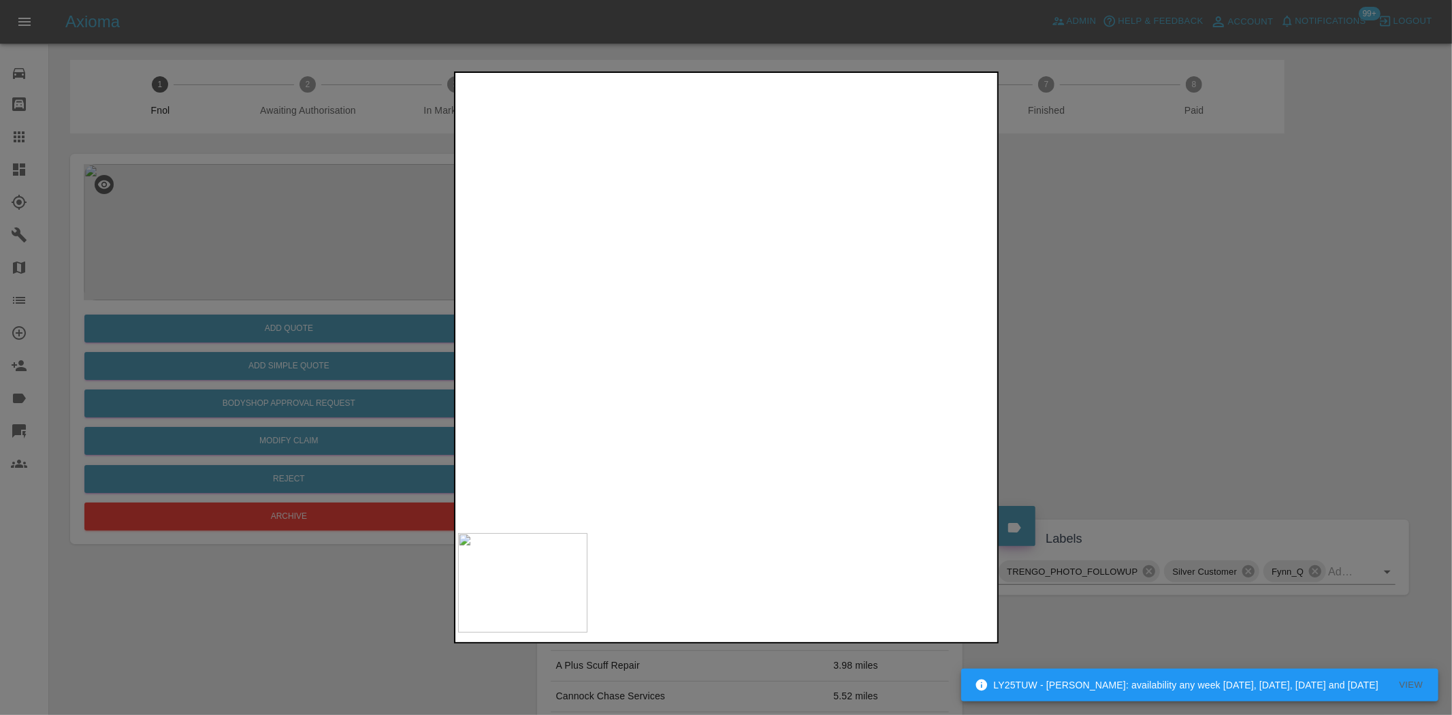
click at [542, 223] on img at bounding box center [551, 330] width 1613 height 1352
click at [646, 84] on img at bounding box center [465, 245] width 1613 height 1352
click at [664, 91] on img at bounding box center [442, 85] width 1613 height 1352
click at [678, 150] on img at bounding box center [430, 27] width 1613 height 1352
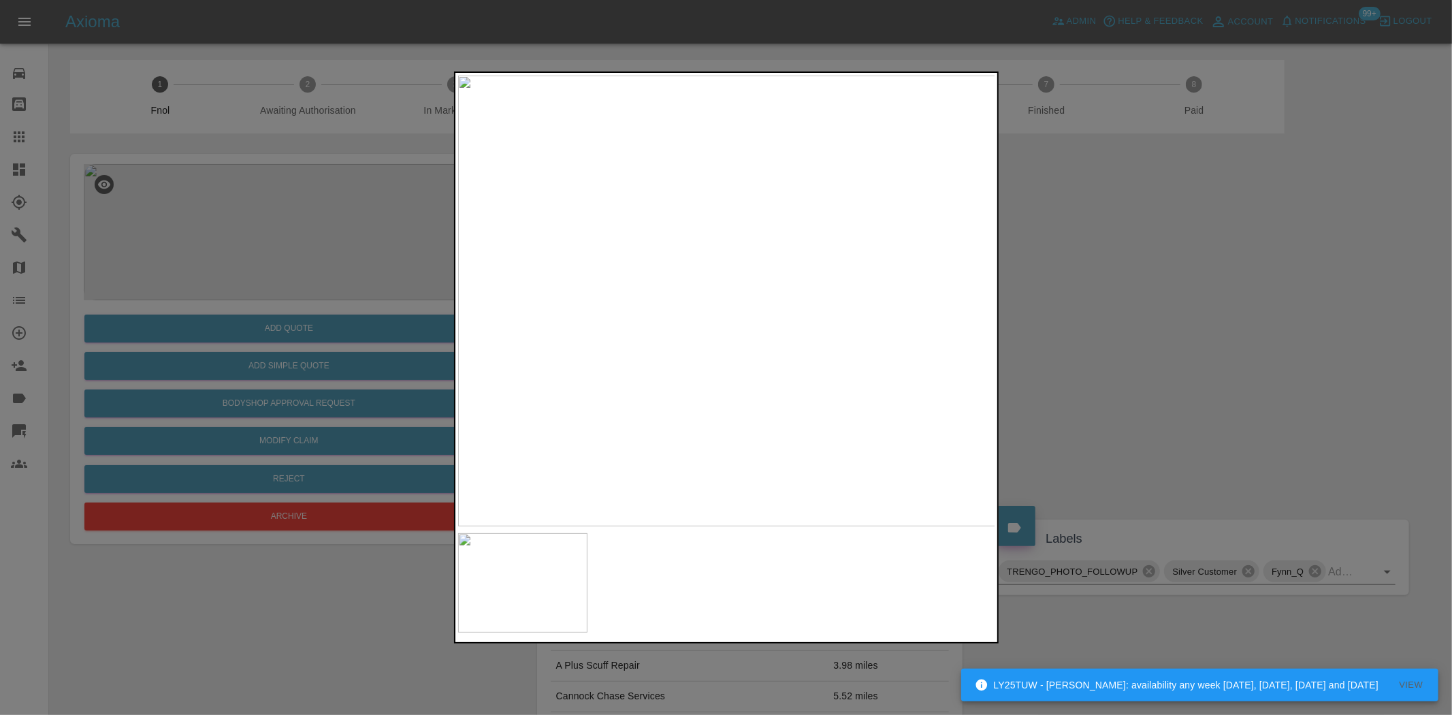
click at [859, 269] on img at bounding box center [727, 301] width 538 height 450
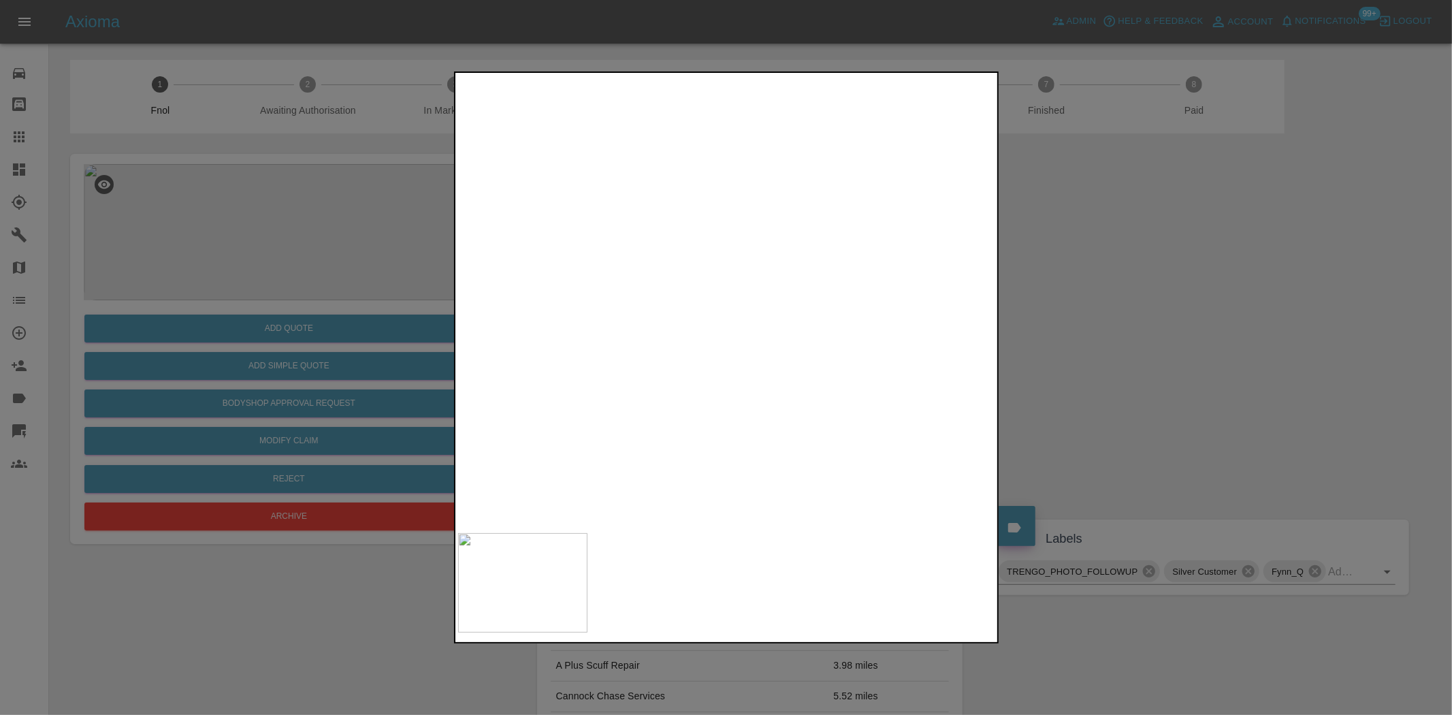
click at [857, 272] on img at bounding box center [327, 394] width 1613 height 1352
click at [572, 250] on img at bounding box center [727, 301] width 538 height 450
click at [568, 250] on img at bounding box center [727, 301] width 538 height 450
click at [708, 320] on img at bounding box center [1309, 519] width 1613 height 1352
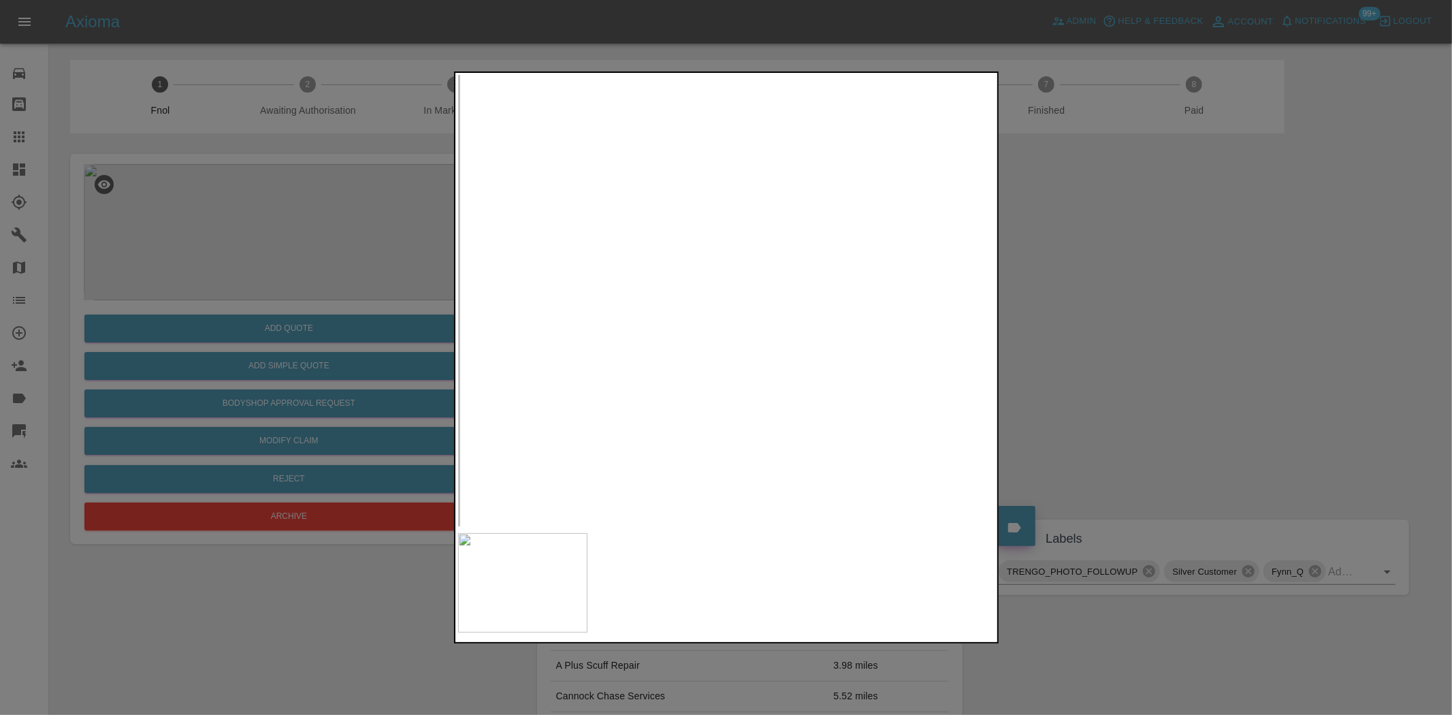
click at [657, 235] on img at bounding box center [1264, 519] width 1613 height 1352
click at [489, 239] on img at bounding box center [727, 301] width 538 height 450
click at [534, 291] on img at bounding box center [1264, 487] width 1613 height 1352
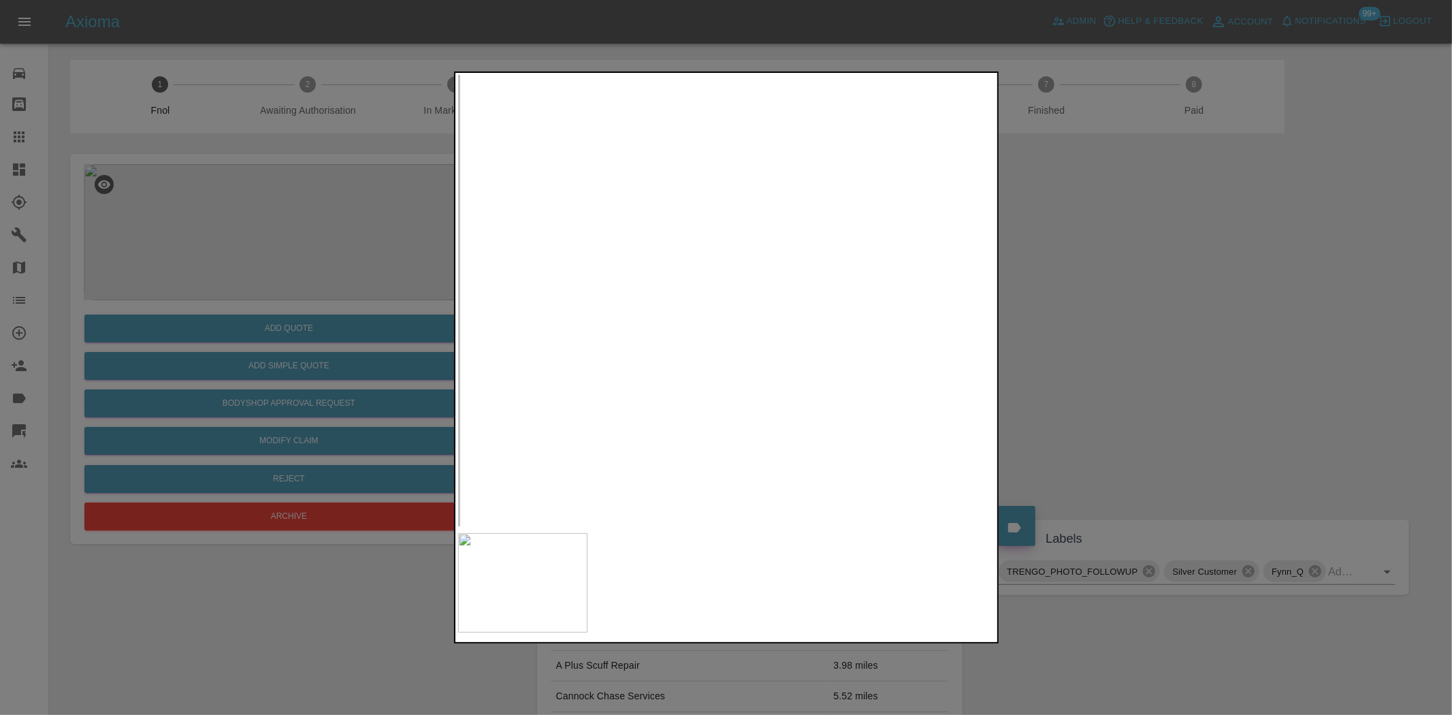
click at [534, 291] on img at bounding box center [1264, 487] width 1613 height 1352
click at [332, 297] on div at bounding box center [726, 357] width 1452 height 715
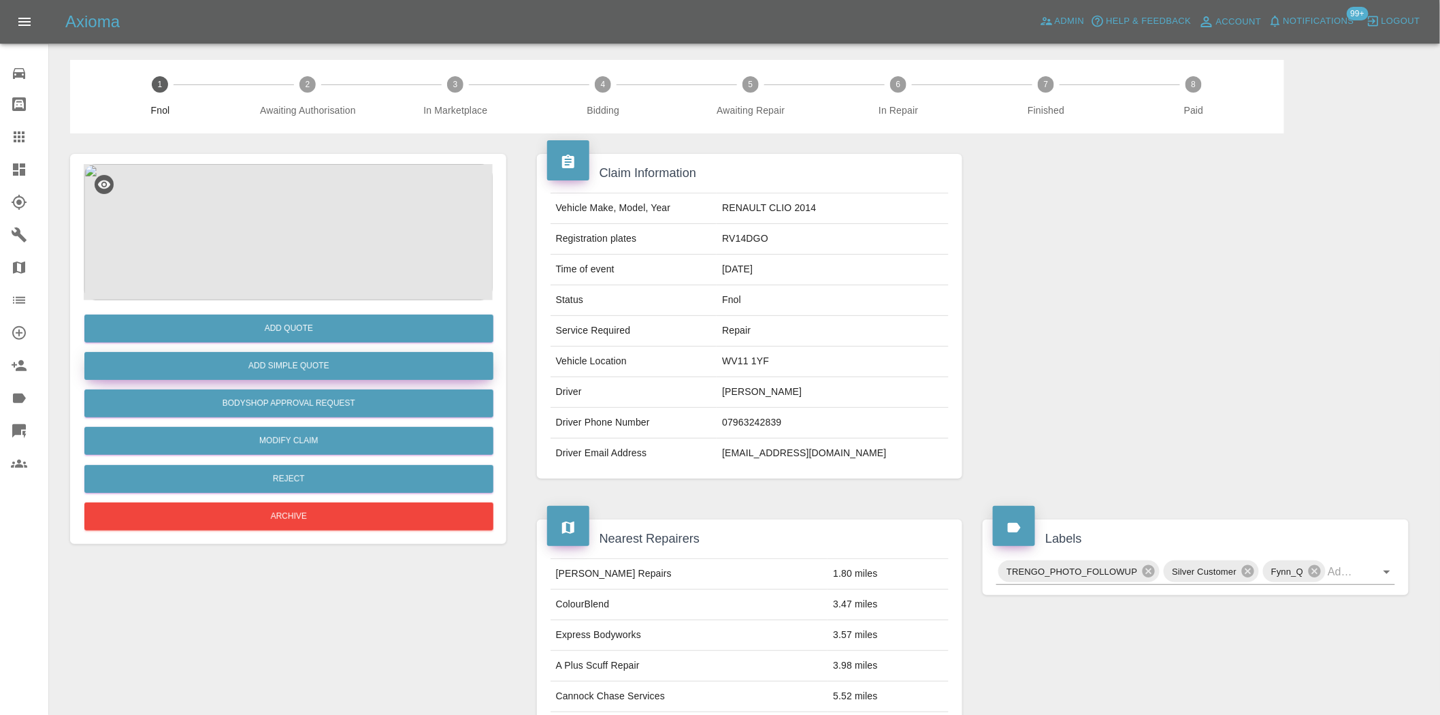
click at [297, 361] on button "Add Simple Quote" at bounding box center [288, 366] width 409 height 28
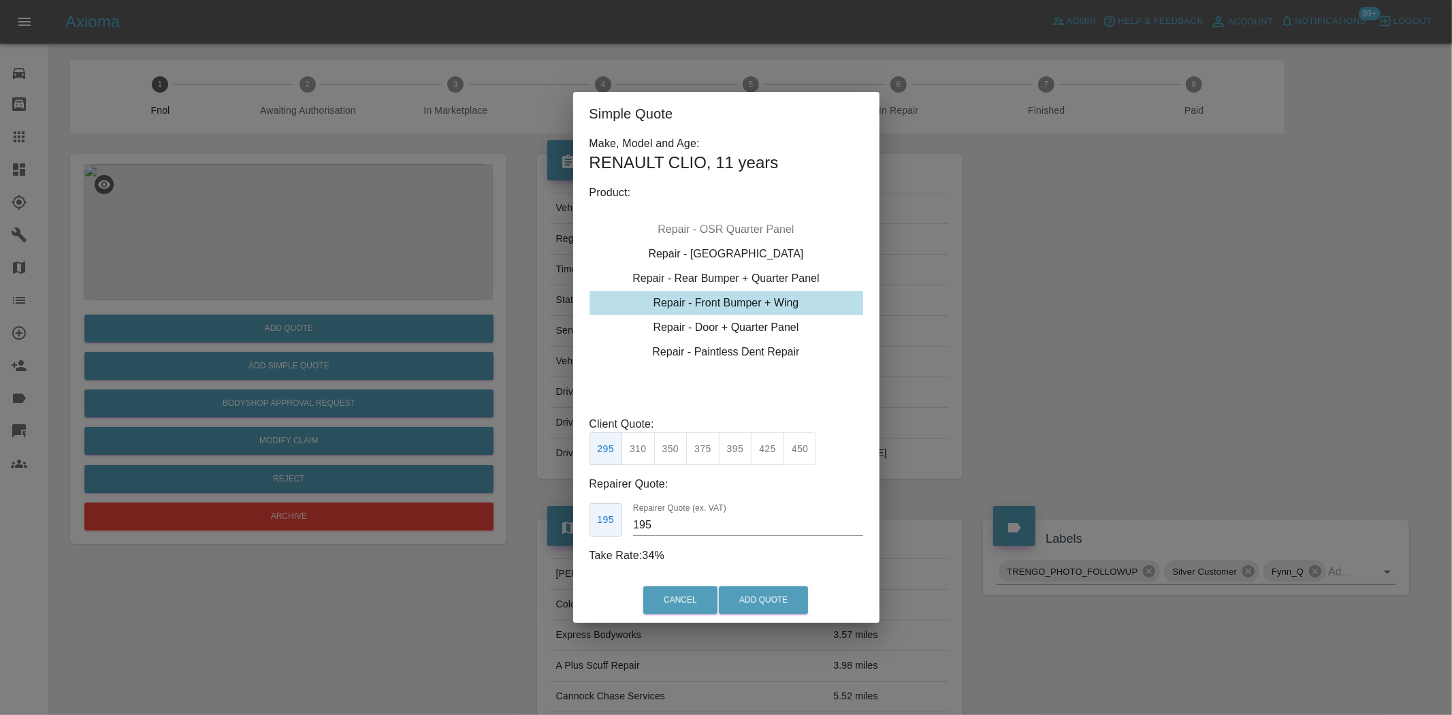
click at [706, 297] on div "Repair - Front Bumper + Wing" at bounding box center [726, 303] width 274 height 24
click at [686, 453] on button "375" at bounding box center [702, 448] width 33 height 33
click at [676, 453] on button "350" at bounding box center [670, 448] width 33 height 33
type input "210"
click at [731, 585] on div "Cancel Add Quote" at bounding box center [726, 600] width 306 height 46
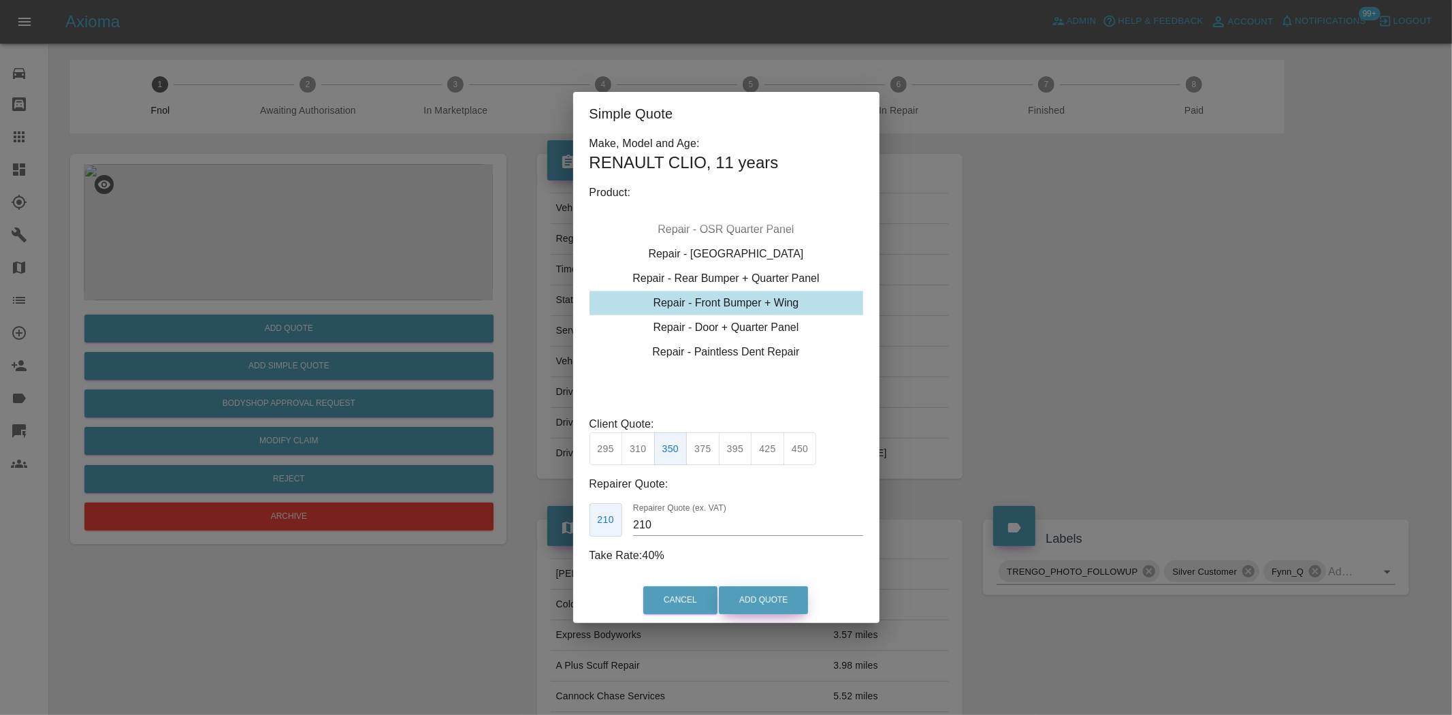
click at [739, 594] on button "Add Quote" at bounding box center [763, 600] width 89 height 28
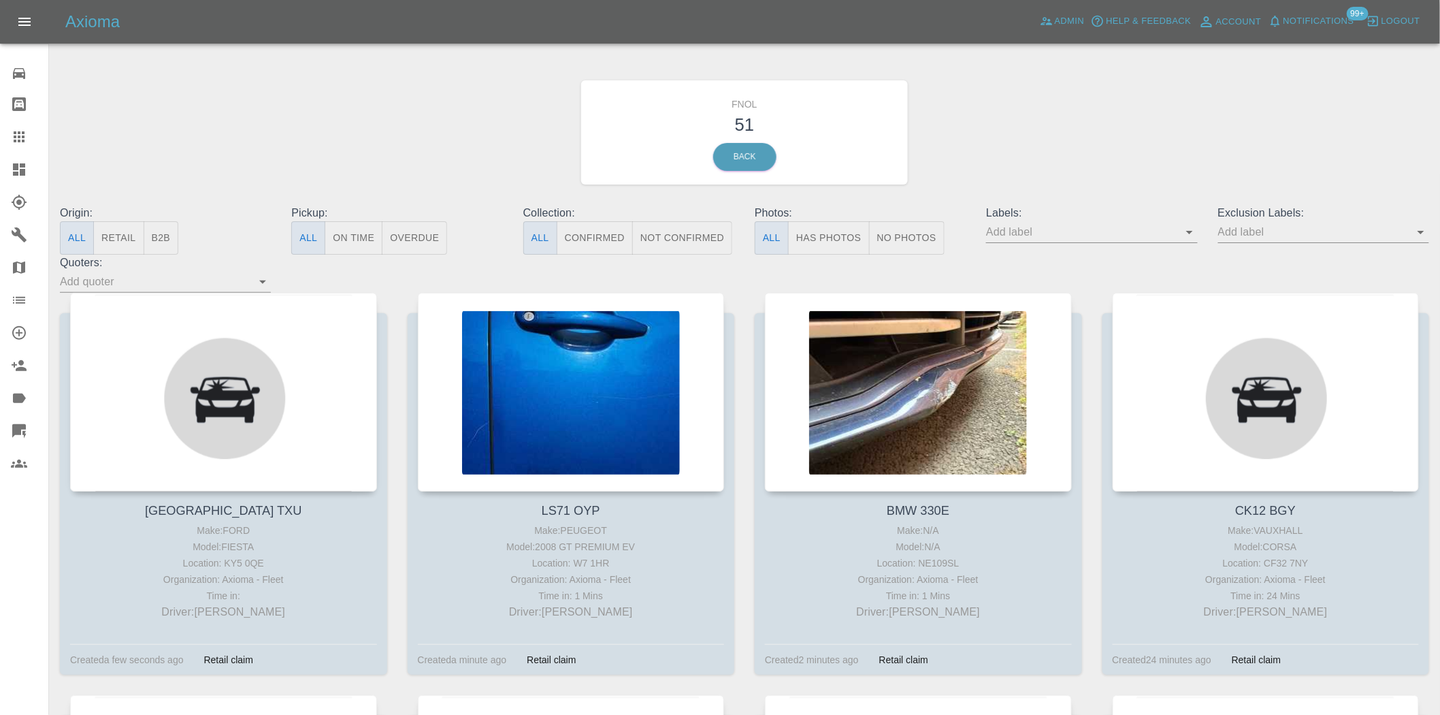
drag, startPoint x: 820, startPoint y: 228, endPoint x: 810, endPoint y: 240, distance: 15.9
click at [820, 229] on button "Has Photos" at bounding box center [829, 237] width 82 height 33
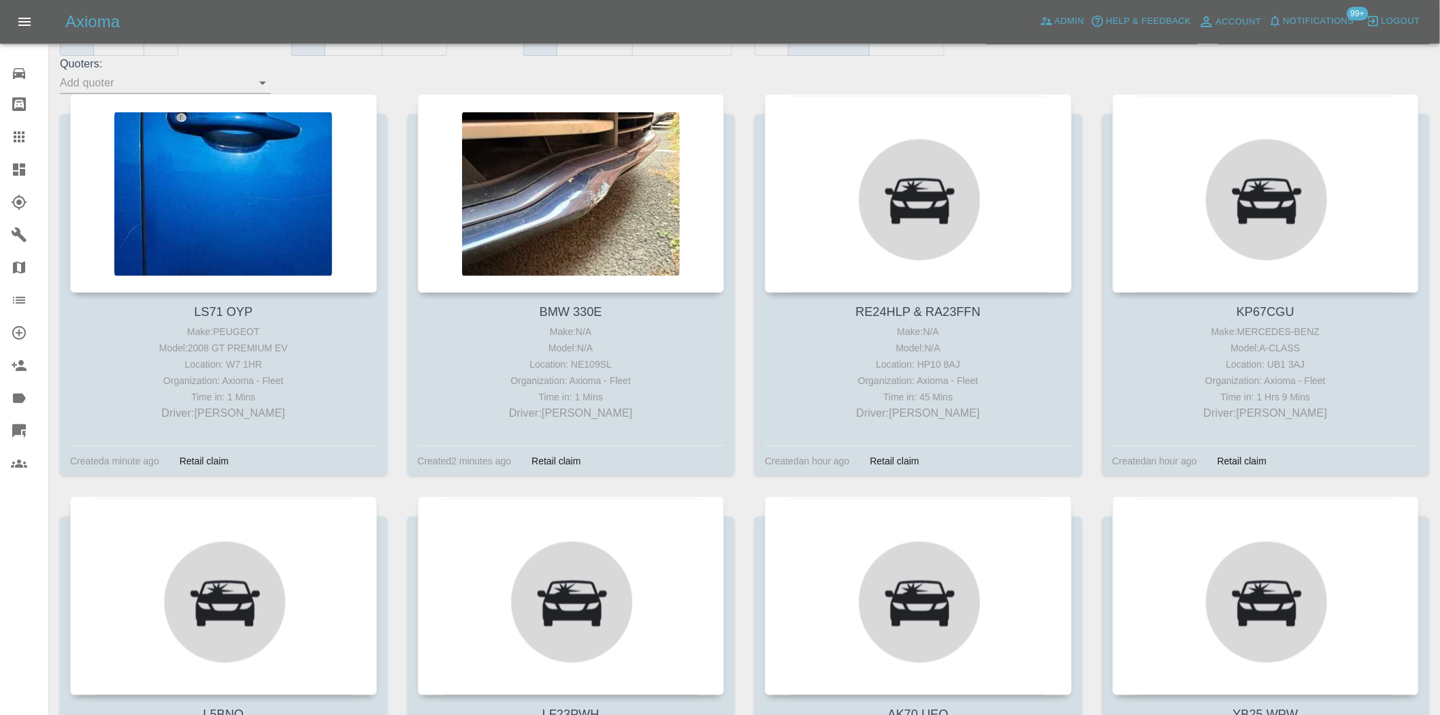
scroll to position [227, 0]
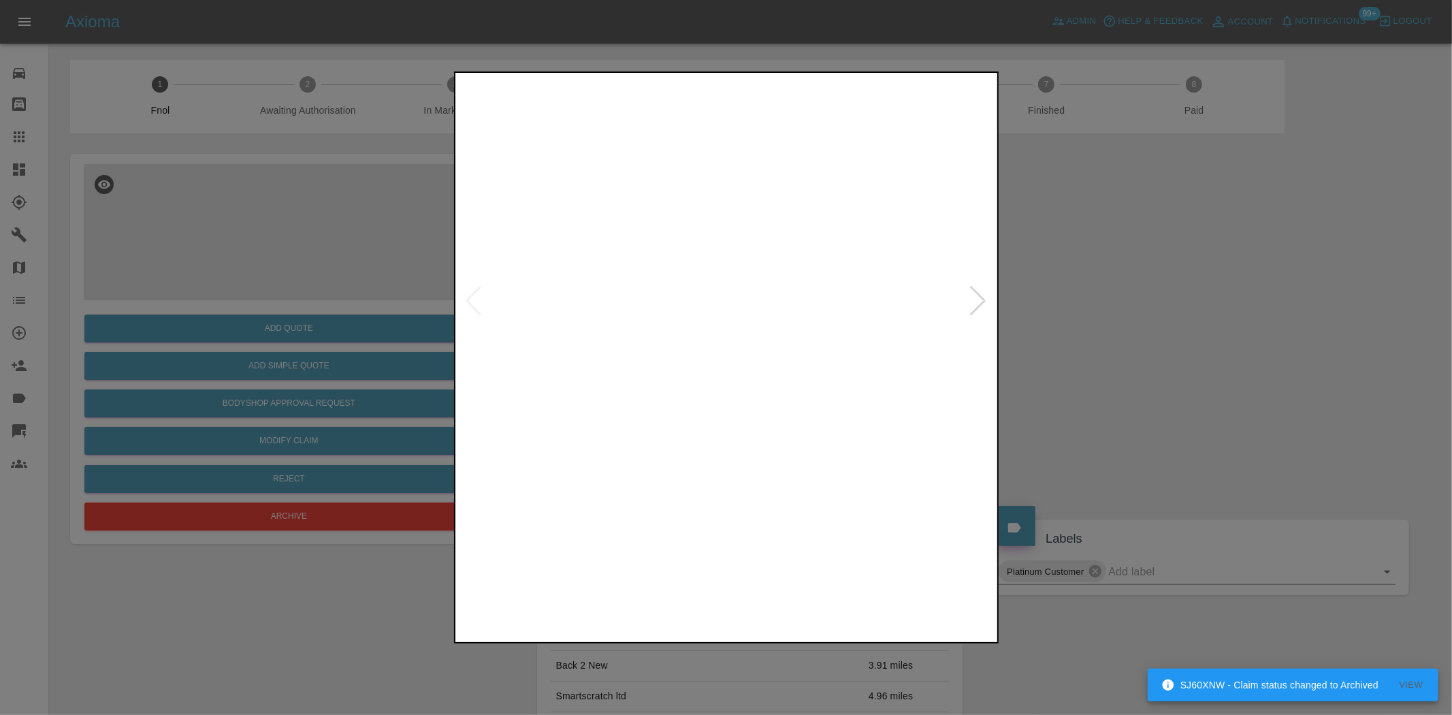
click at [625, 314] on img at bounding box center [727, 301] width 538 height 450
click at [578, 315] on img at bounding box center [727, 301] width 538 height 450
click at [531, 291] on img at bounding box center [727, 301] width 538 height 450
click at [583, 235] on img at bounding box center [722, 301] width 538 height 450
click at [529, 240] on img at bounding box center [727, 301] width 538 height 450
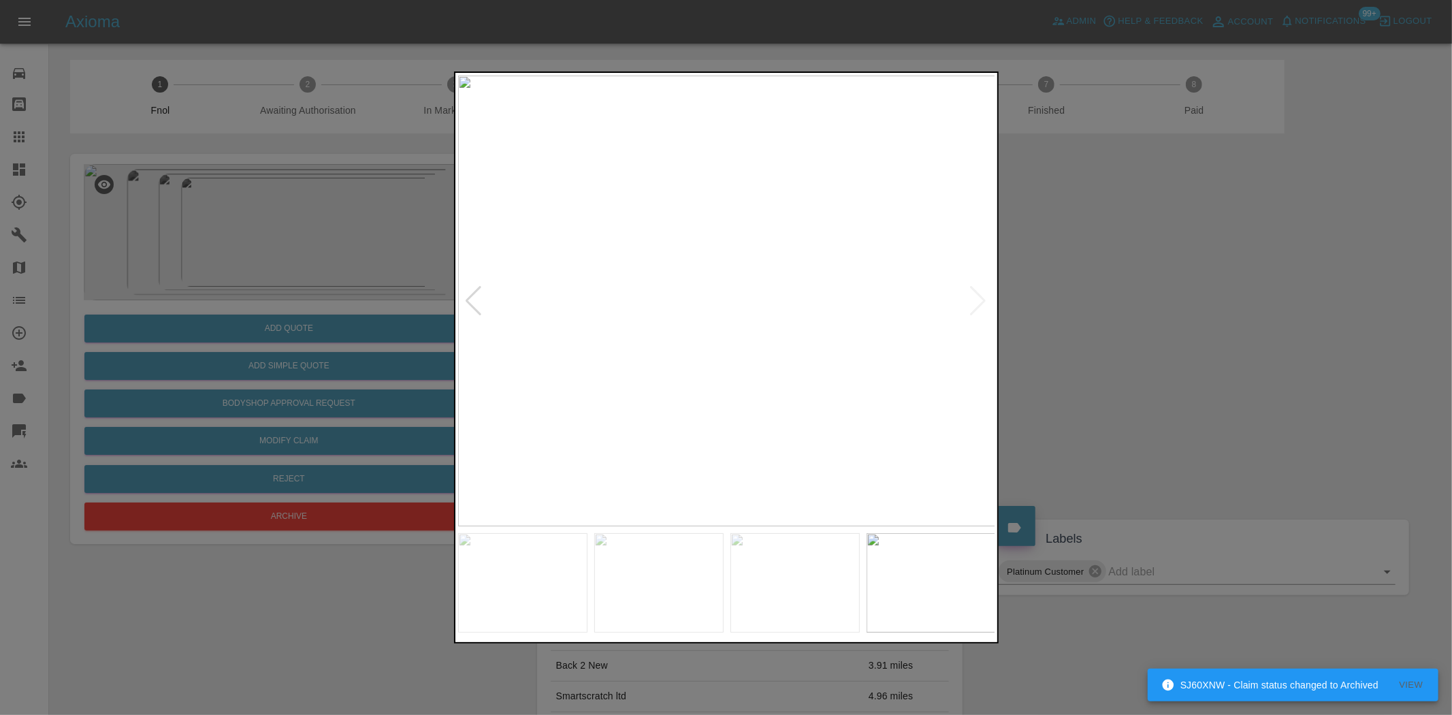
click at [651, 284] on img at bounding box center [727, 301] width 538 height 450
click at [699, 281] on img at bounding box center [727, 301] width 538 height 450
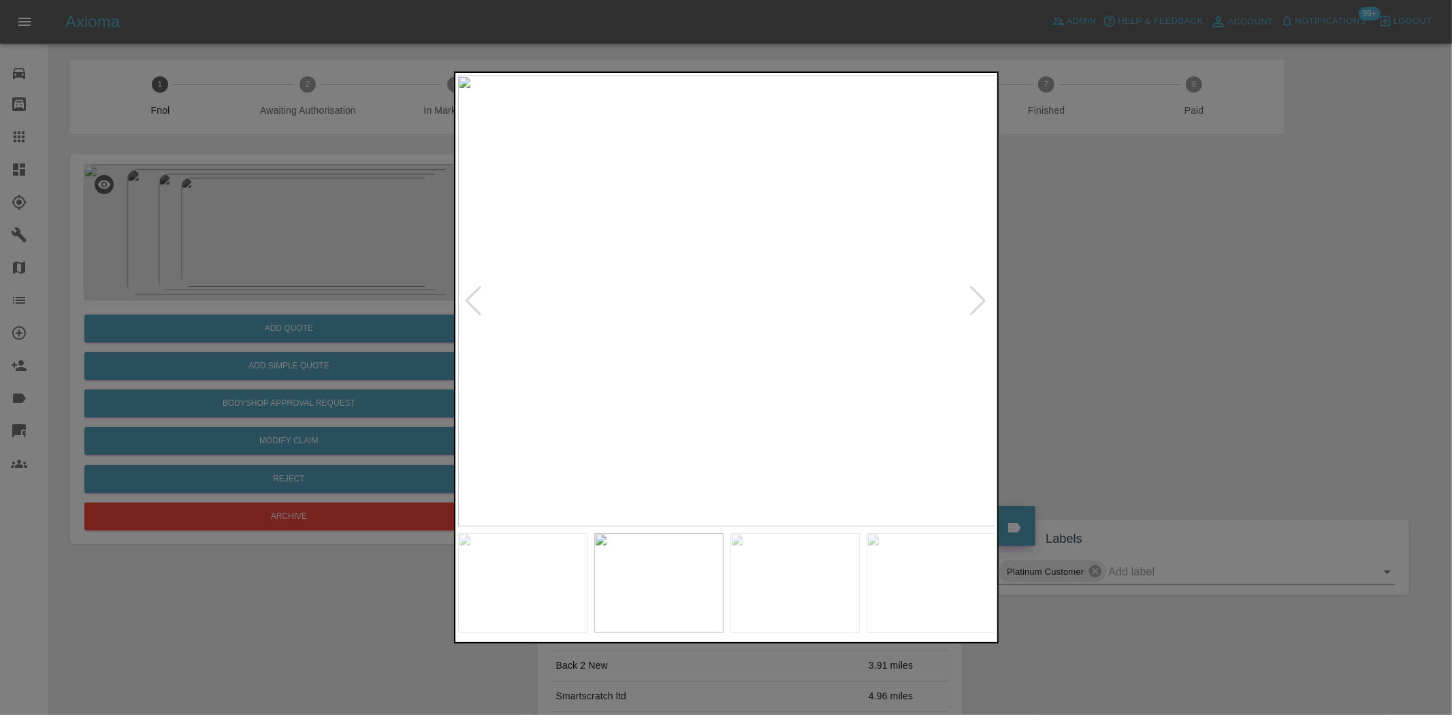
click at [868, 297] on img at bounding box center [727, 301] width 538 height 450
click at [868, 297] on img at bounding box center [300, 310] width 1613 height 1352
click at [695, 297] on img at bounding box center [727, 301] width 538 height 450
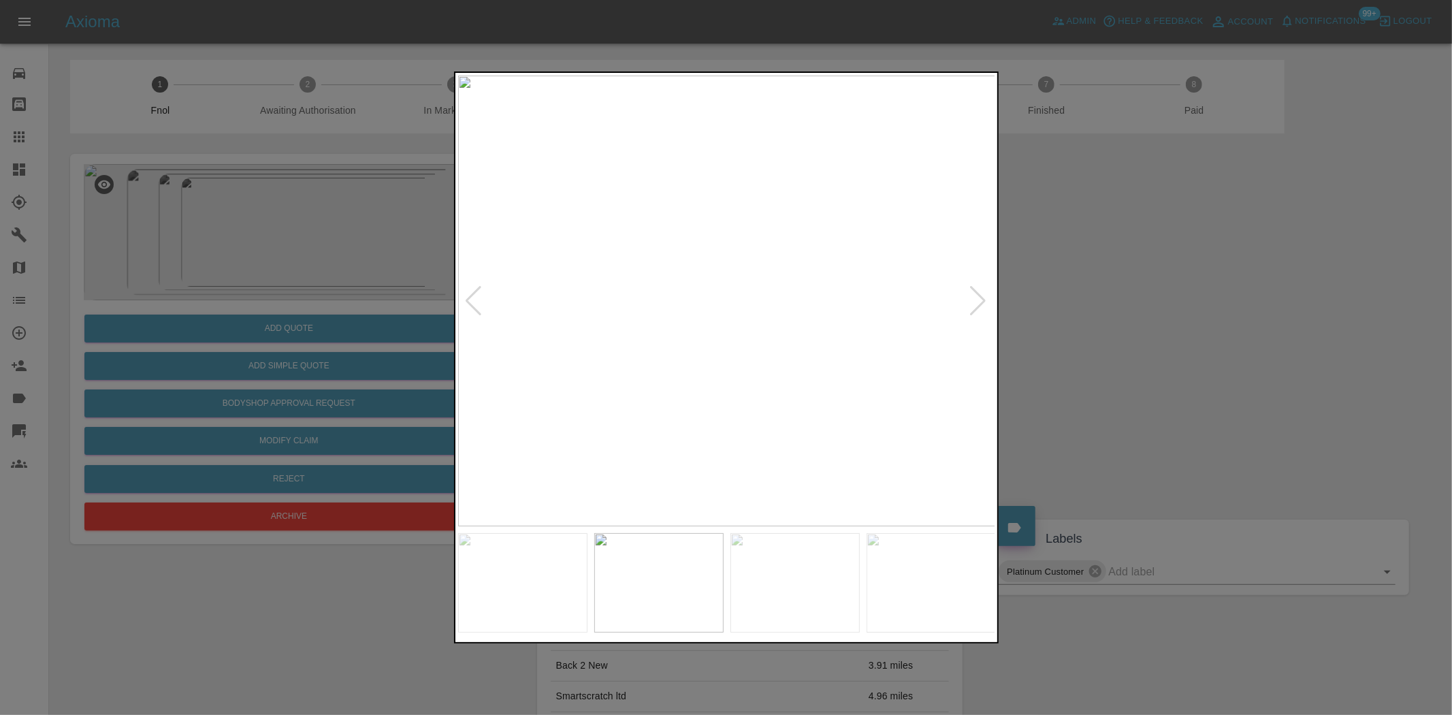
click at [695, 297] on img at bounding box center [727, 301] width 538 height 450
click at [704, 331] on img at bounding box center [817, 312] width 1613 height 1352
